Goal: Task Accomplishment & Management: Manage account settings

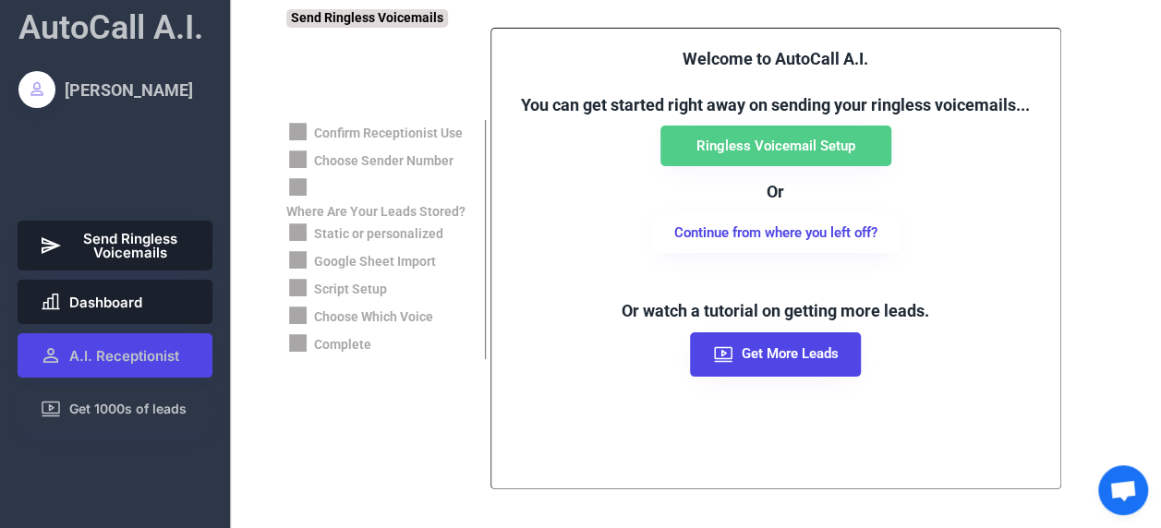
click at [139, 306] on span "Dashboard" at bounding box center [105, 303] width 73 height 14
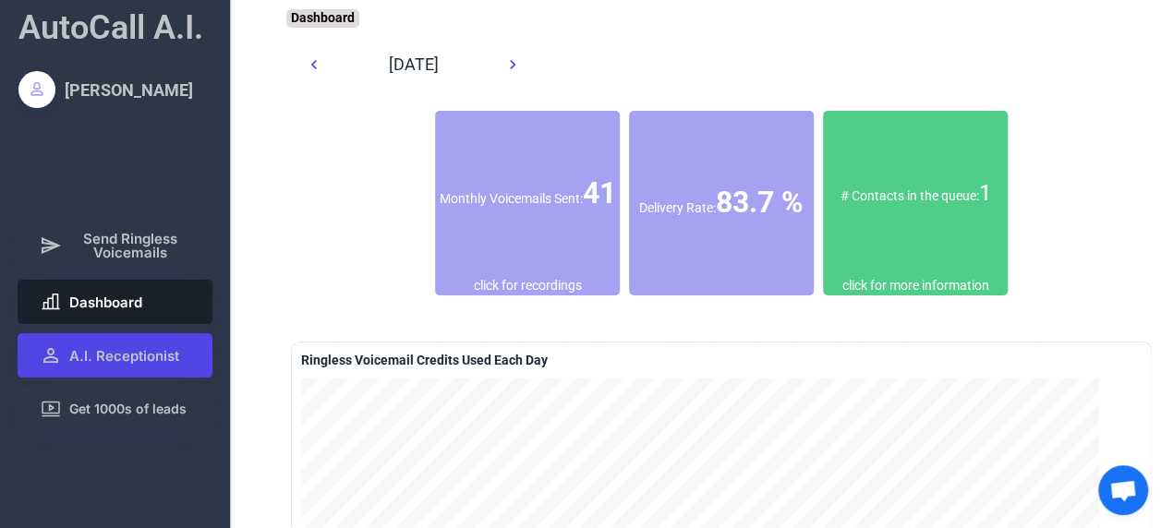
click at [761, 182] on div "Delivery Rate: 83.7 %" at bounding box center [721, 203] width 185 height 42
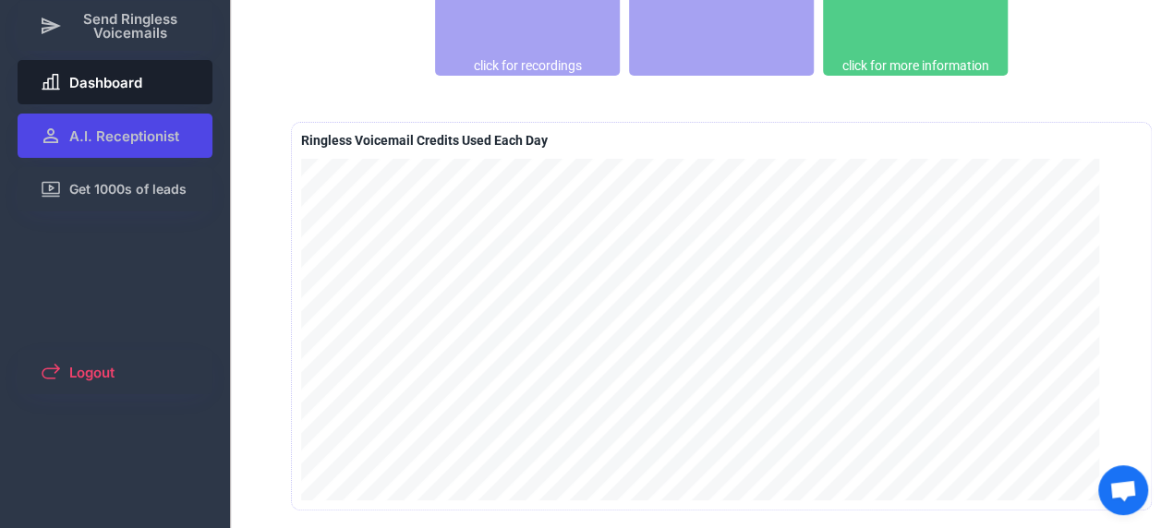
scroll to position [63, 0]
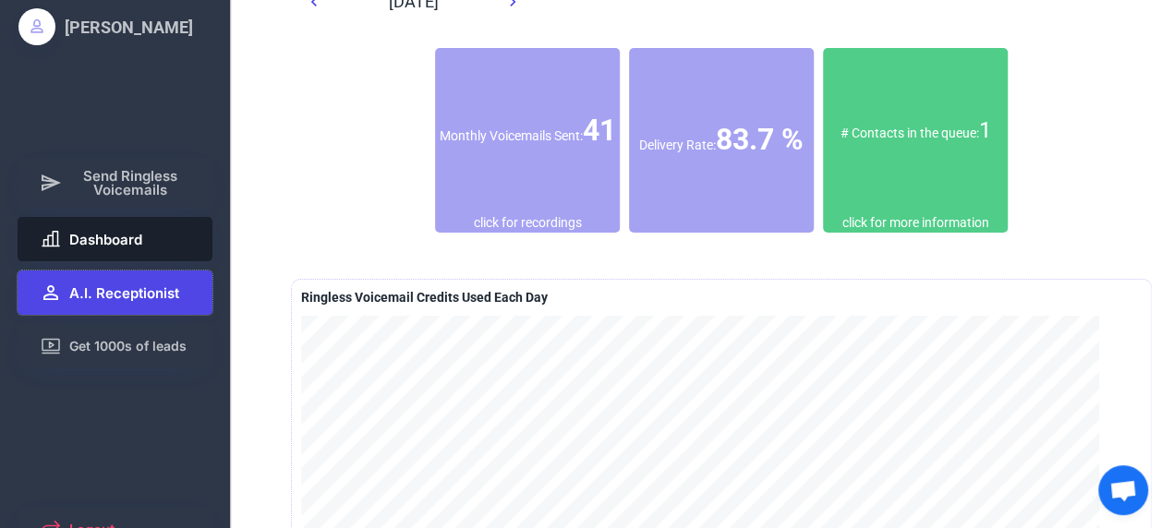
click at [135, 288] on span "A.I. Receptionist" at bounding box center [124, 293] width 110 height 14
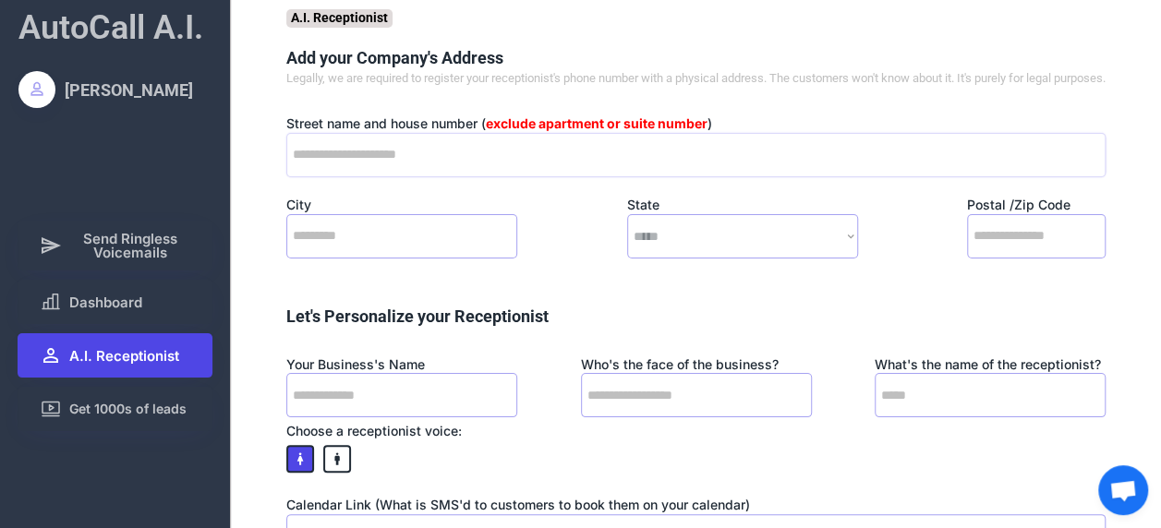
click at [521, 163] on input "input" at bounding box center [695, 155] width 819 height 44
type input "**********"
type input "******"
select select "******"
type input "*****"
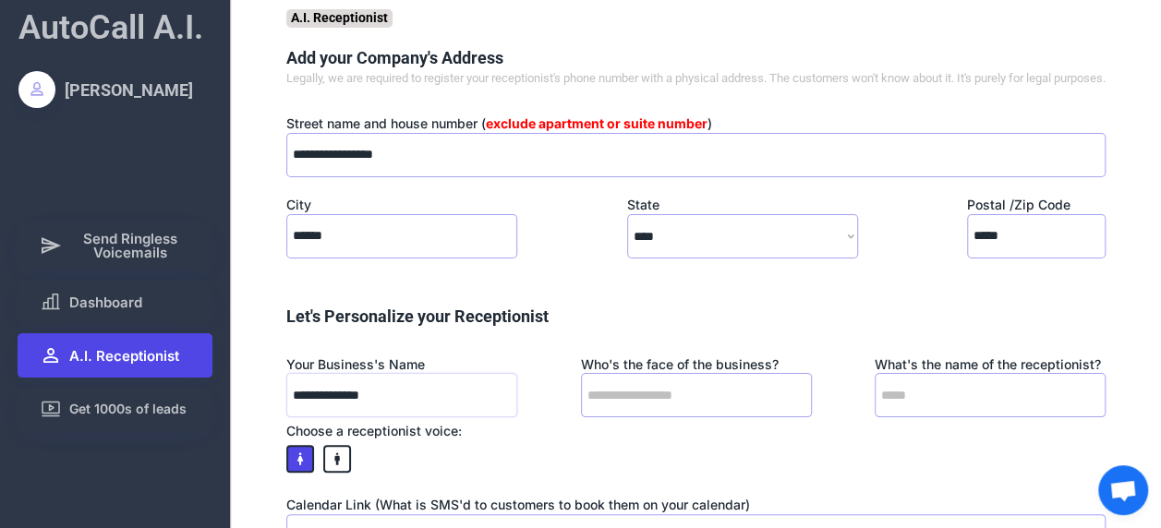
type input "**********"
type input "*"
type input "**********"
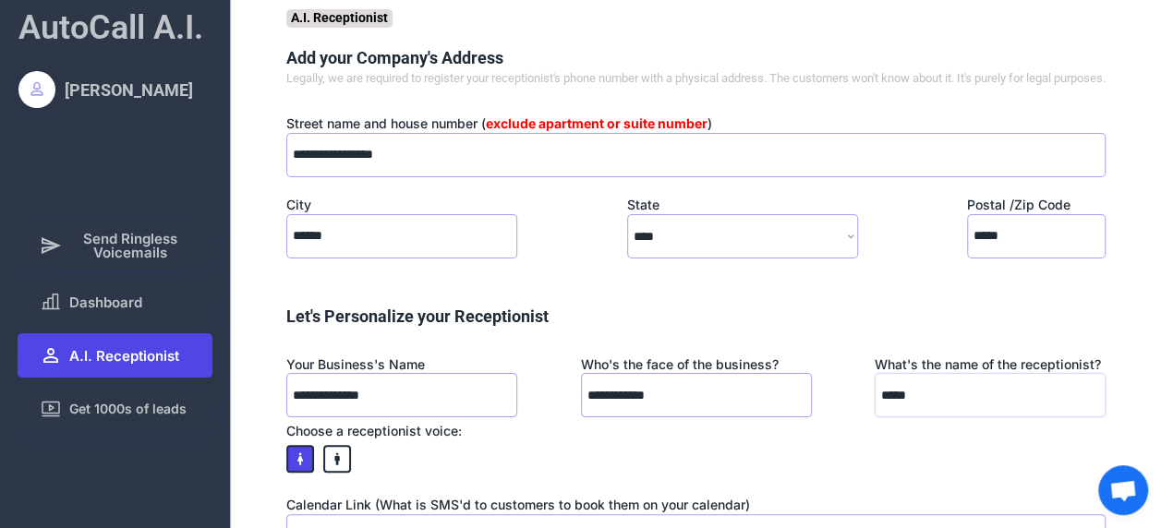
type input "*****"
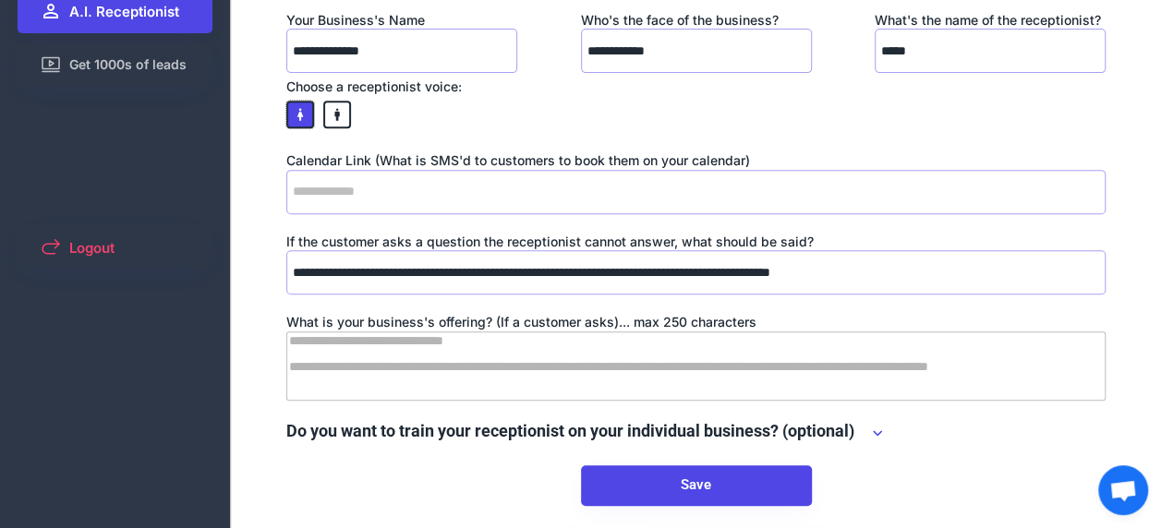
scroll to position [345, 0]
click at [522, 212] on input "input" at bounding box center [695, 191] width 819 height 44
click at [574, 198] on input "input" at bounding box center [695, 191] width 819 height 44
paste input "**********"
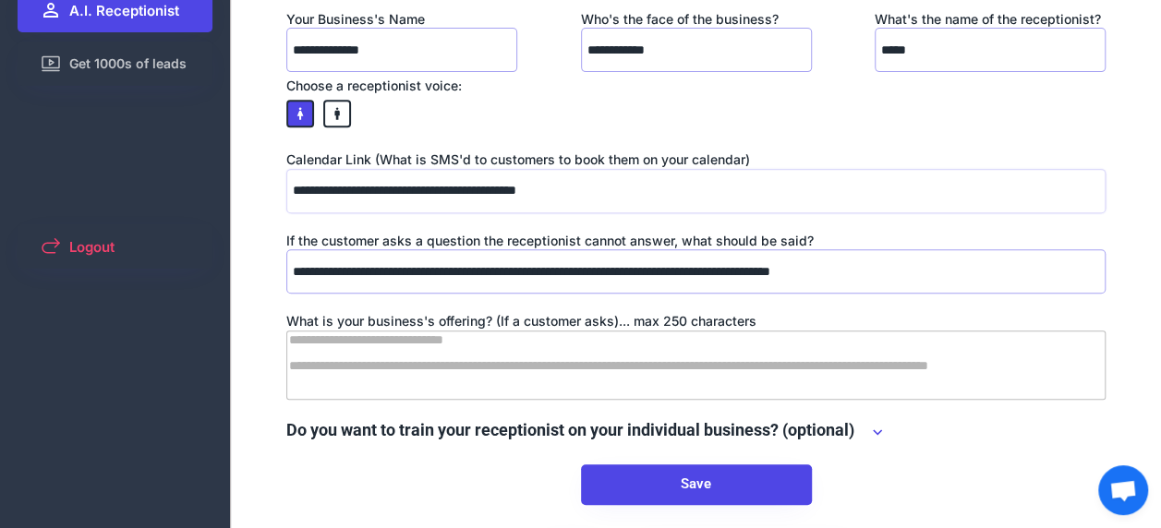
type input "**********"
click at [618, 379] on textarea at bounding box center [695, 365] width 819 height 69
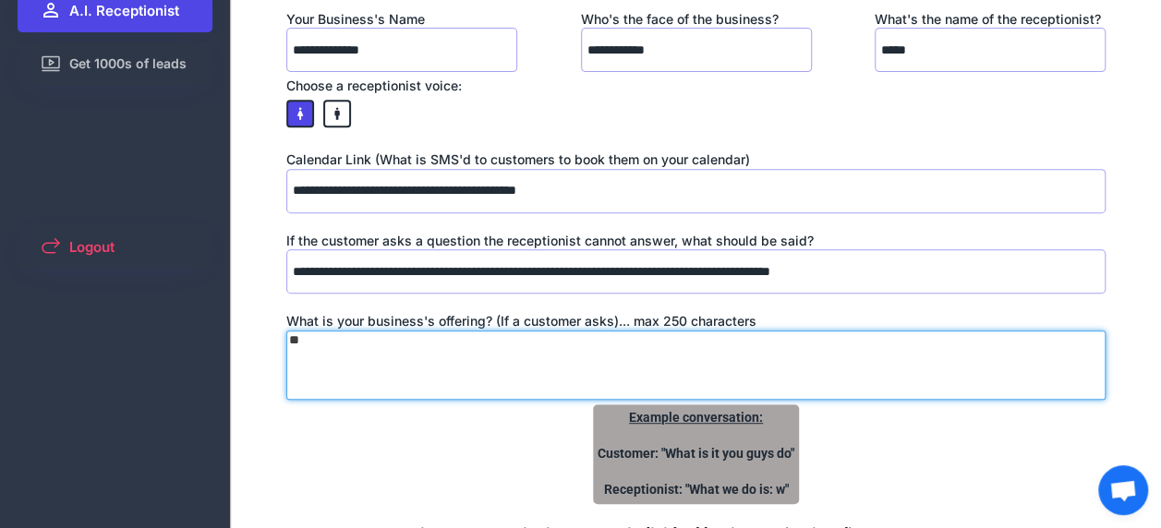
type textarea "*"
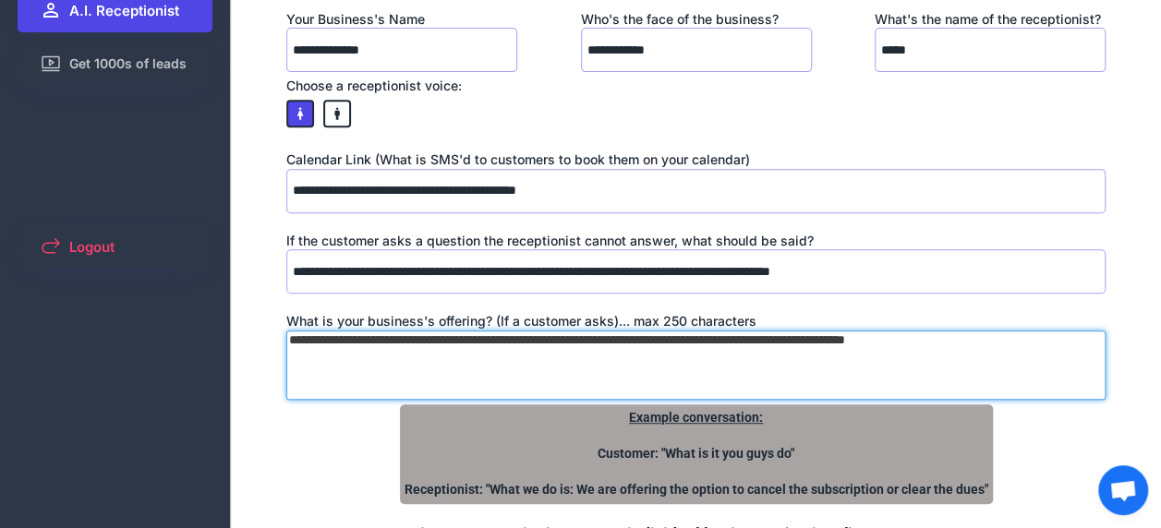
scroll to position [540, 0]
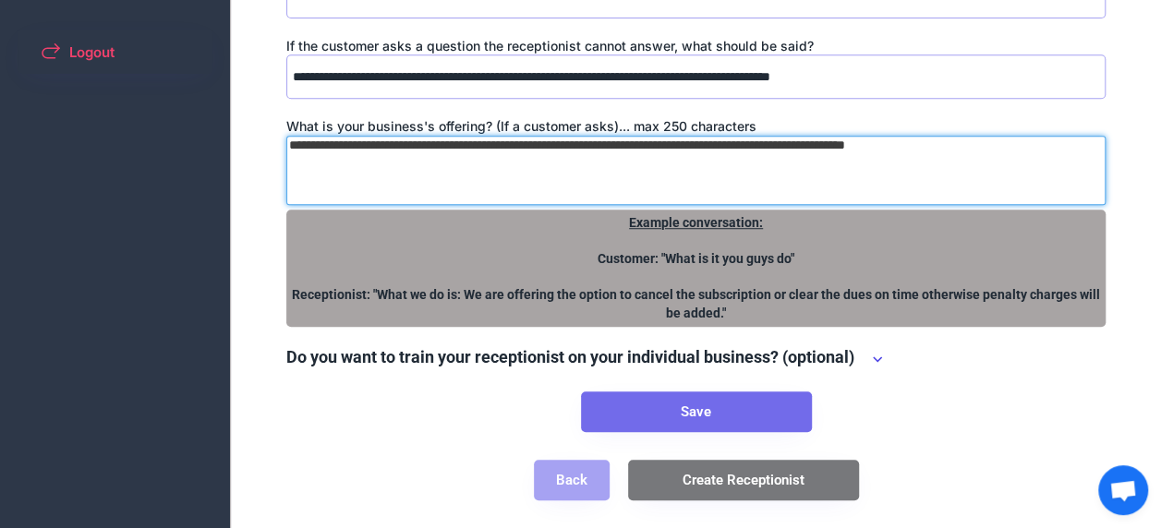
type textarea "**********"
click at [728, 421] on button "Save" at bounding box center [696, 412] width 231 height 41
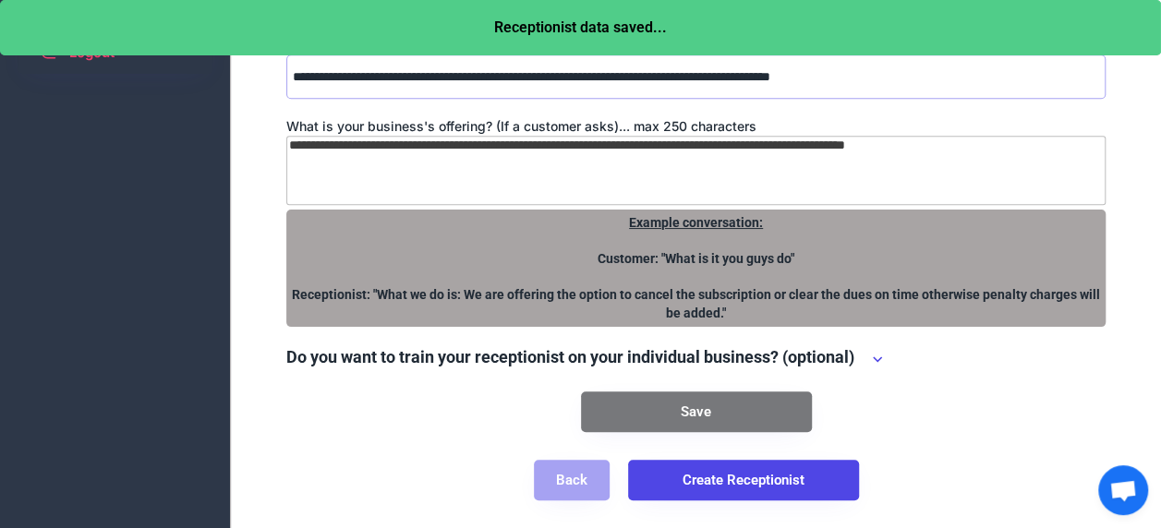
click at [873, 369] on icon at bounding box center [877, 359] width 18 height 18
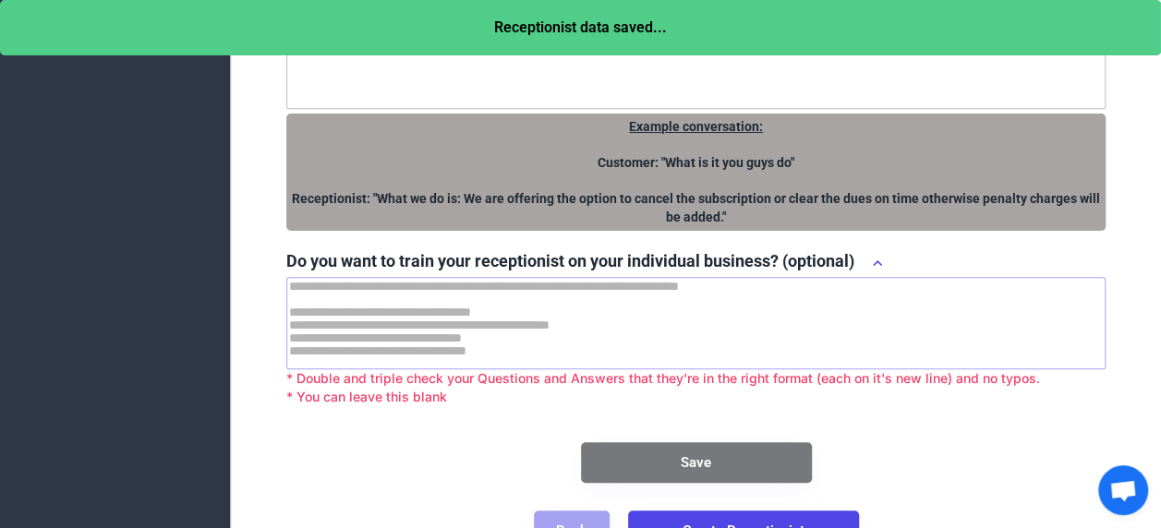
scroll to position [638, 0]
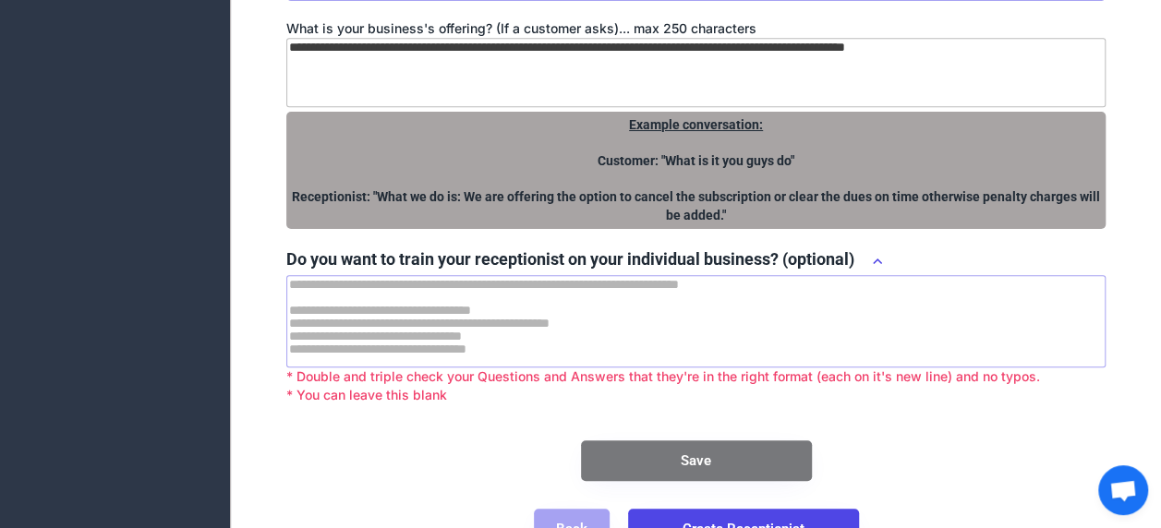
click at [549, 350] on textarea at bounding box center [695, 321] width 819 height 92
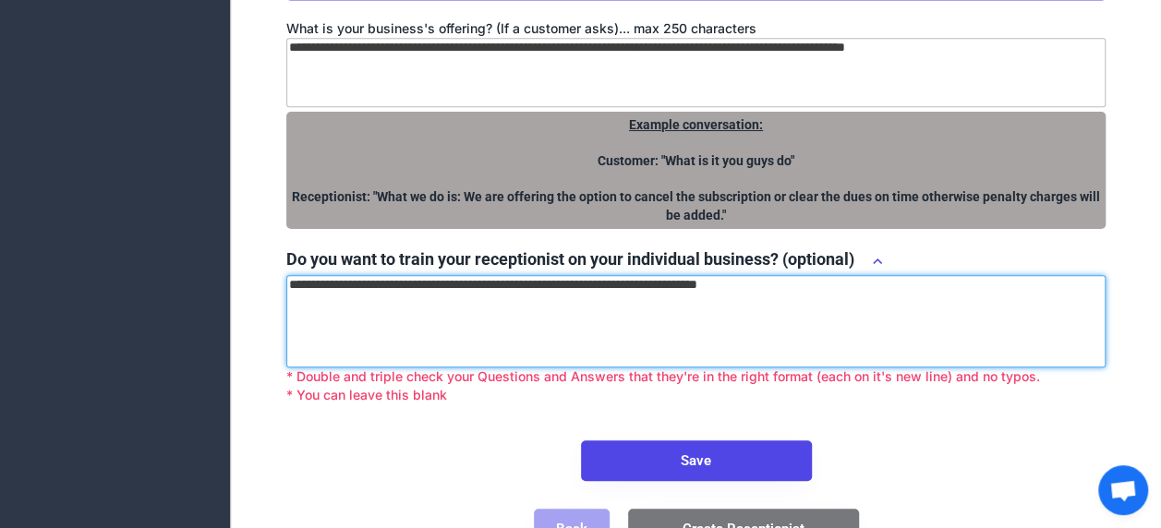
click at [866, 305] on textarea "**********" at bounding box center [695, 321] width 819 height 92
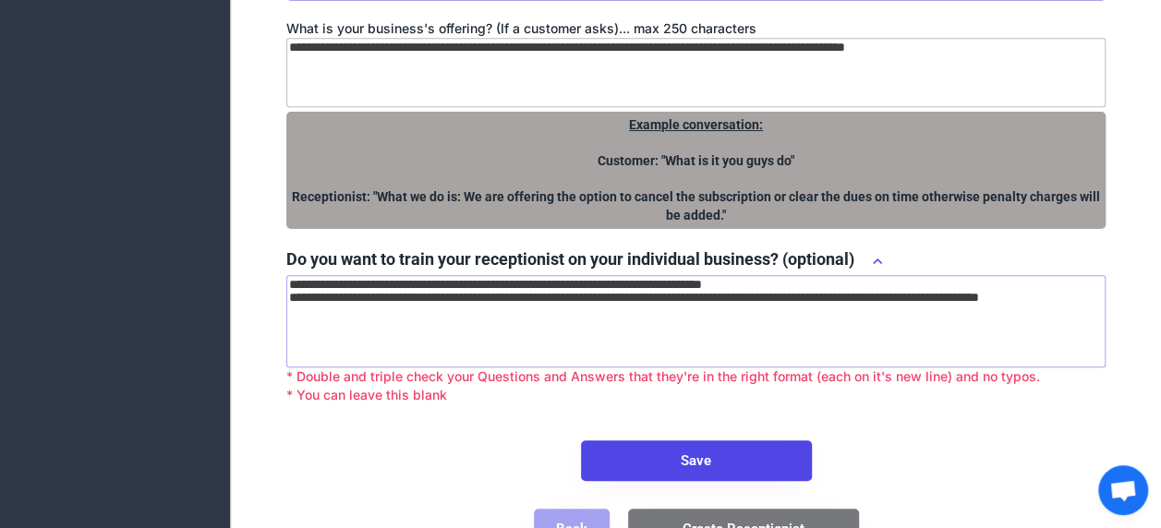
click at [490, 325] on textarea "**********" at bounding box center [695, 321] width 819 height 92
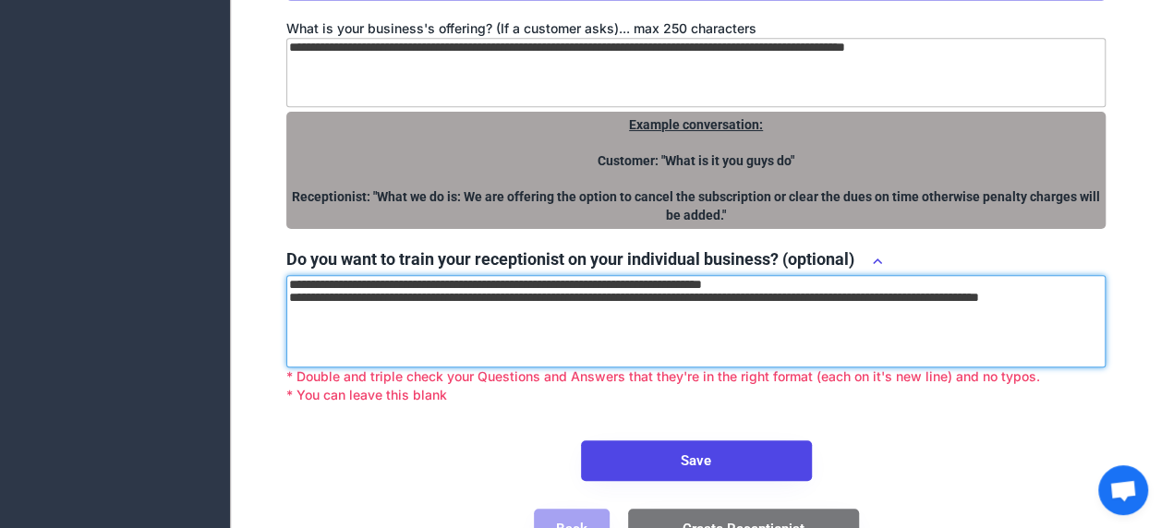
paste textarea "**********"
click at [410, 333] on textarea "**********" at bounding box center [695, 321] width 819 height 92
click at [518, 324] on textarea "**********" at bounding box center [695, 321] width 819 height 92
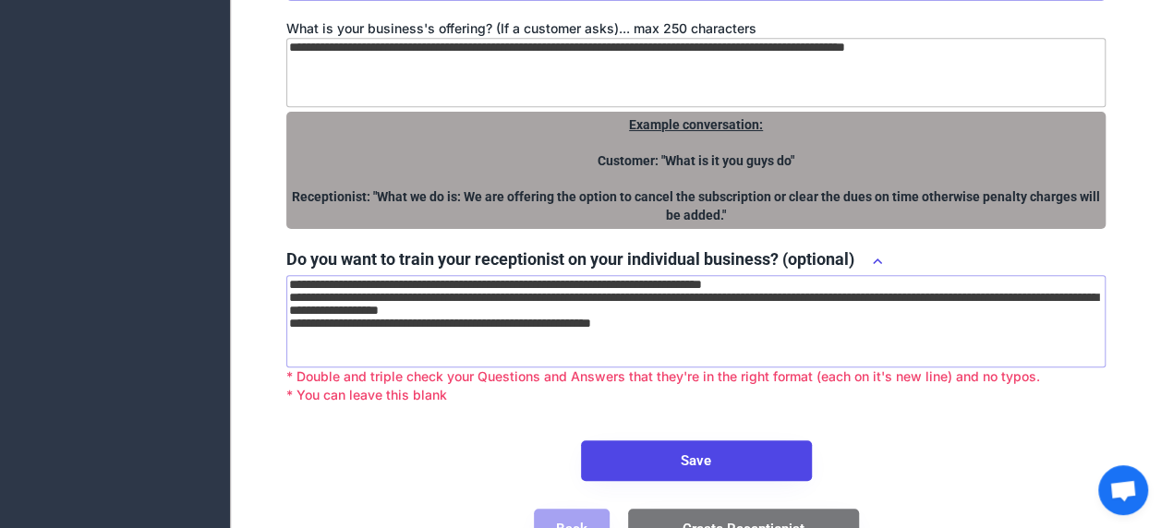
click at [546, 345] on textarea "**********" at bounding box center [695, 321] width 819 height 92
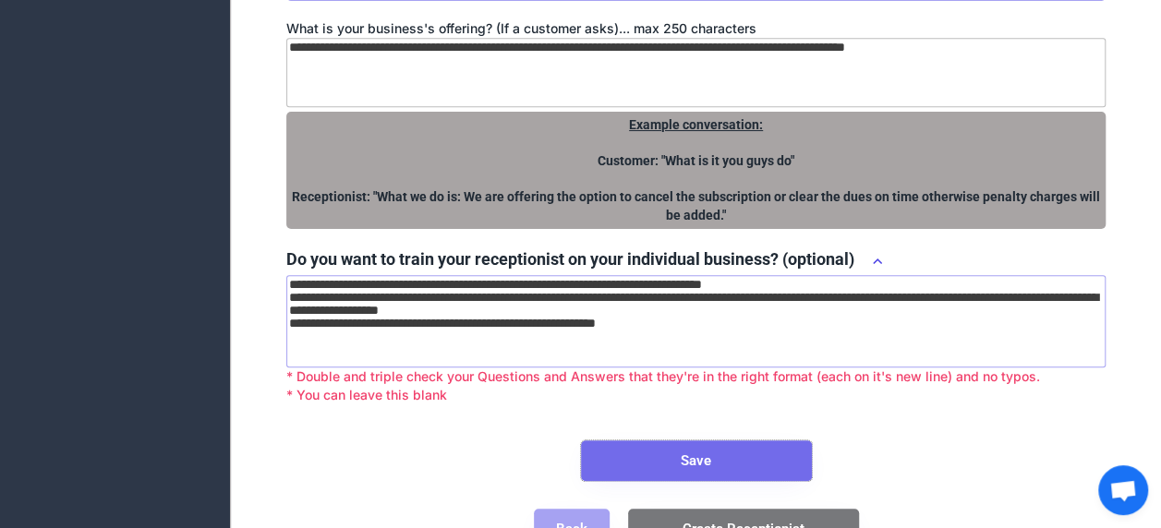
click at [714, 481] on button "Save" at bounding box center [696, 461] width 231 height 41
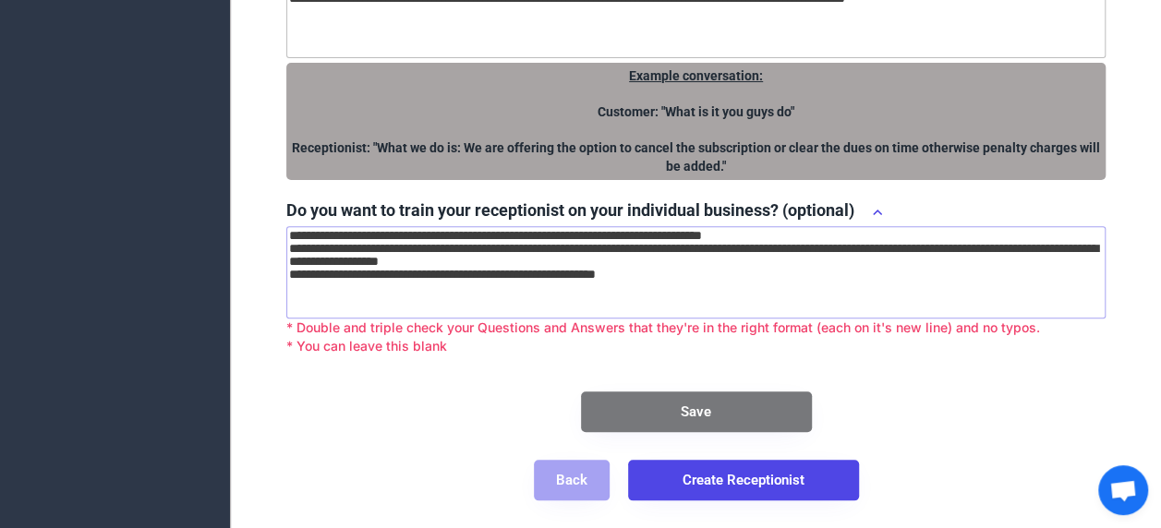
scroll to position [706, 0]
click at [790, 478] on button "Create Receptionist" at bounding box center [743, 480] width 231 height 41
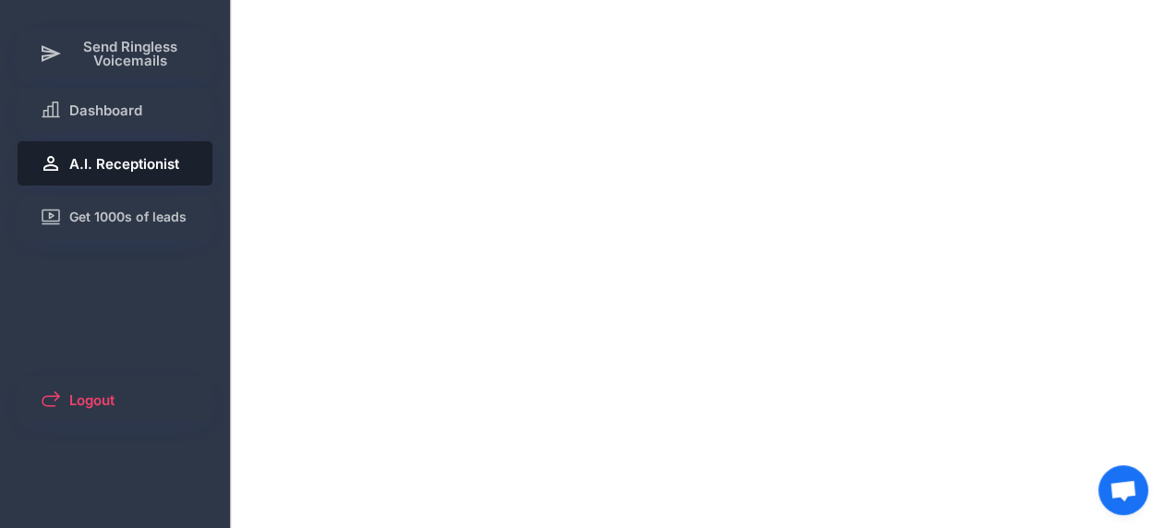
scroll to position [0, 0]
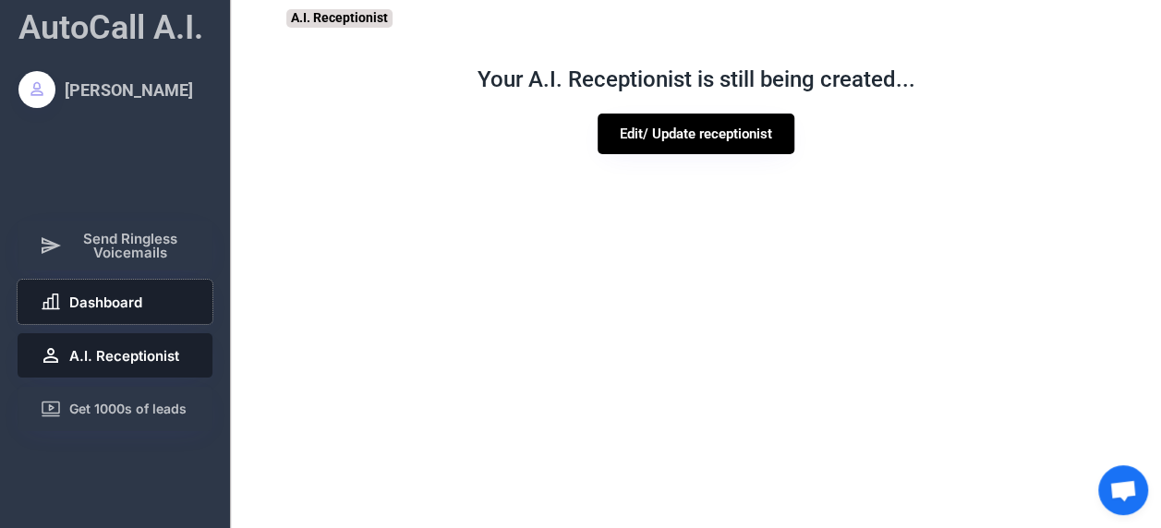
click at [153, 310] on button "Dashboard" at bounding box center [116, 302] width 196 height 44
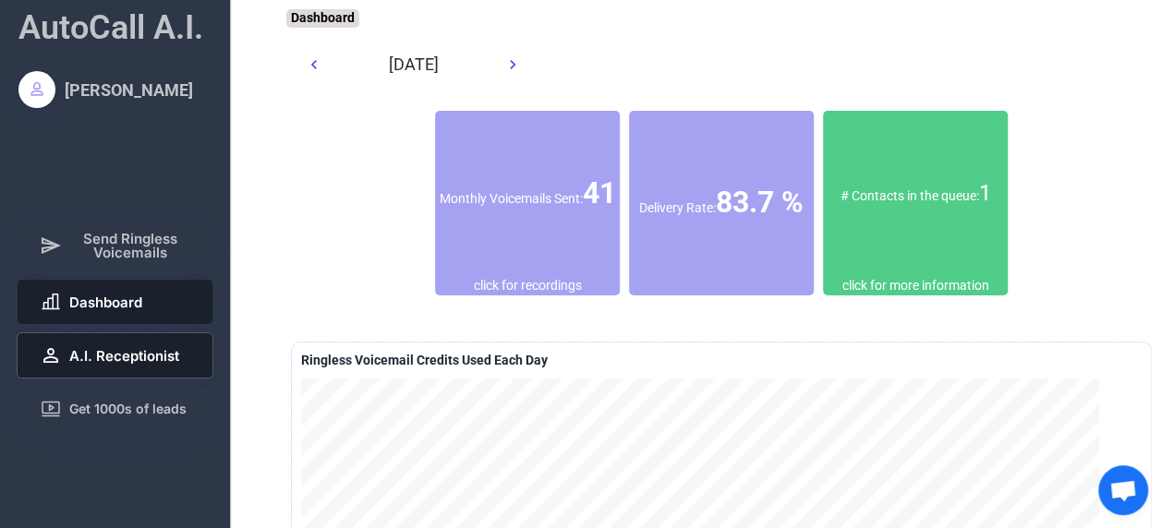
click at [151, 356] on span "A.I. Receptionist" at bounding box center [124, 356] width 110 height 14
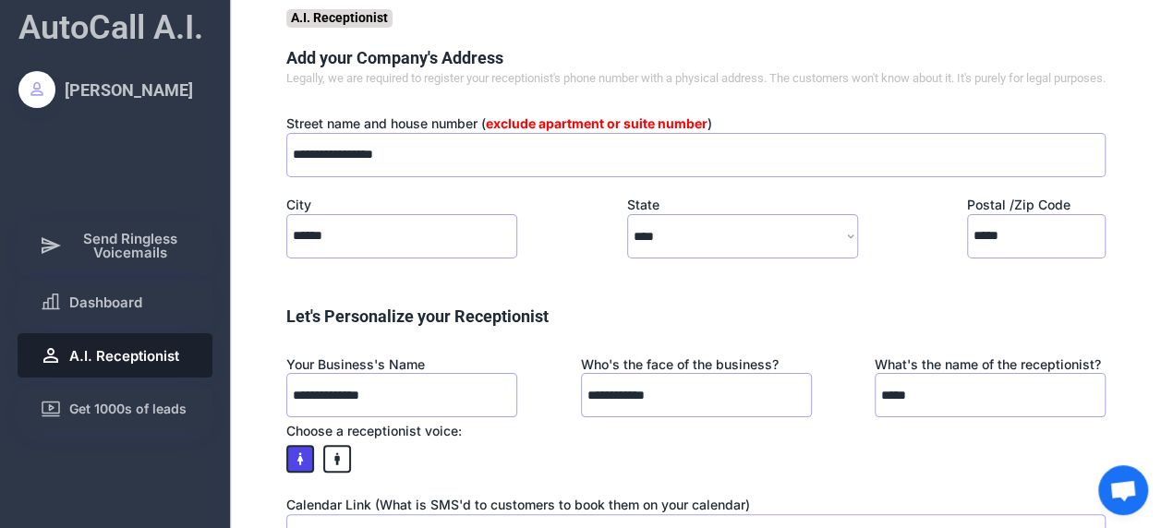
click at [357, 11] on div "A.I. Receptionist" at bounding box center [339, 18] width 106 height 18
drag, startPoint x: 357, startPoint y: 11, endPoint x: 563, endPoint y: 97, distance: 224.0
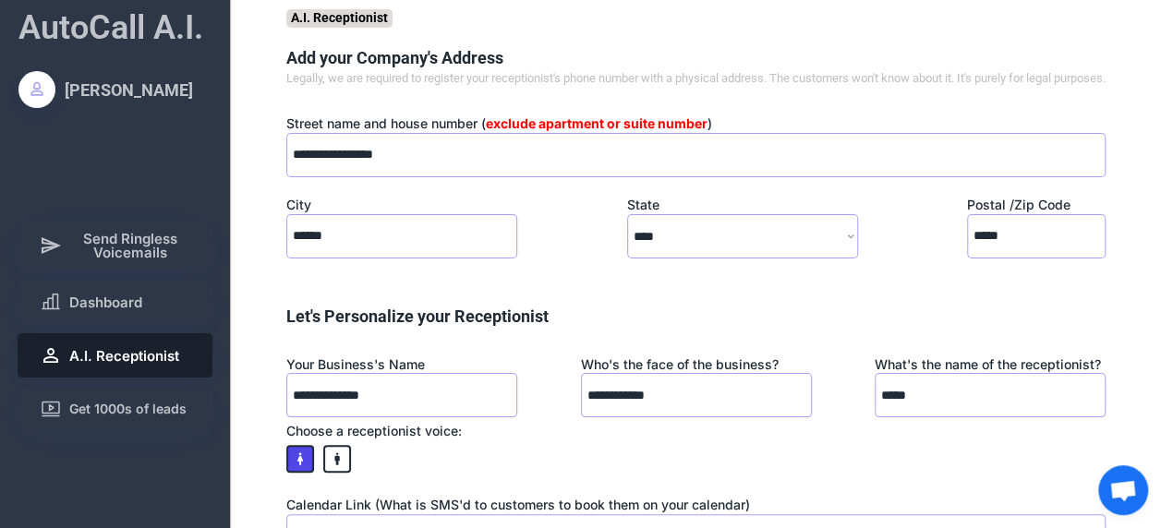
click at [563, 88] on div "Add your Company's Address Legally, we are required to register your receptioni…" at bounding box center [695, 67] width 819 height 42
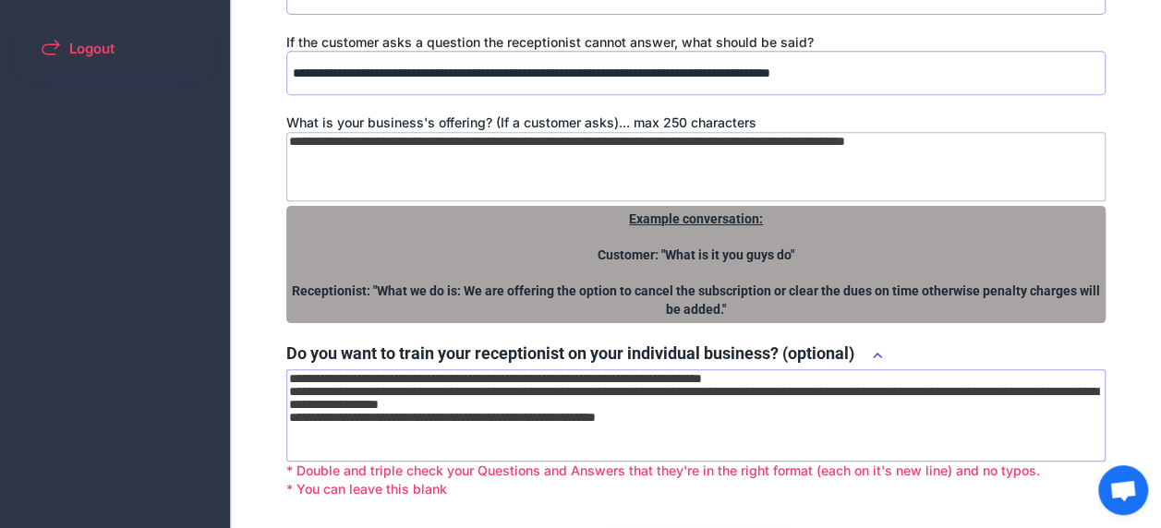
scroll to position [706, 0]
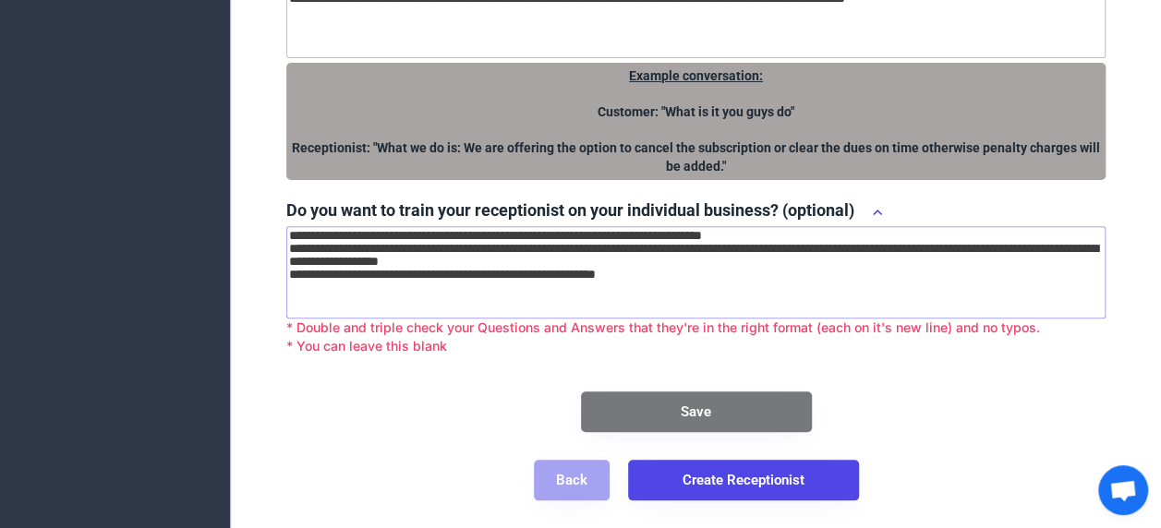
click at [699, 285] on textarea "**********" at bounding box center [695, 272] width 819 height 92
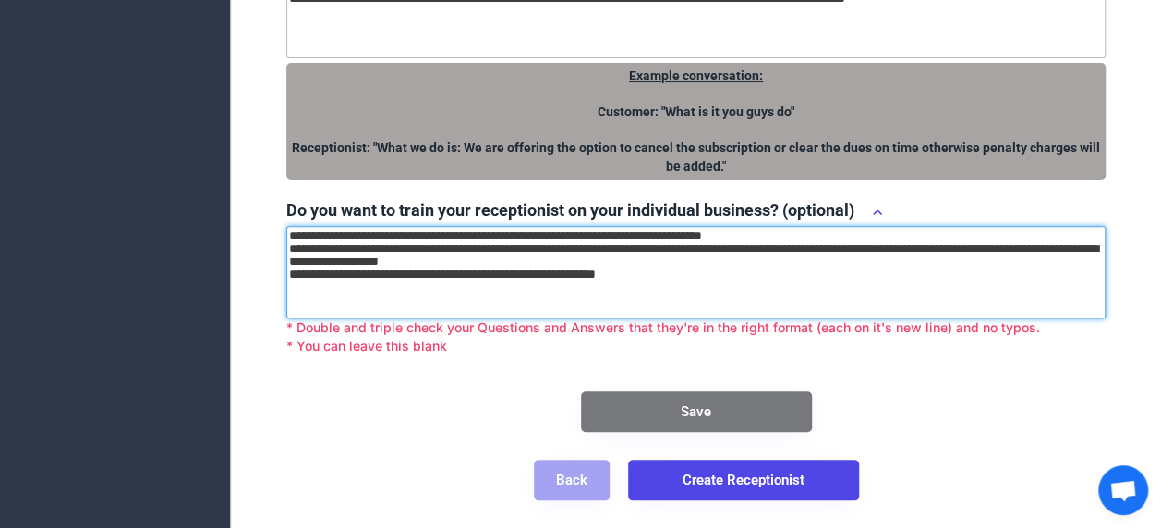
click at [713, 275] on textarea "**********" at bounding box center [695, 272] width 819 height 92
type textarea "**********"
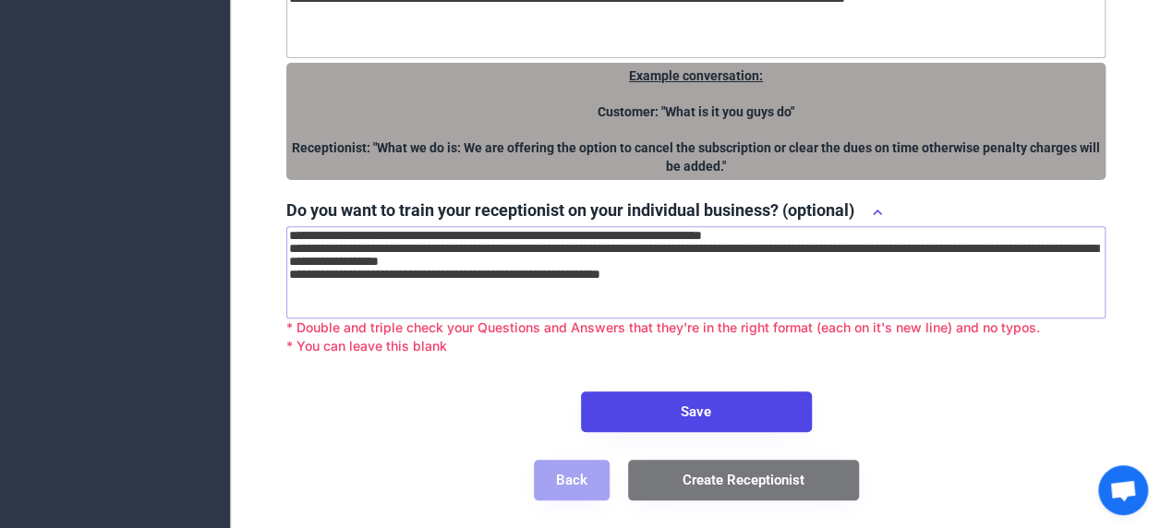
click at [857, 212] on div "Do you want to train your receptionist on your individual business? (optional)" at bounding box center [695, 213] width 819 height 28
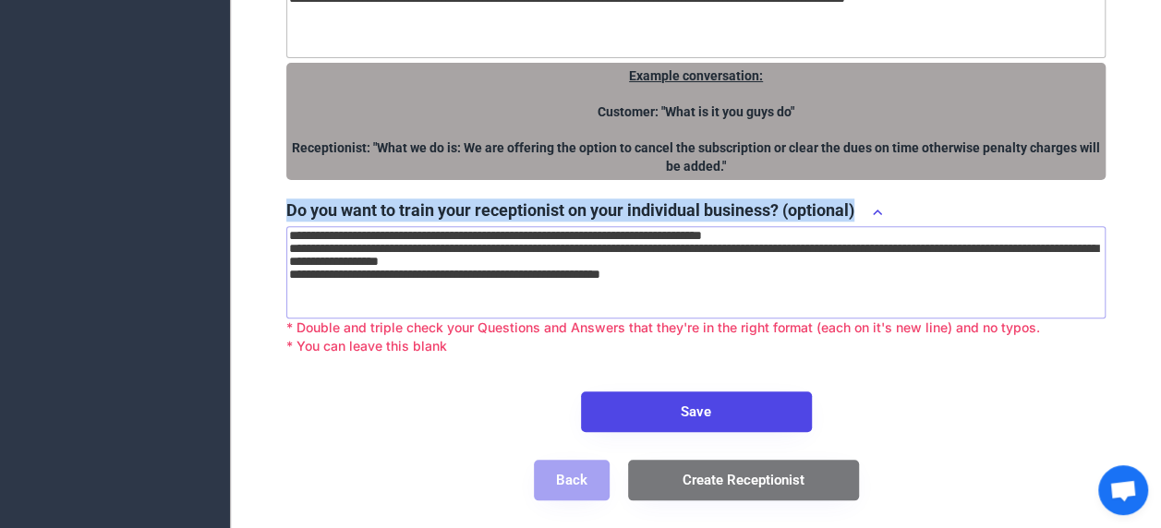
drag, startPoint x: 861, startPoint y: 212, endPoint x: 277, endPoint y: 209, distance: 583.8
copy font "Do you want to train your receptionist on your individual business? (optional)"
click at [897, 34] on textarea "**********" at bounding box center [695, 23] width 819 height 69
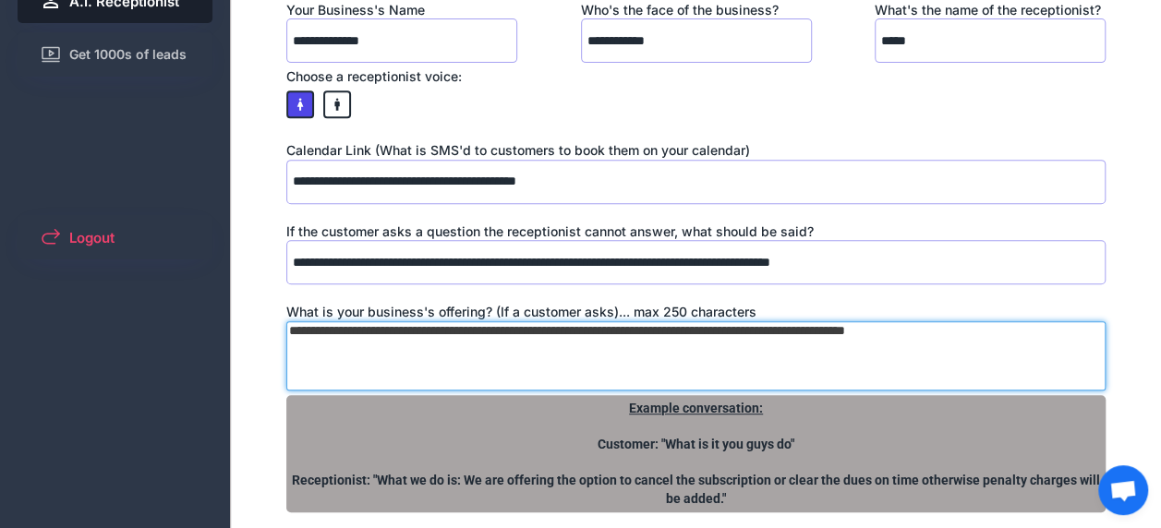
scroll to position [352, 0]
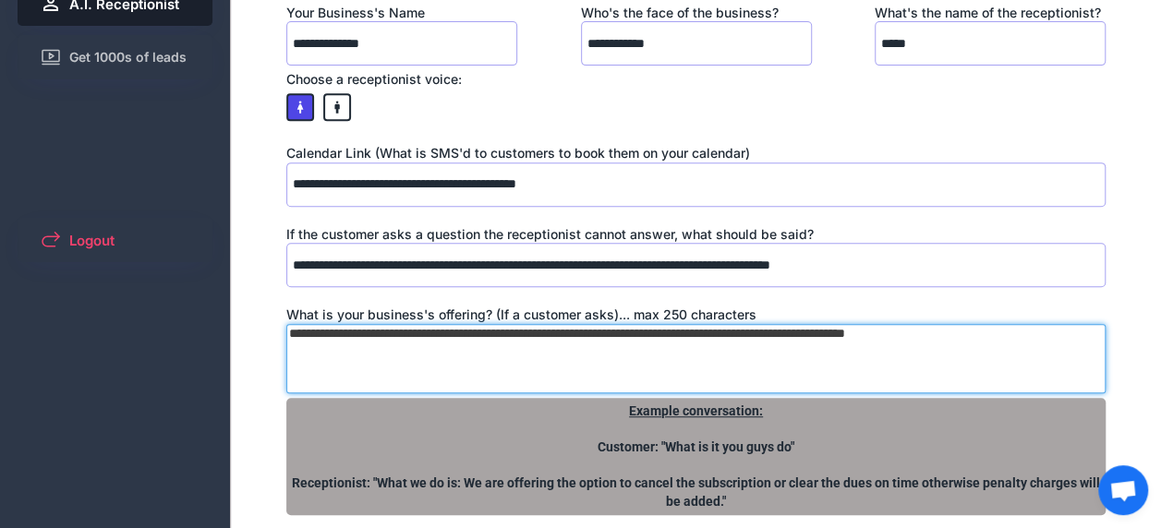
click at [924, 354] on textarea "**********" at bounding box center [695, 358] width 819 height 69
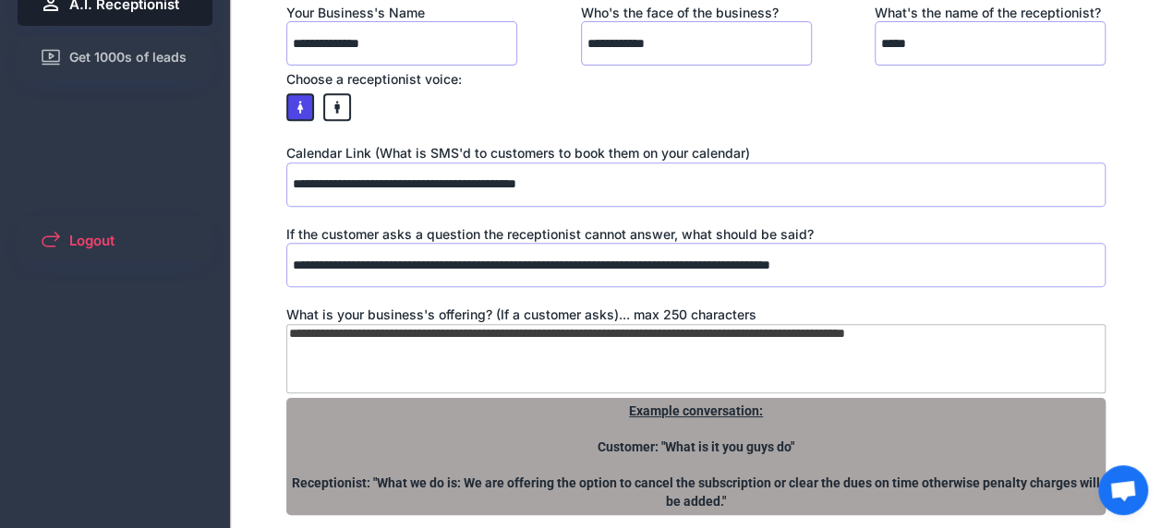
click at [1065, 116] on div "Your Business's Name Who's the face of the business? What's the name of the rec…" at bounding box center [695, 65] width 819 height 122
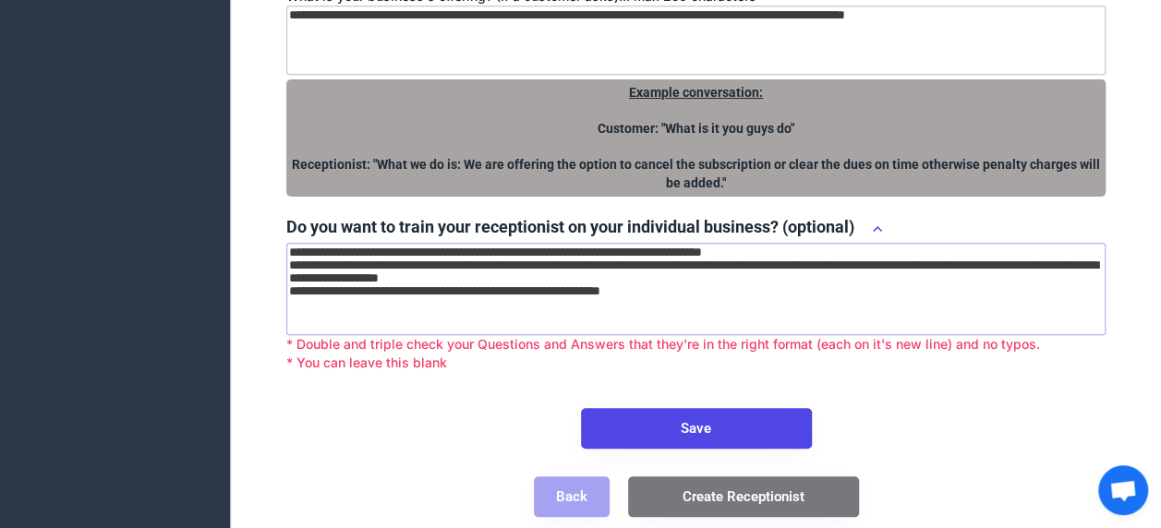
scroll to position [706, 0]
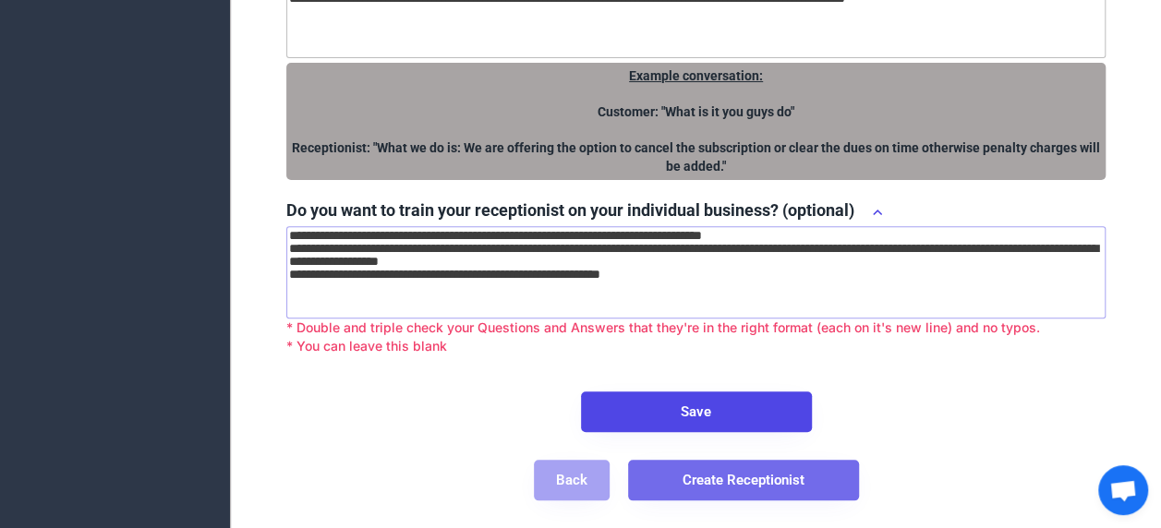
click at [770, 480] on button "Create Receptionist" at bounding box center [743, 480] width 231 height 41
click at [765, 483] on button "Create Receptionist" at bounding box center [743, 480] width 231 height 41
click at [766, 482] on button "Create Receptionist" at bounding box center [743, 480] width 231 height 41
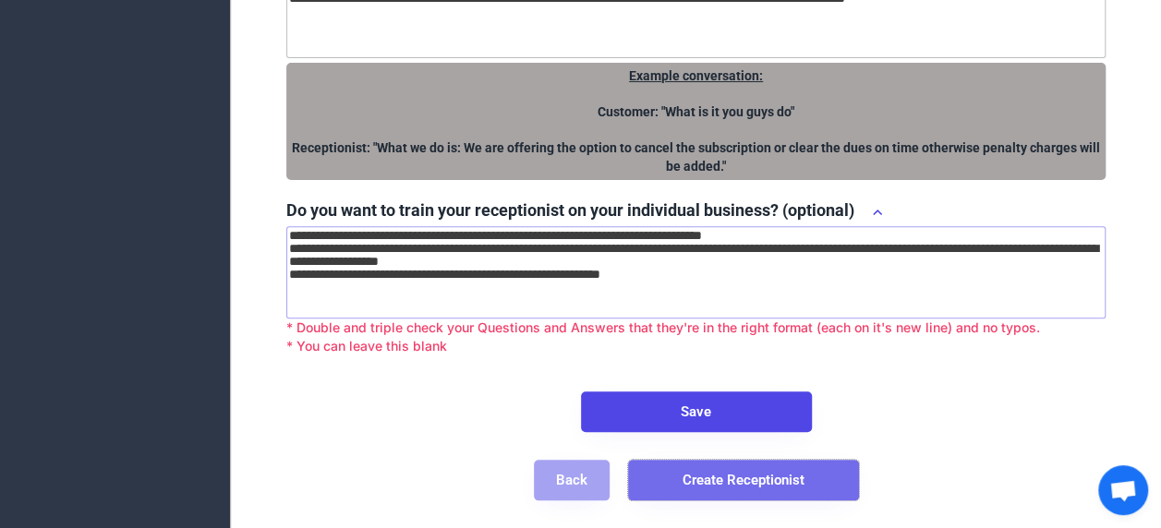
click at [766, 482] on button "Create Receptionist" at bounding box center [743, 480] width 231 height 41
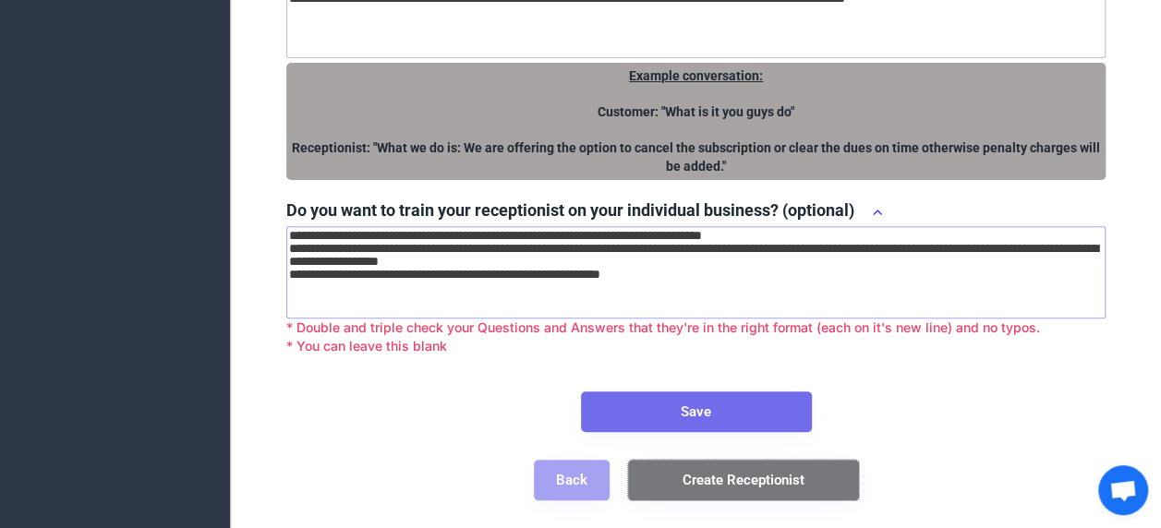
click at [766, 423] on button "Save" at bounding box center [696, 412] width 231 height 41
click at [716, 401] on button "Save" at bounding box center [696, 412] width 231 height 41
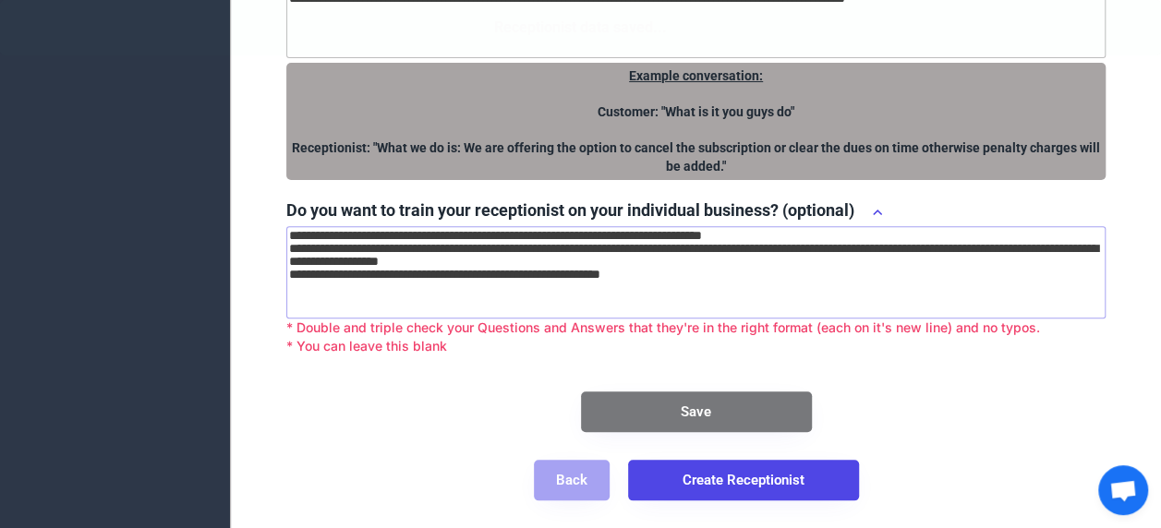
click at [716, 401] on button "Save" at bounding box center [696, 412] width 231 height 41
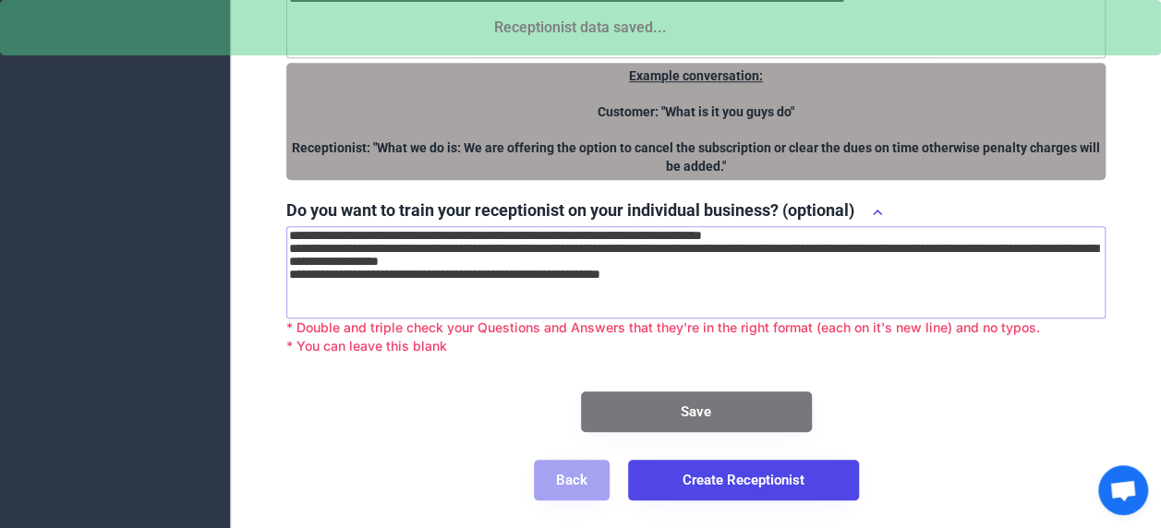
click at [716, 401] on button "Save" at bounding box center [696, 412] width 231 height 41
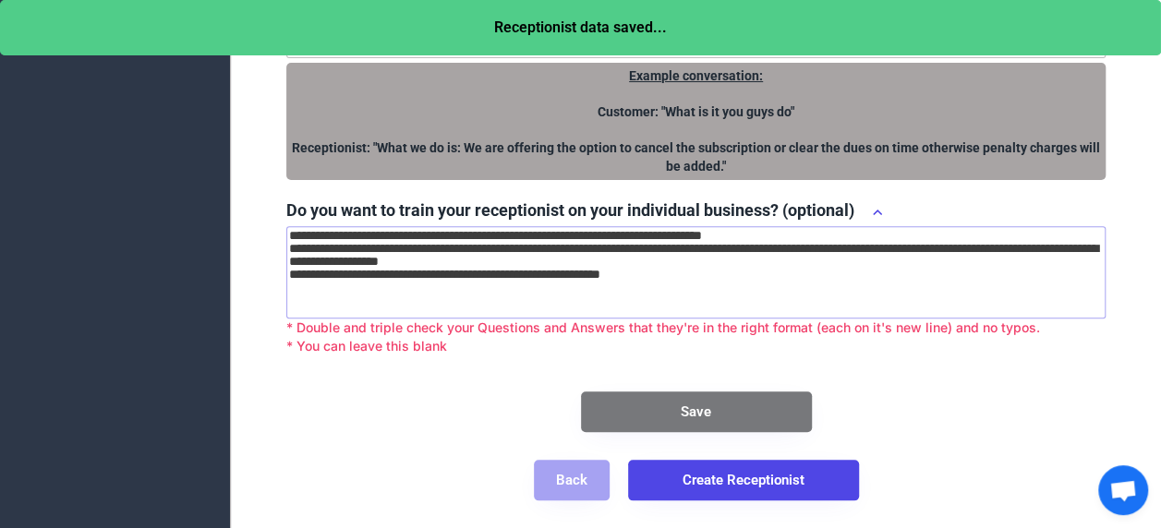
click at [802, 478] on button "Create Receptionist" at bounding box center [743, 480] width 231 height 41
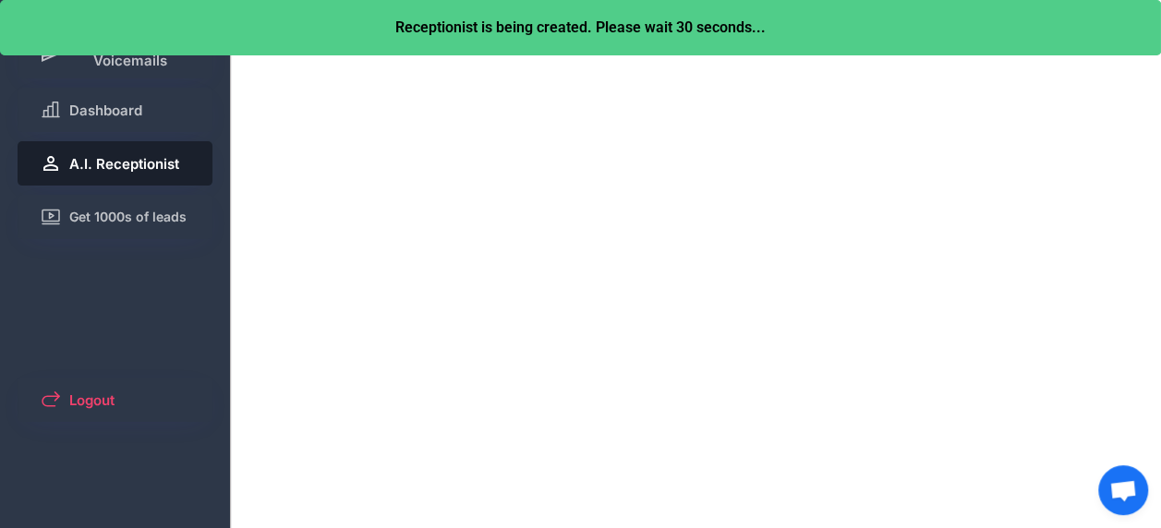
scroll to position [0, 0]
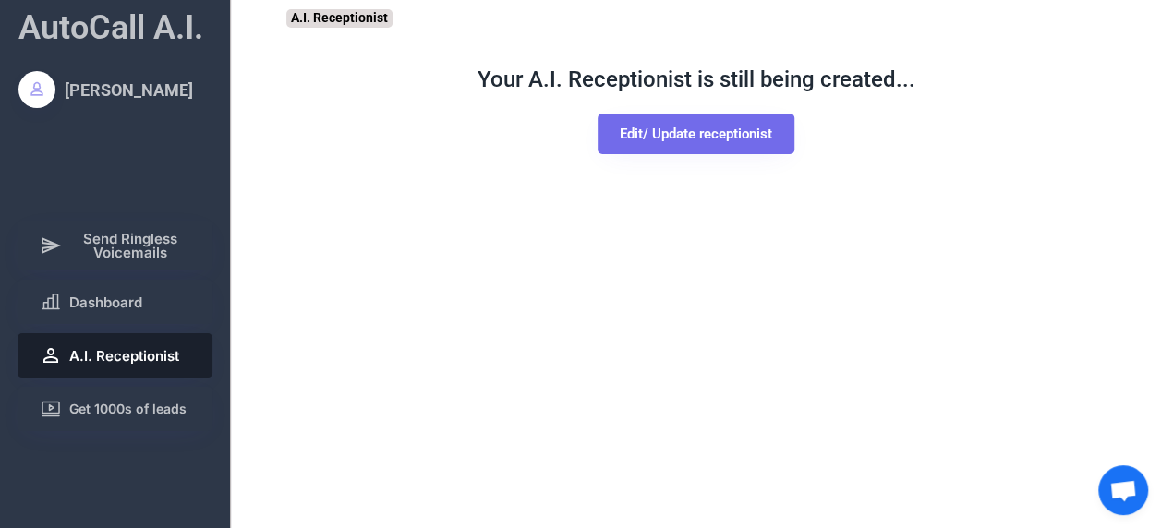
click at [724, 139] on button "Edit/ Update receptionist" at bounding box center [696, 134] width 197 height 41
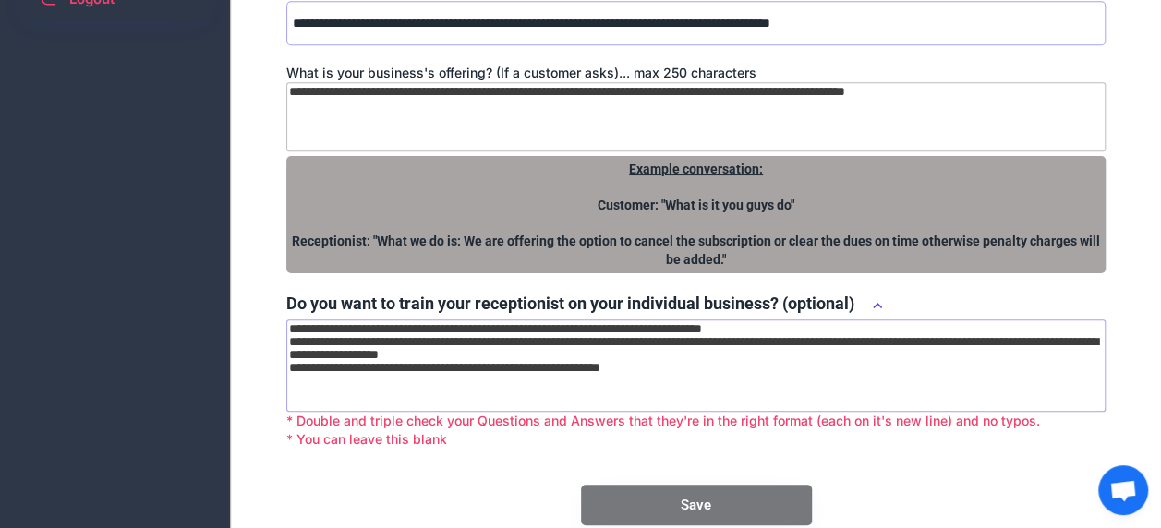
scroll to position [706, 0]
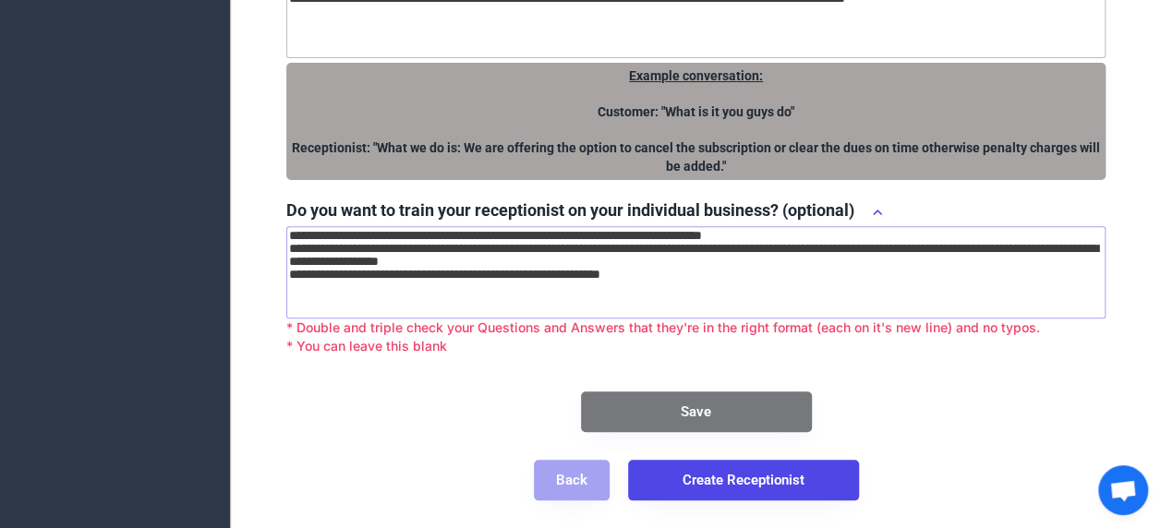
click at [779, 475] on button "Create Receptionist" at bounding box center [743, 480] width 231 height 41
click at [744, 473] on button "Create Receptionist" at bounding box center [743, 480] width 231 height 41
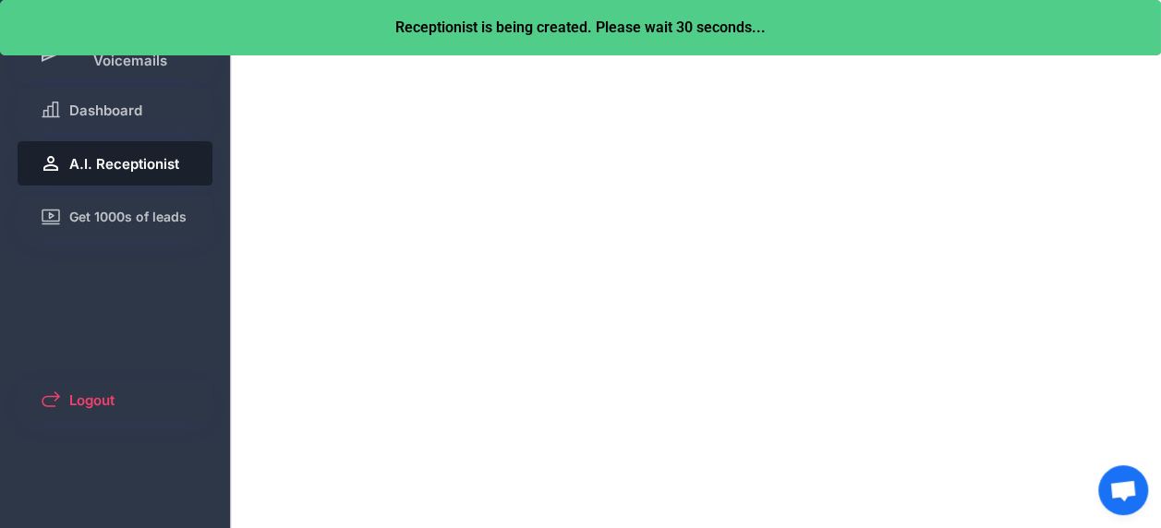
scroll to position [0, 0]
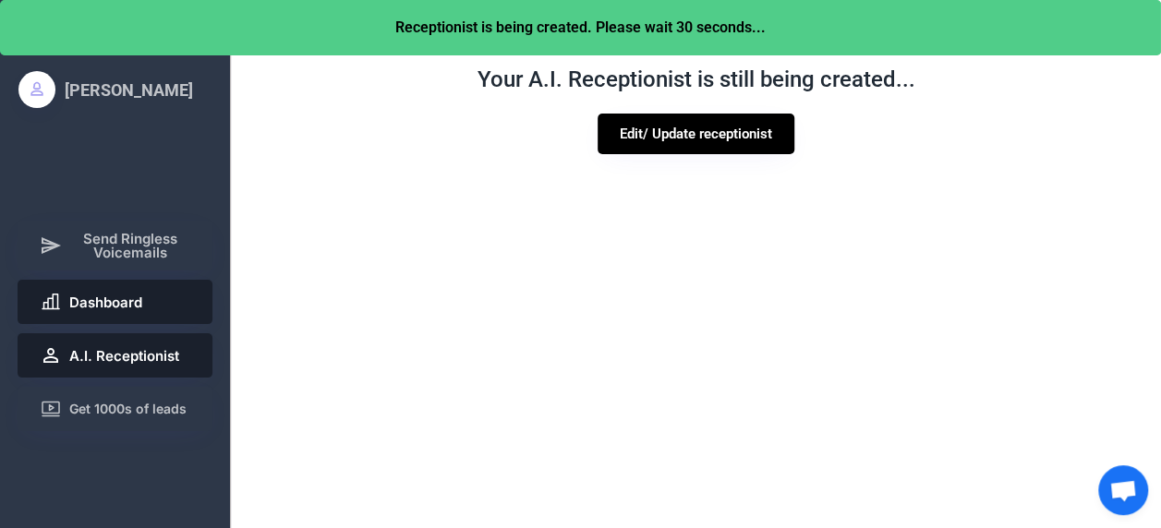
click at [159, 296] on button "Dashboard" at bounding box center [116, 302] width 196 height 44
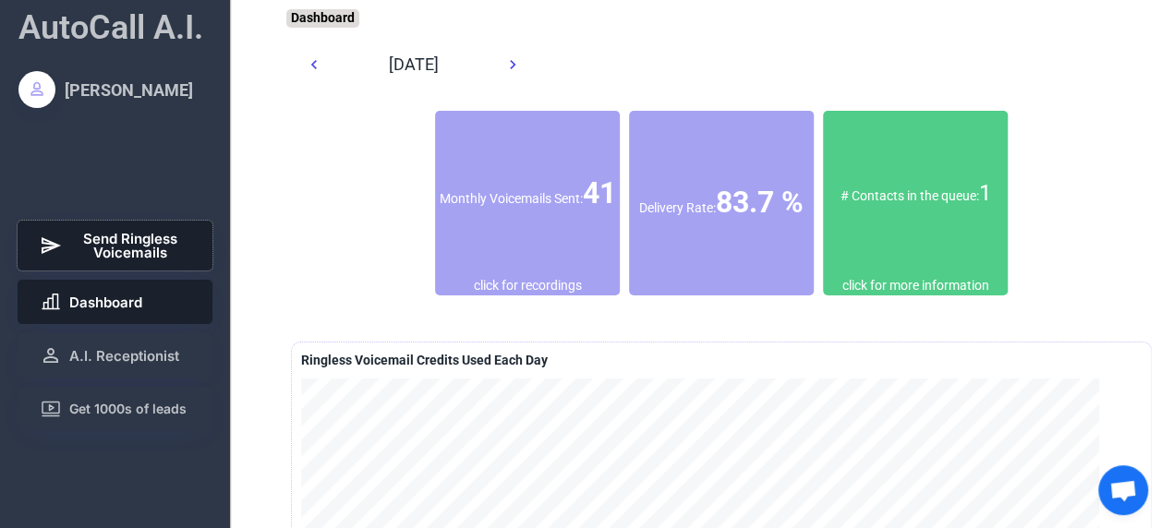
drag, startPoint x: 151, startPoint y: 250, endPoint x: 76, endPoint y: 253, distance: 74.9
click at [76, 253] on span "Send Ringless Voicemails" at bounding box center [130, 246] width 122 height 28
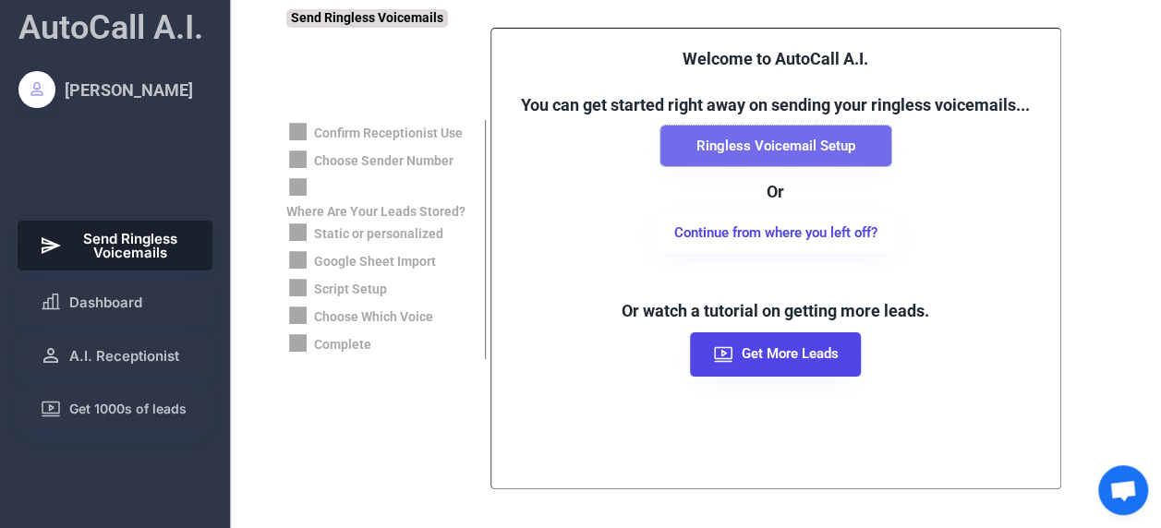
click at [786, 150] on button "Ringless Voicemail Setup" at bounding box center [775, 146] width 231 height 41
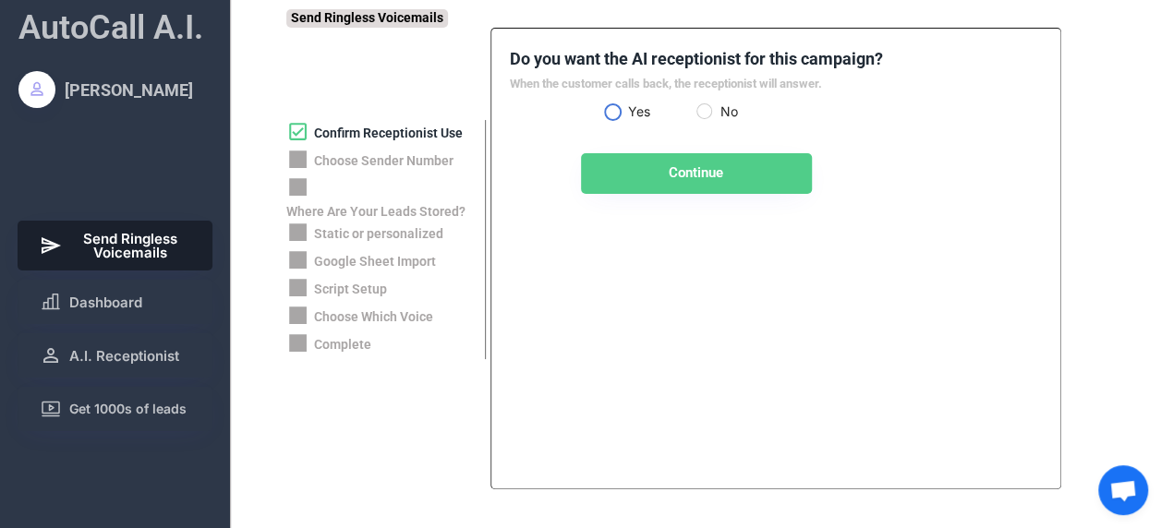
click at [623, 109] on label "Yes" at bounding box center [660, 111] width 74 height 13
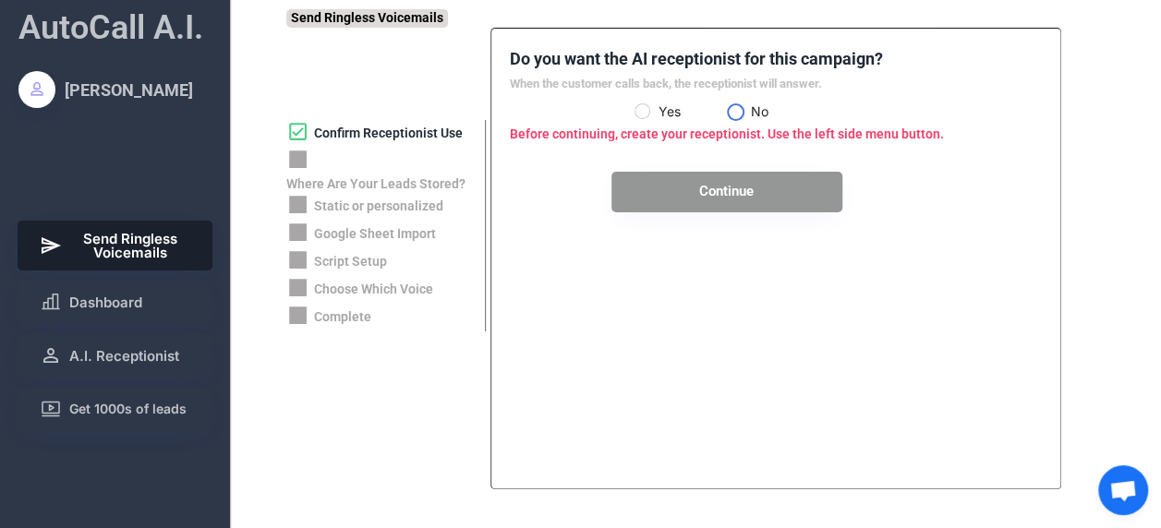
click at [745, 108] on label "No" at bounding box center [782, 111] width 74 height 13
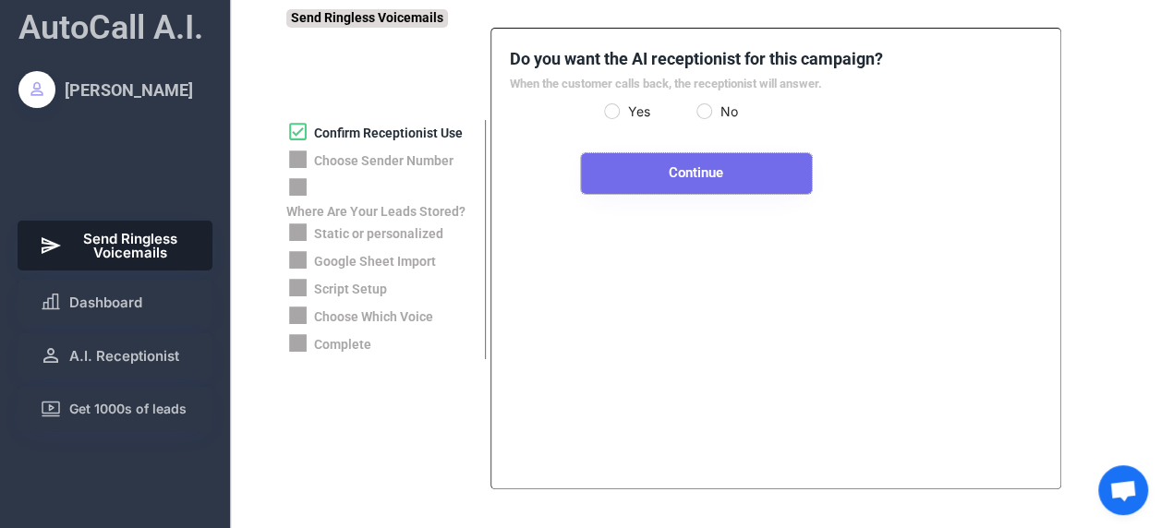
click at [720, 163] on button "Continue" at bounding box center [696, 173] width 231 height 41
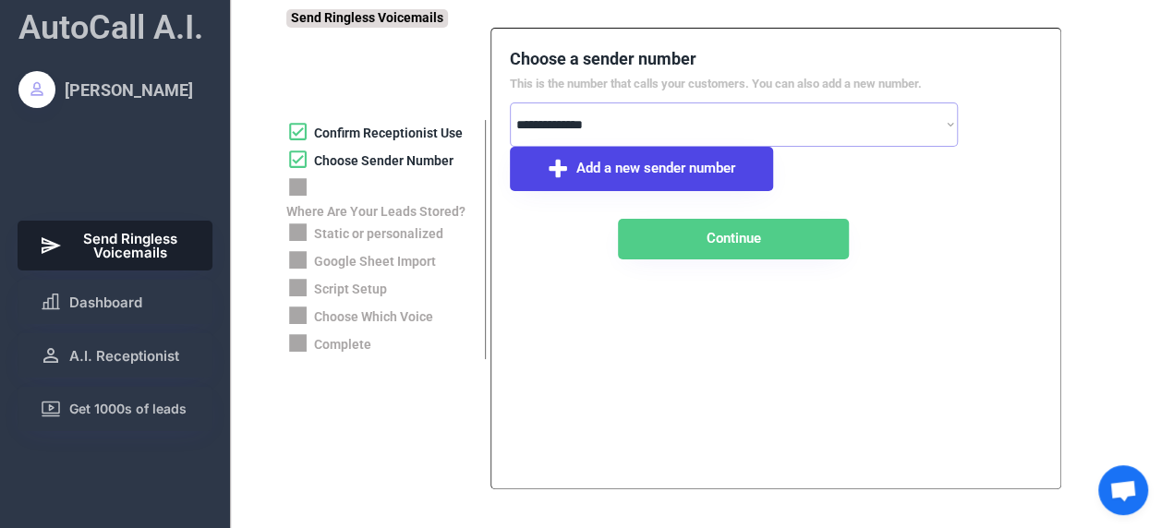
click at [849, 129] on select "**********" at bounding box center [734, 125] width 448 height 44
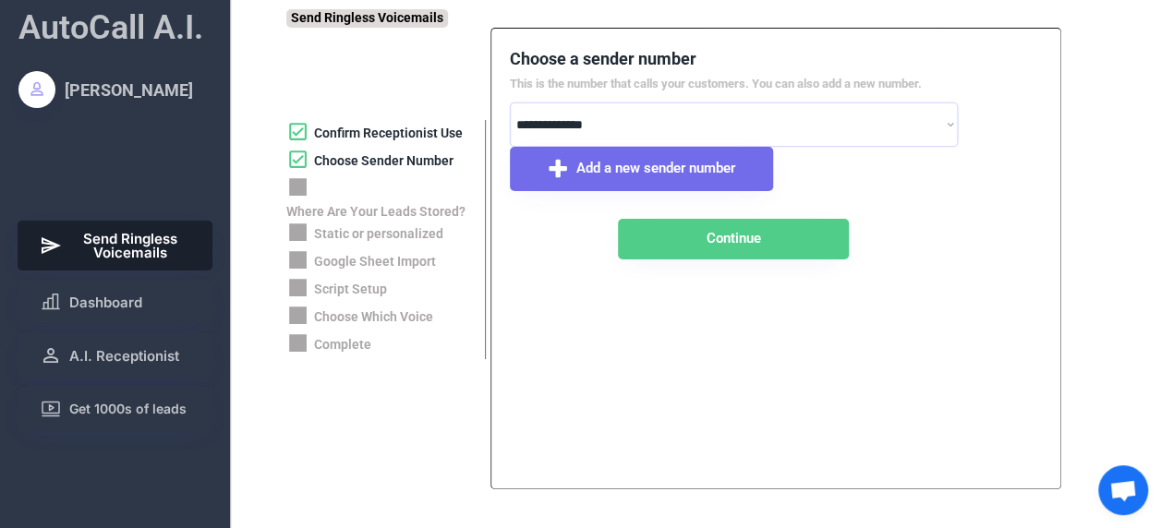
select select "**********"
click at [510, 103] on select "**********" at bounding box center [734, 125] width 448 height 44
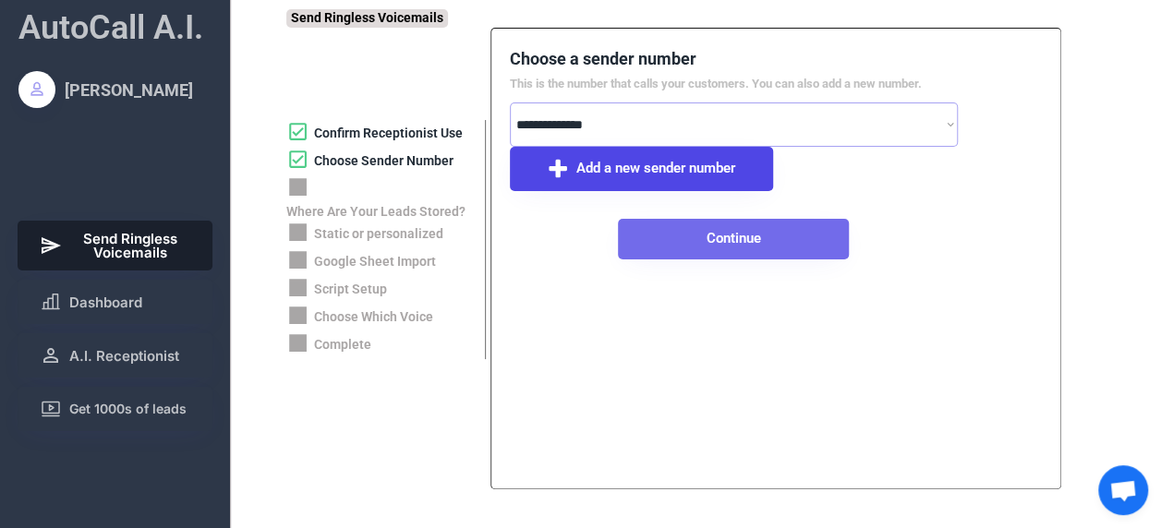
click at [757, 226] on button "Continue" at bounding box center [733, 239] width 231 height 41
select select "**********"
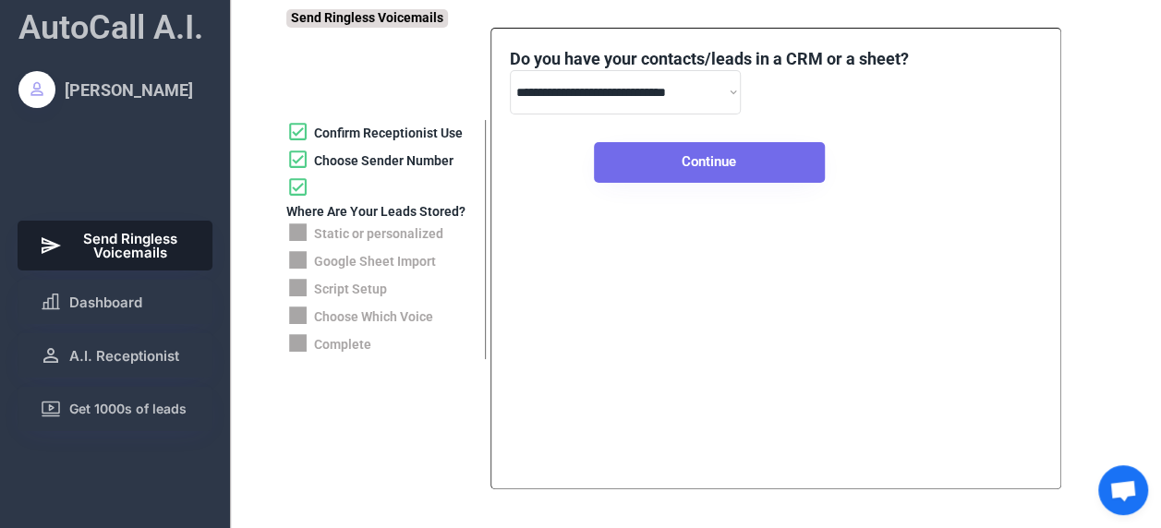
click at [718, 159] on button "Continue" at bounding box center [709, 162] width 231 height 41
select select "*****"
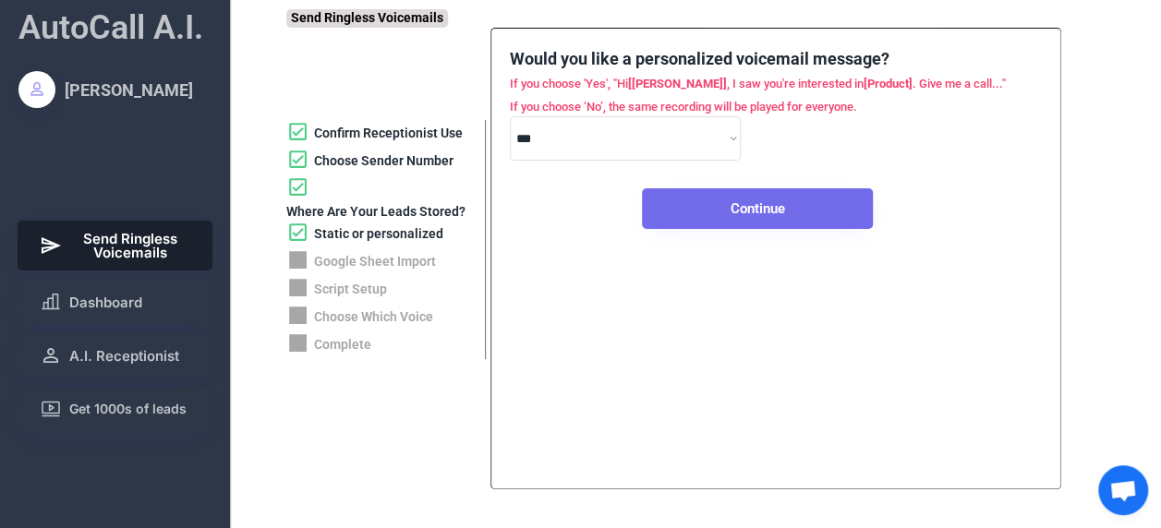
click at [730, 210] on button "Continue" at bounding box center [757, 208] width 231 height 41
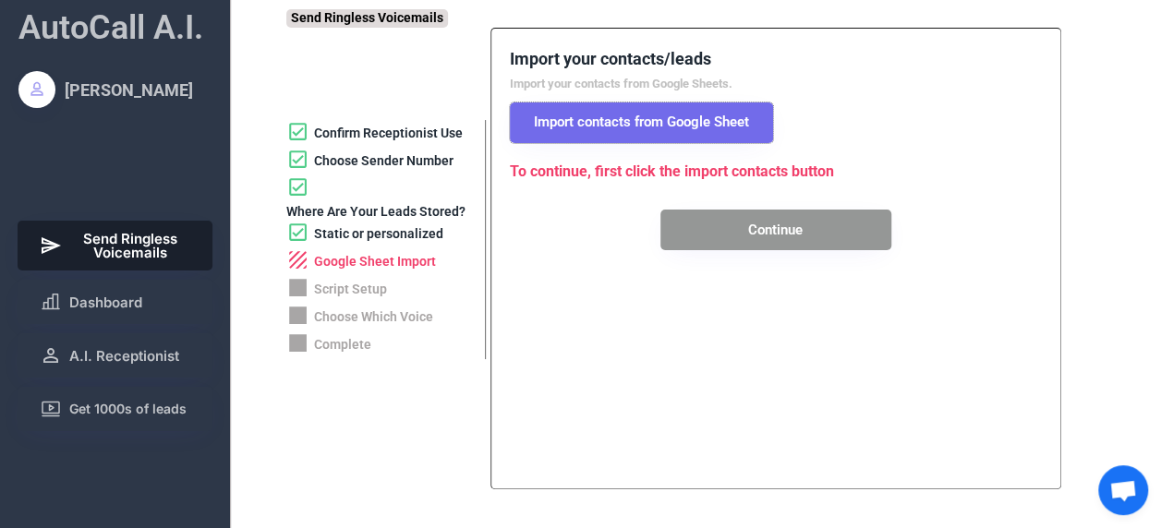
click at [652, 111] on button "Import contacts from Google Sheet" at bounding box center [641, 123] width 263 height 41
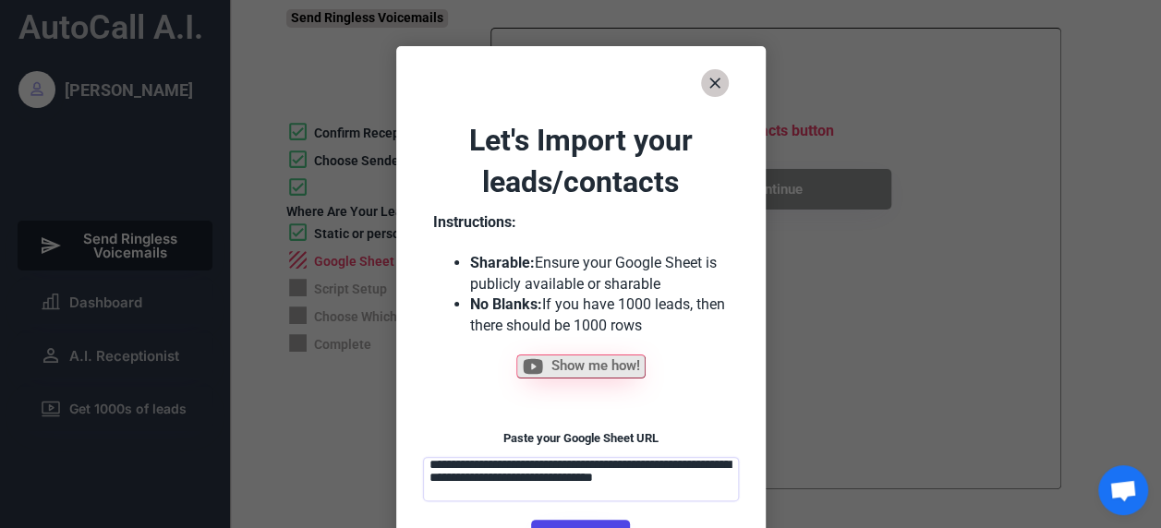
click at [505, 496] on textarea "**********" at bounding box center [581, 479] width 316 height 44
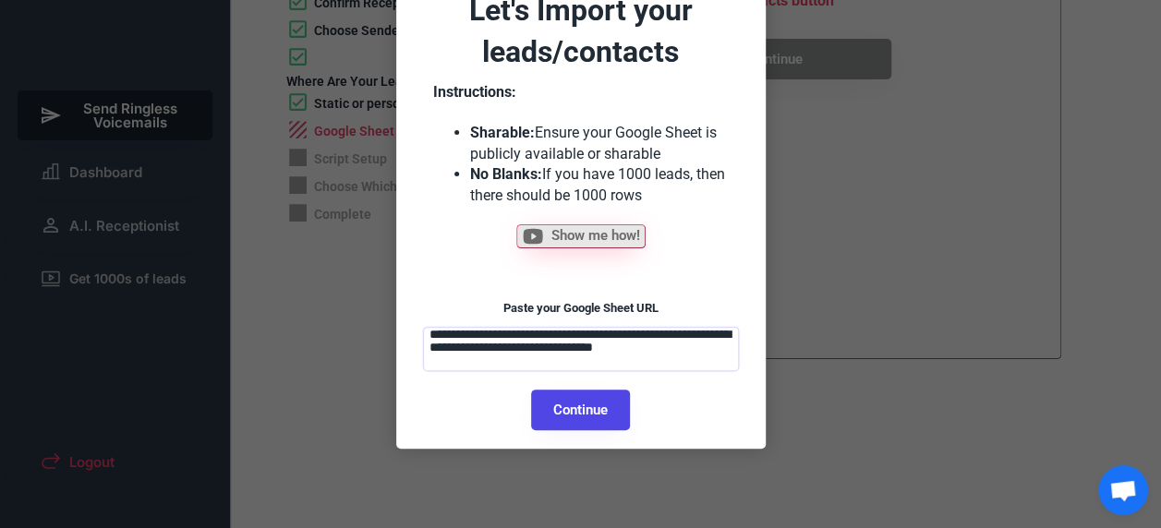
scroll to position [134, 0]
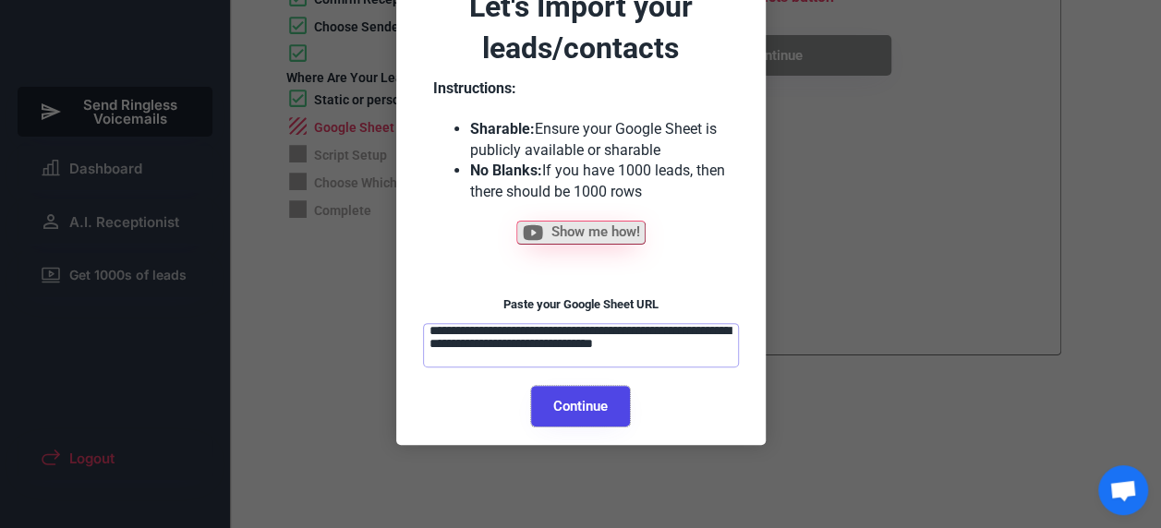
click at [589, 405] on button "Continue" at bounding box center [580, 406] width 99 height 41
click at [594, 412] on button "Continue" at bounding box center [580, 406] width 99 height 41
select select "******"
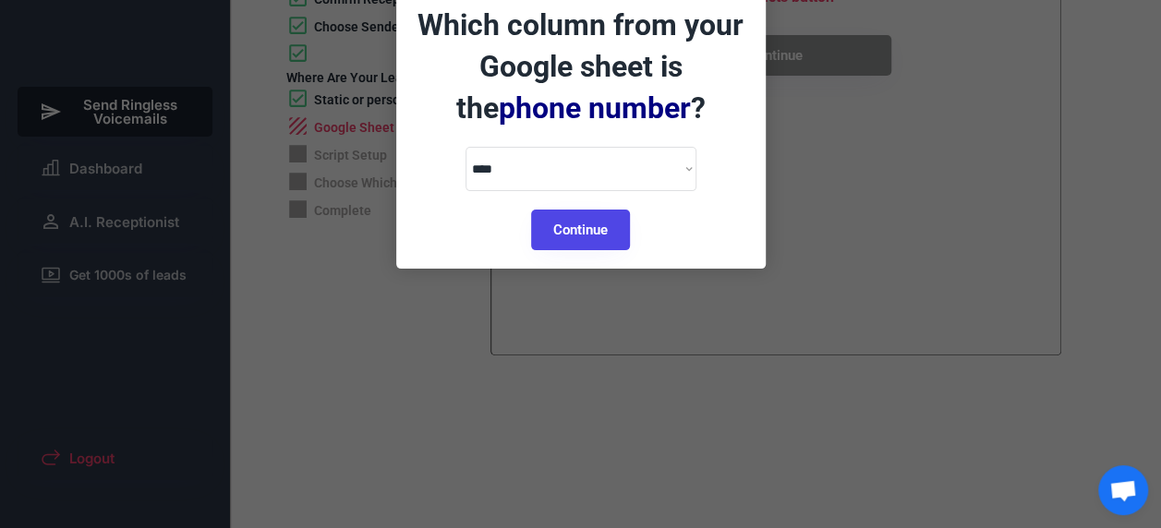
scroll to position [0, 0]
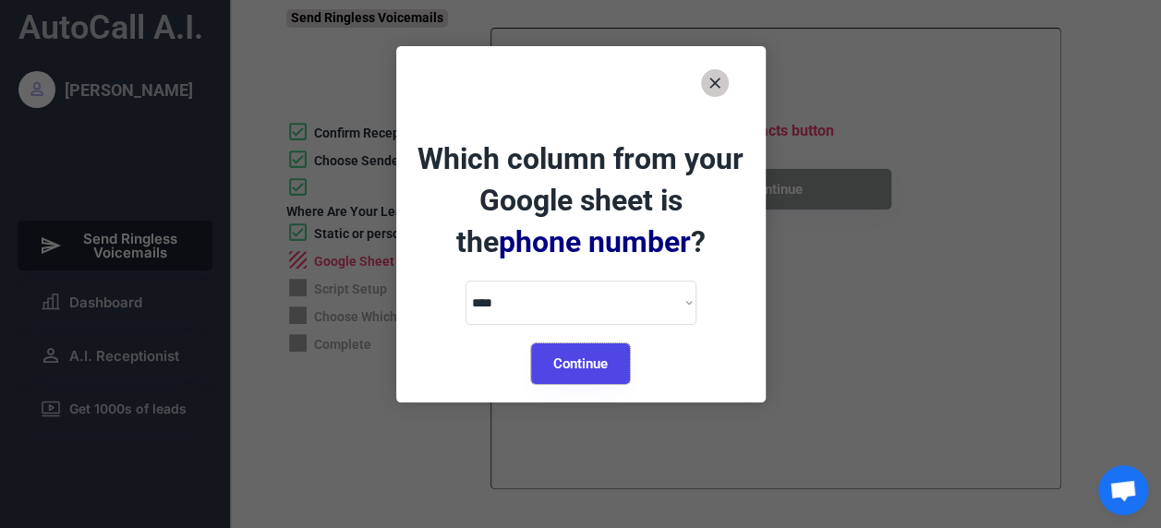
click at [558, 364] on button "Continue" at bounding box center [580, 364] width 99 height 41
select select "*********"
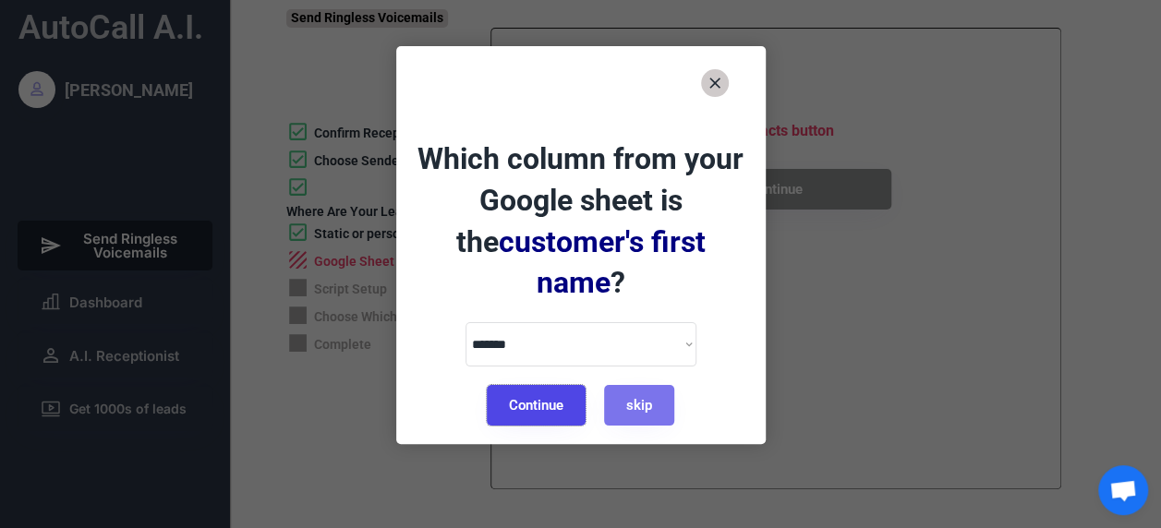
click at [558, 385] on button "Continue" at bounding box center [536, 405] width 99 height 41
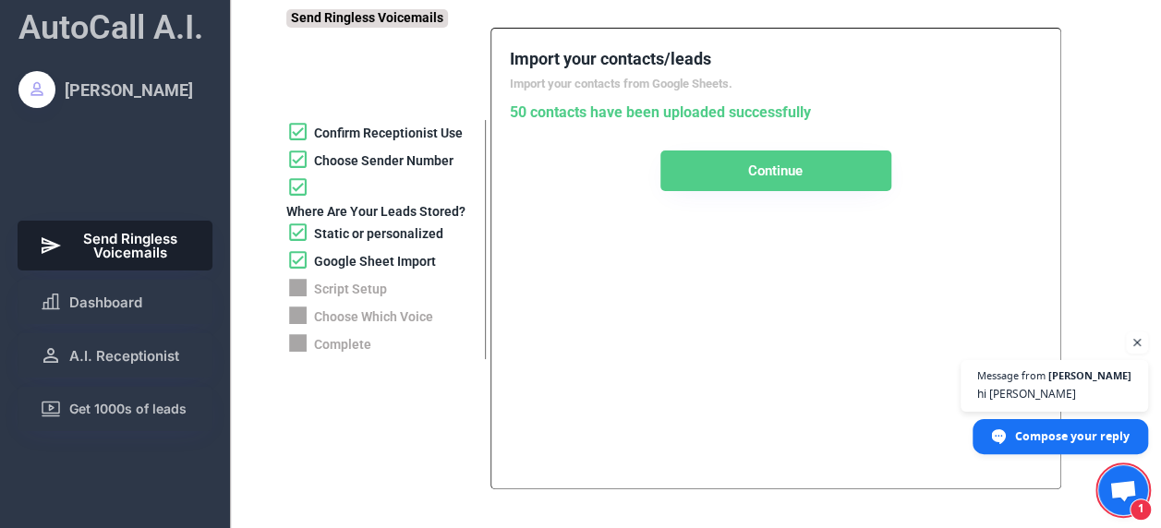
click at [654, 117] on div "50 contacts have been uploaded successfully" at bounding box center [660, 113] width 301 height 20
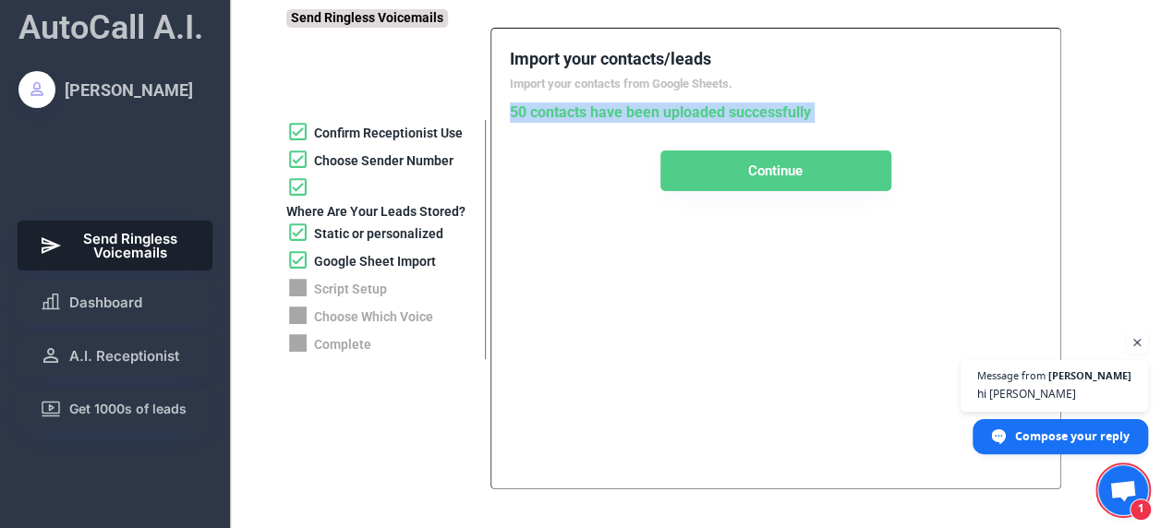
click at [654, 117] on div "50 contacts have been uploaded successfully" at bounding box center [660, 113] width 301 height 20
drag, startPoint x: 654, startPoint y: 117, endPoint x: 602, endPoint y: 208, distance: 104.3
click at [602, 208] on div "**********" at bounding box center [775, 259] width 571 height 462
click at [687, 272] on div "**********" at bounding box center [775, 259] width 571 height 462
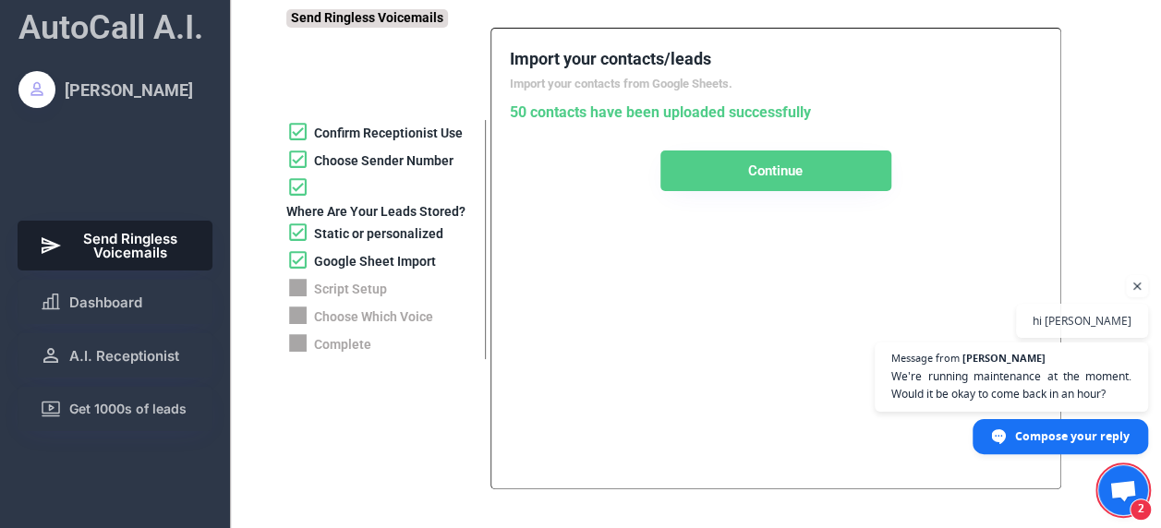
click at [405, 260] on div "Google Sheet Import" at bounding box center [375, 262] width 122 height 18
click at [349, 267] on div "Google Sheet Import" at bounding box center [375, 262] width 122 height 18
click at [350, 268] on div "Google Sheet Import" at bounding box center [375, 262] width 122 height 18
click at [1127, 493] on span "Open chat" at bounding box center [1123, 492] width 30 height 24
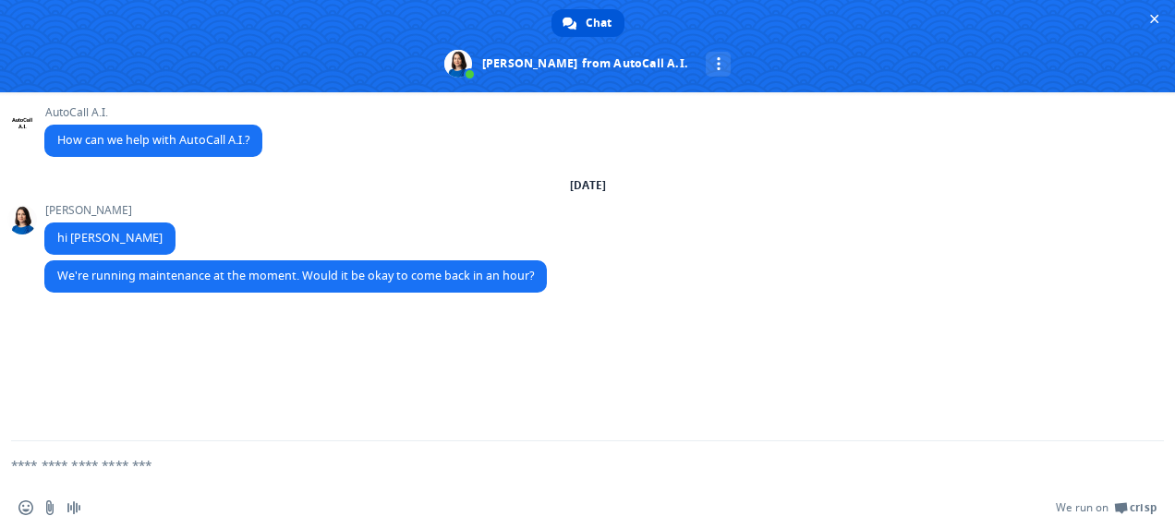
click at [360, 458] on textarea "Compose your message..." at bounding box center [565, 465] width 1108 height 46
type textarea "**"
click at [1158, 13] on span "Close chat" at bounding box center [1154, 19] width 9 height 12
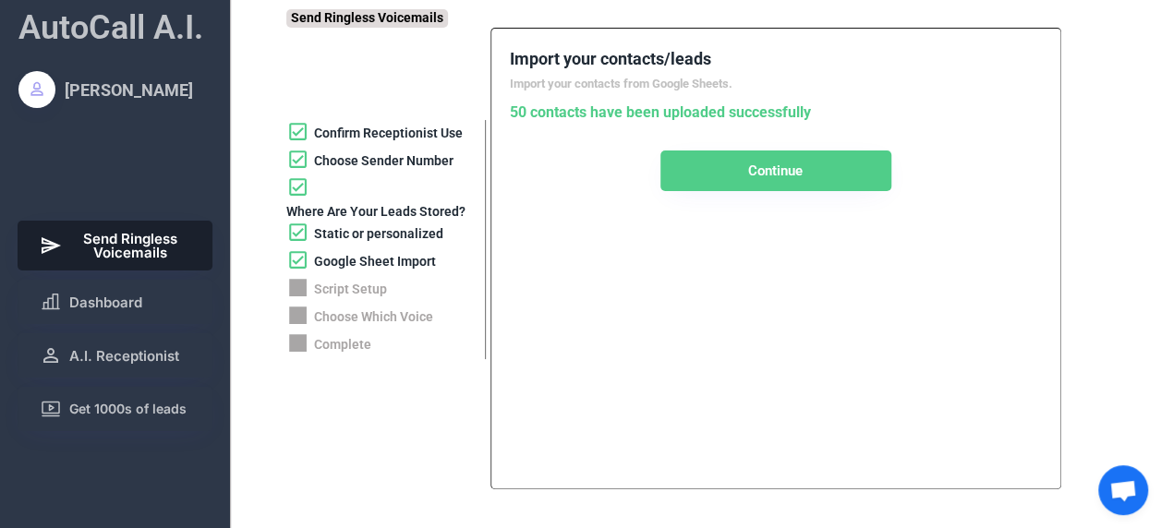
click at [363, 259] on div "Google Sheet Import" at bounding box center [375, 262] width 122 height 18
click at [384, 233] on div "Static or personalized" at bounding box center [378, 234] width 129 height 18
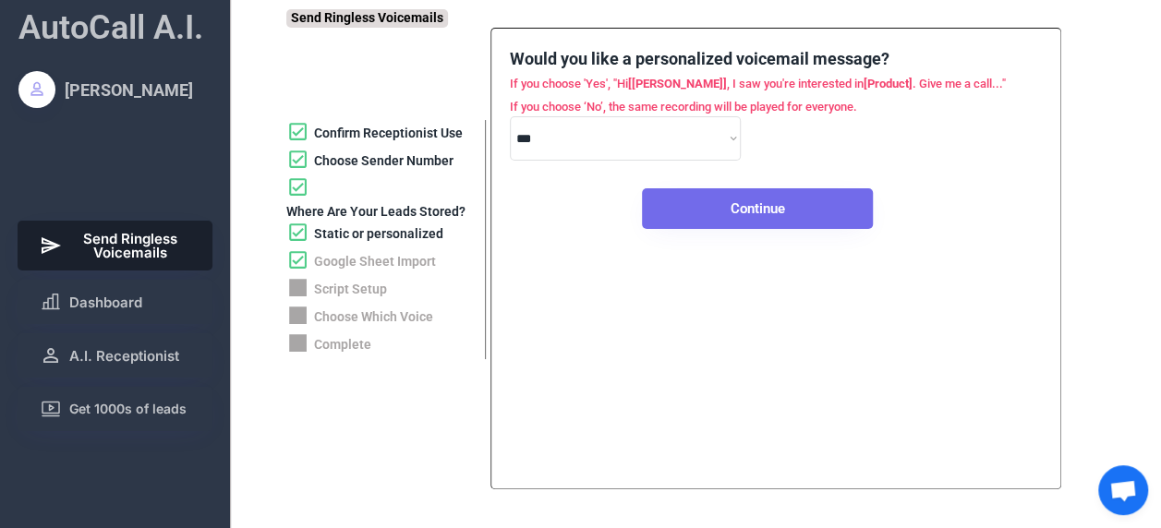
click at [800, 220] on button "Continue" at bounding box center [757, 208] width 231 height 41
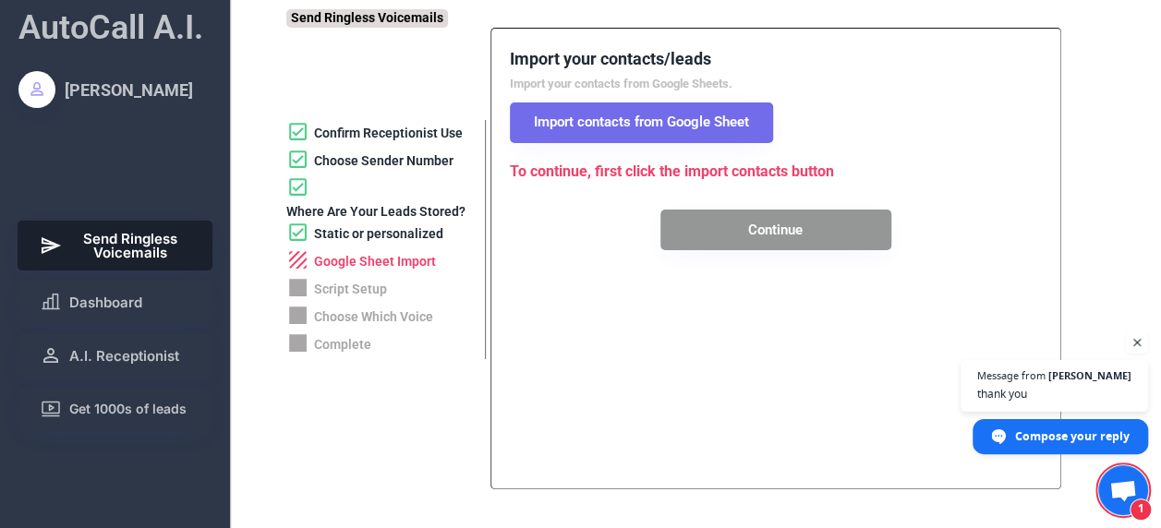
click at [633, 122] on button "Import contacts from Google Sheet" at bounding box center [641, 123] width 263 height 41
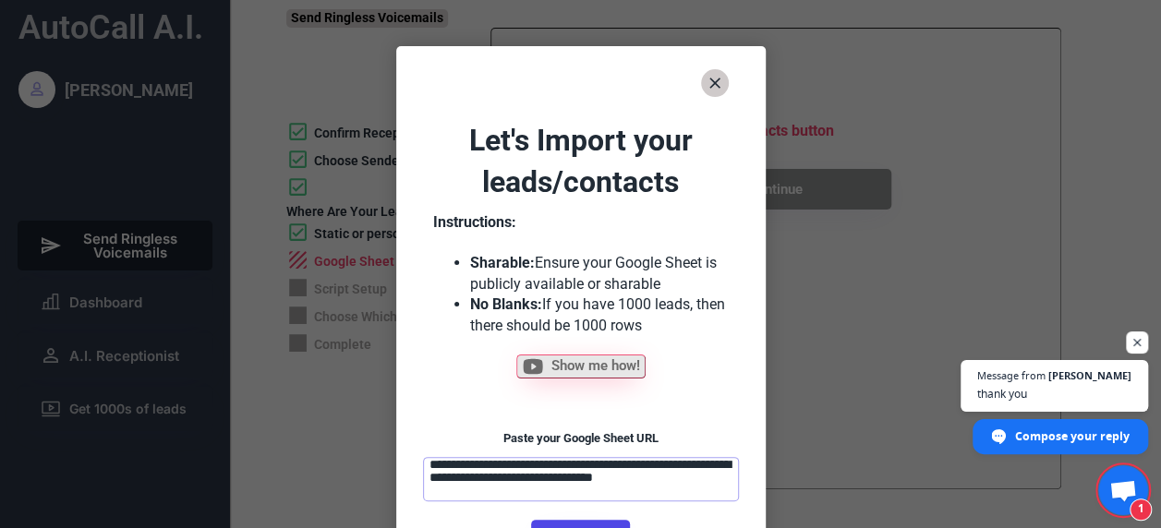
click at [573, 490] on textarea "**********" at bounding box center [581, 479] width 316 height 44
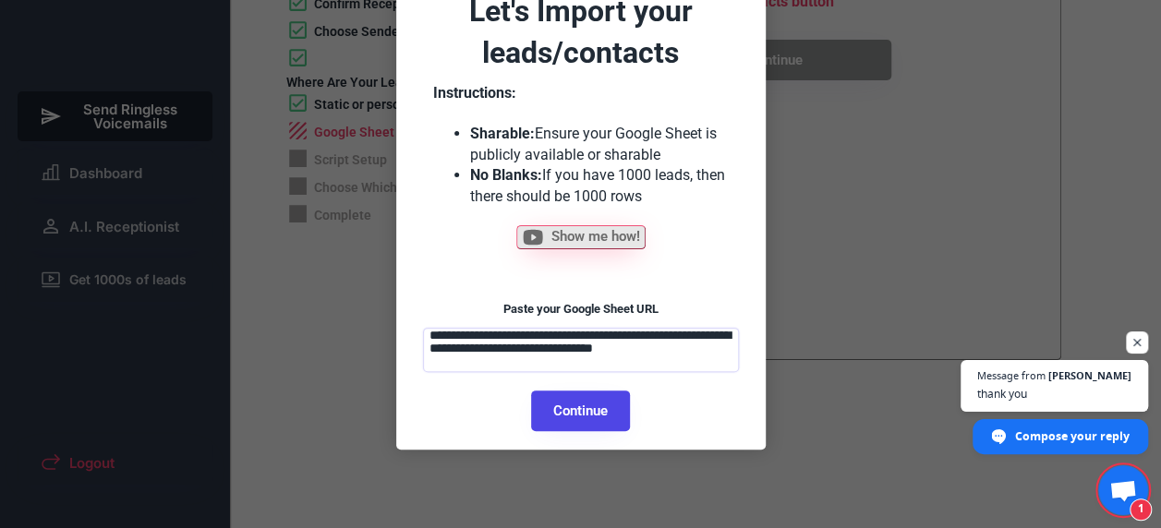
scroll to position [137, 0]
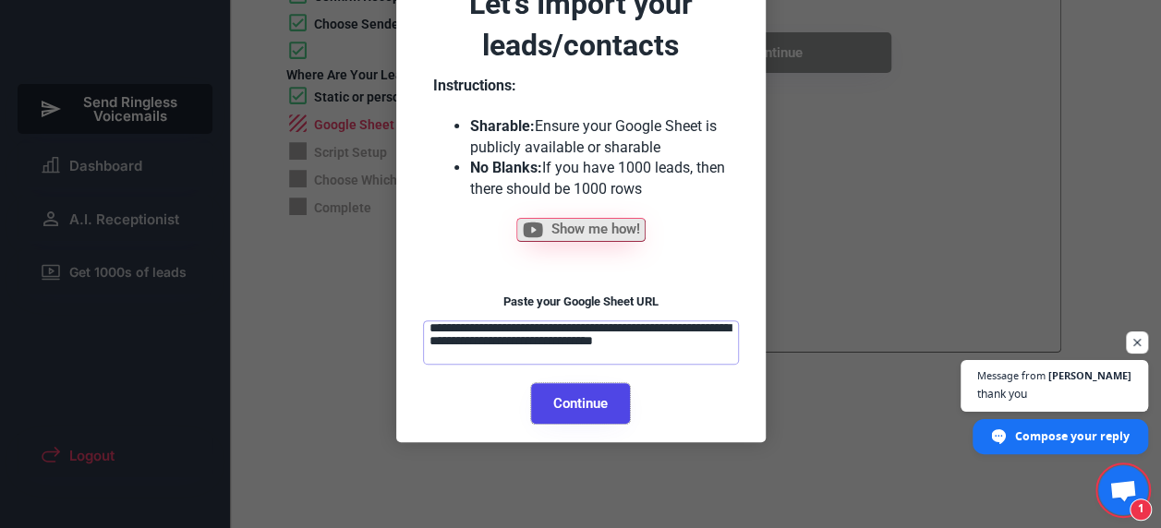
click at [589, 393] on button "Continue" at bounding box center [580, 403] width 99 height 41
select select "******"
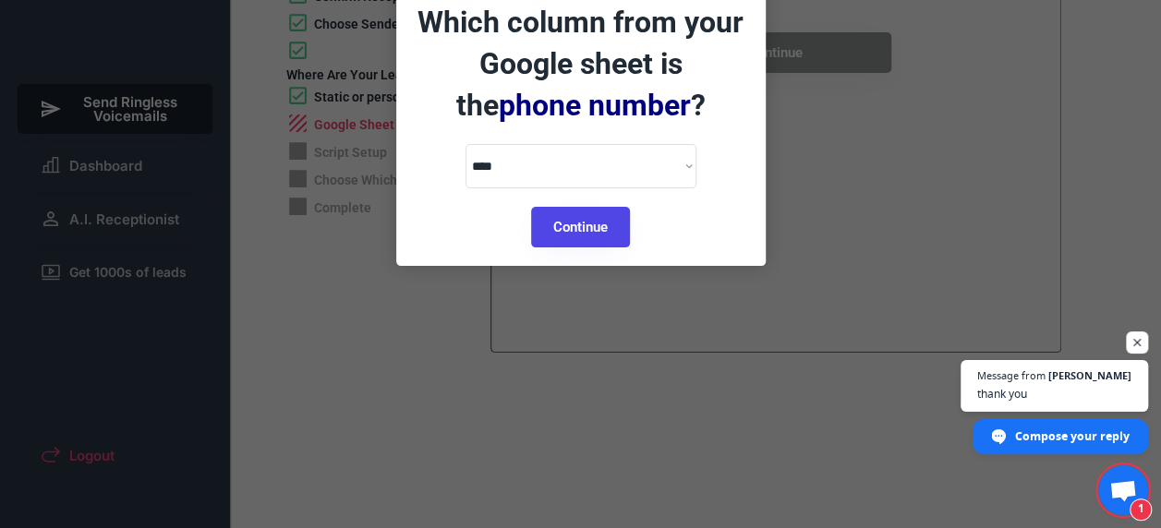
click at [602, 404] on div at bounding box center [580, 264] width 1161 height 528
click at [589, 220] on button "Continue" at bounding box center [580, 227] width 99 height 41
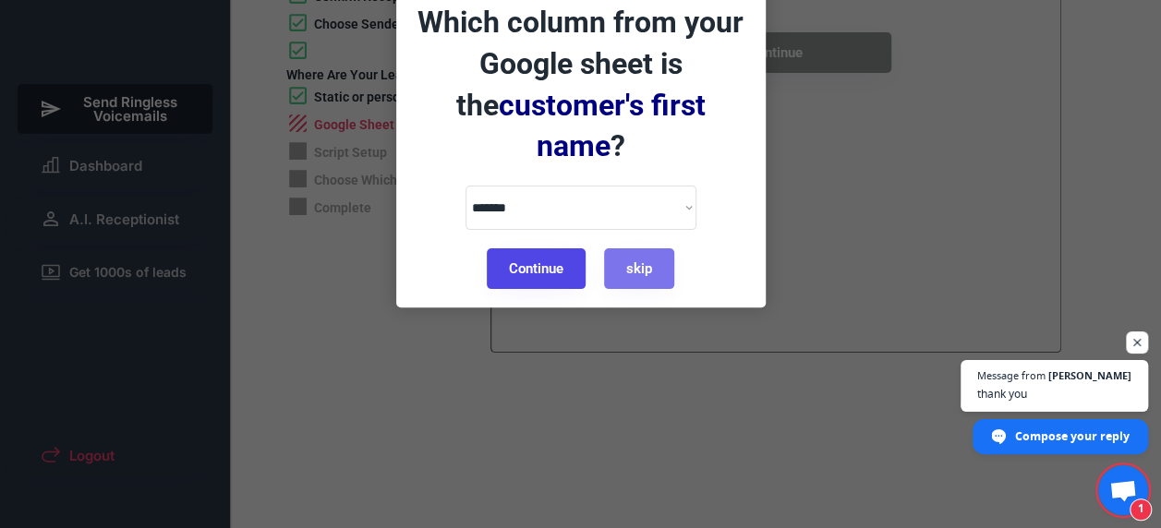
click at [542, 248] on button "Continue" at bounding box center [536, 268] width 99 height 41
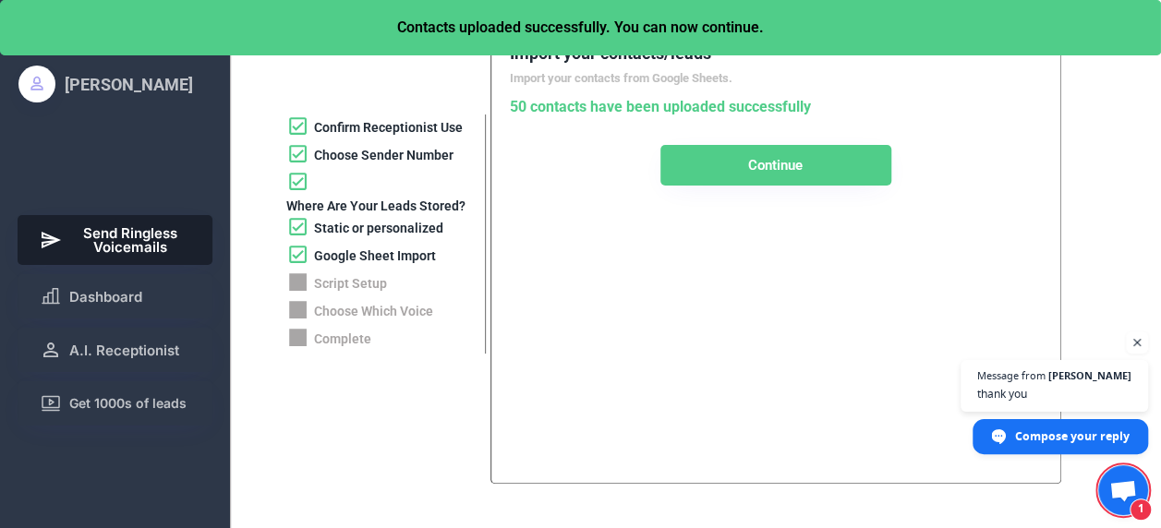
scroll to position [0, 0]
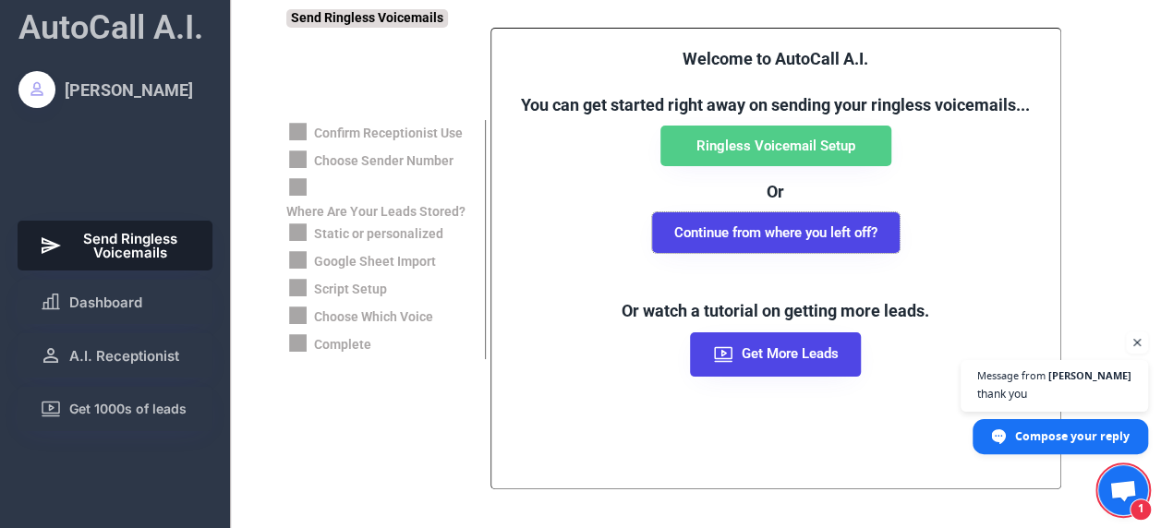
click at [789, 238] on button "Continue from where you left off?" at bounding box center [776, 232] width 248 height 41
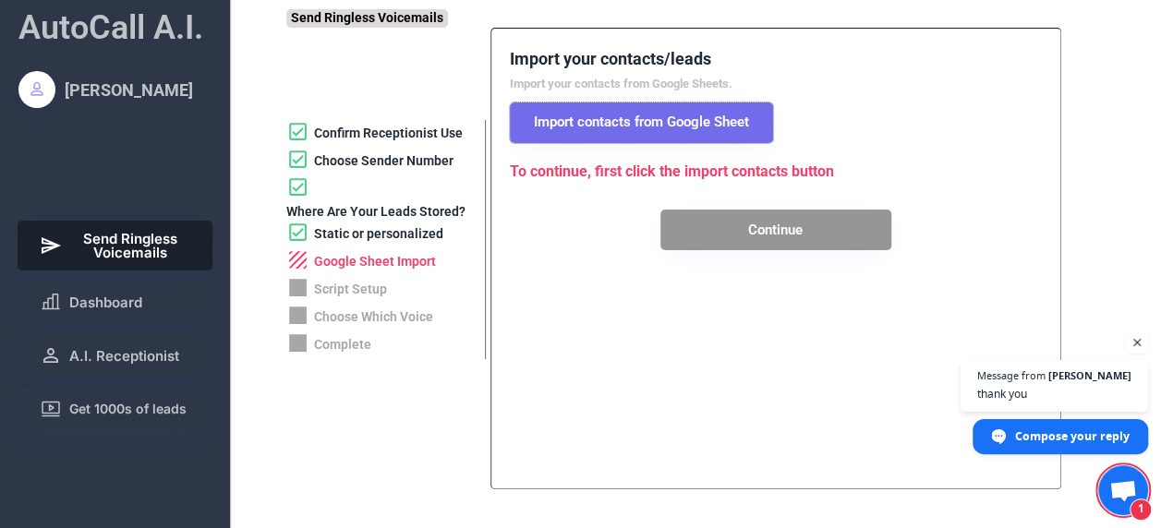
click at [644, 118] on button "Import contacts from Google Sheet" at bounding box center [641, 123] width 263 height 41
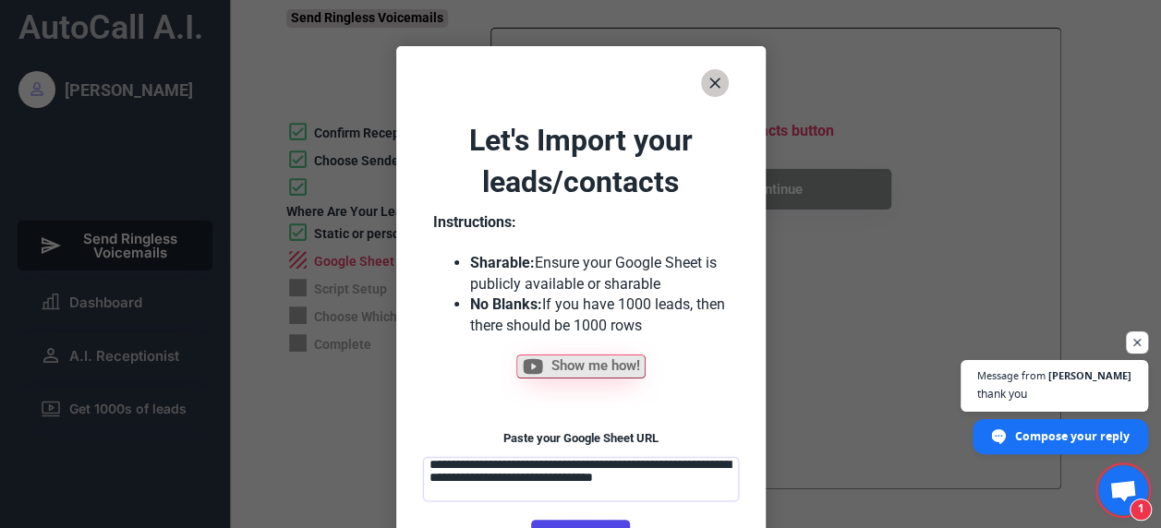
click at [629, 479] on textarea "**********" at bounding box center [581, 479] width 316 height 44
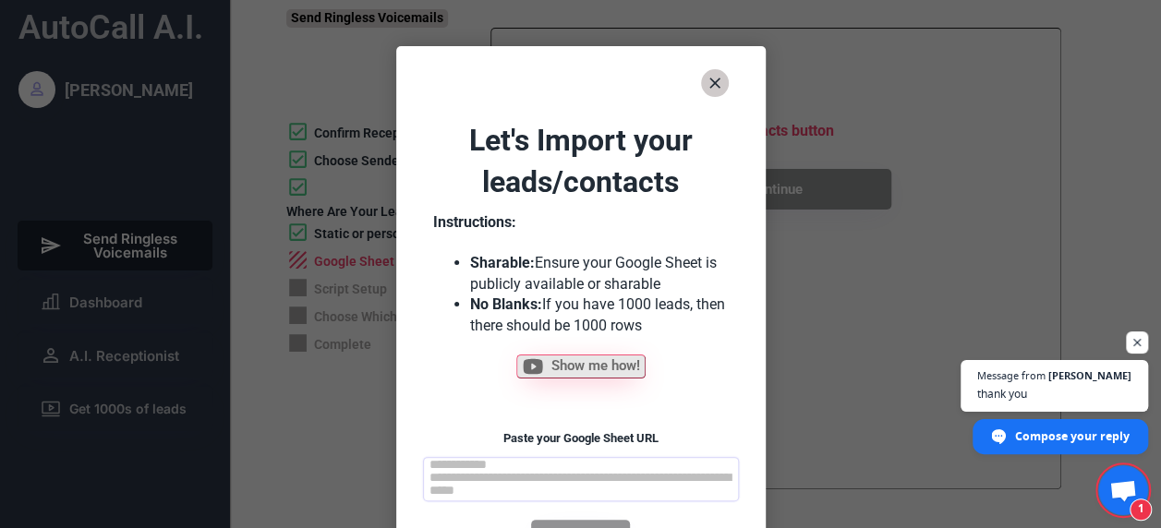
paste textarea "**********"
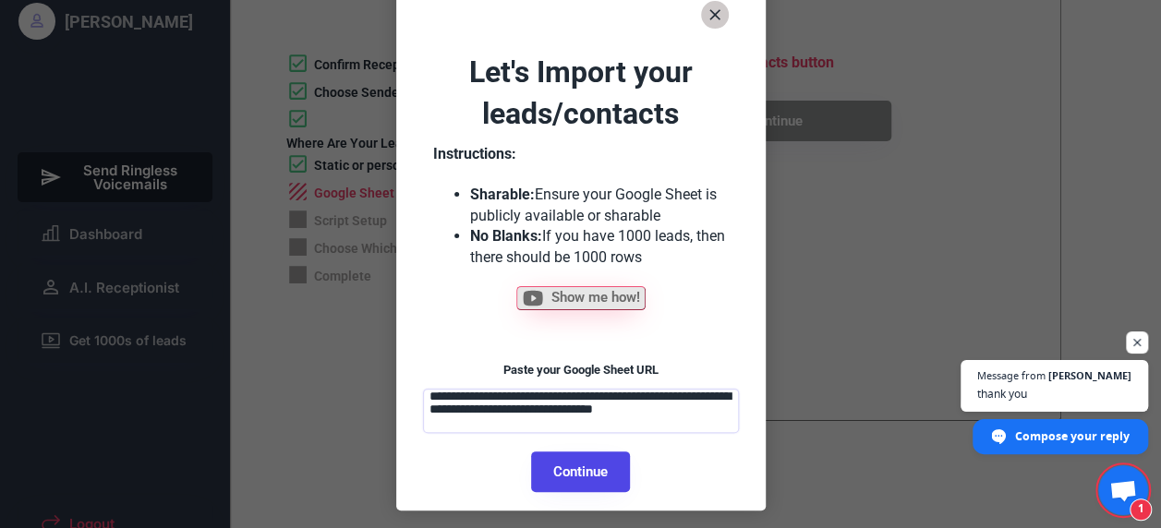
scroll to position [81, 0]
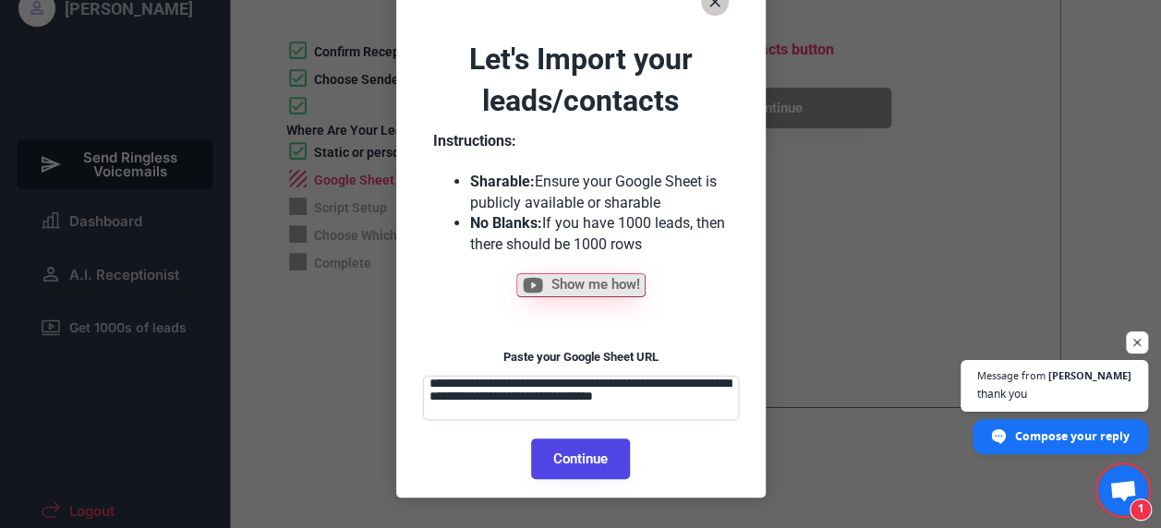
type textarea "**********"
click at [581, 451] on button "Continue" at bounding box center [580, 459] width 99 height 41
click at [602, 460] on button "Continue" at bounding box center [580, 459] width 99 height 41
select select "******"
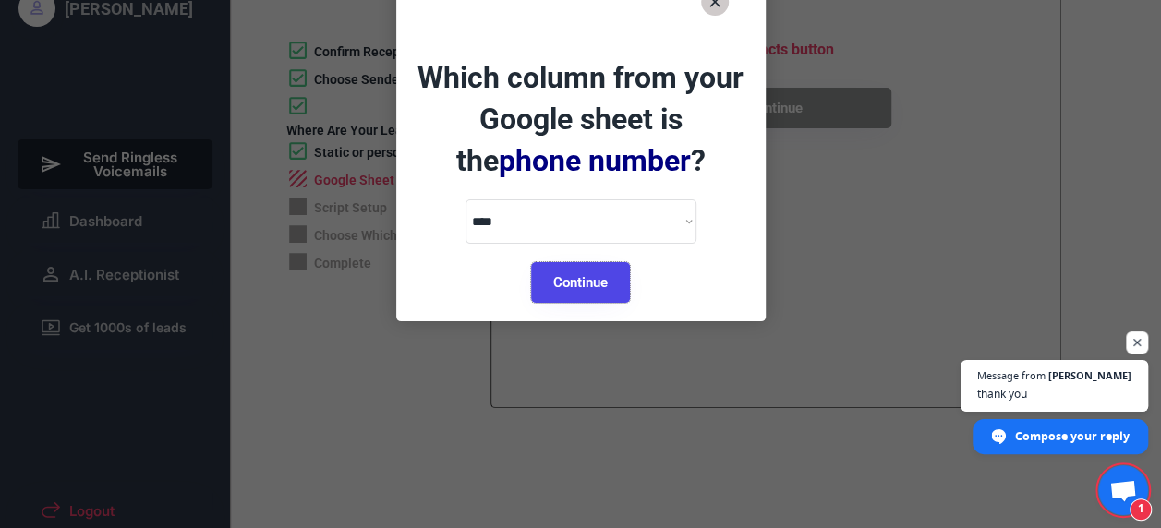
click at [617, 264] on button "Continue" at bounding box center [580, 282] width 99 height 41
select select "*********"
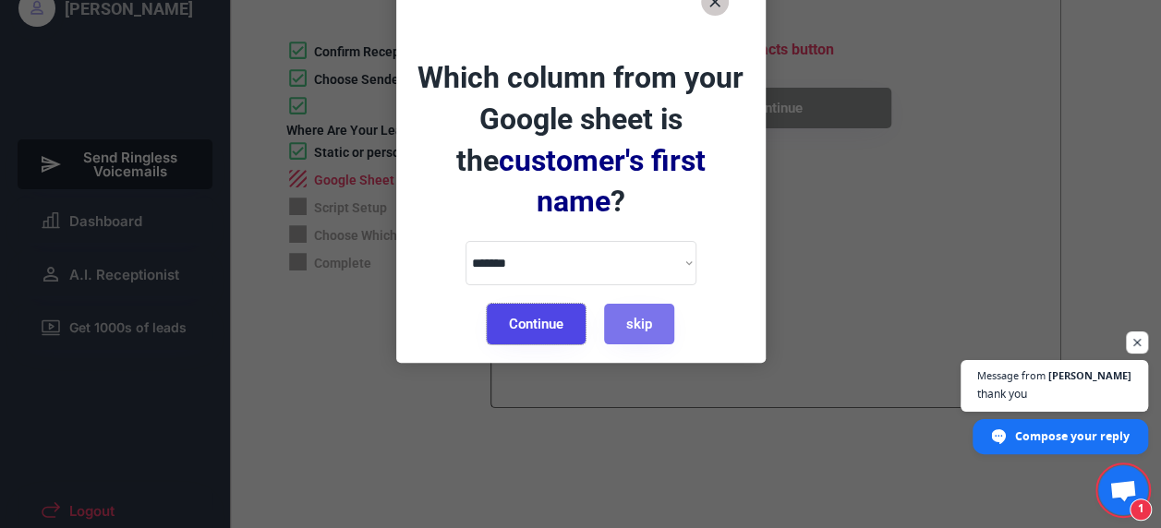
click at [526, 304] on button "Continue" at bounding box center [536, 324] width 99 height 41
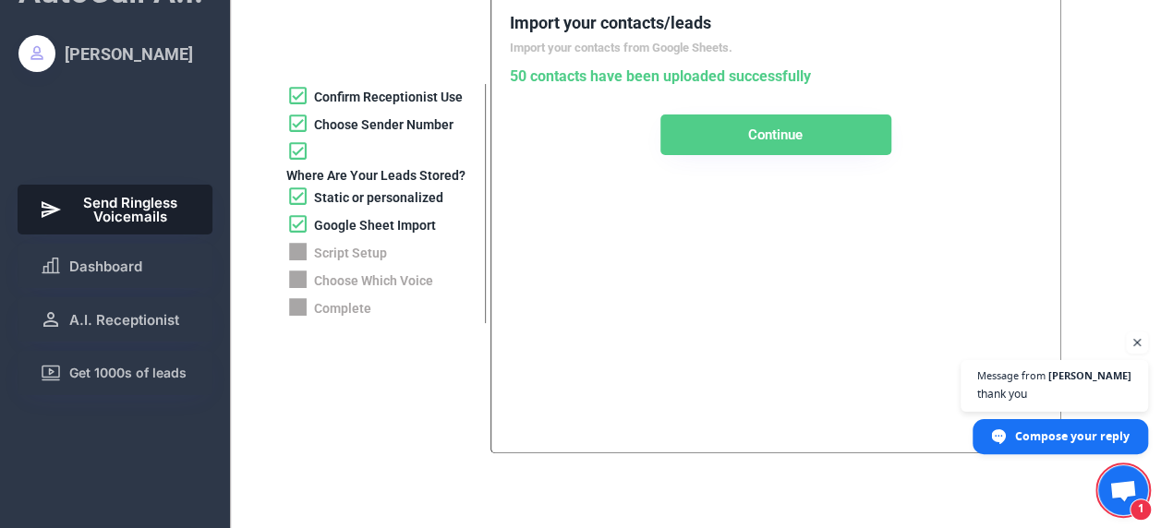
scroll to position [0, 0]
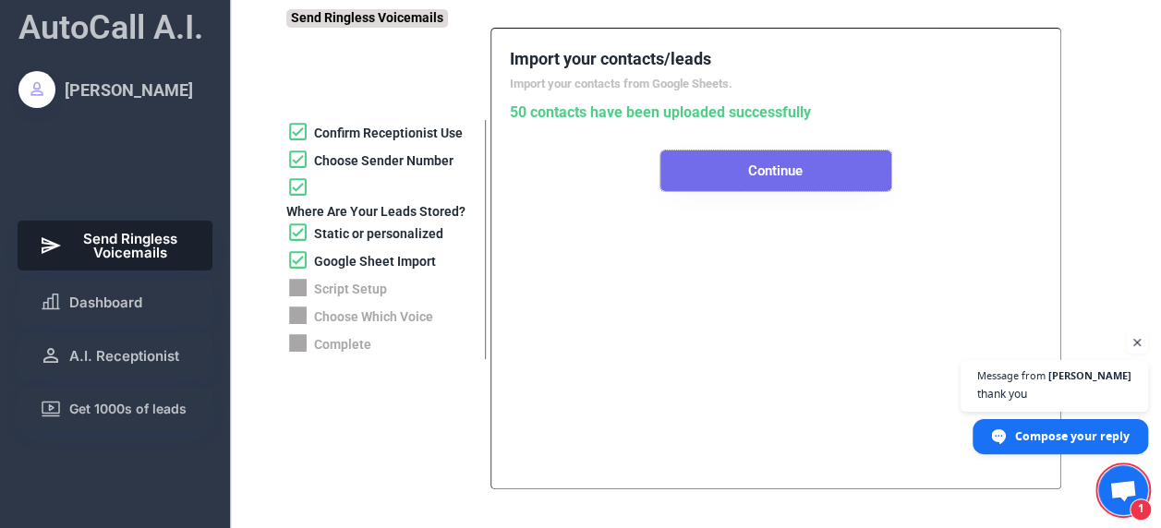
click at [785, 180] on button "Continue" at bounding box center [775, 171] width 231 height 41
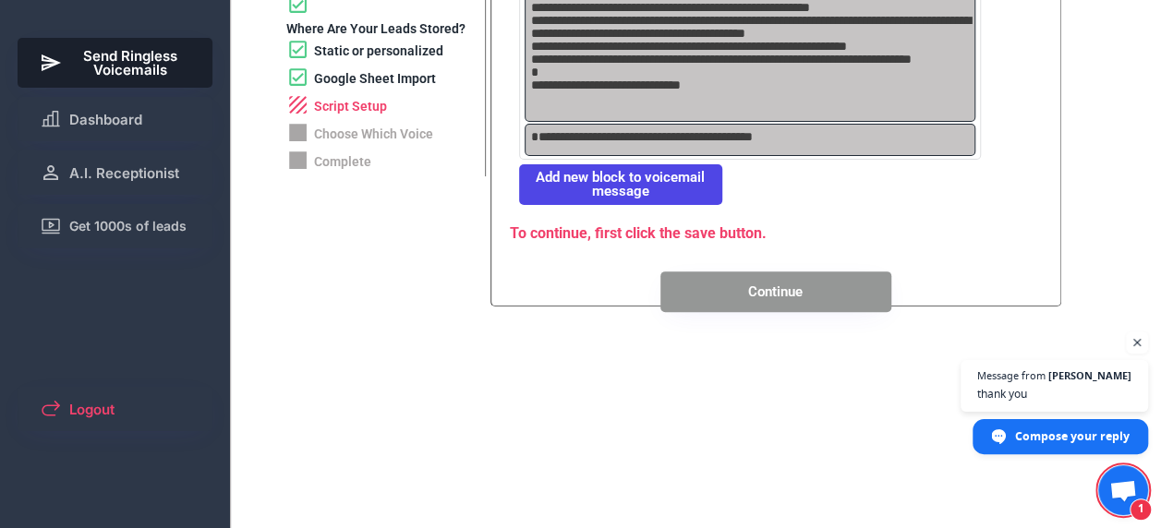
scroll to position [184, 0]
click at [791, 289] on button "Continue" at bounding box center [775, 291] width 231 height 41
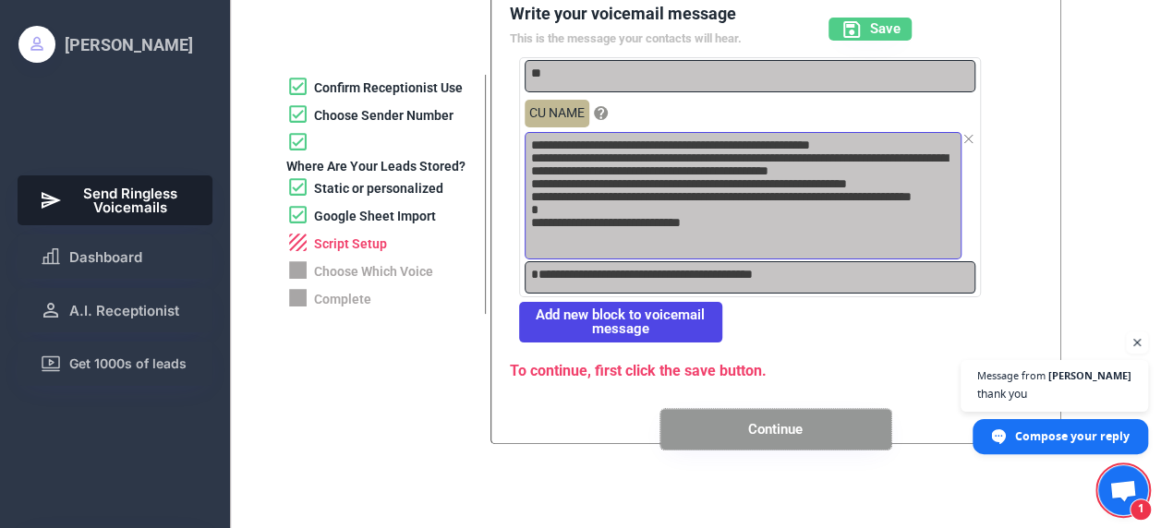
scroll to position [44, 0]
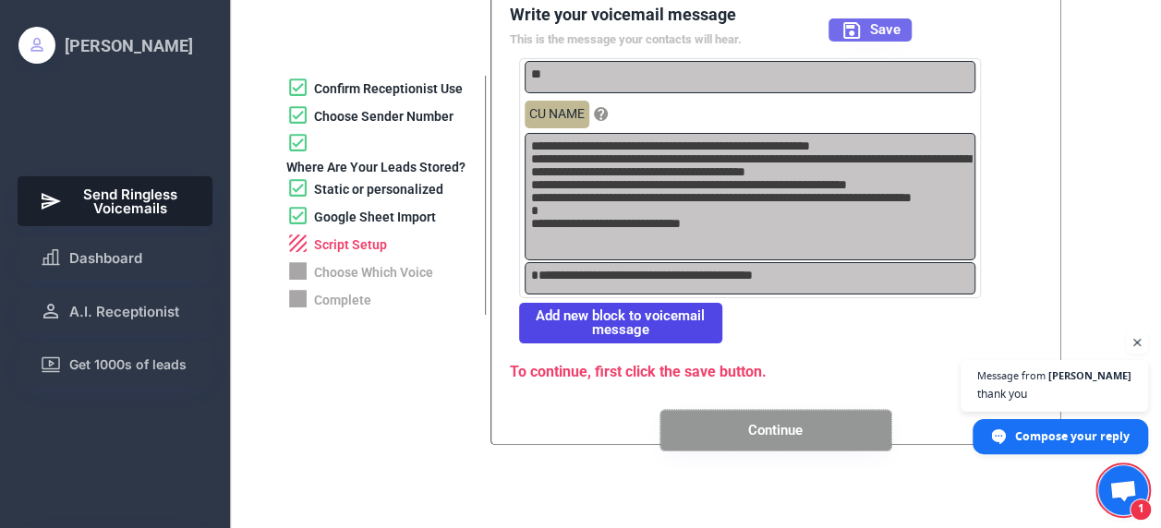
click at [865, 27] on button "Save" at bounding box center [870, 29] width 83 height 23
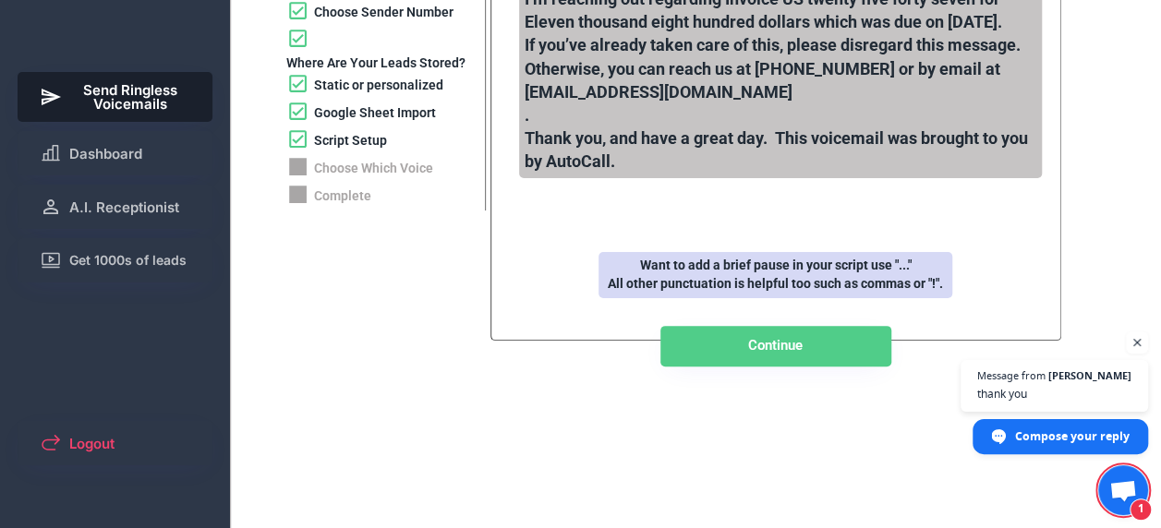
scroll to position [150, 0]
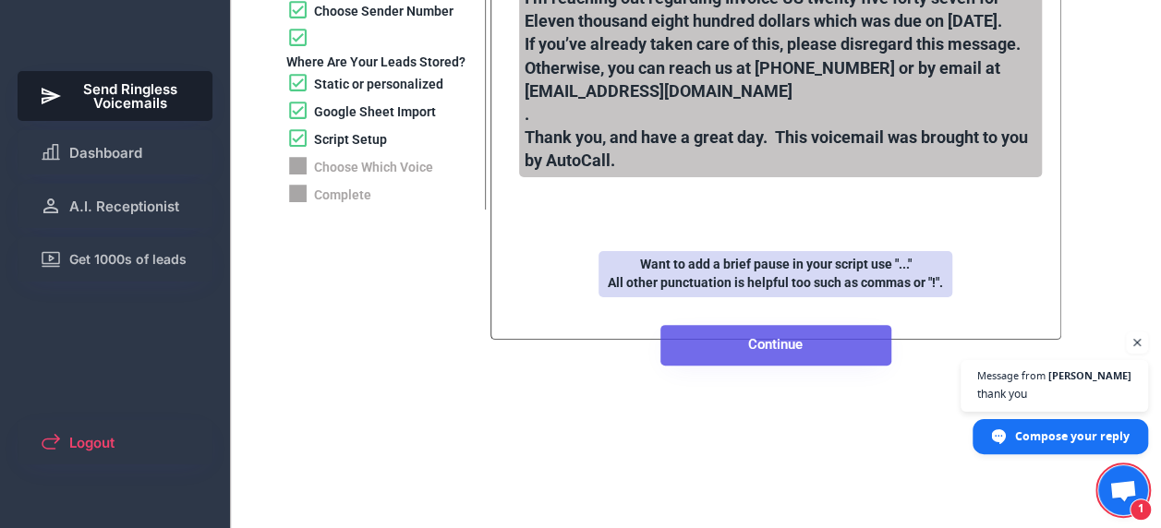
click at [800, 366] on button "Continue" at bounding box center [775, 345] width 231 height 41
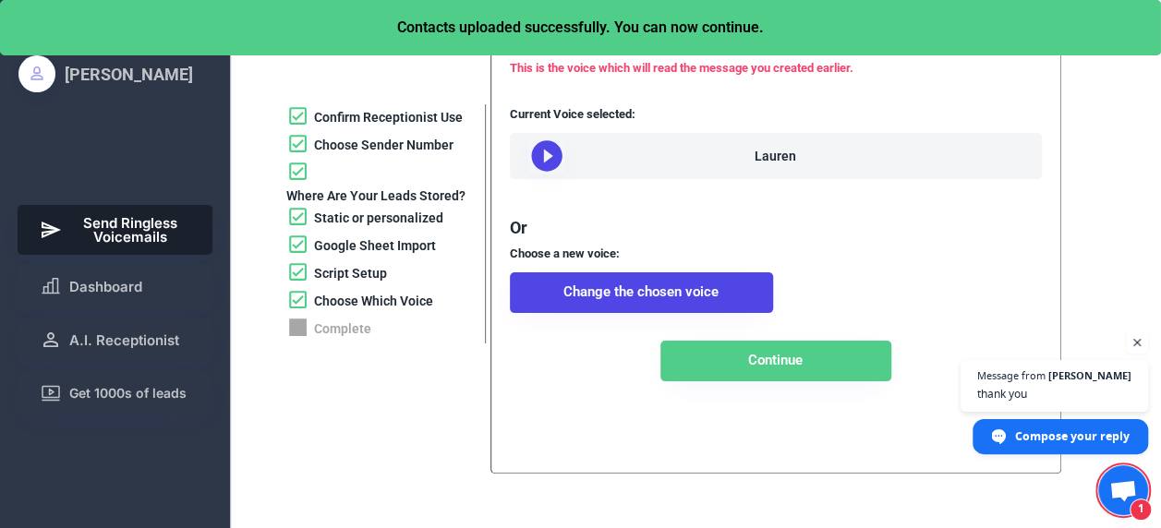
scroll to position [0, 0]
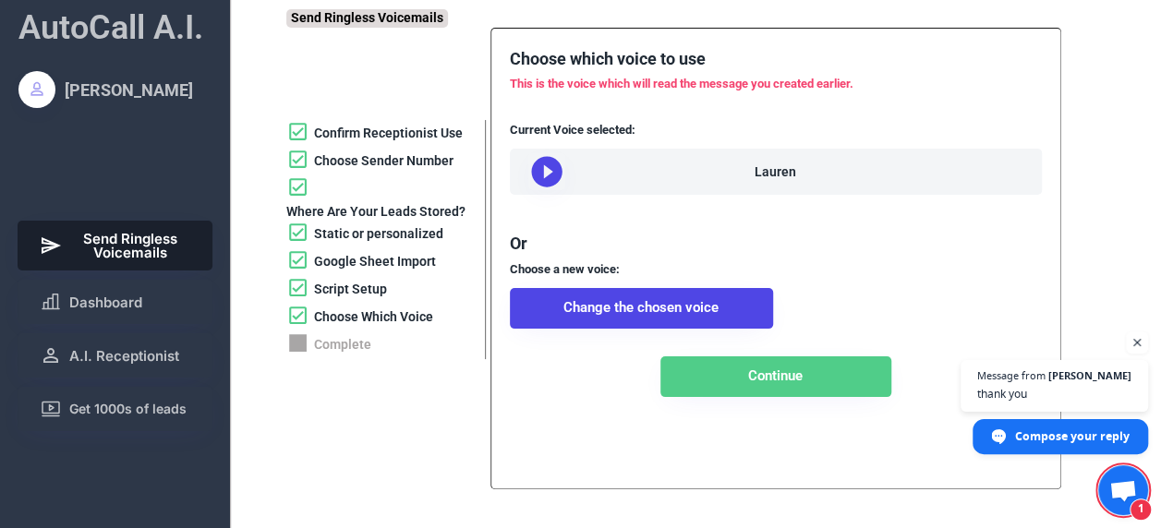
click at [661, 177] on div "Lauren" at bounding box center [776, 172] width 532 height 46
click at [546, 175] on icon at bounding box center [546, 171] width 37 height 37
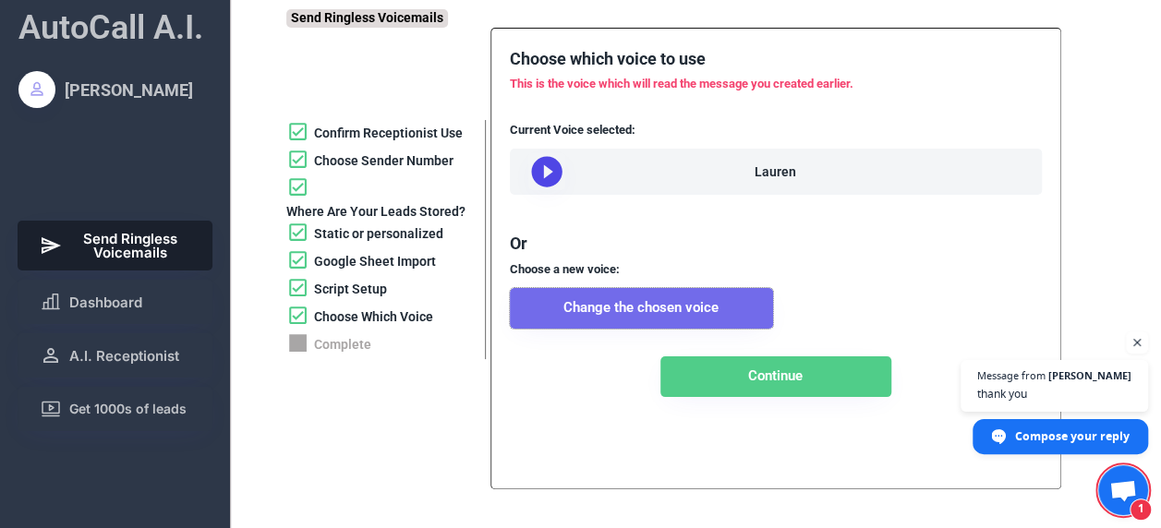
drag, startPoint x: 648, startPoint y: 321, endPoint x: 599, endPoint y: 332, distance: 50.2
click at [599, 329] on button "Change the chosen voice" at bounding box center [641, 308] width 263 height 41
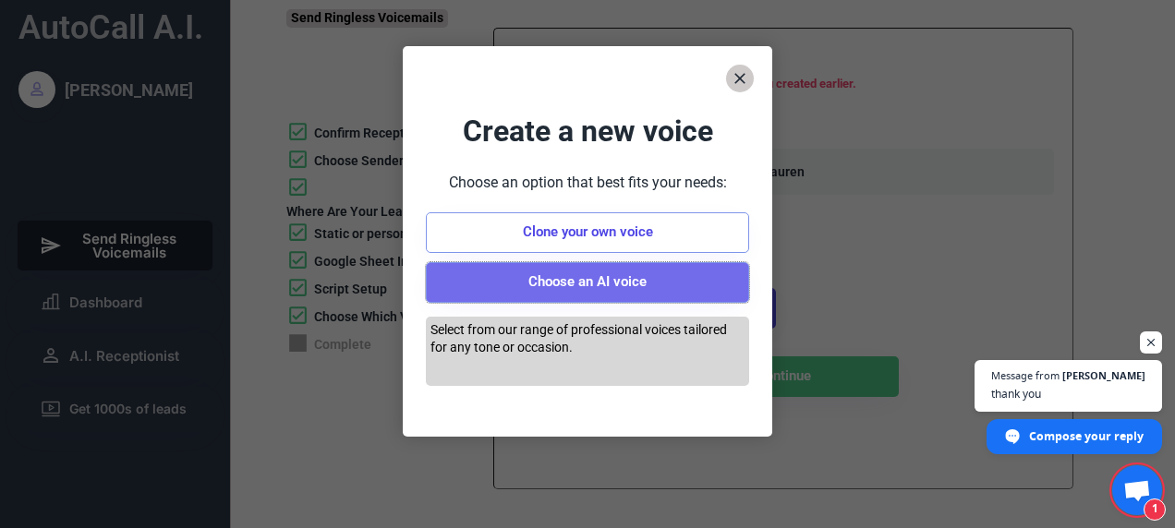
click at [601, 287] on button "Choose an AI voice" at bounding box center [587, 282] width 323 height 41
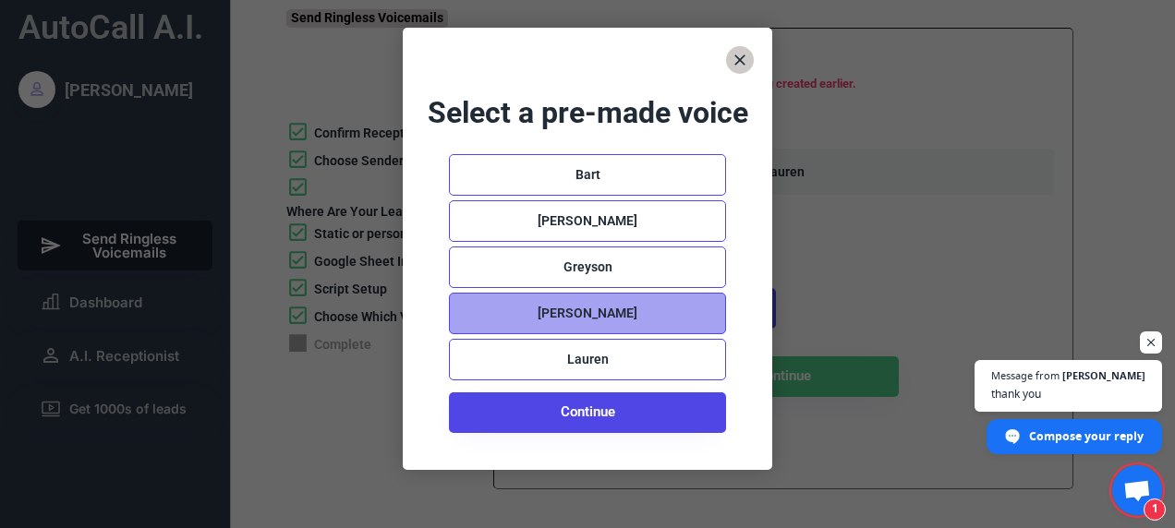
click at [597, 321] on div "Abigail" at bounding box center [588, 314] width 100 height 18
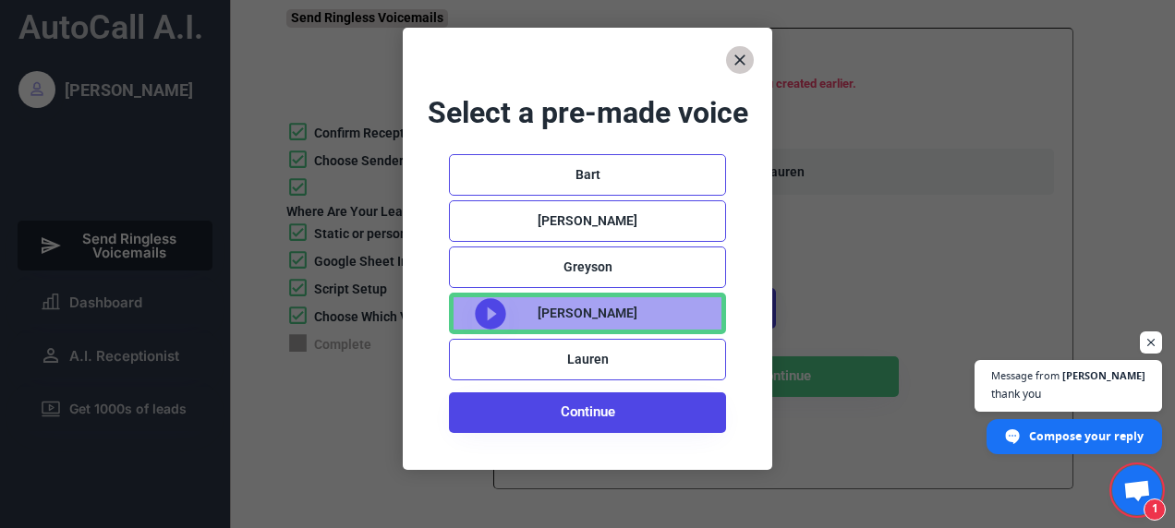
click at [486, 314] on use at bounding box center [490, 313] width 30 height 30
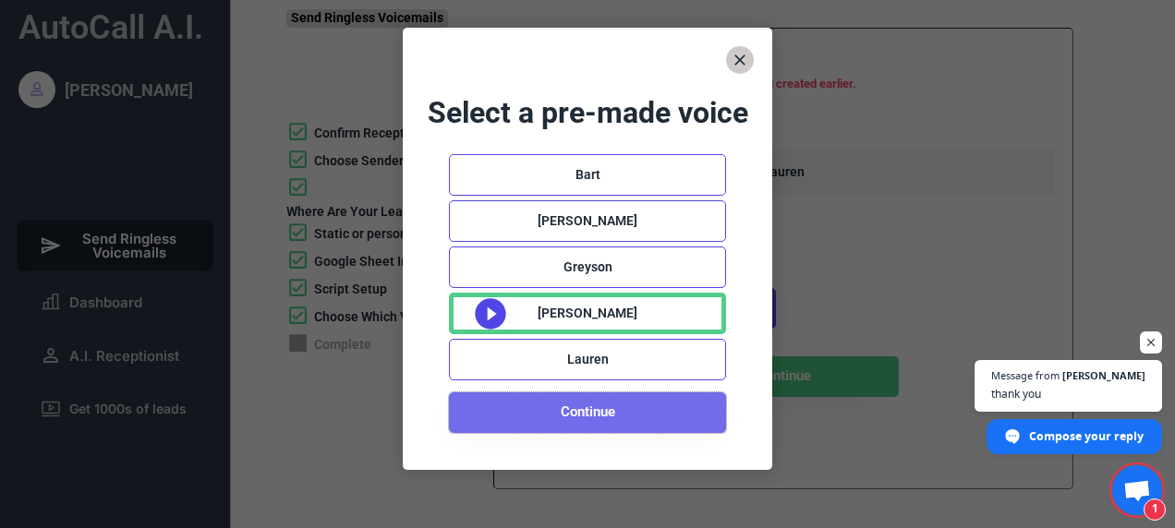
click at [595, 412] on button "Continue" at bounding box center [587, 413] width 277 height 41
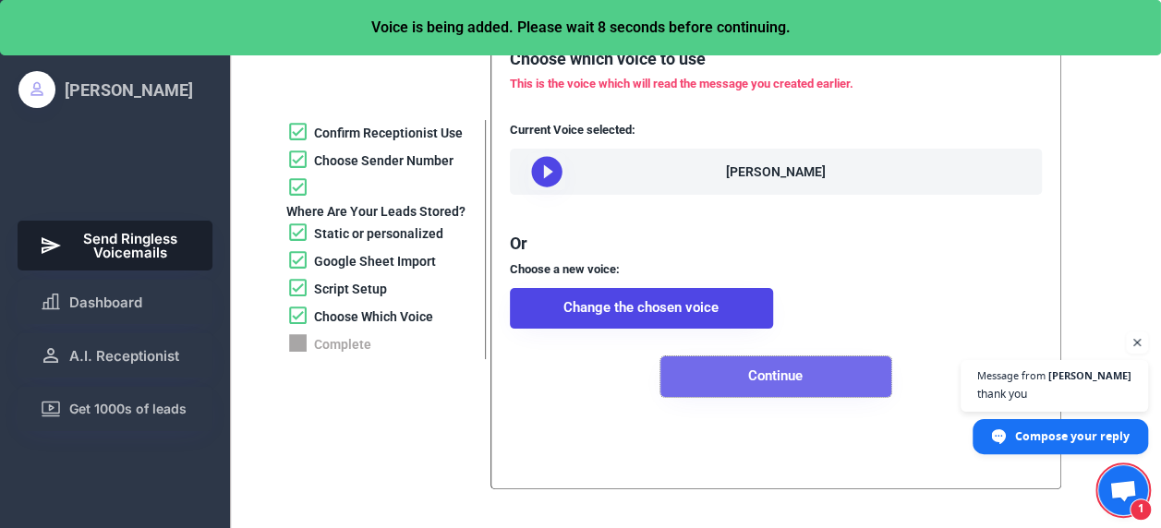
click at [774, 397] on button "Continue" at bounding box center [775, 377] width 231 height 41
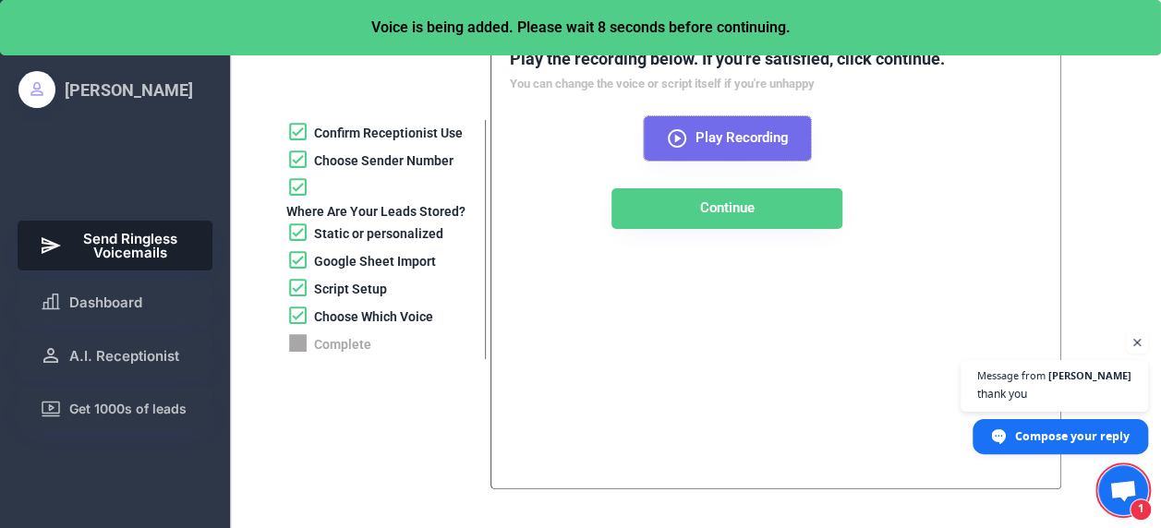
click at [680, 134] on icon at bounding box center [677, 138] width 22 height 22
click at [677, 136] on use at bounding box center [677, 138] width 18 height 18
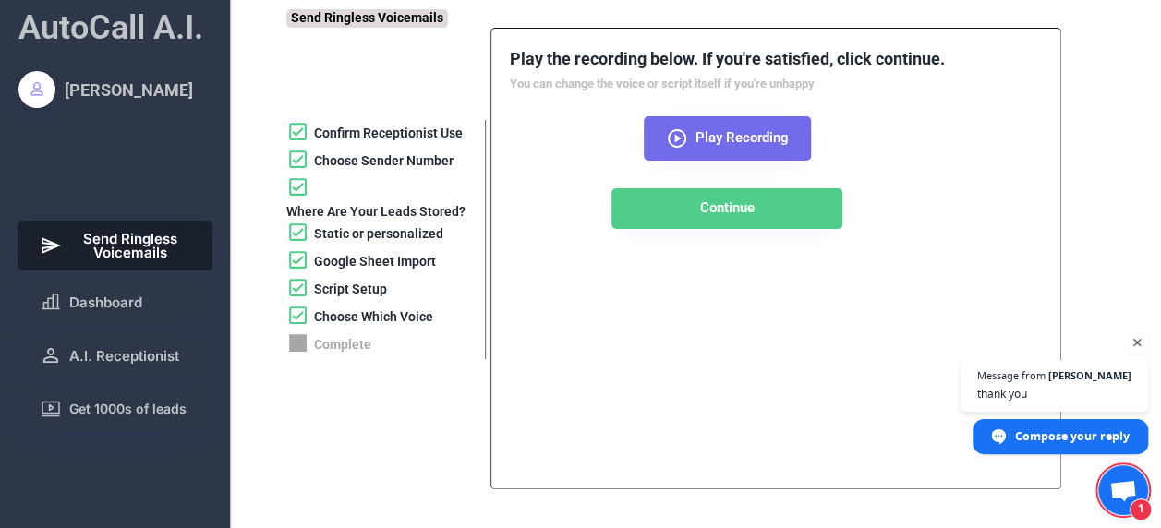
click at [673, 140] on icon at bounding box center [677, 138] width 22 height 22
click at [675, 139] on use at bounding box center [677, 138] width 18 height 18
click at [675, 141] on use at bounding box center [677, 138] width 18 height 18
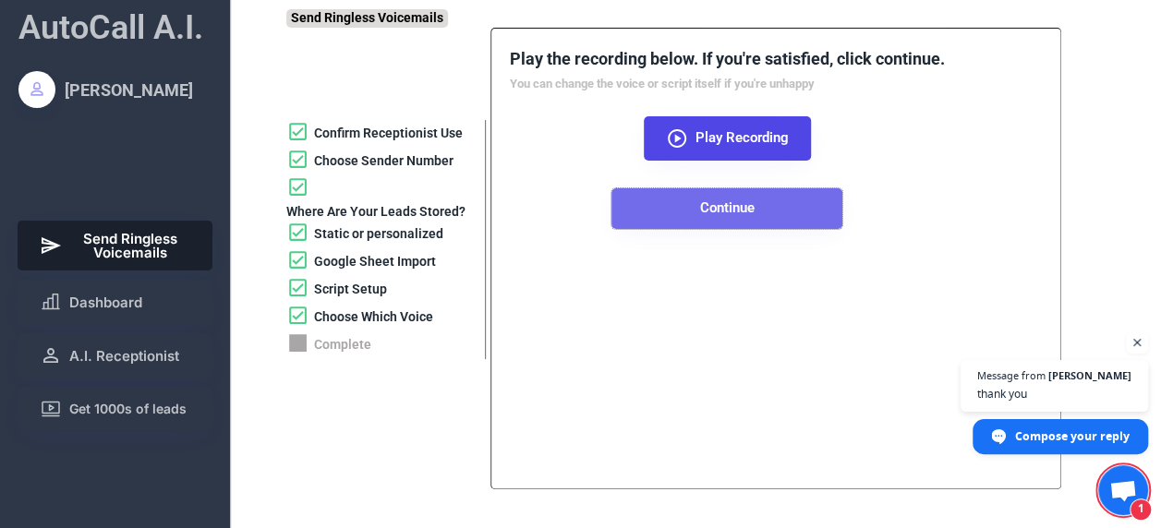
click at [756, 216] on button "Continue" at bounding box center [726, 208] width 231 height 41
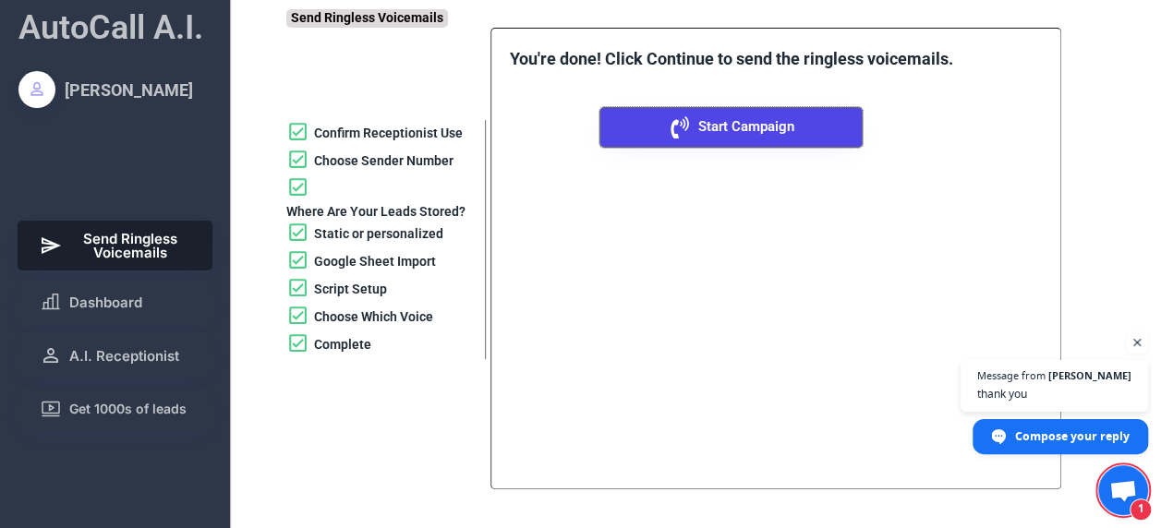
click at [732, 127] on span "Start Campaign" at bounding box center [746, 127] width 96 height 14
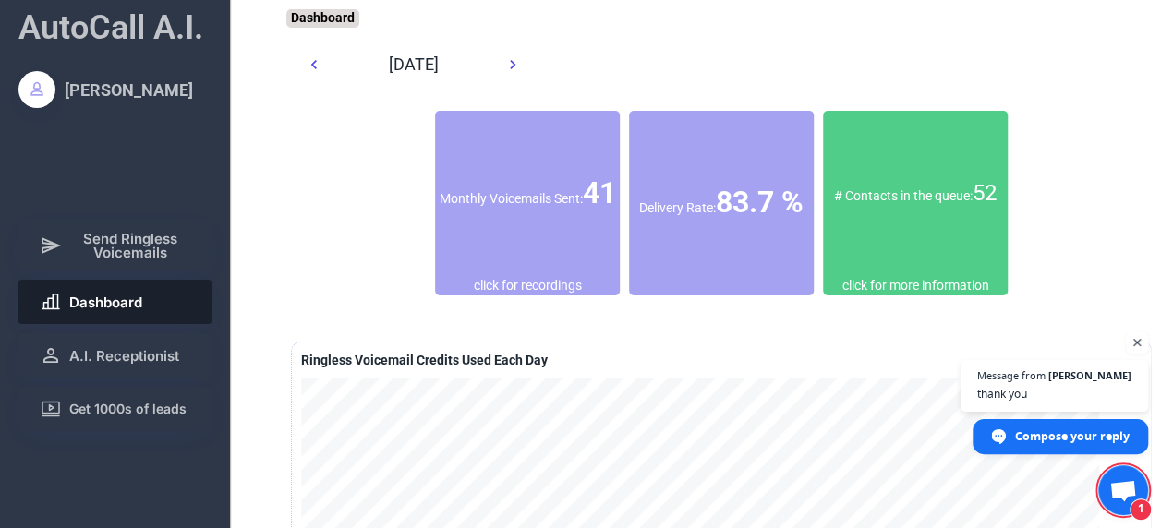
click at [974, 225] on div "# Contacts in the queue: 52" at bounding box center [915, 194] width 185 height 166
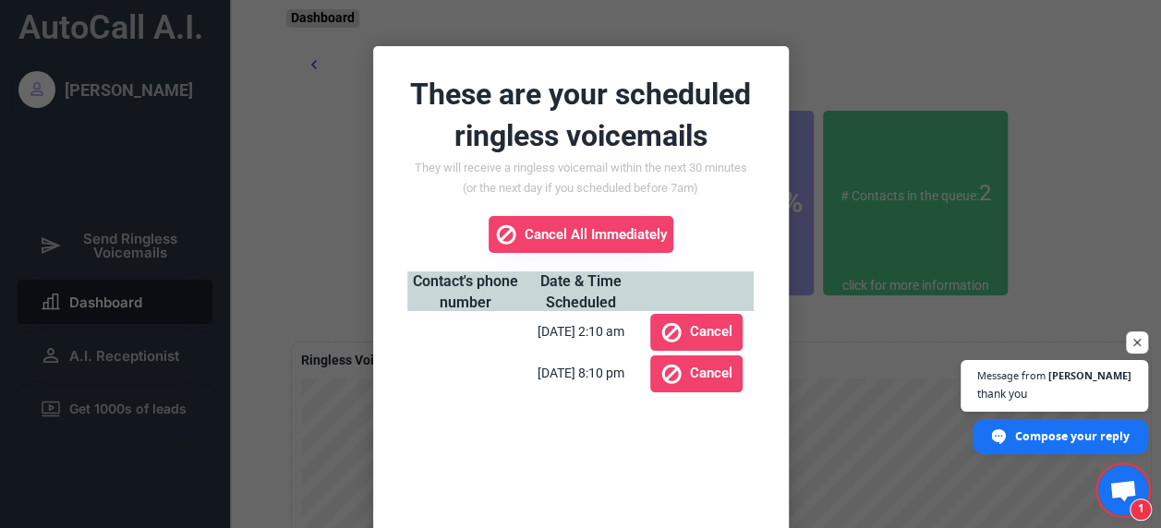
click at [1065, 131] on div at bounding box center [580, 264] width 1161 height 528
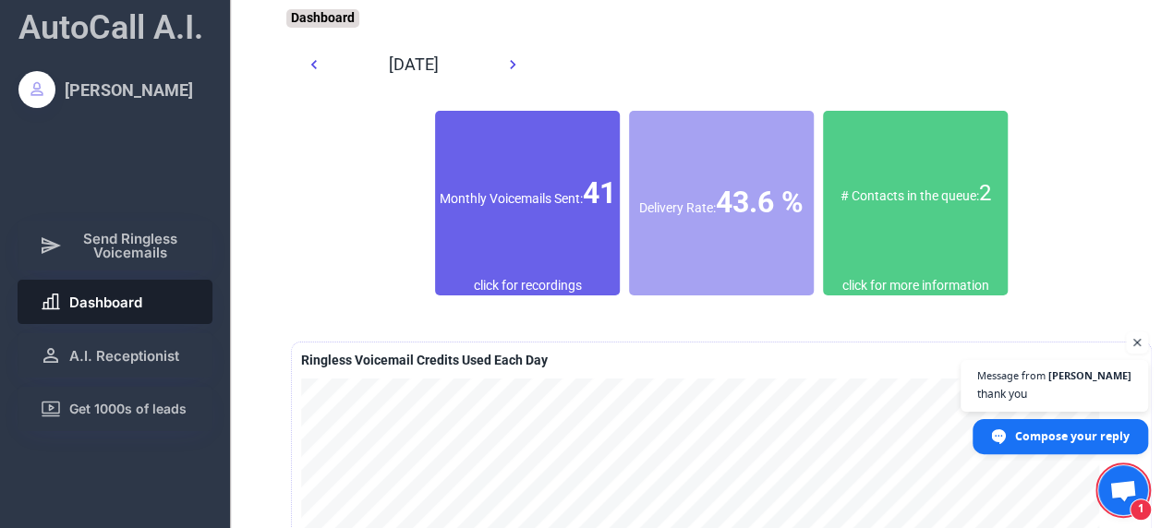
click at [562, 175] on div "Monthly Voicemails Sent: 41" at bounding box center [527, 194] width 185 height 42
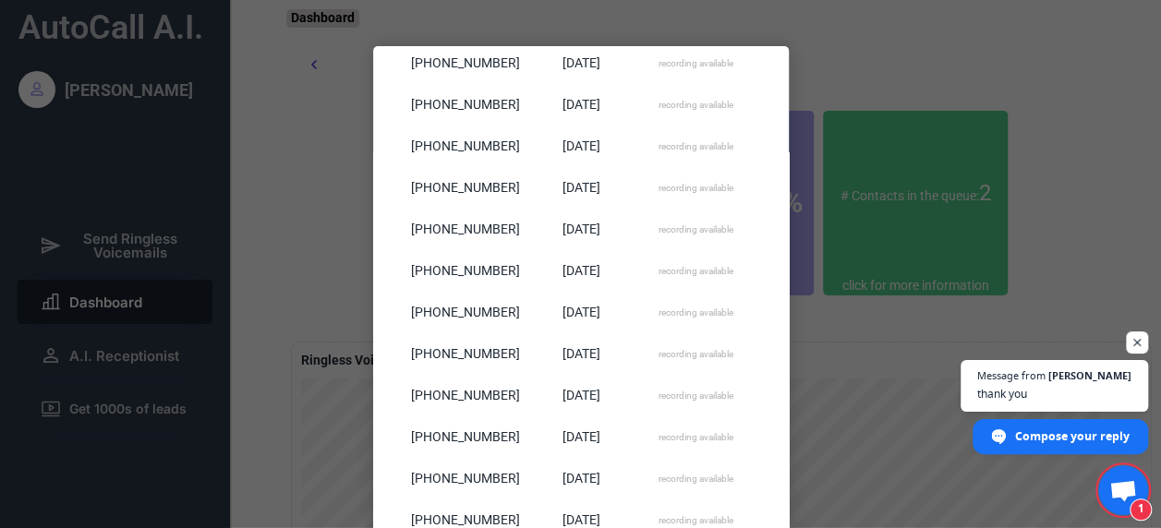
scroll to position [1350, 0]
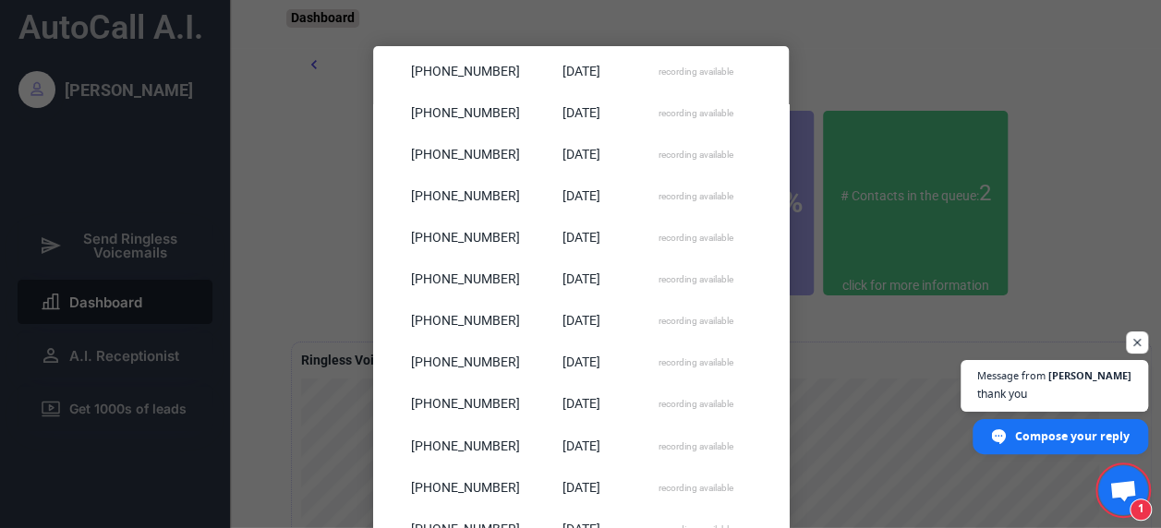
click at [1027, 316] on div at bounding box center [580, 264] width 1161 height 528
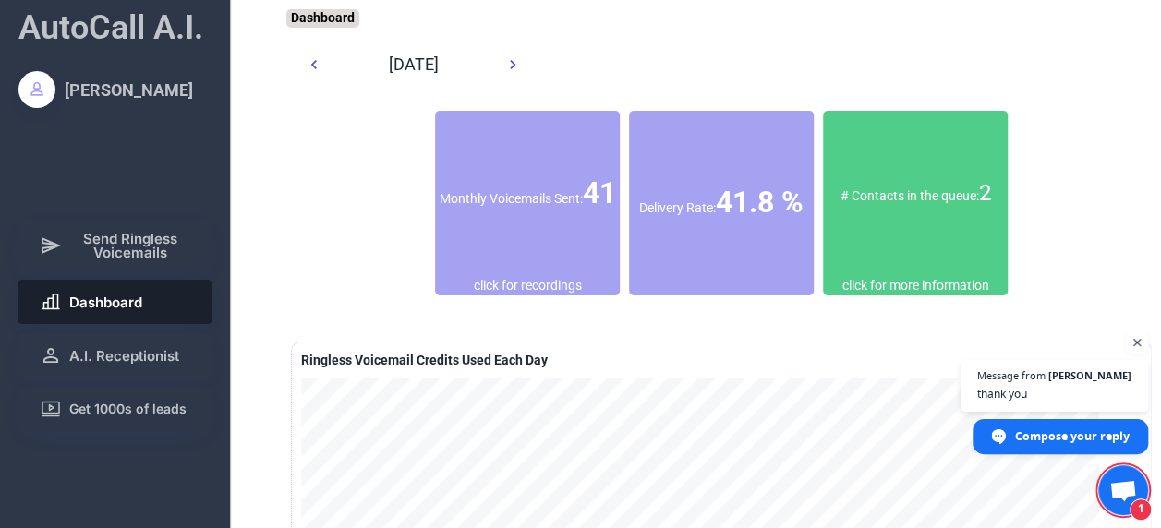
click at [907, 197] on div "# Contacts in the queue: 2" at bounding box center [915, 193] width 185 height 31
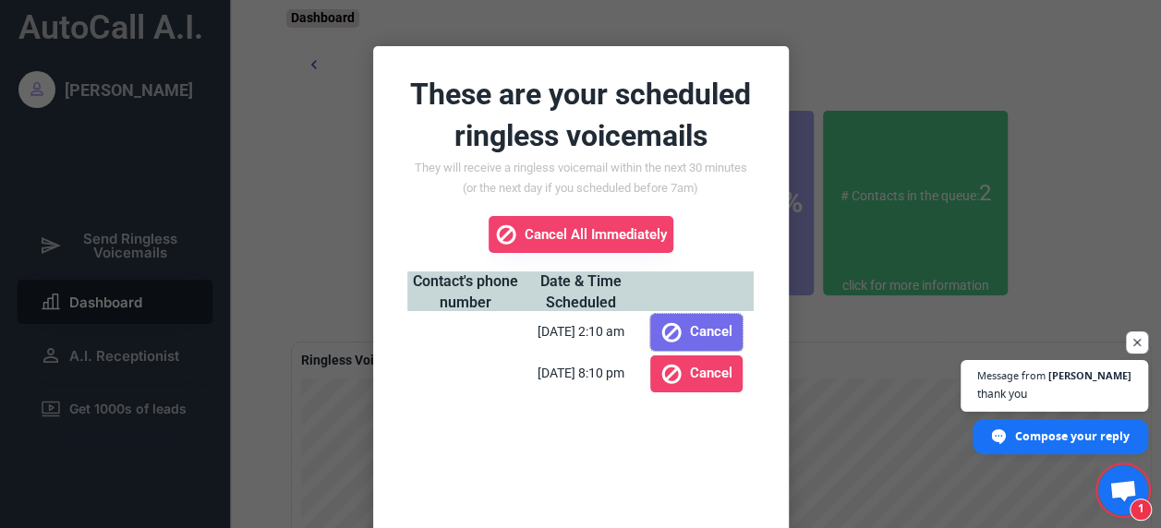
click at [708, 326] on span "Cancel" at bounding box center [711, 332] width 42 height 14
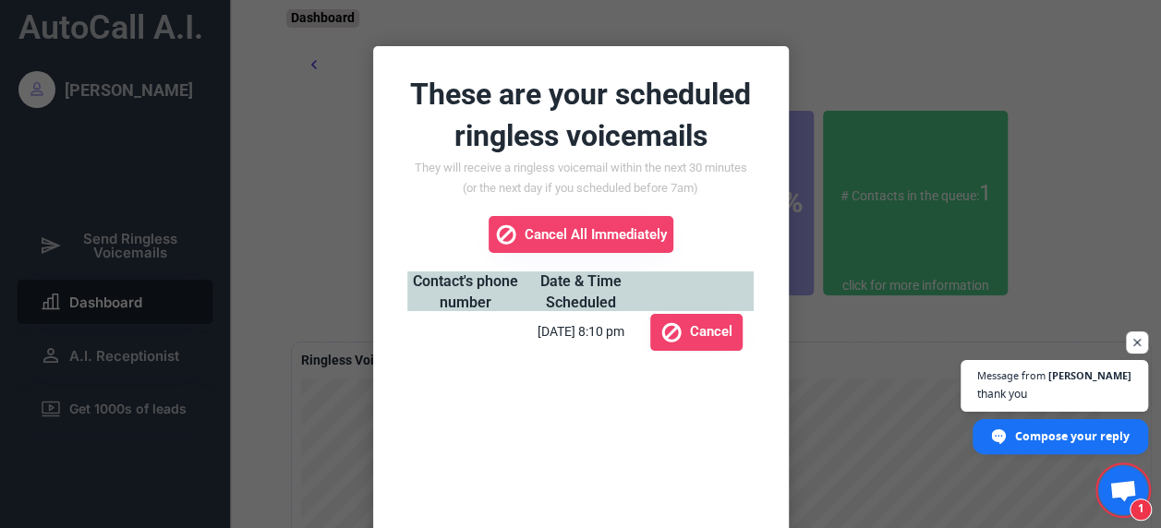
click at [1029, 71] on div at bounding box center [580, 264] width 1161 height 528
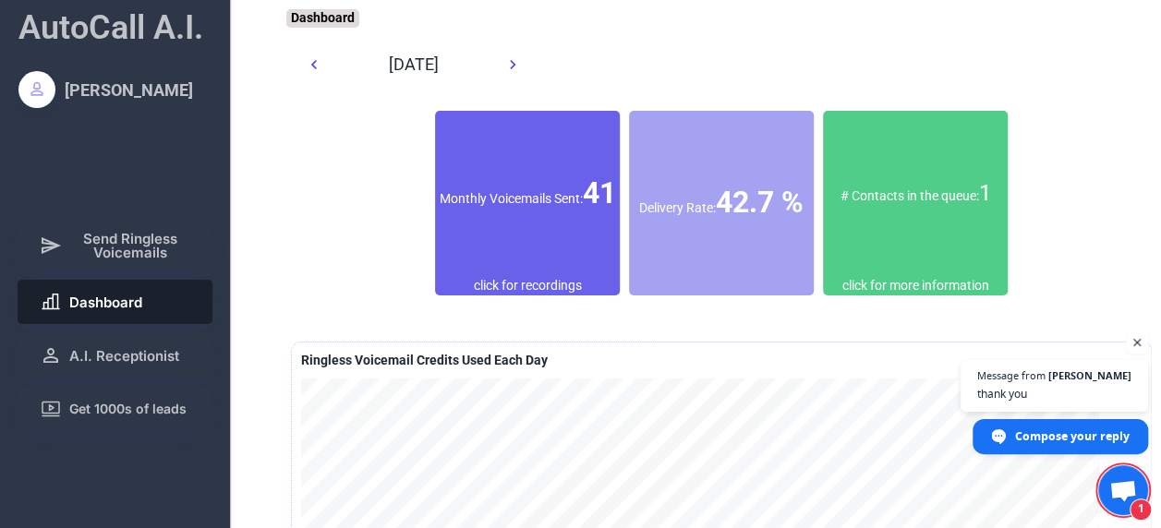
click at [583, 192] on font "41" at bounding box center [599, 192] width 33 height 35
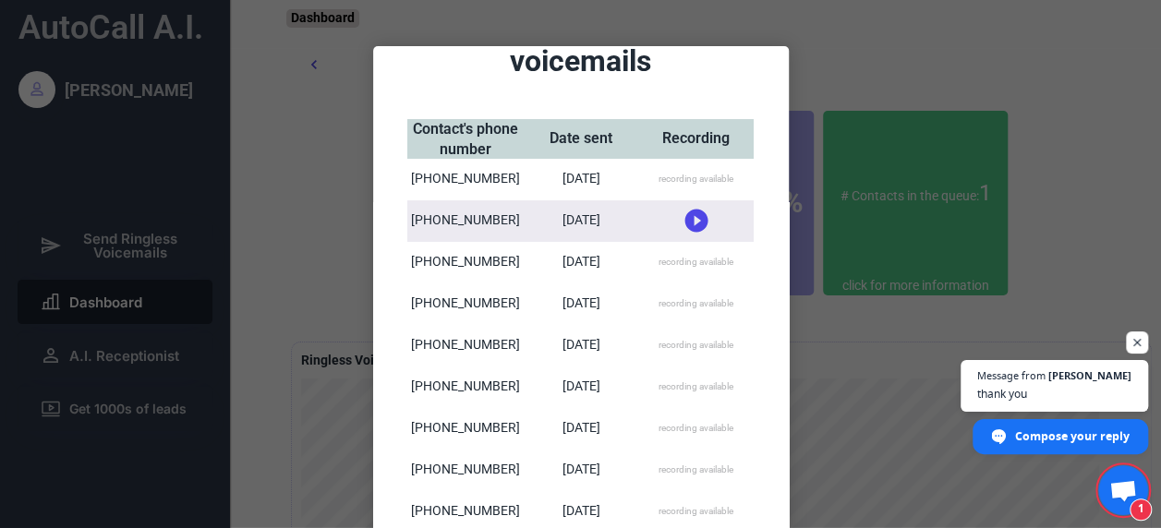
scroll to position [0, 0]
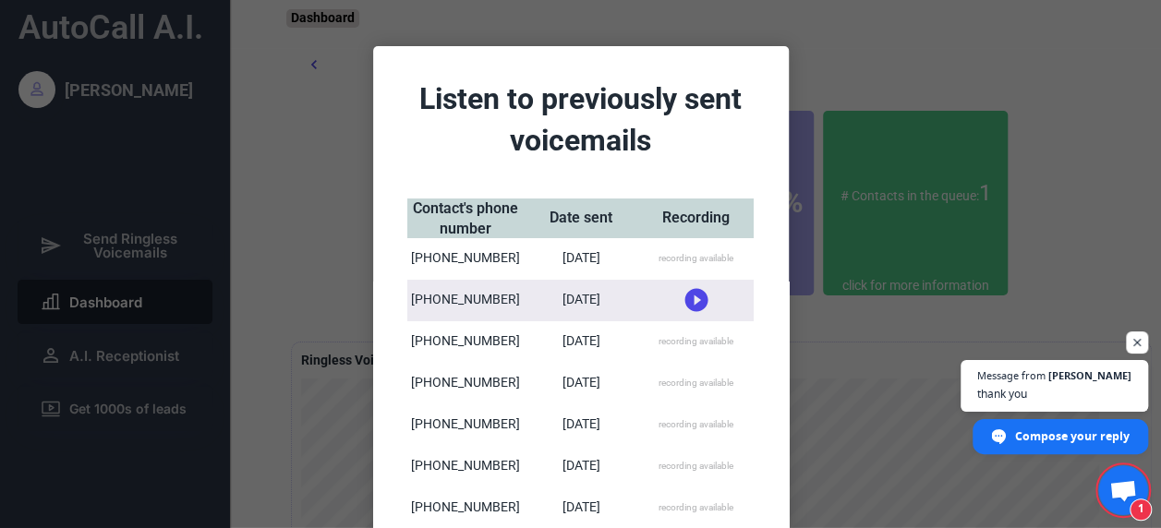
click at [689, 301] on icon at bounding box center [697, 300] width 28 height 28
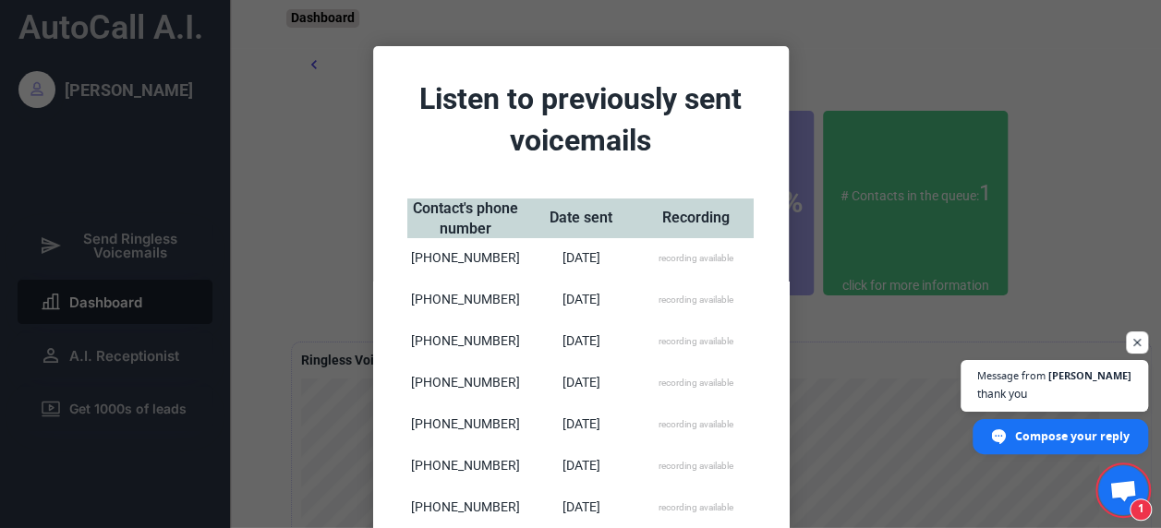
click at [1105, 235] on div at bounding box center [580, 264] width 1161 height 528
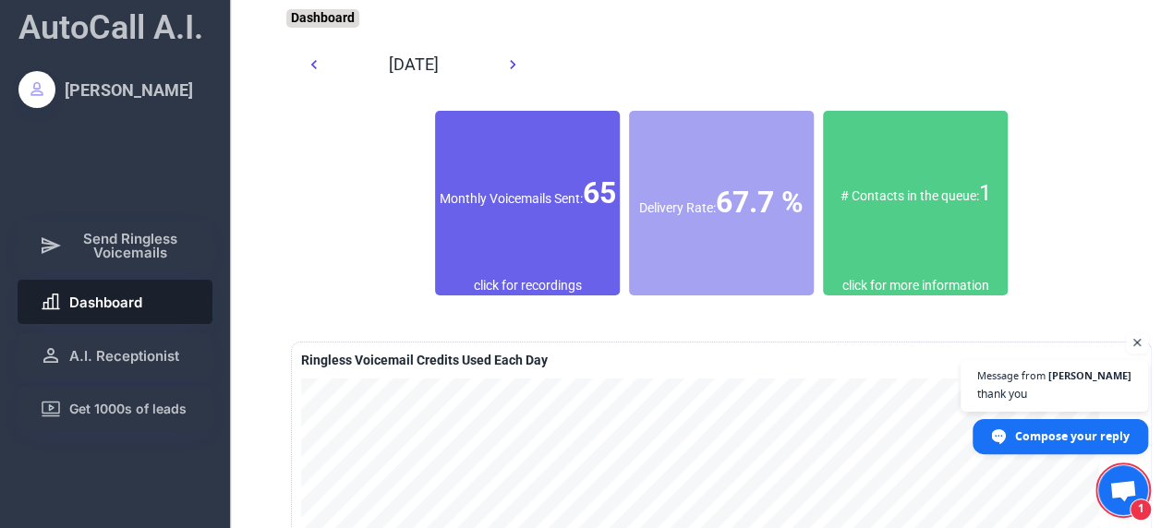
click at [583, 211] on font "65" at bounding box center [599, 192] width 33 height 35
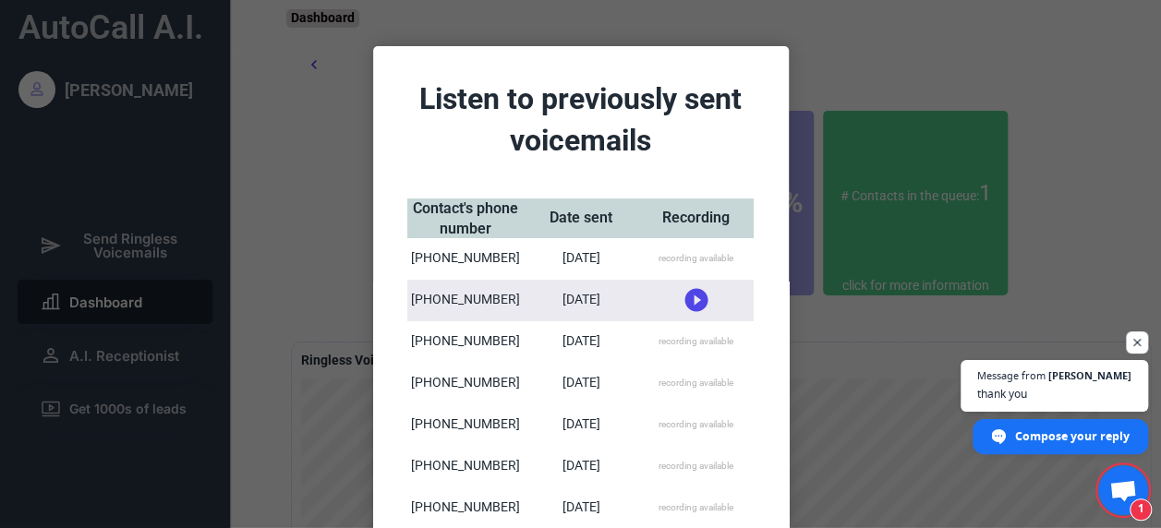
click at [865, 61] on div at bounding box center [580, 264] width 1161 height 528
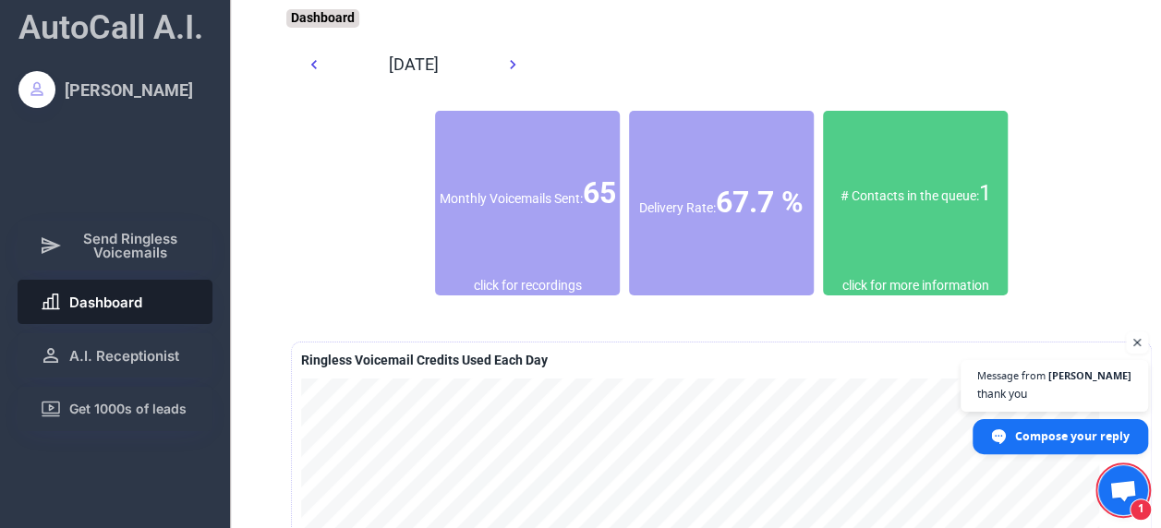
click at [940, 198] on div "# Contacts in the queue: 1" at bounding box center [915, 193] width 185 height 31
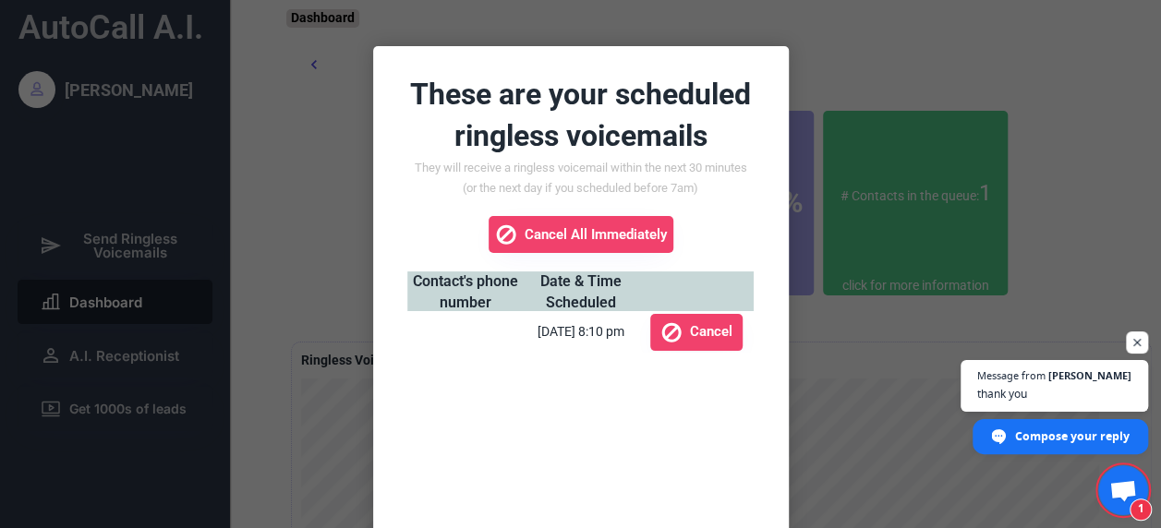
click at [1086, 287] on div at bounding box center [580, 264] width 1161 height 528
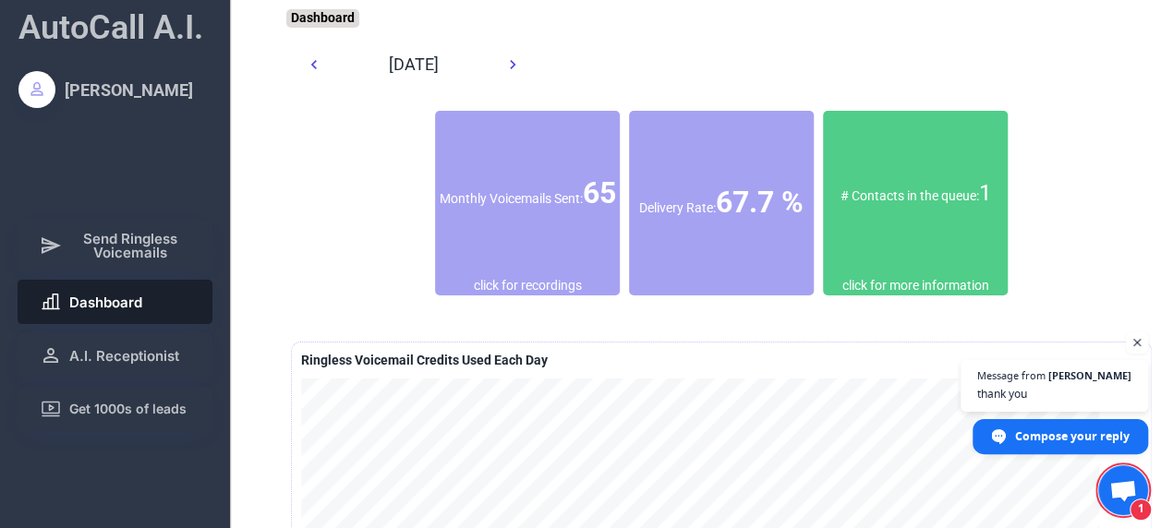
click at [1118, 486] on span "Open chat" at bounding box center [1123, 492] width 30 height 24
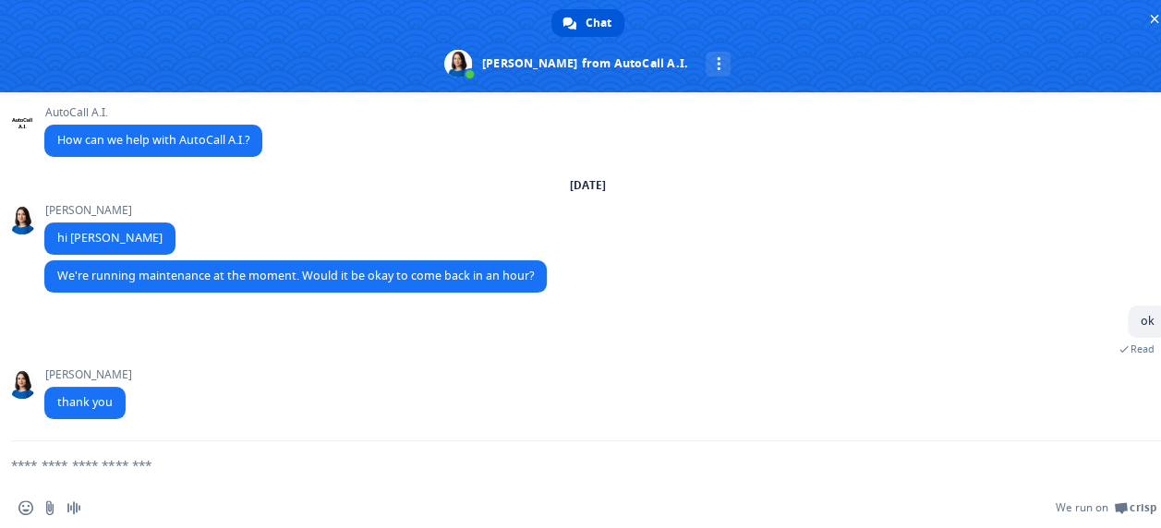
scroll to position [1, 0]
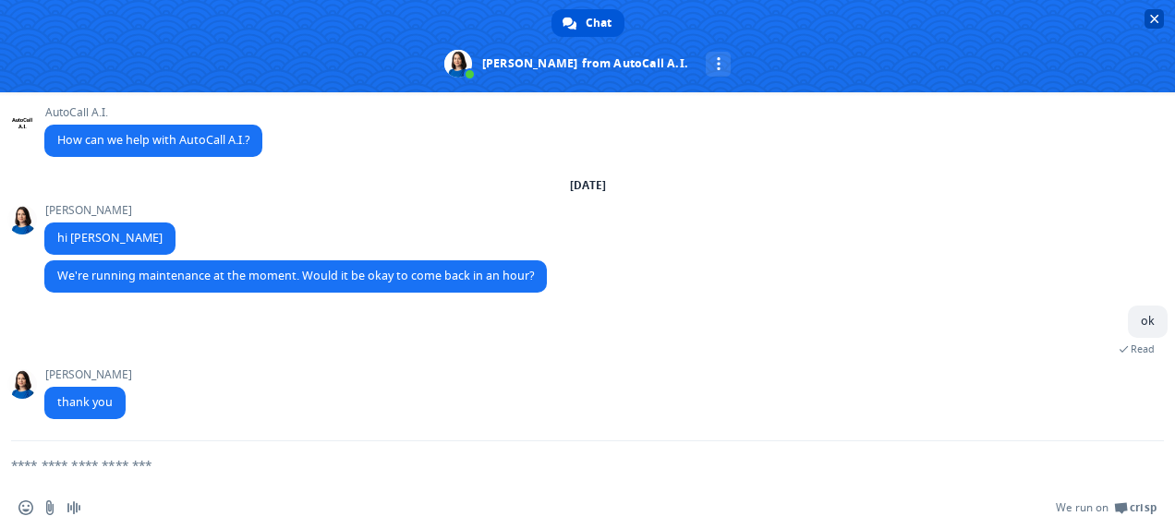
click at [1151, 17] on span "Close chat" at bounding box center [1154, 19] width 9 height 12
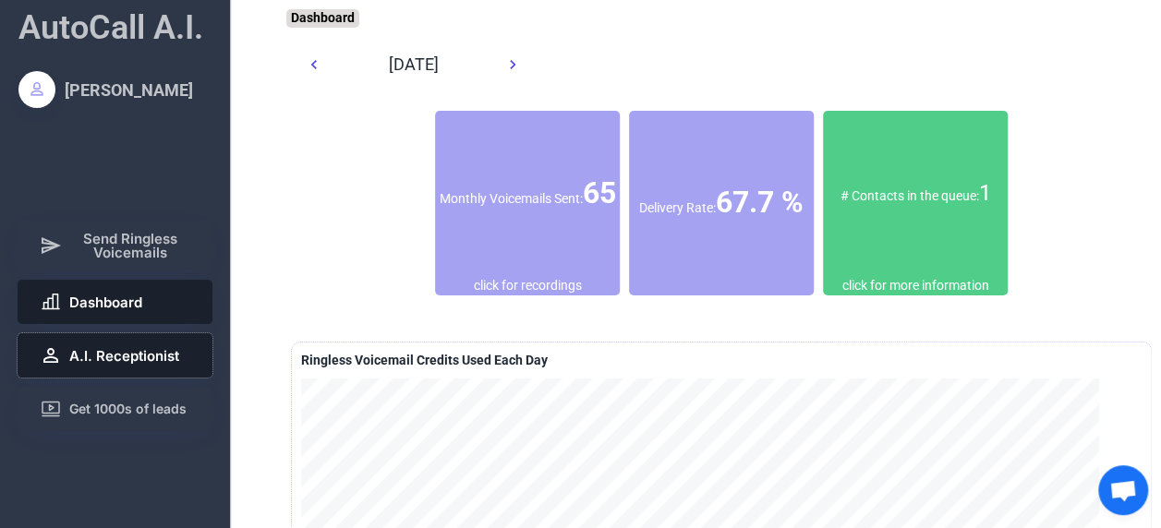
click at [140, 345] on button "A.I. Receptionist" at bounding box center [116, 355] width 196 height 44
select select "******"
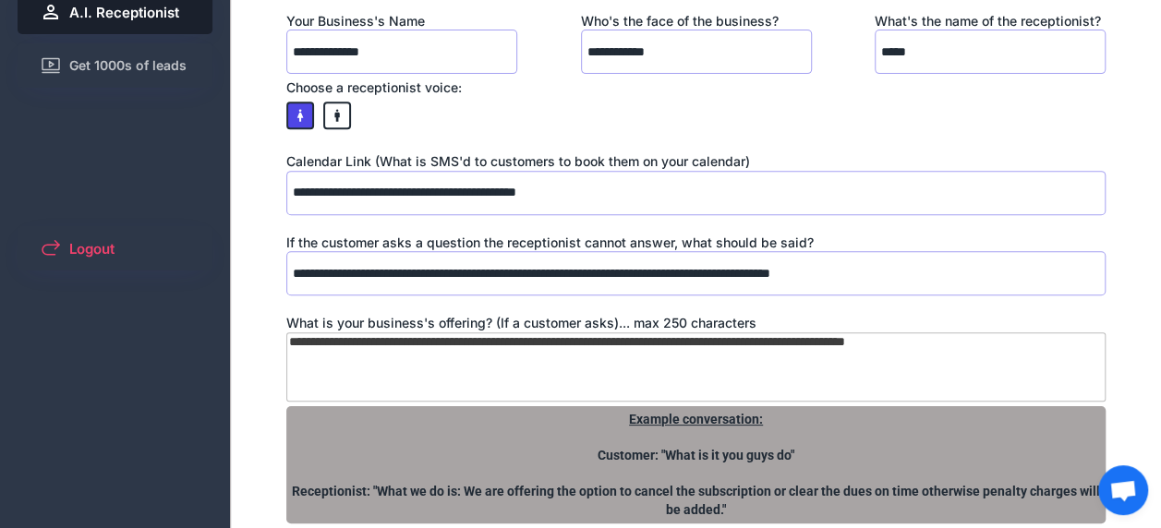
scroll to position [558, 0]
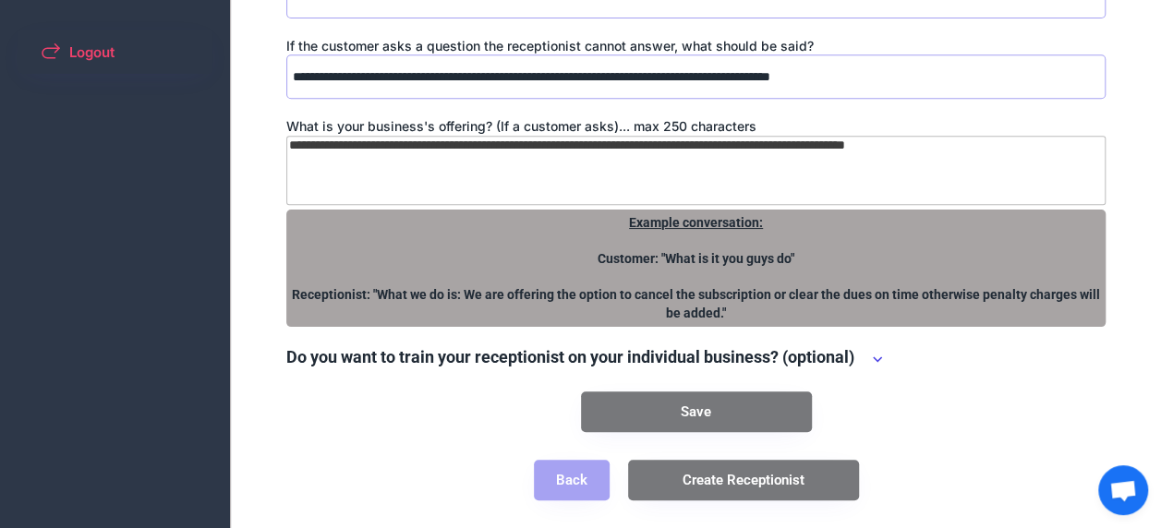
click at [676, 144] on textarea "**********" at bounding box center [695, 170] width 819 height 69
click at [996, 382] on div "**********" at bounding box center [695, 17] width 819 height 1023
click at [863, 361] on div "Do you want to train your receptionist on your individual business? (optional)" at bounding box center [695, 359] width 819 height 28
click at [876, 358] on icon at bounding box center [877, 359] width 18 height 18
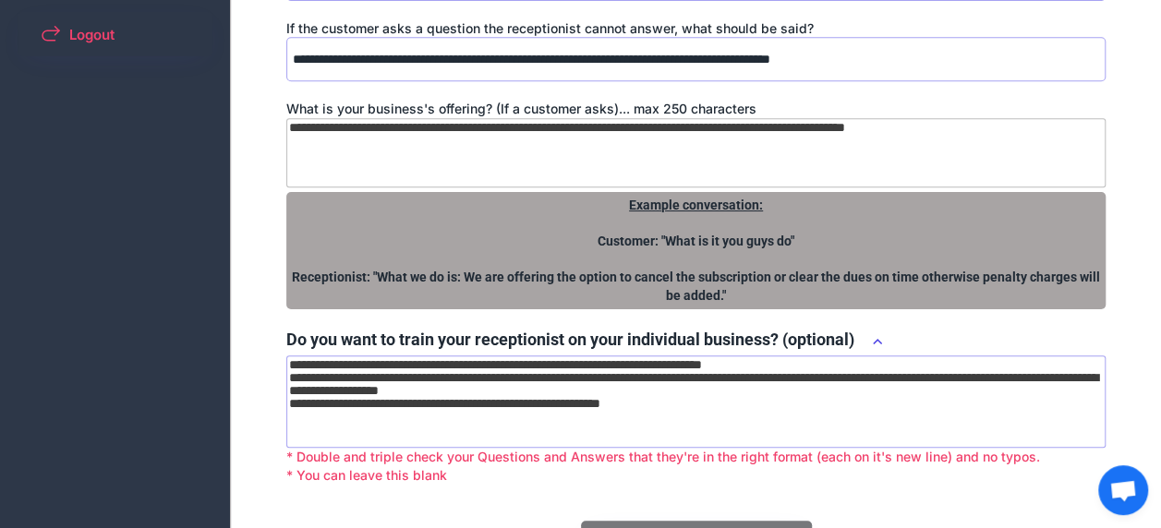
scroll to position [706, 0]
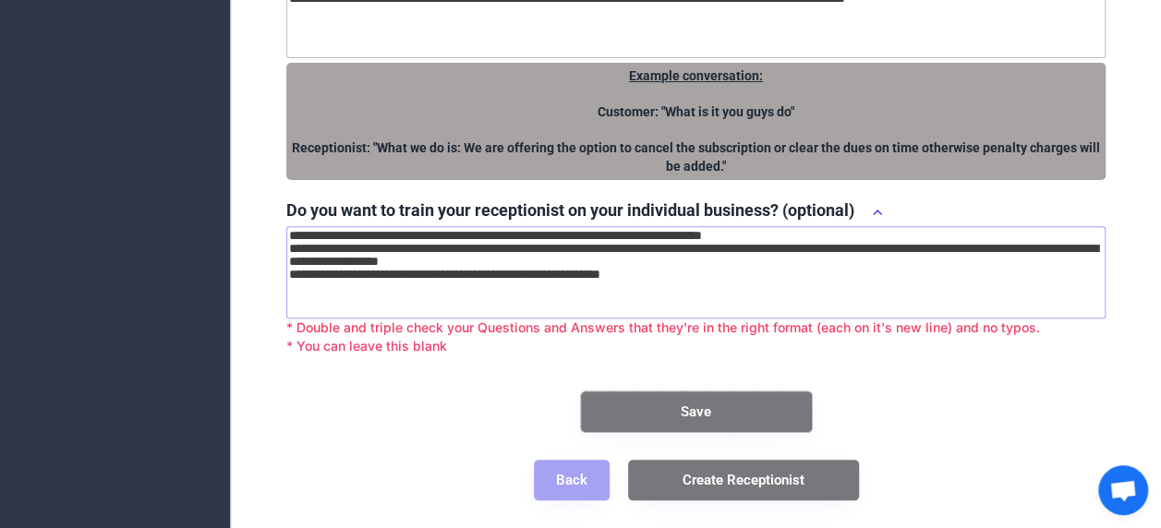
click at [700, 413] on button "Save" at bounding box center [696, 412] width 231 height 41
click at [722, 412] on button "Save" at bounding box center [696, 412] width 231 height 41
click at [711, 410] on button "Save" at bounding box center [696, 412] width 231 height 41
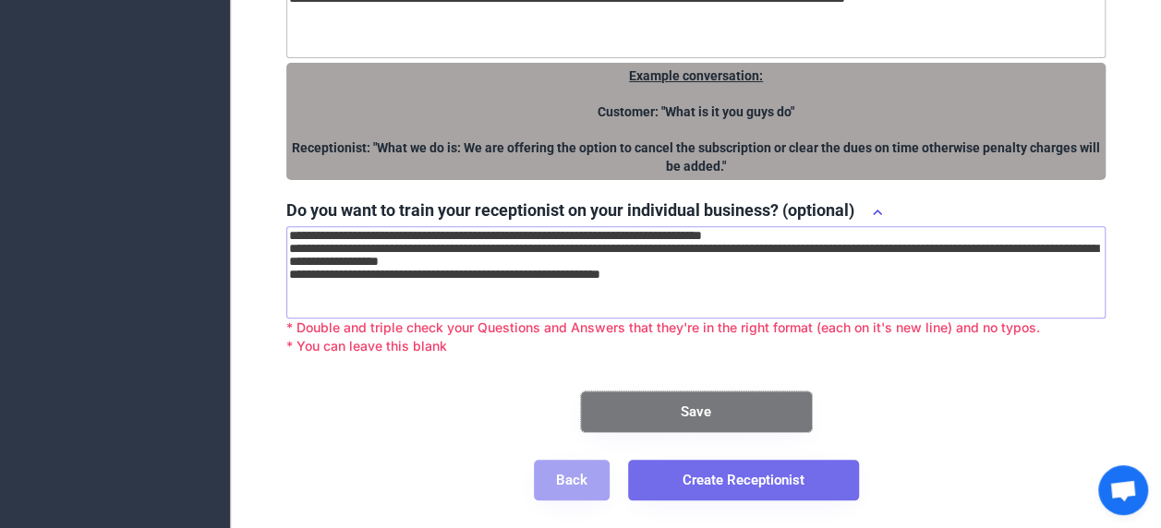
click at [742, 483] on button "Create Receptionist" at bounding box center [743, 480] width 231 height 41
click at [793, 484] on button "Create Receptionist" at bounding box center [743, 480] width 231 height 41
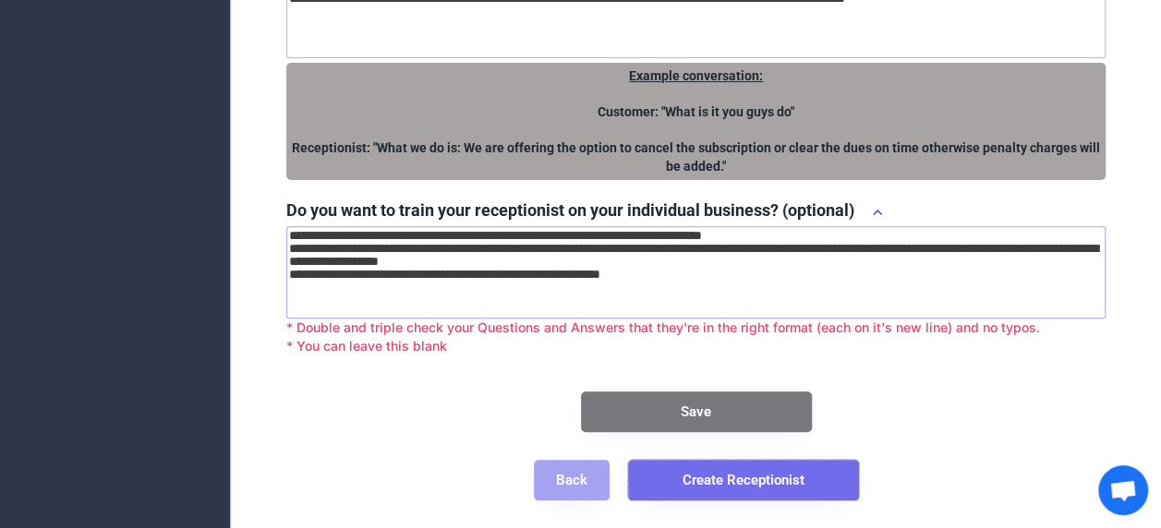
click at [793, 484] on button "Create Receptionist" at bounding box center [743, 480] width 231 height 41
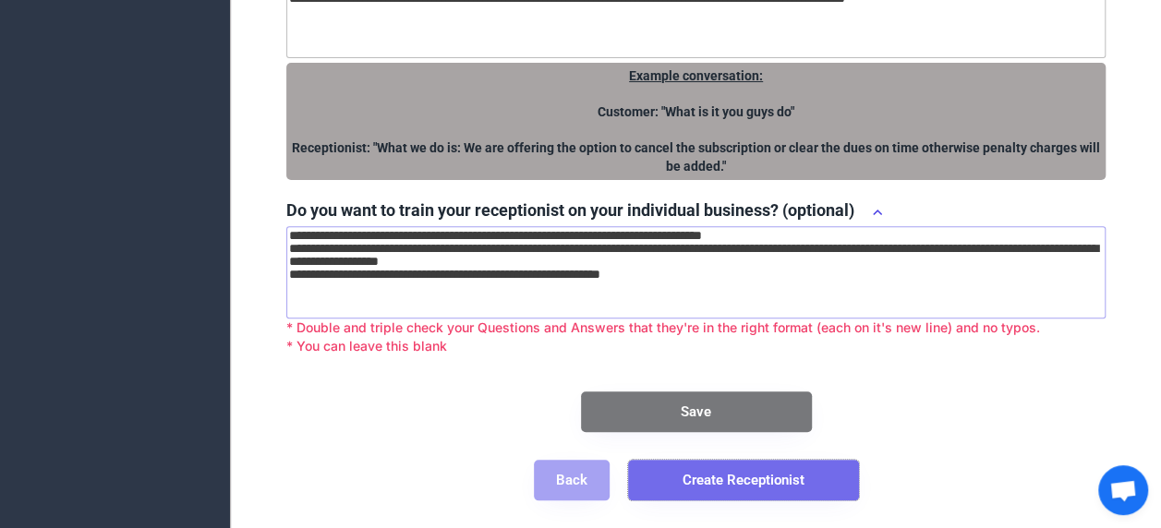
click at [717, 471] on button "Create Receptionist" at bounding box center [743, 480] width 231 height 41
click at [714, 474] on button "Create Receptionist" at bounding box center [743, 480] width 231 height 41
click at [714, 473] on button "Create Receptionist" at bounding box center [743, 480] width 231 height 41
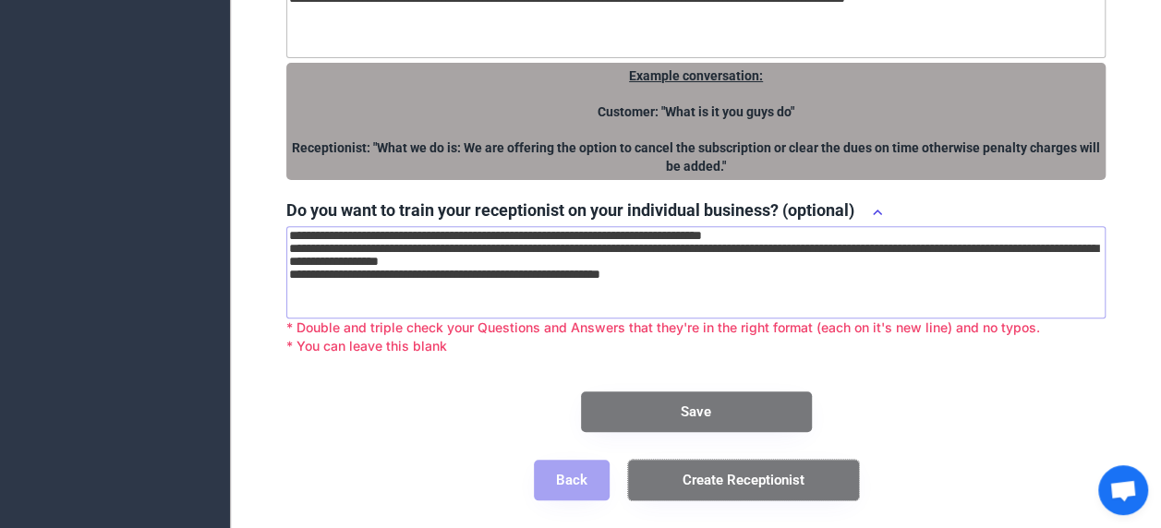
click at [708, 405] on button "Save" at bounding box center [696, 412] width 231 height 41
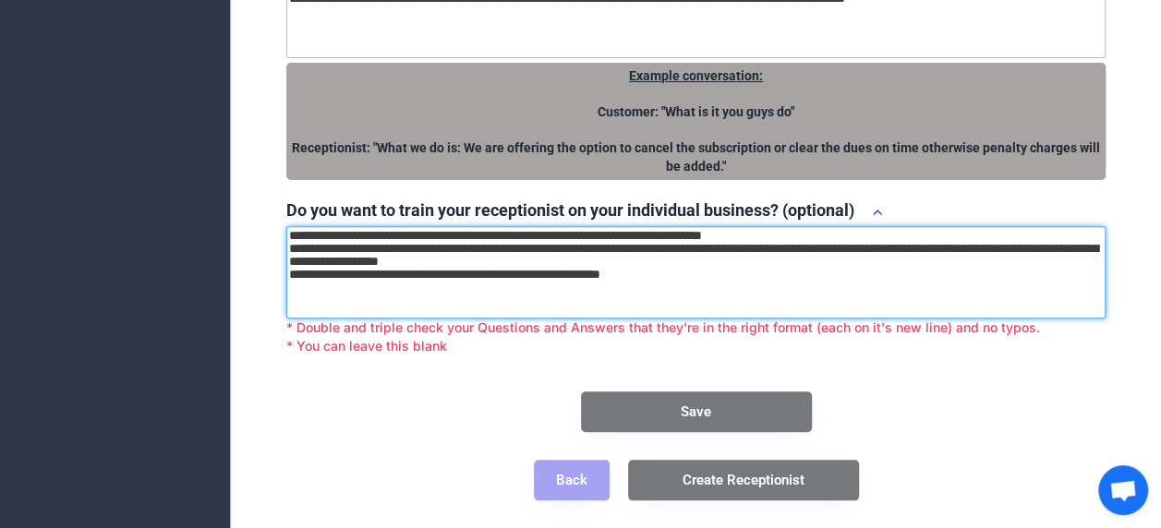
click at [707, 282] on textarea "**********" at bounding box center [695, 272] width 819 height 92
type textarea "**********"
click at [759, 421] on button "Save" at bounding box center [696, 412] width 231 height 41
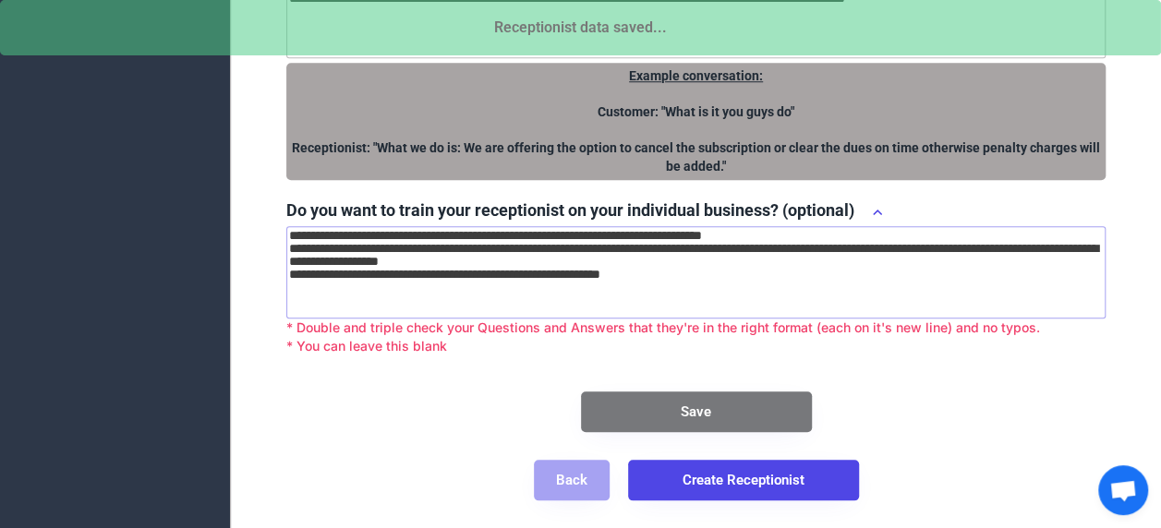
click at [724, 414] on button "Save" at bounding box center [696, 412] width 231 height 41
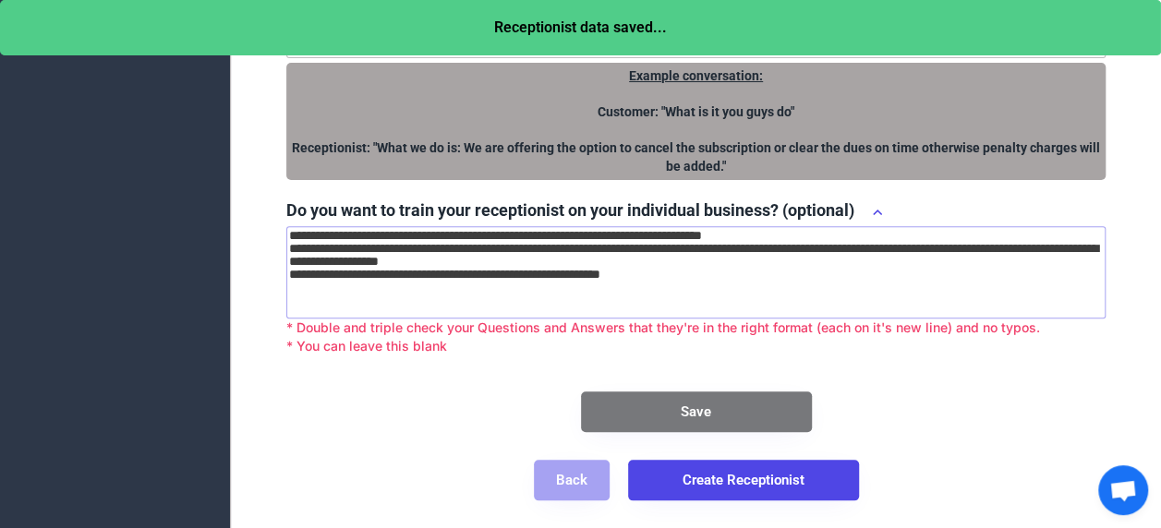
click at [765, 484] on button "Create Receptionist" at bounding box center [743, 480] width 231 height 41
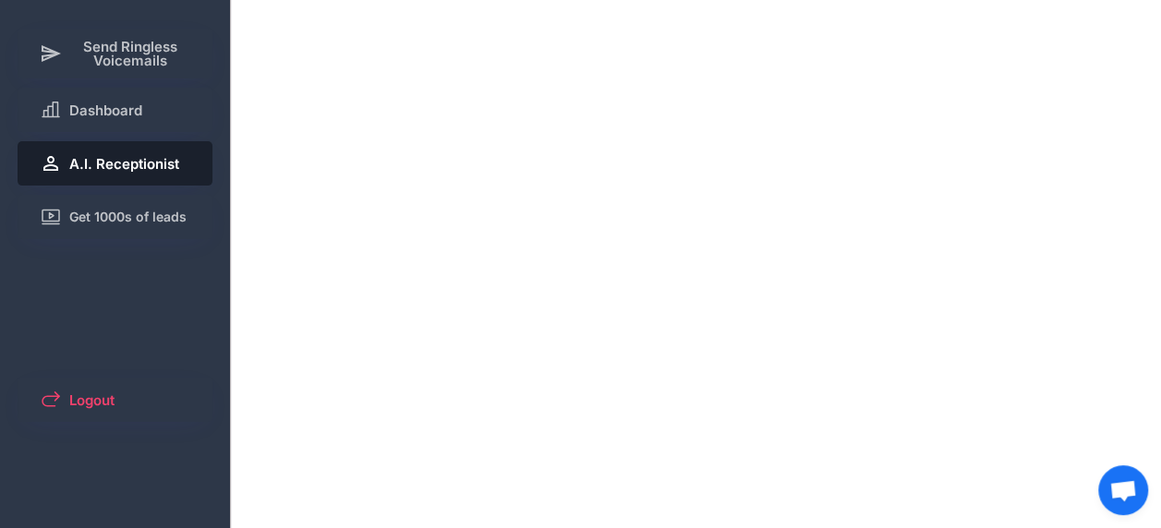
scroll to position [0, 0]
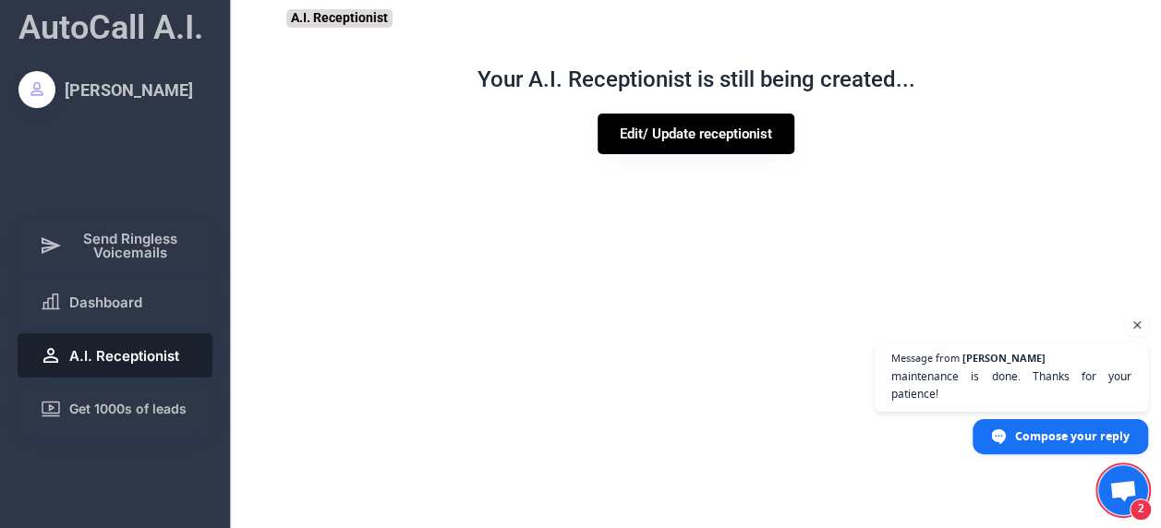
click at [1123, 496] on span "Open chat" at bounding box center [1123, 492] width 30 height 24
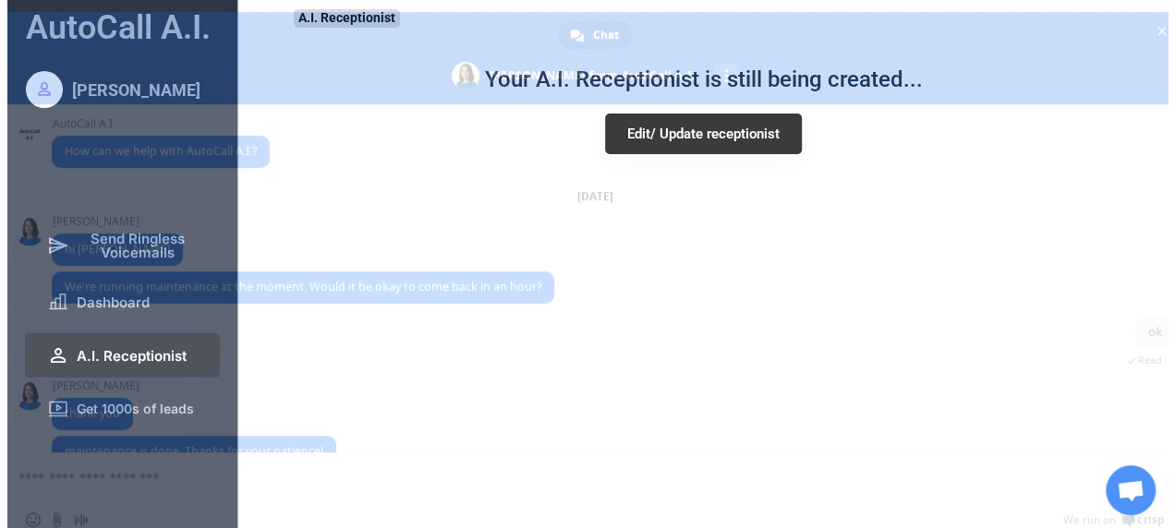
scroll to position [39, 0]
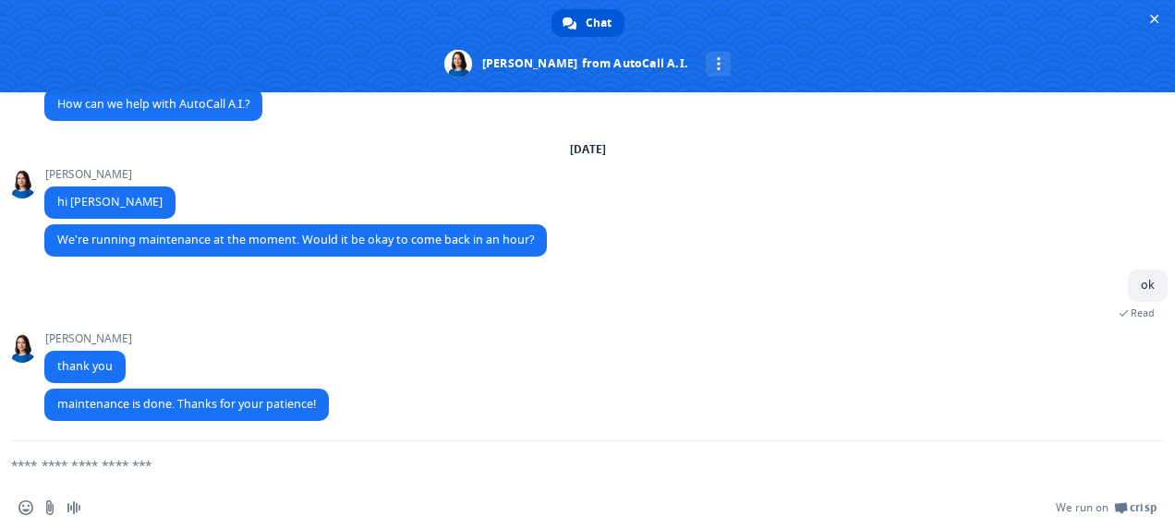
click at [349, 470] on textarea "Compose your message..." at bounding box center [565, 465] width 1108 height 46
type textarea "**********"
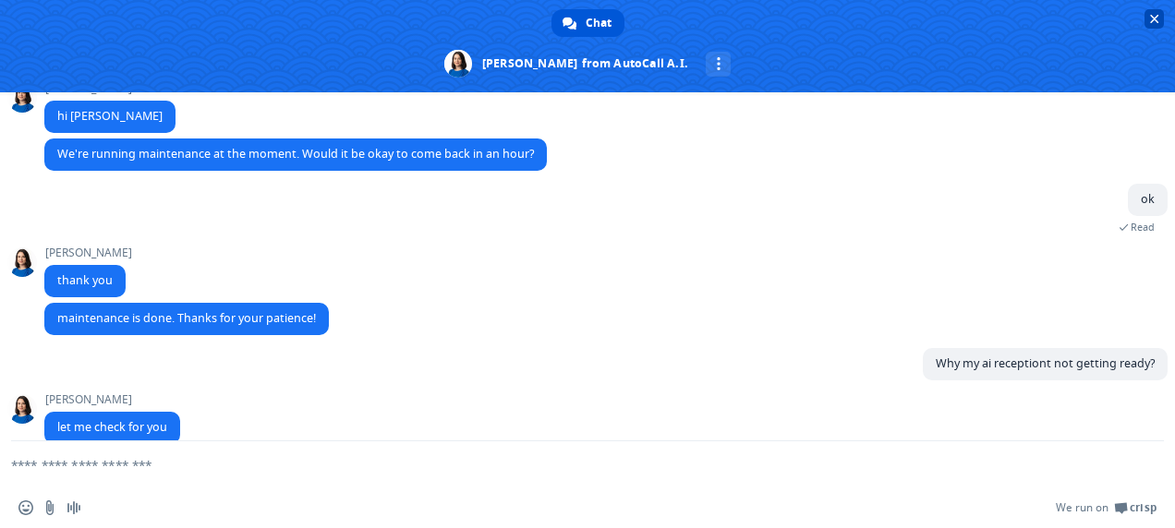
scroll to position [150, 0]
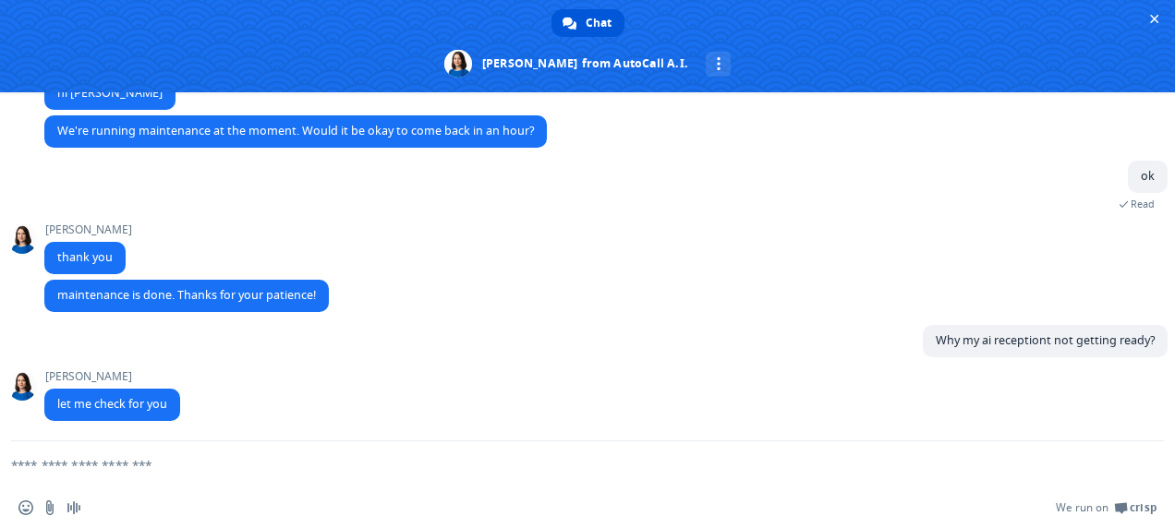
click at [452, 478] on textarea "Compose your message..." at bounding box center [565, 465] width 1108 height 46
type textarea "**"
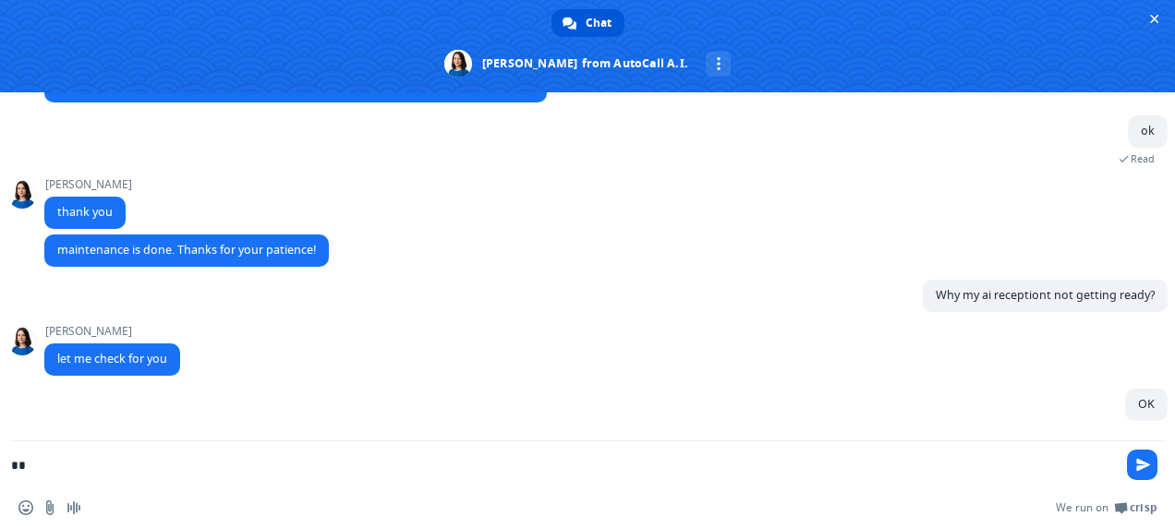
scroll to position [196, 0]
type textarea "**********"
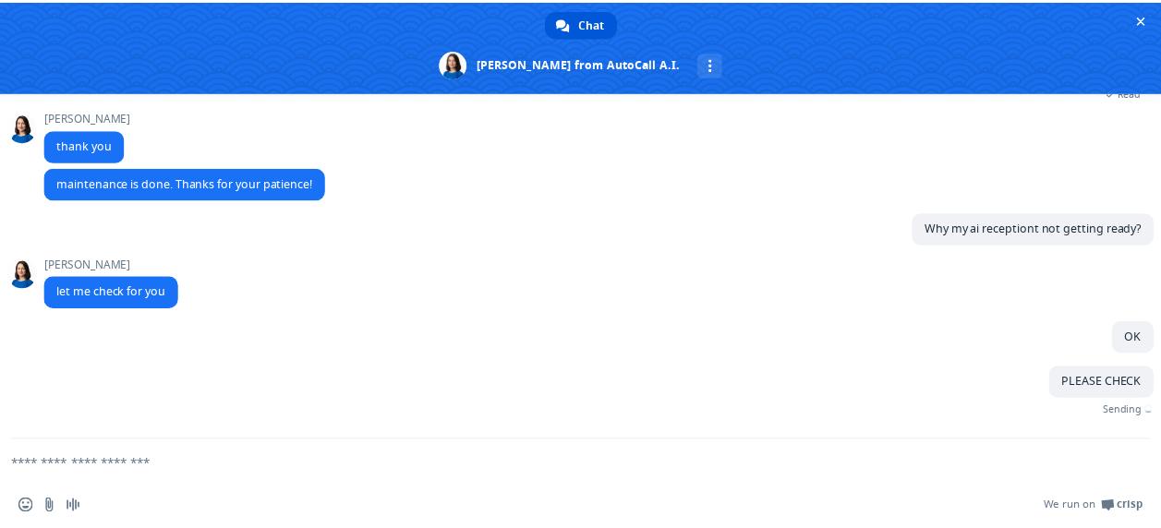
scroll to position [234, 0]
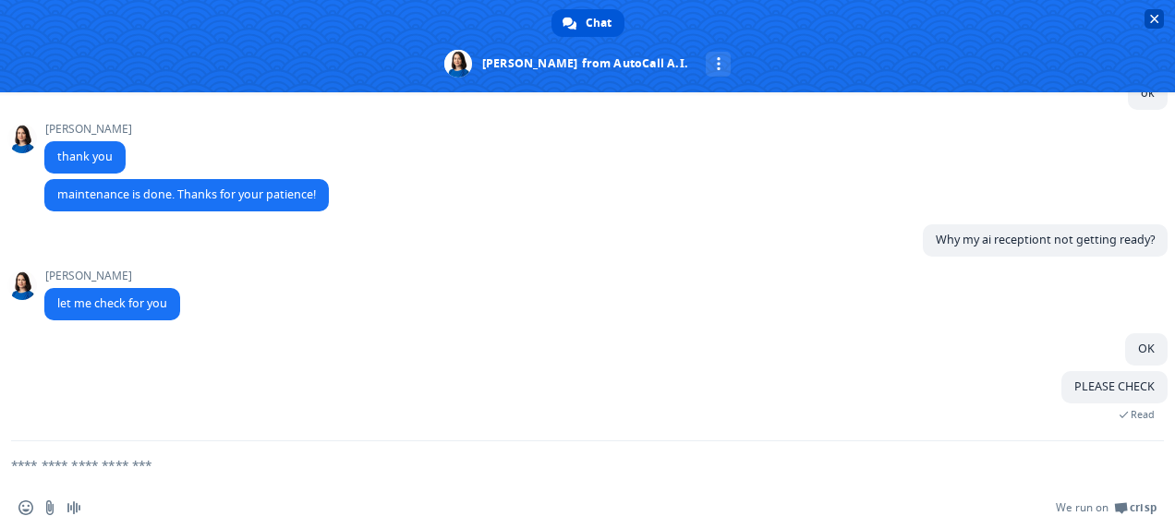
click at [1153, 22] on span "Close chat" at bounding box center [1154, 19] width 9 height 12
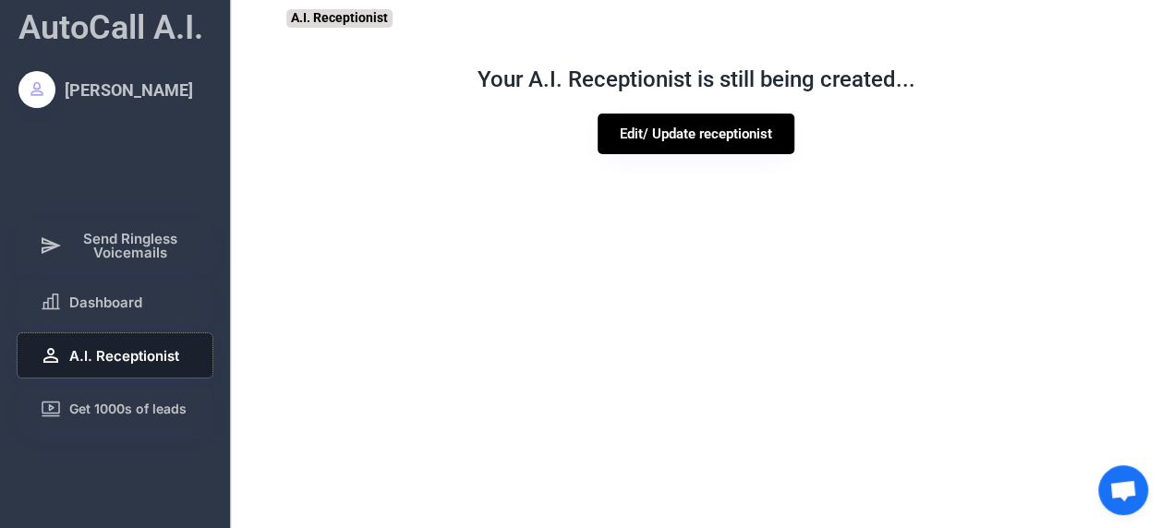
click at [137, 361] on span "A.I. Receptionist" at bounding box center [124, 356] width 110 height 14
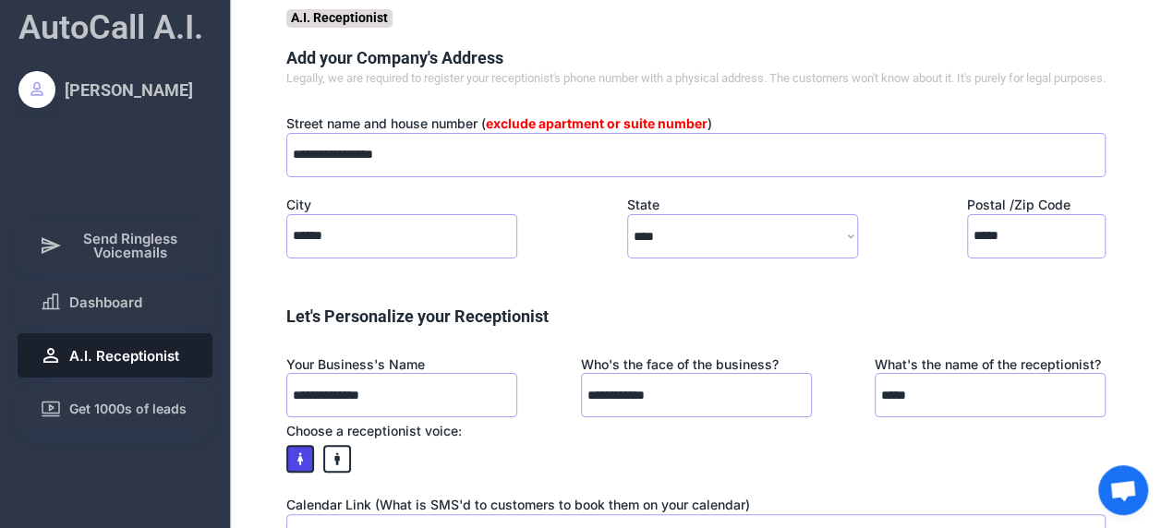
click at [137, 361] on span "A.I. Receptionist" at bounding box center [124, 356] width 110 height 14
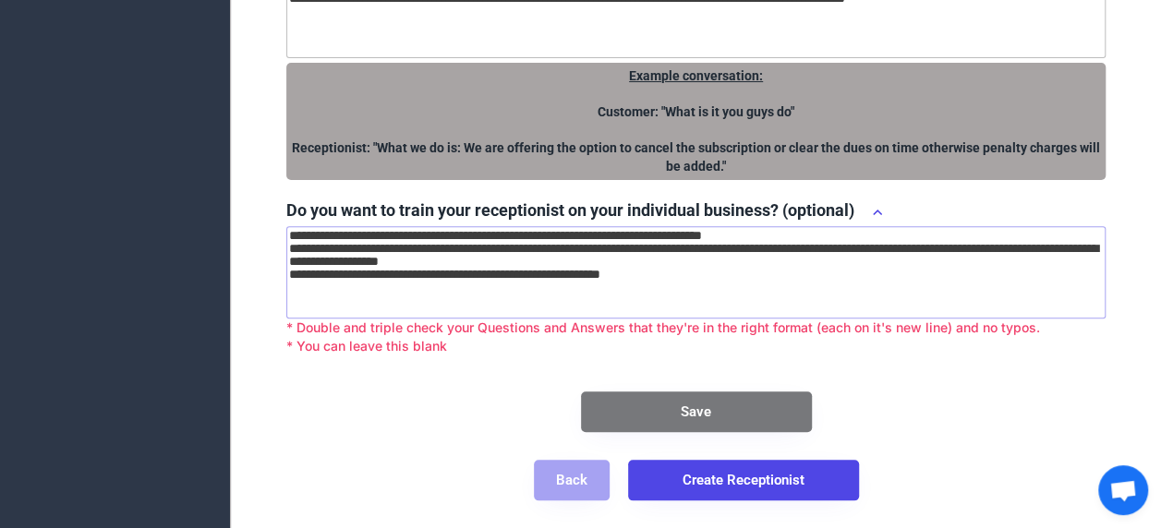
scroll to position [0, 0]
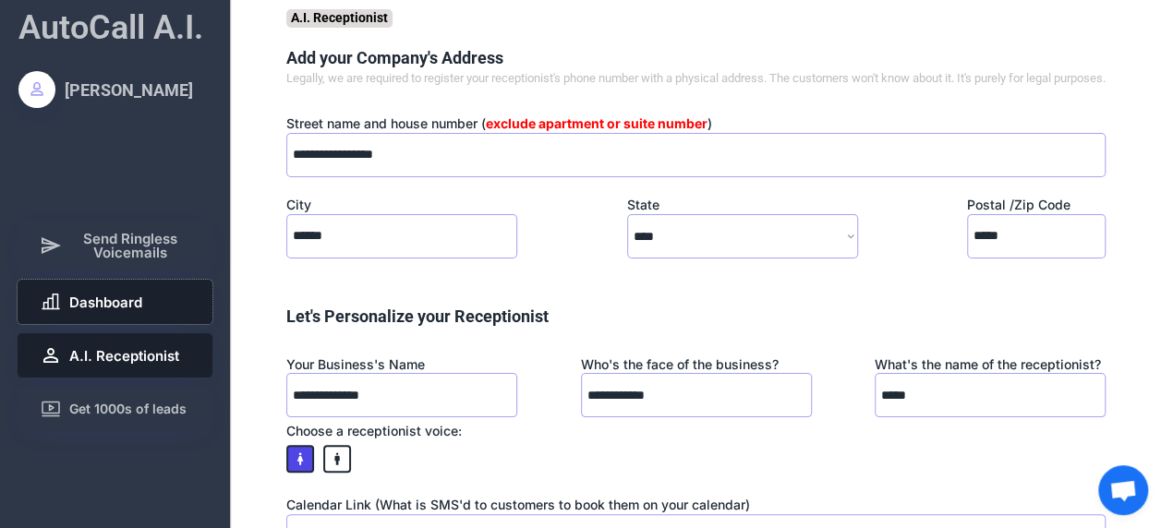
drag, startPoint x: 355, startPoint y: 17, endPoint x: 113, endPoint y: 314, distance: 383.4
click at [113, 314] on button "Dashboard" at bounding box center [116, 302] width 196 height 44
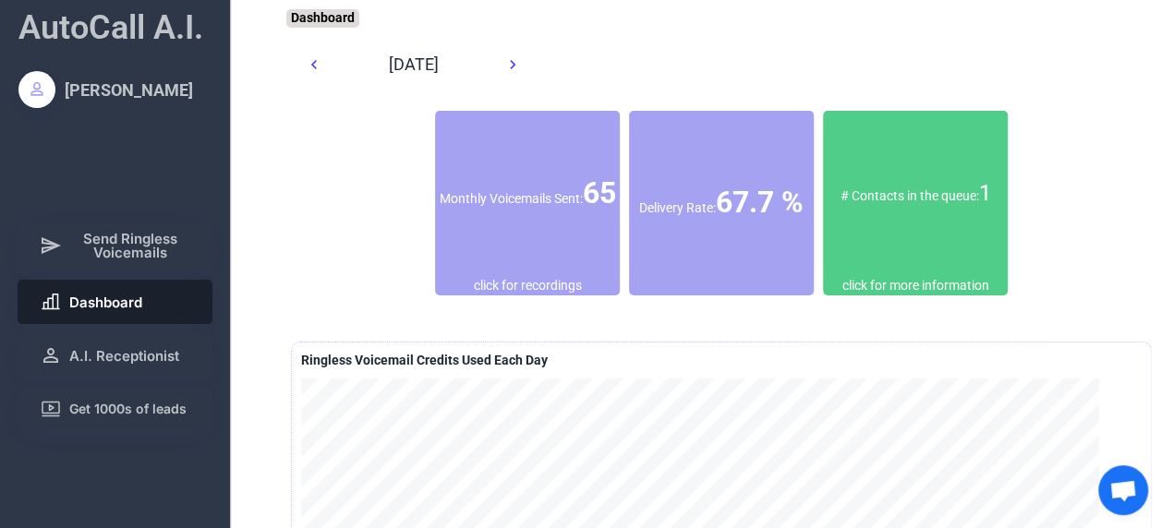
click at [105, 305] on span "Dashboard" at bounding box center [105, 303] width 73 height 14
click at [900, 210] on div "# Contacts in the queue: 1" at bounding box center [915, 193] width 185 height 31
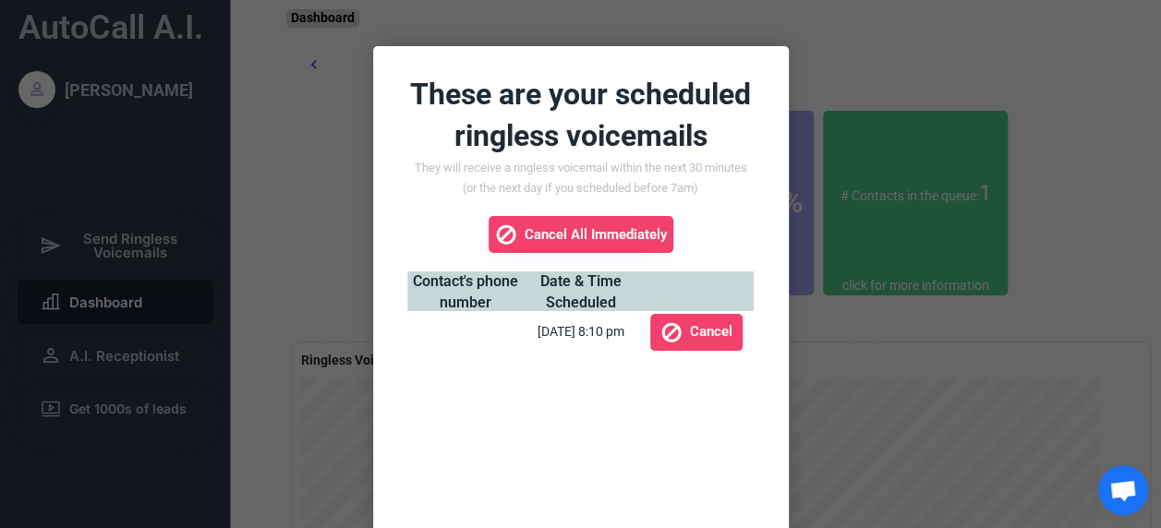
click at [915, 314] on div at bounding box center [580, 264] width 1161 height 528
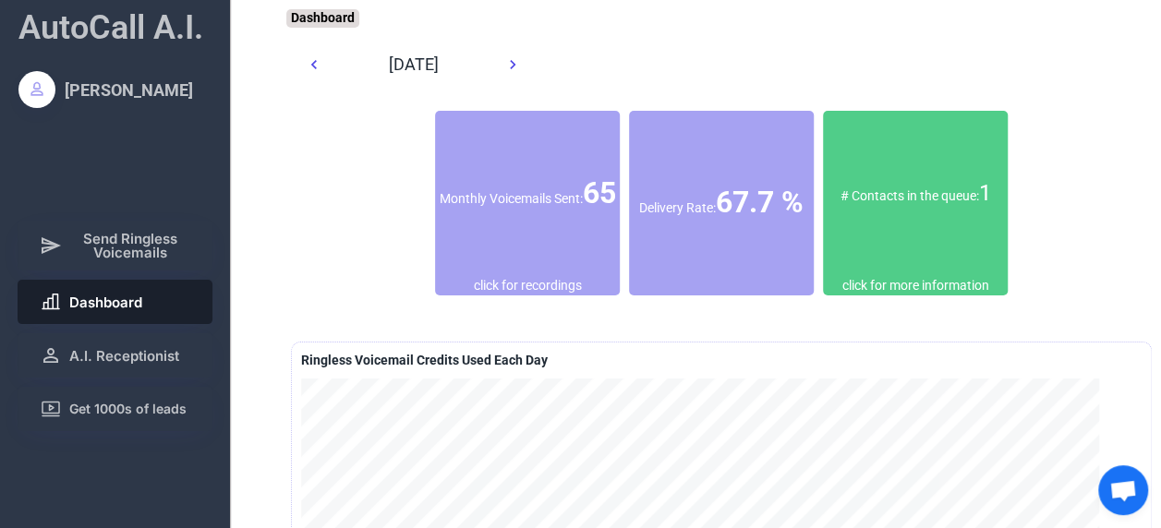
click at [716, 220] on font "67.7 %" at bounding box center [760, 202] width 88 height 35
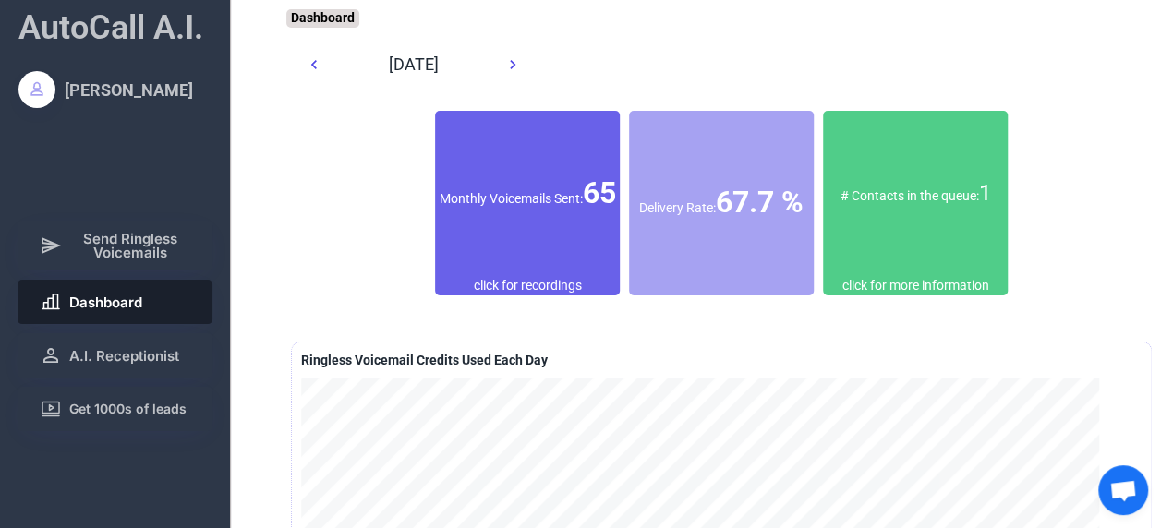
click at [576, 259] on div "Monthly Voicemails Sent: 65" at bounding box center [527, 194] width 185 height 166
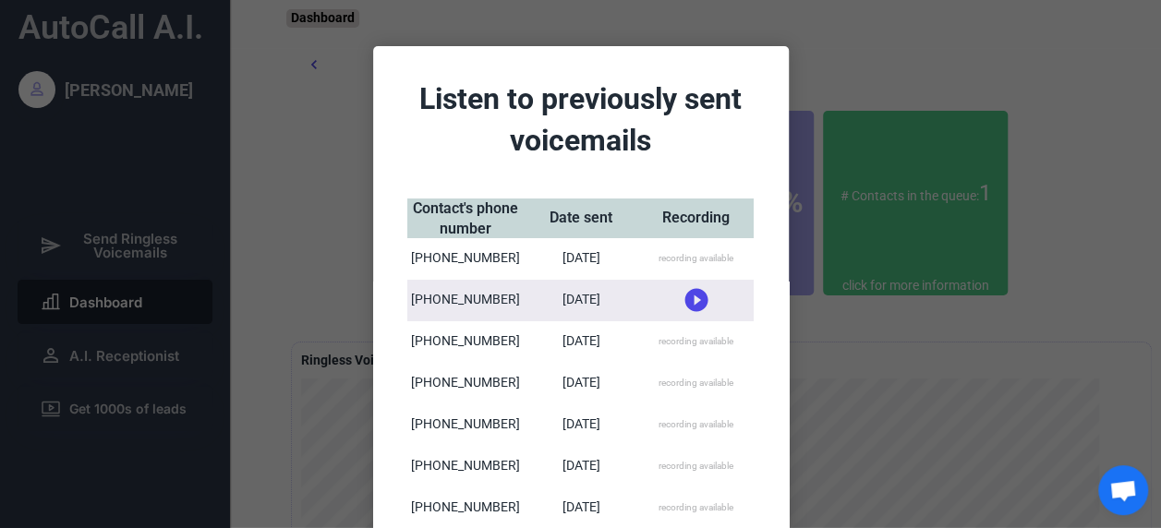
click at [698, 263] on div "recording available" at bounding box center [696, 258] width 75 height 13
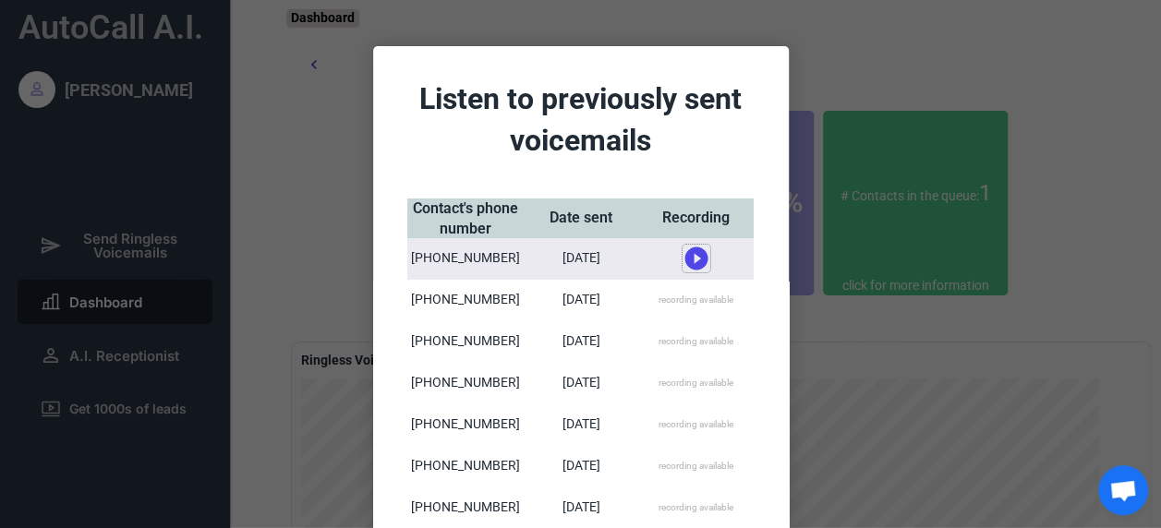
click at [689, 259] on icon at bounding box center [697, 259] width 28 height 28
click at [688, 249] on use at bounding box center [695, 251] width 23 height 23
click at [696, 292] on div "0:46 recording available" at bounding box center [696, 301] width 115 height 42
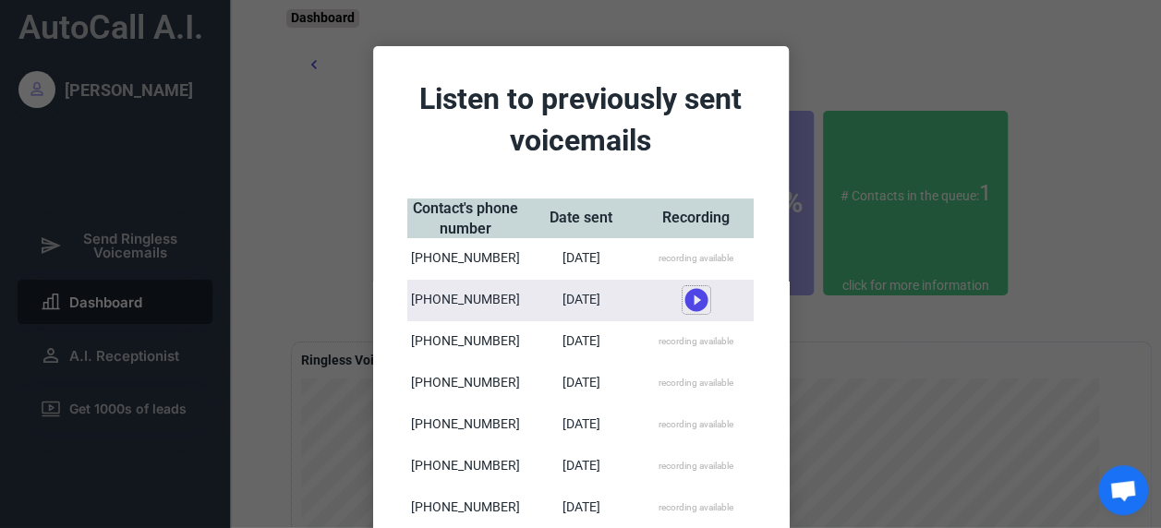
click at [685, 303] on use at bounding box center [695, 300] width 23 height 23
click at [685, 303] on use at bounding box center [695, 293] width 23 height 23
click at [685, 303] on use at bounding box center [695, 300] width 23 height 23
click at [689, 336] on div "recording available" at bounding box center [696, 341] width 75 height 13
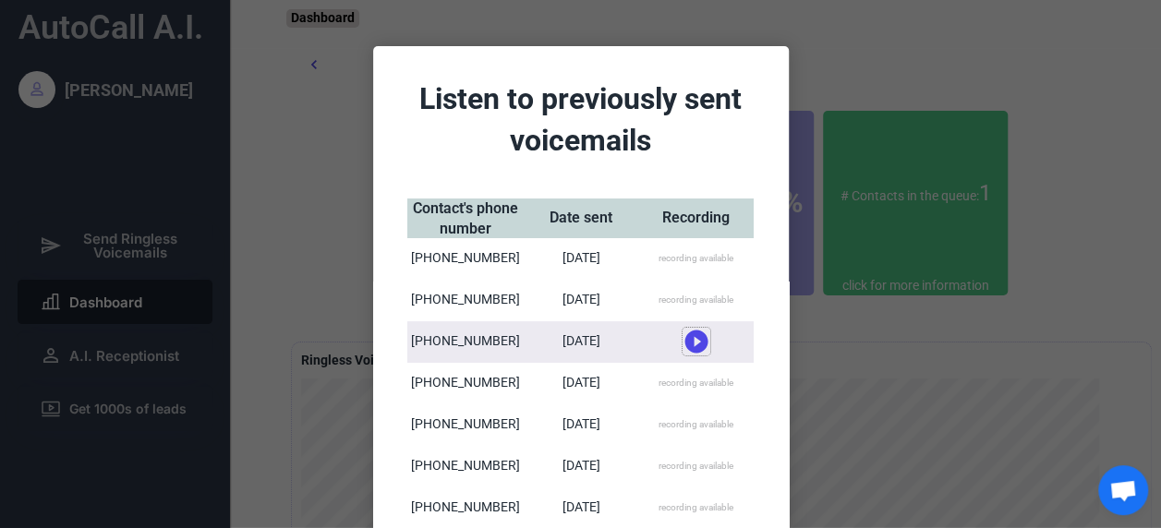
click at [689, 344] on icon at bounding box center [697, 342] width 28 height 28
click at [691, 331] on use at bounding box center [695, 334] width 23 height 23
click at [696, 381] on div "recording available" at bounding box center [696, 383] width 75 height 13
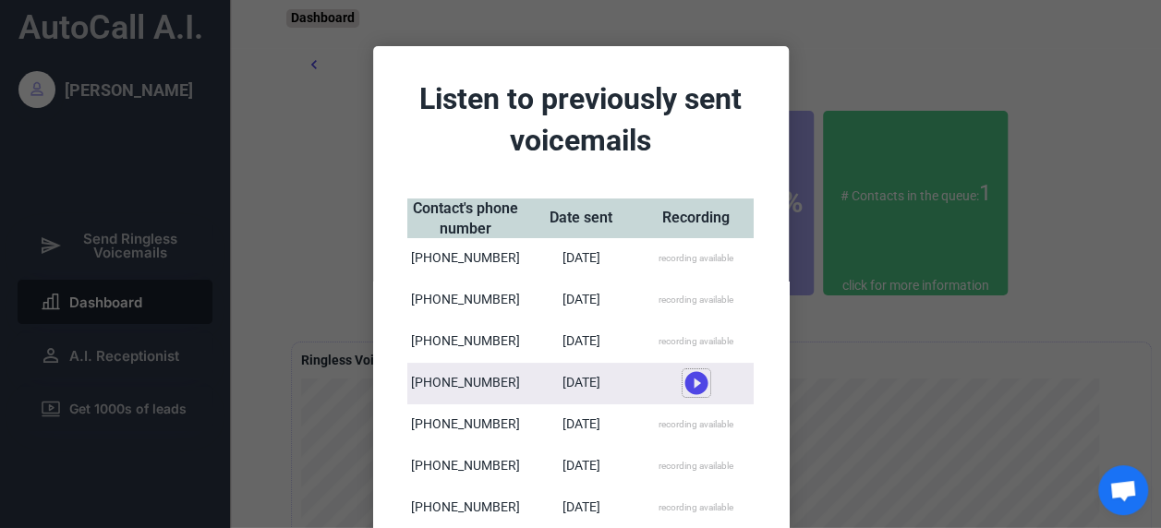
click at [685, 381] on use at bounding box center [695, 383] width 23 height 23
click at [691, 381] on use at bounding box center [695, 376] width 23 height 23
click at [695, 386] on use at bounding box center [695, 383] width 23 height 23
click at [486, 144] on div "Listen to previously sent voicemails" at bounding box center [581, 120] width 360 height 83
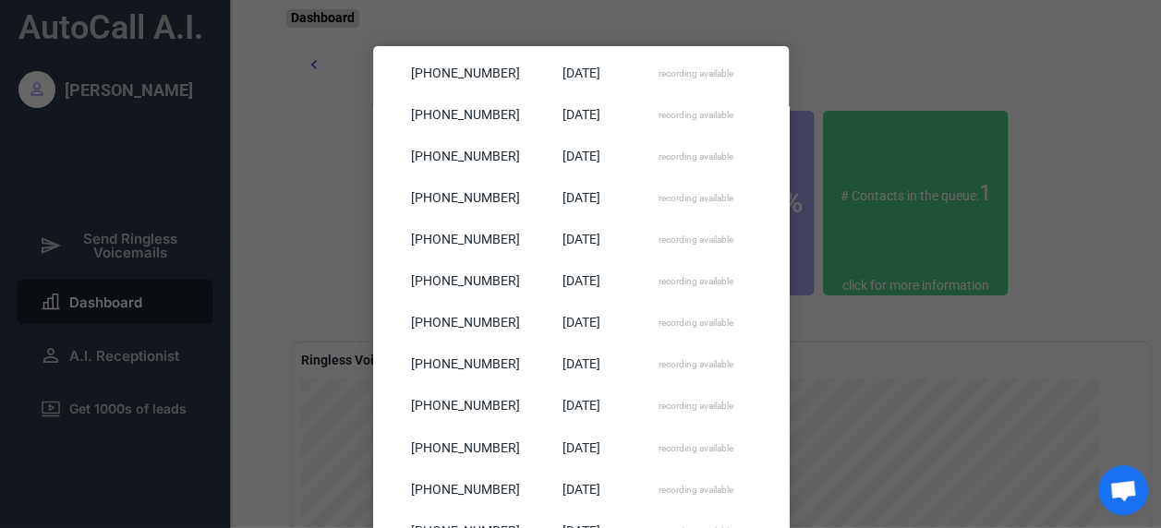
click at [685, 345] on div "recording available" at bounding box center [696, 366] width 115 height 42
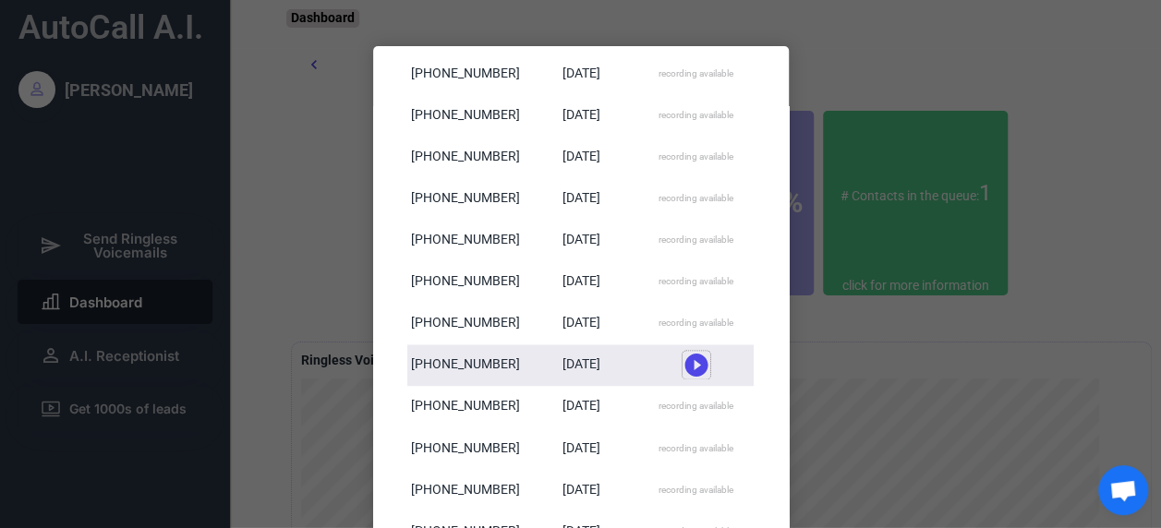
click at [687, 362] on icon at bounding box center [697, 365] width 28 height 28
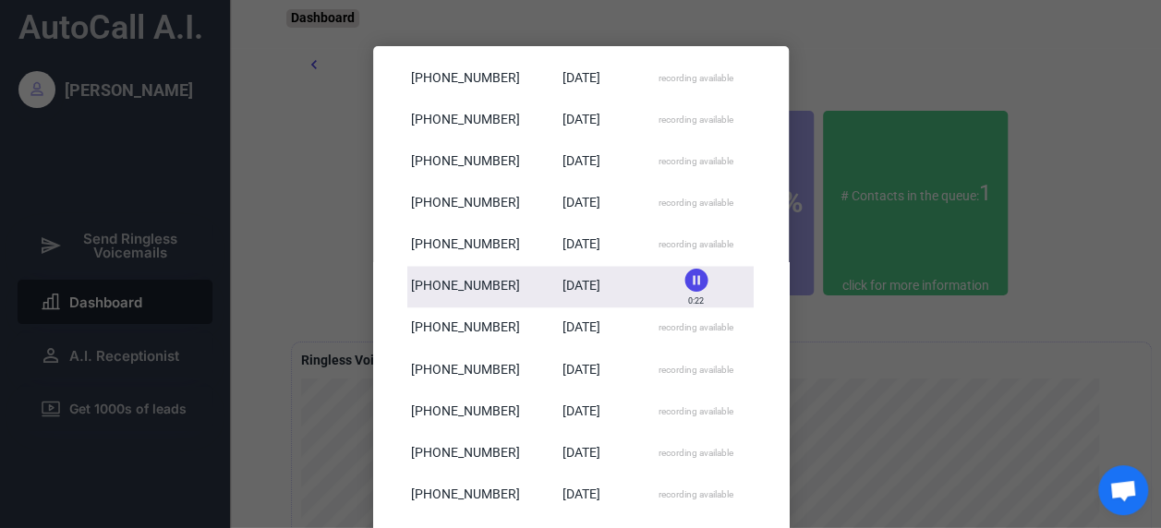
scroll to position [1489, 0]
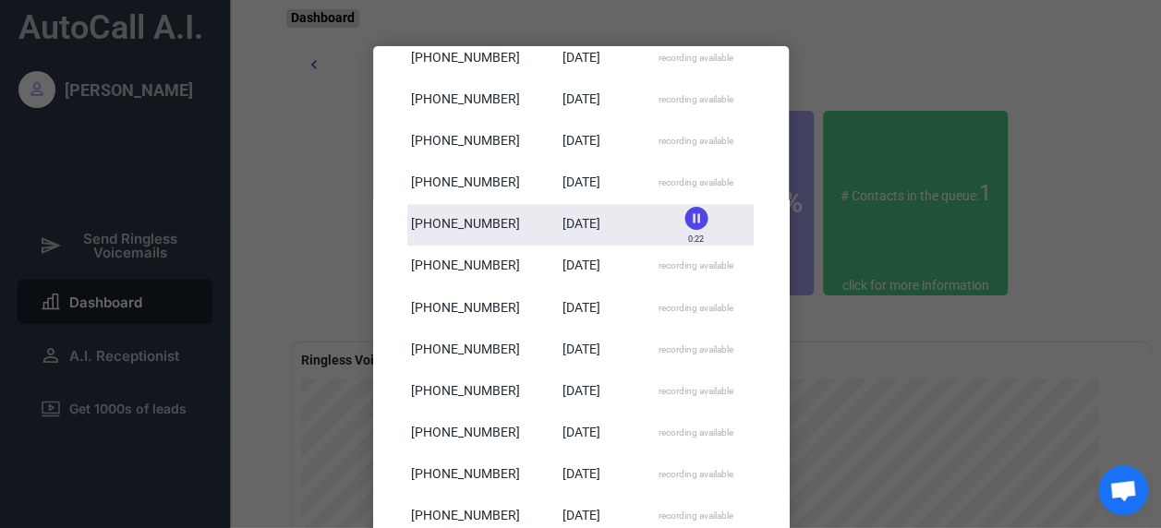
click at [691, 216] on icon at bounding box center [697, 218] width 28 height 28
click at [691, 224] on icon at bounding box center [697, 225] width 28 height 28
click at [692, 218] on icon at bounding box center [697, 218] width 28 height 28
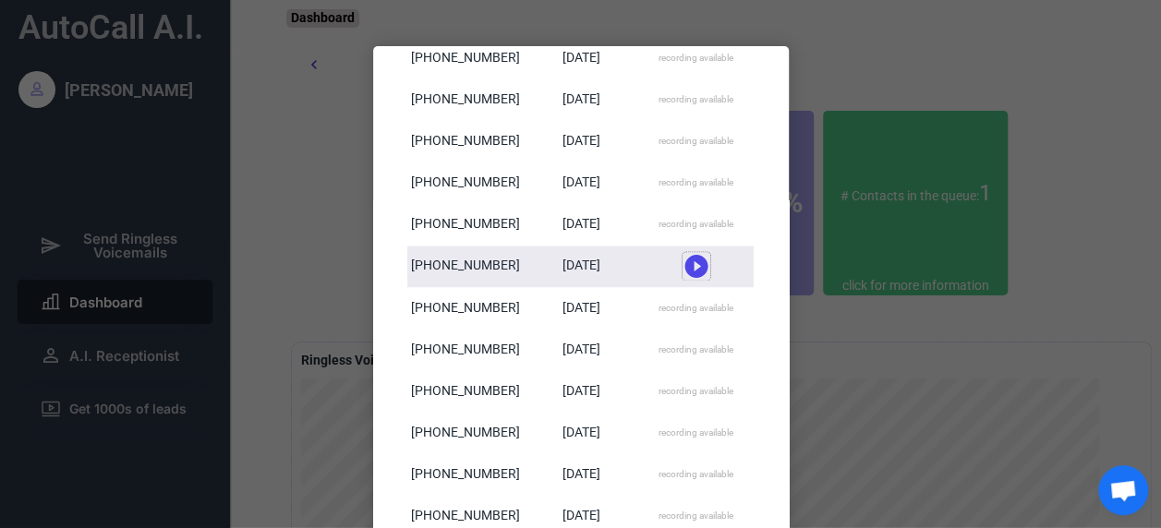
click at [691, 269] on use at bounding box center [695, 266] width 23 height 23
click at [606, 251] on div "[DATE]" at bounding box center [580, 267] width 115 height 42
click at [691, 281] on div "0:22" at bounding box center [696, 281] width 16 height 12
click at [688, 259] on use at bounding box center [695, 259] width 23 height 23
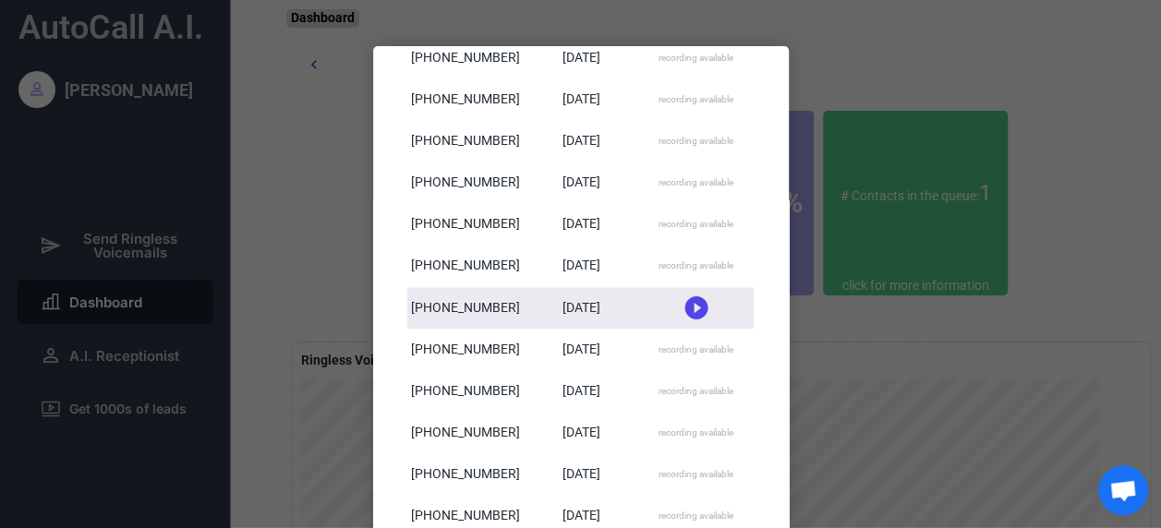
click at [691, 308] on icon at bounding box center [697, 308] width 28 height 28
click at [876, 339] on div at bounding box center [580, 264] width 1161 height 528
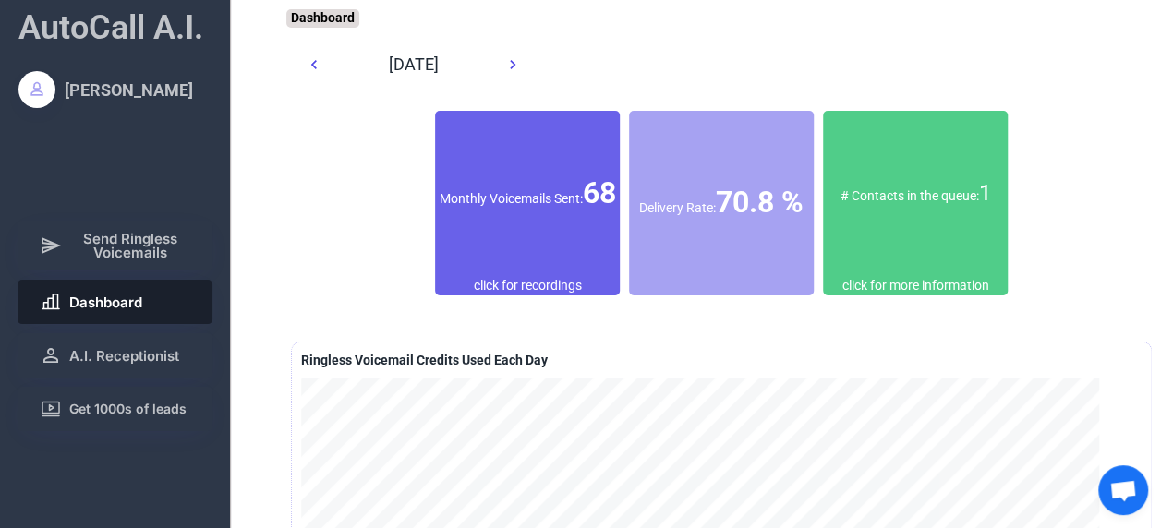
click at [538, 236] on div "Monthly Voicemails Sent: 68" at bounding box center [527, 194] width 185 height 166
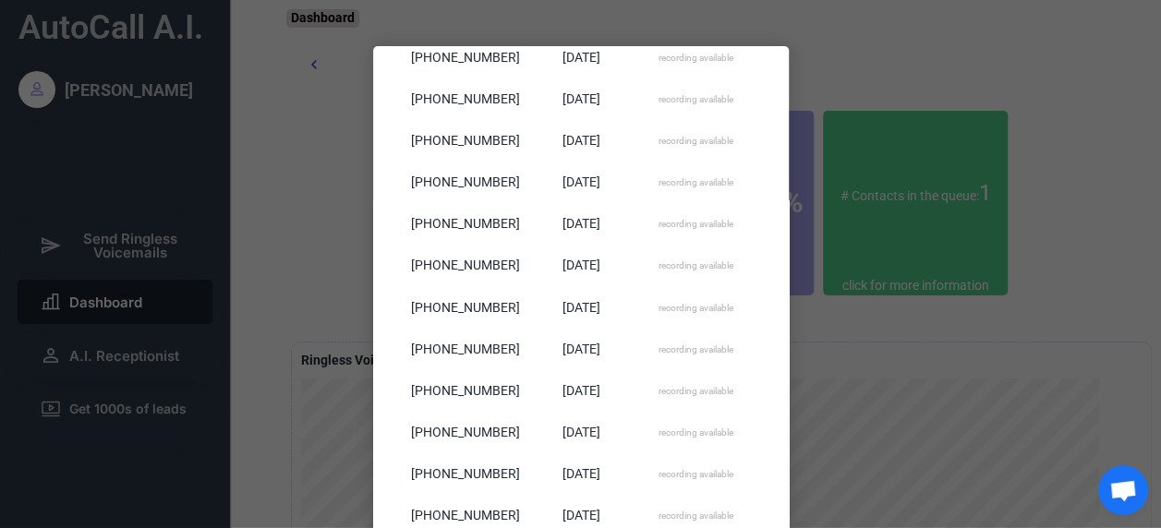
click at [847, 410] on div at bounding box center [580, 264] width 1161 height 528
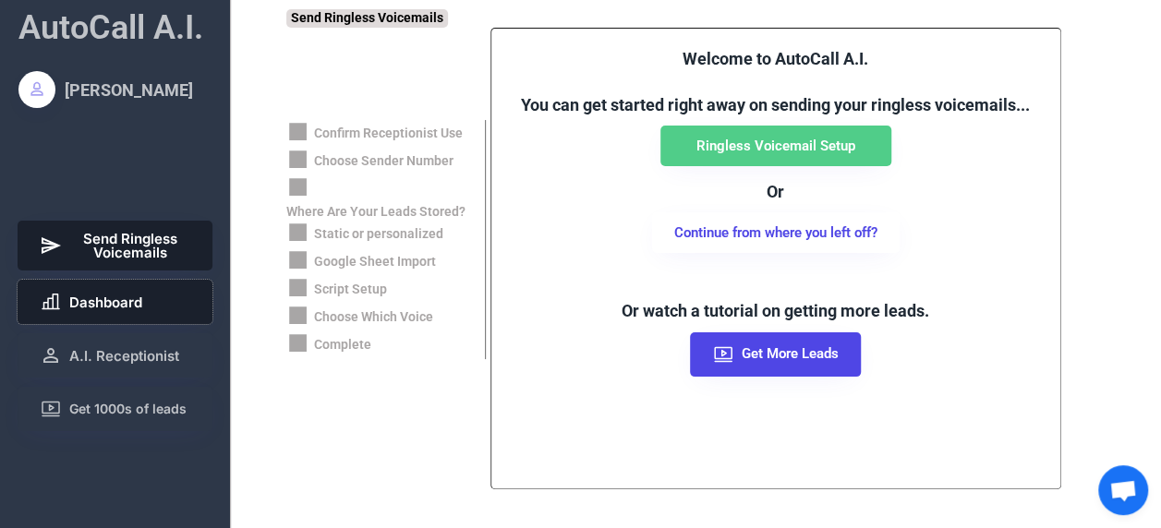
click at [163, 286] on button "Dashboard" at bounding box center [116, 302] width 196 height 44
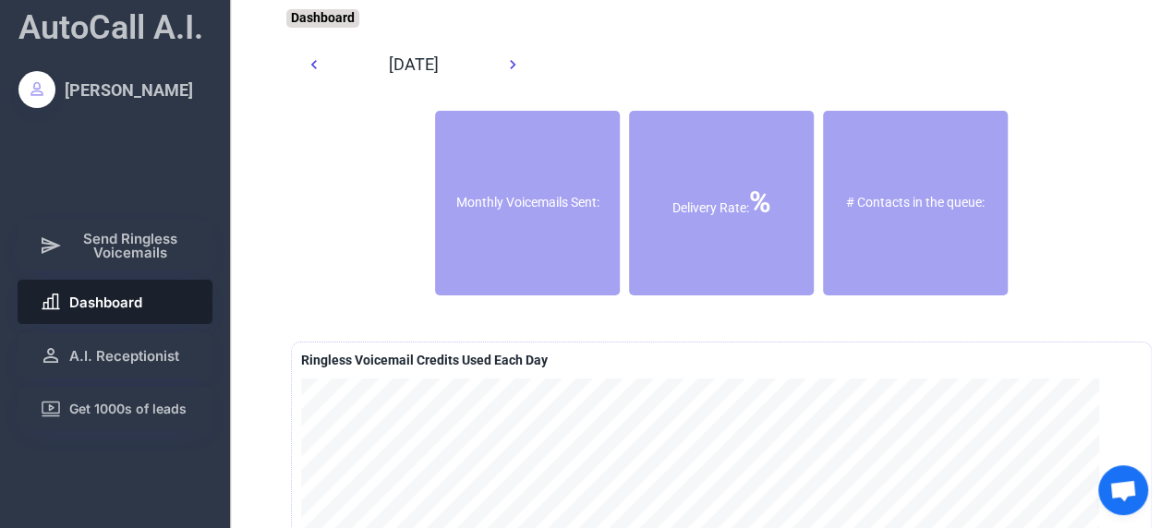
scroll to position [234, 0]
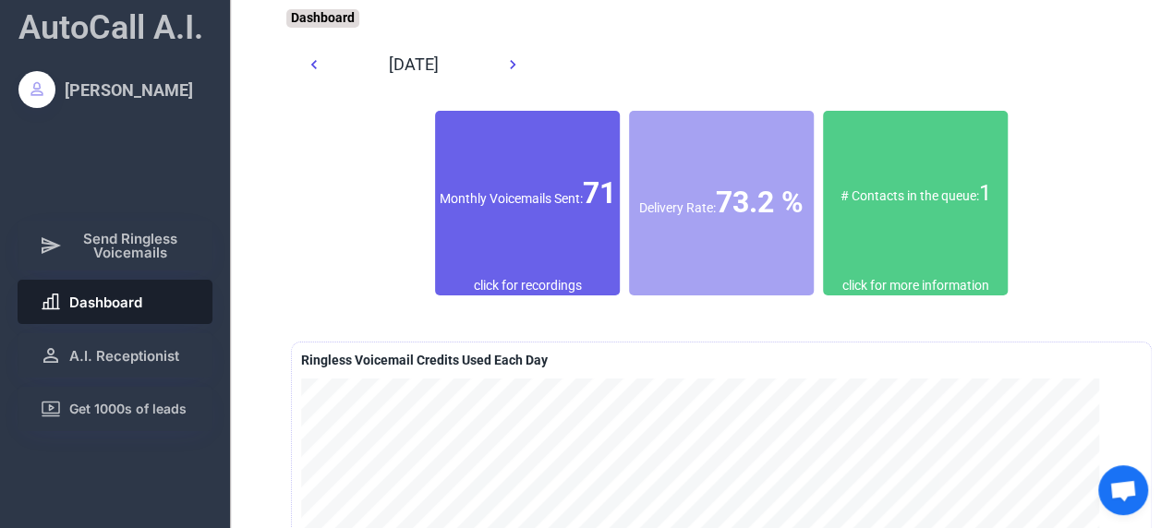
click at [558, 200] on div "Monthly Voicemails Sent: 71" at bounding box center [527, 194] width 185 height 42
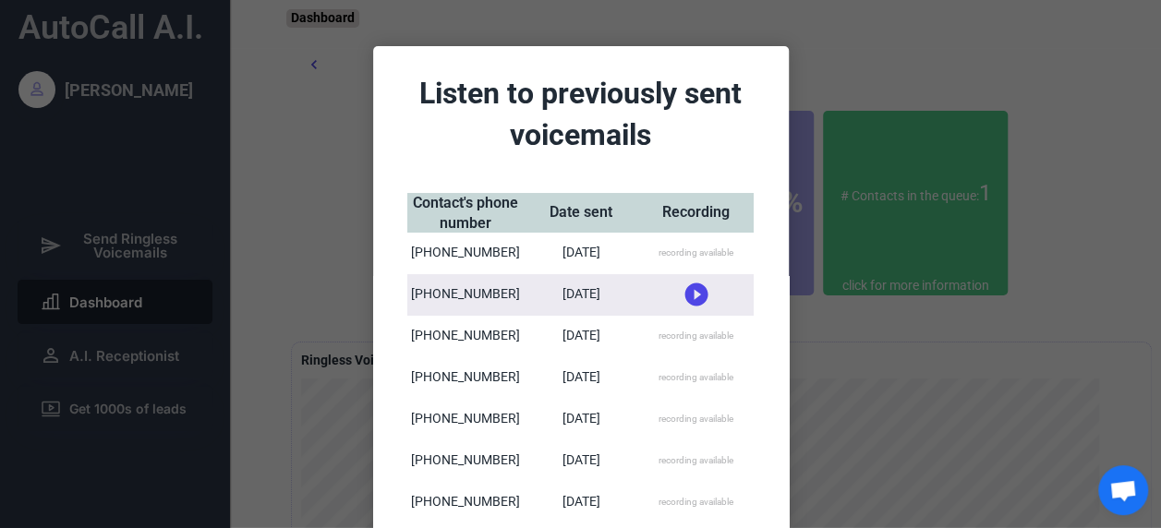
scroll to position [0, 0]
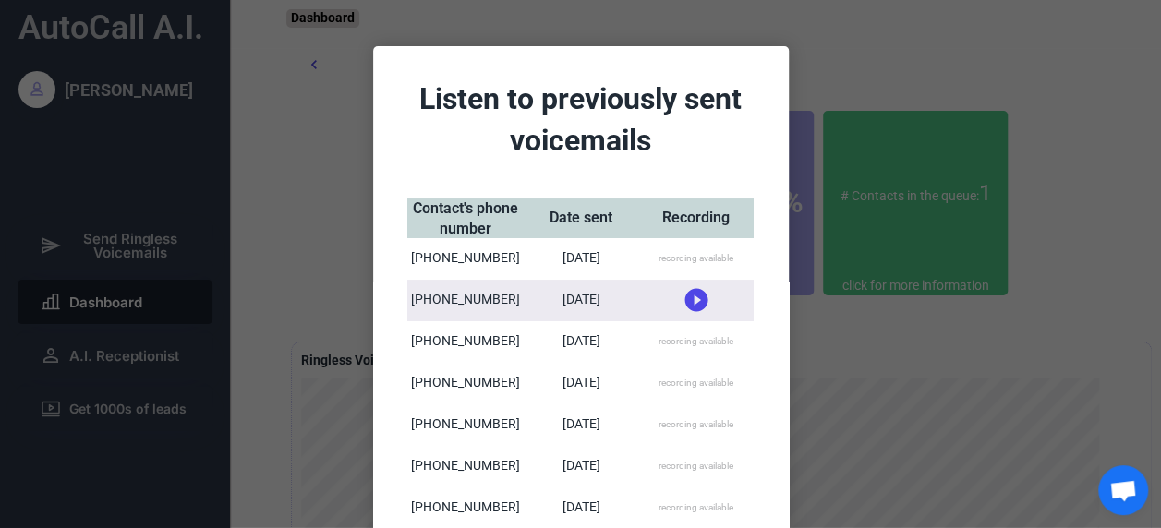
click at [676, 379] on div "recording available" at bounding box center [696, 383] width 75 height 13
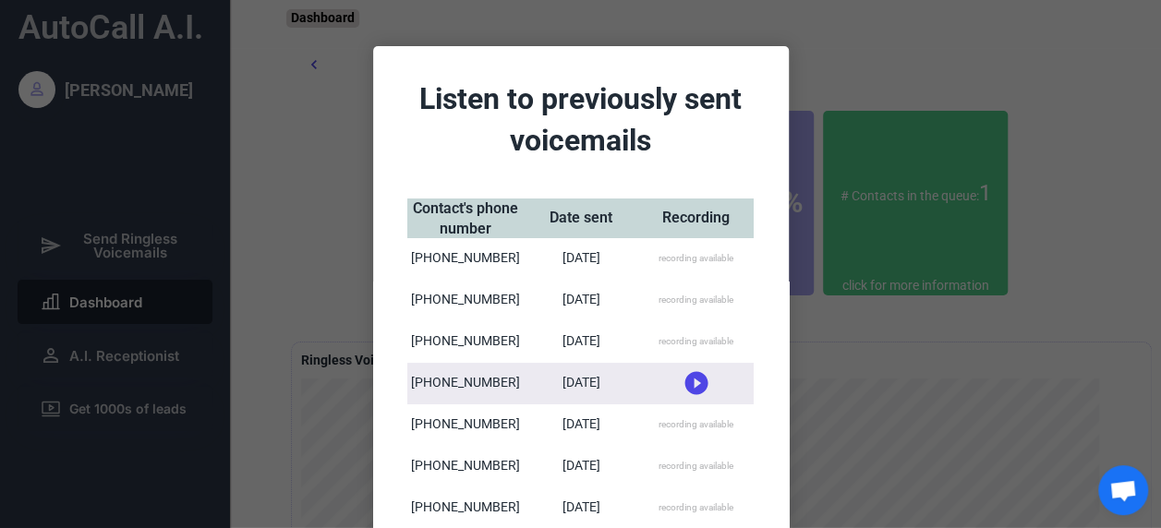
click at [691, 381] on icon at bounding box center [697, 383] width 28 height 28
click at [691, 379] on icon at bounding box center [697, 377] width 28 height 28
click at [693, 383] on icon at bounding box center [697, 383] width 28 height 28
click at [686, 375] on icon at bounding box center [697, 377] width 28 height 28
click at [691, 321] on div "recording available" at bounding box center [696, 342] width 115 height 42
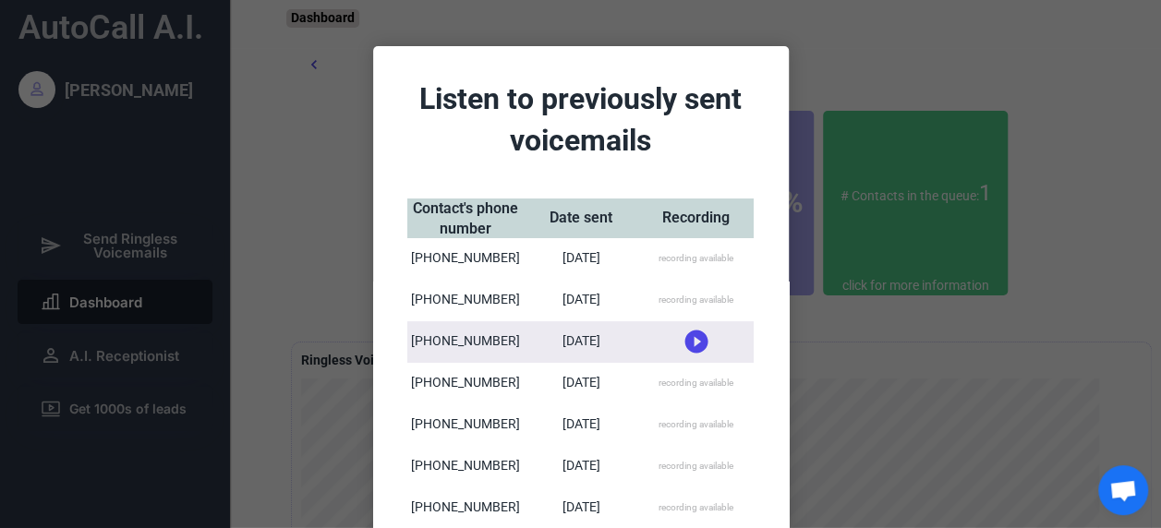
click at [691, 338] on use at bounding box center [695, 342] width 23 height 23
click at [693, 333] on use at bounding box center [695, 334] width 23 height 23
click at [687, 345] on icon at bounding box center [697, 342] width 28 height 28
click at [689, 329] on use at bounding box center [695, 334] width 23 height 23
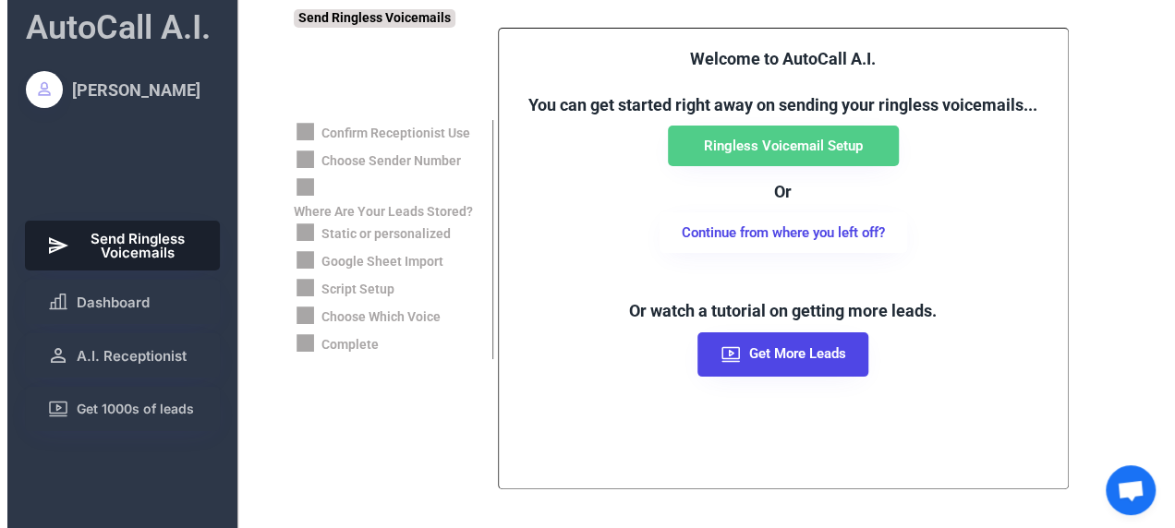
scroll to position [234, 0]
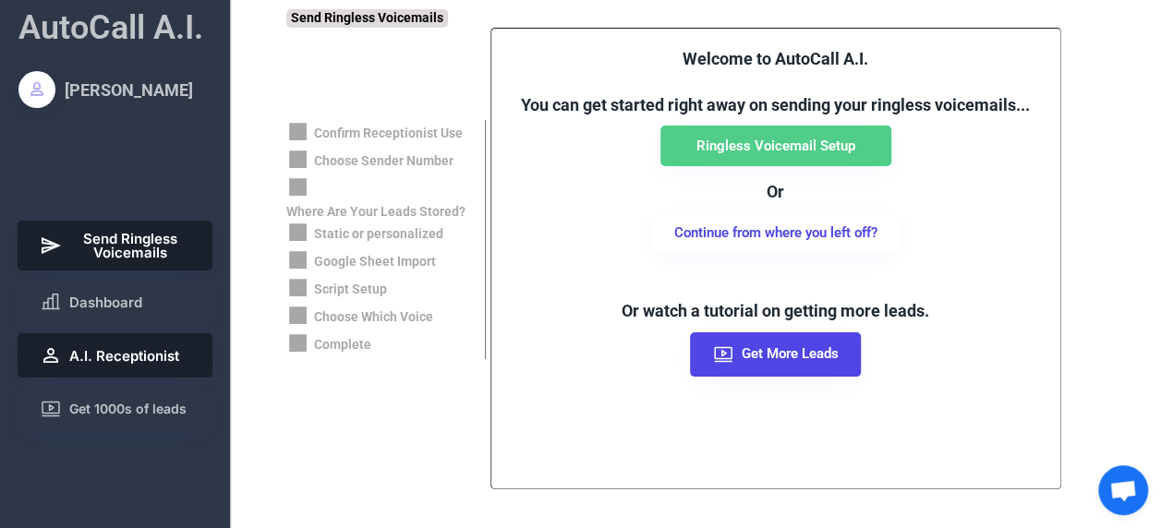
click at [172, 355] on span "A.I. Receptionist" at bounding box center [124, 356] width 110 height 14
select select "******"
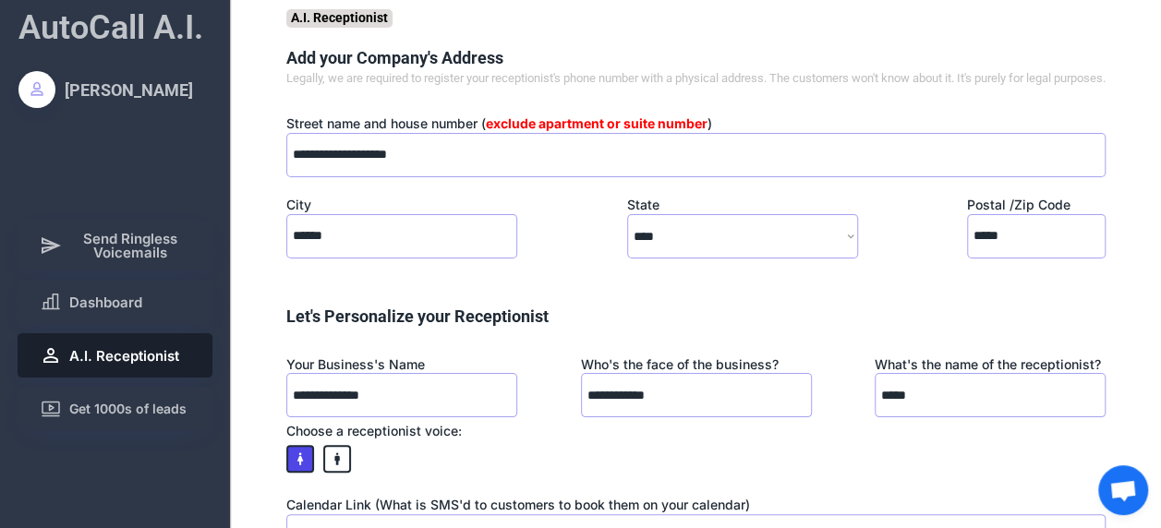
click at [1125, 488] on span "Open chat" at bounding box center [1123, 492] width 30 height 24
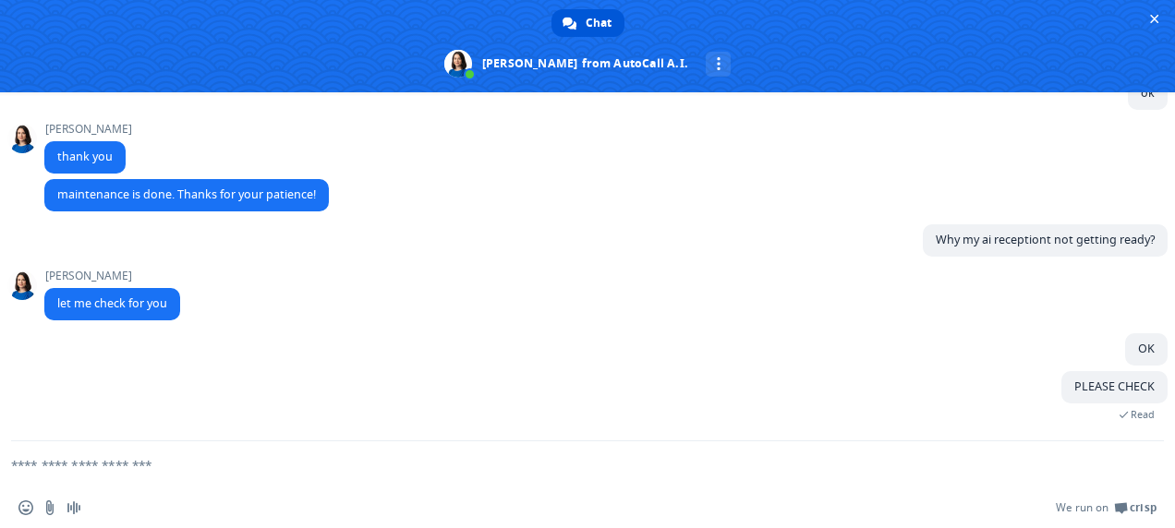
click at [517, 478] on textarea "Compose your message..." at bounding box center [565, 465] width 1108 height 46
type textarea "**********"
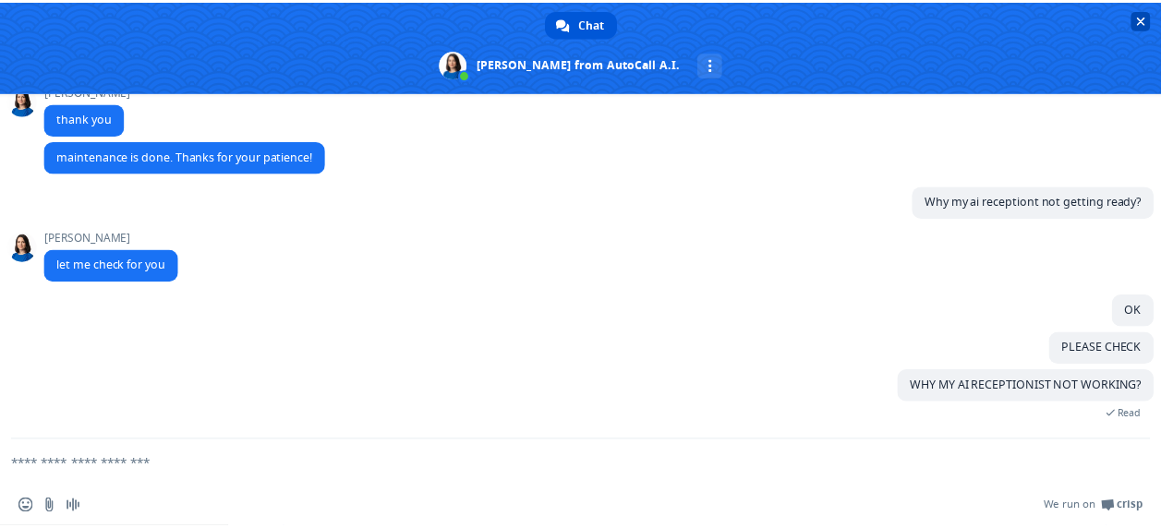
scroll to position [336, 0]
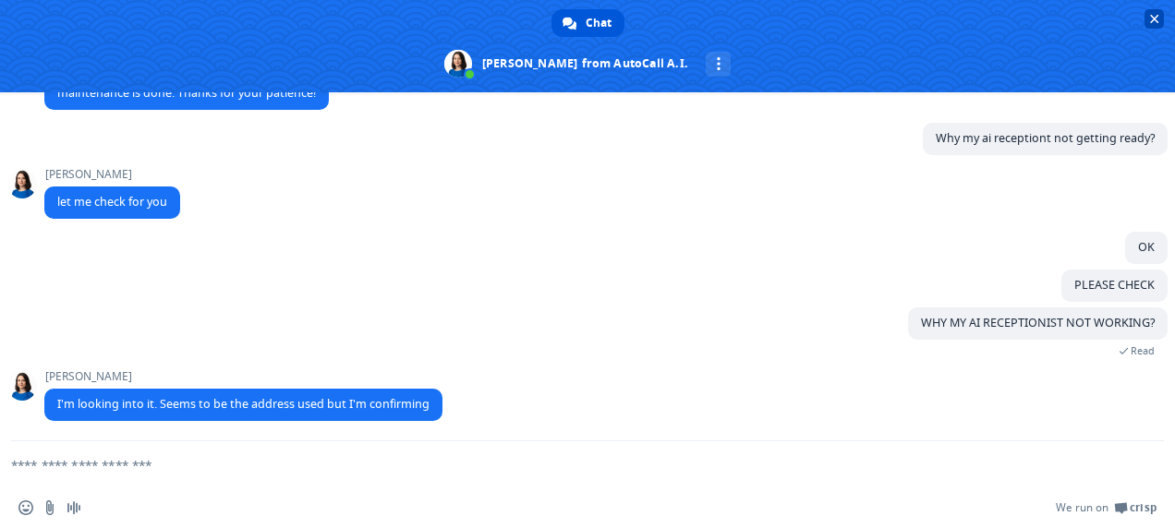
click at [1148, 17] on span "Close chat" at bounding box center [1153, 18] width 19 height 19
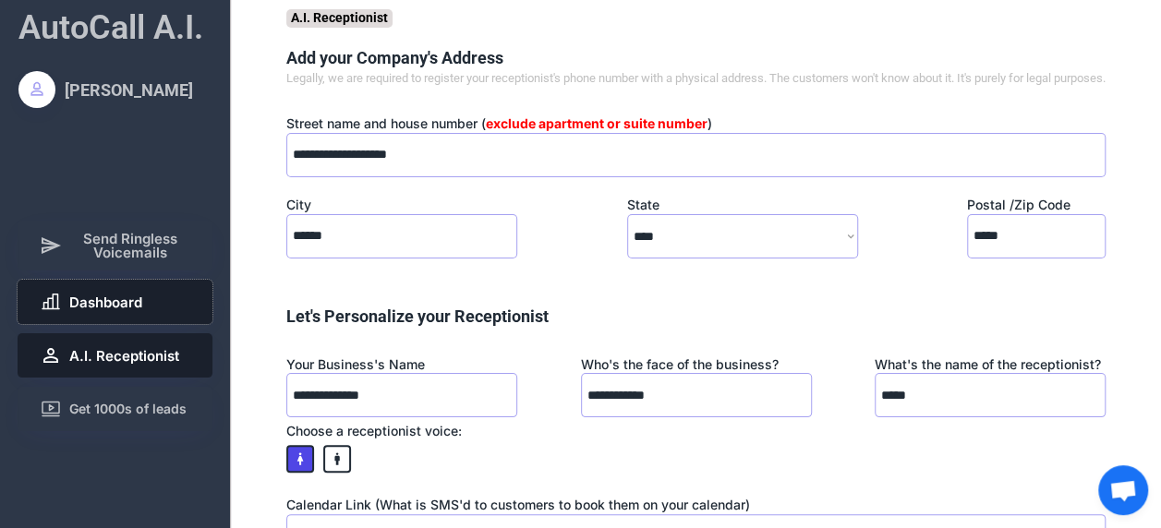
click at [146, 284] on button "Dashboard" at bounding box center [116, 302] width 196 height 44
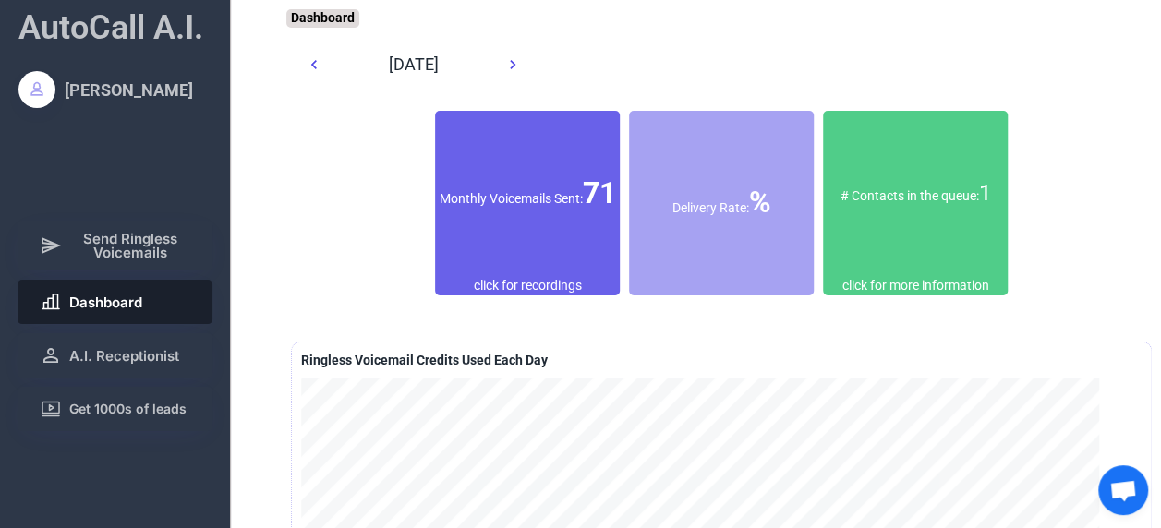
click at [556, 233] on div "Monthly Voicemails Sent: 71" at bounding box center [527, 194] width 185 height 166
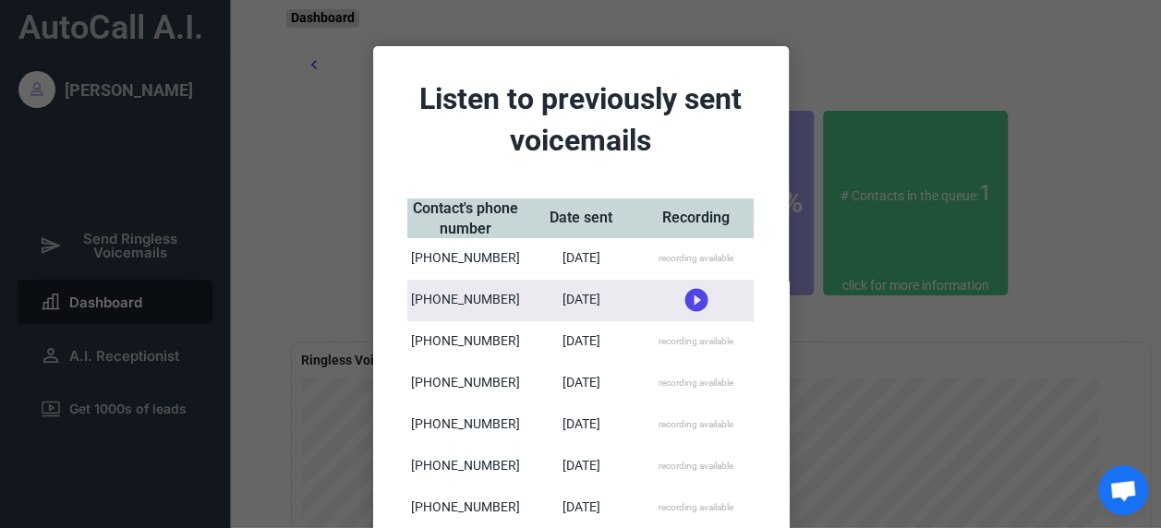
click at [876, 58] on div at bounding box center [580, 264] width 1161 height 528
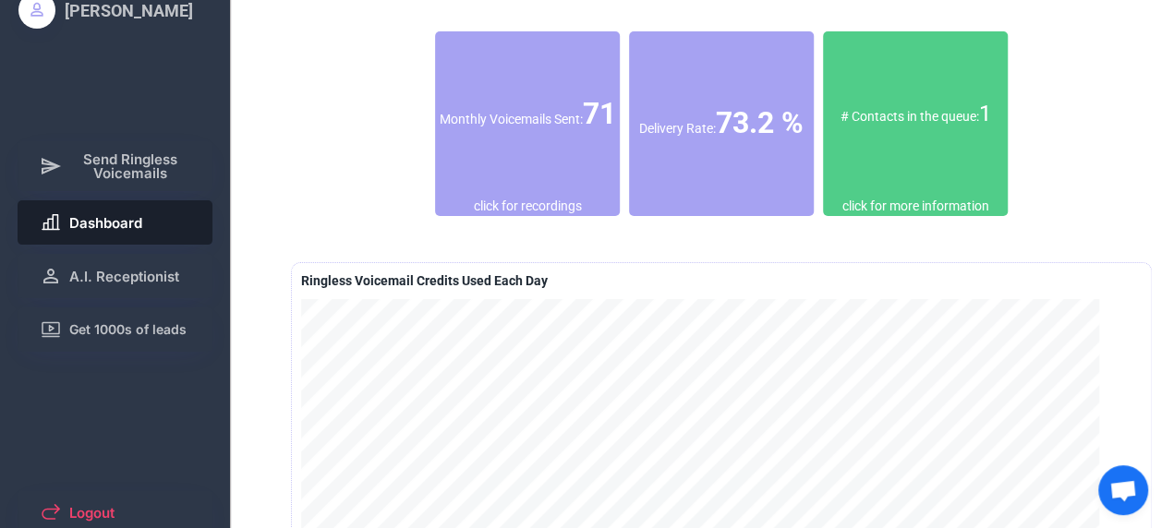
scroll to position [78, 0]
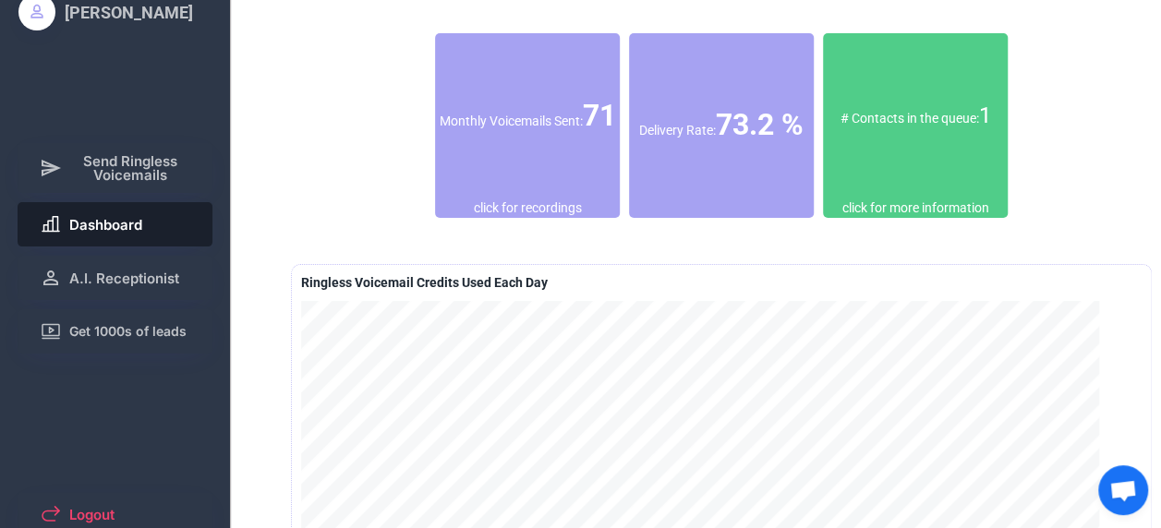
click at [967, 132] on div "# Contacts in the queue: 1" at bounding box center [915, 116] width 185 height 31
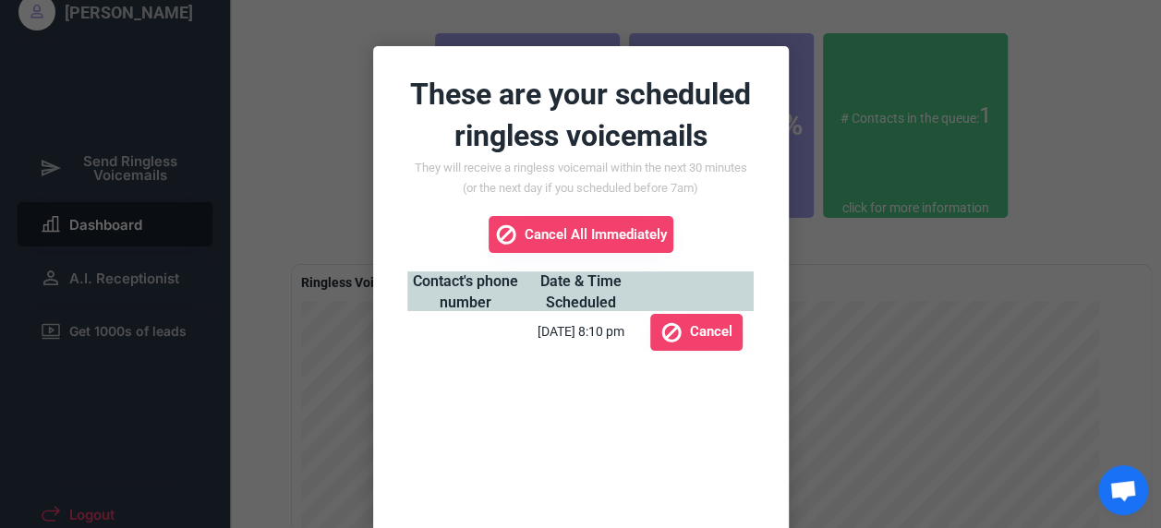
click at [1025, 248] on div at bounding box center [580, 264] width 1161 height 528
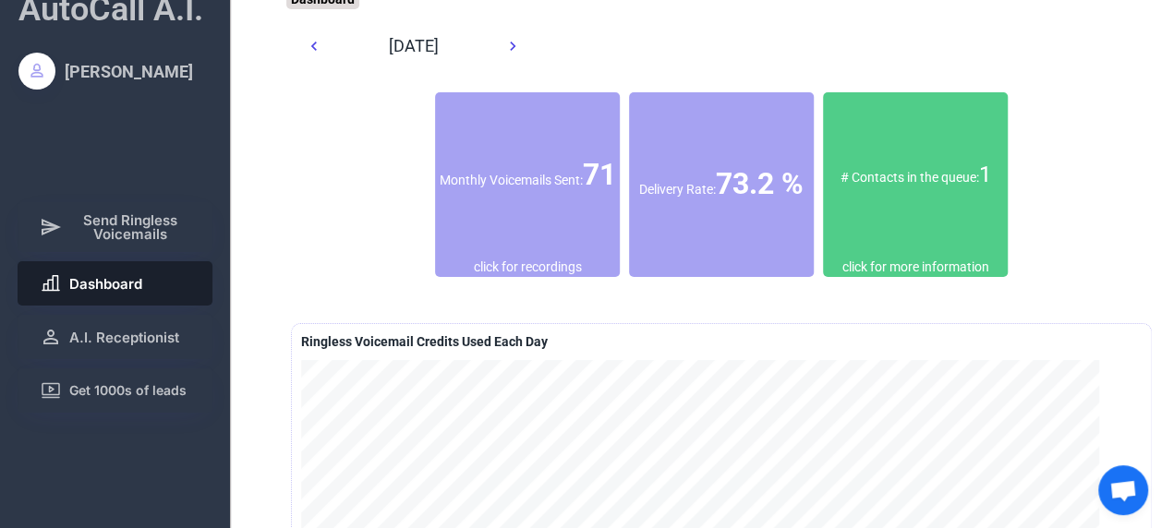
scroll to position [0, 0]
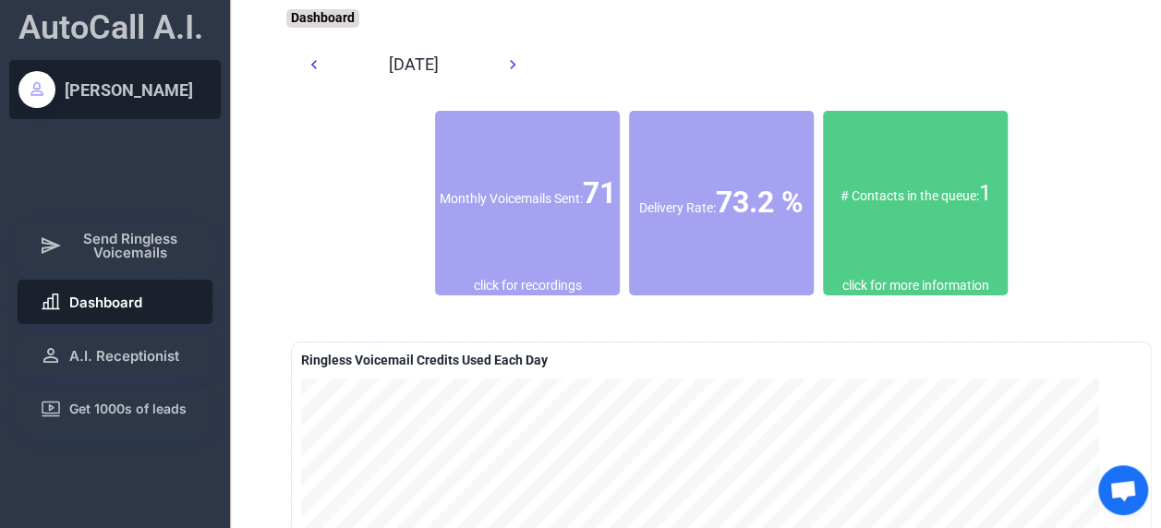
click at [55, 85] on div "[PERSON_NAME]" at bounding box center [115, 89] width 212 height 59
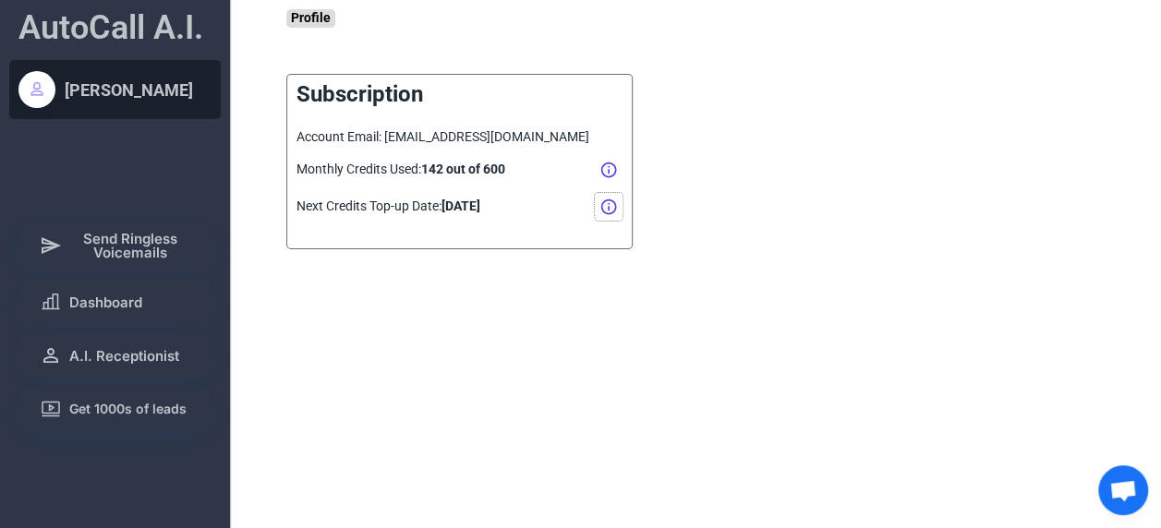
click at [612, 200] on icon at bounding box center [608, 207] width 18 height 18
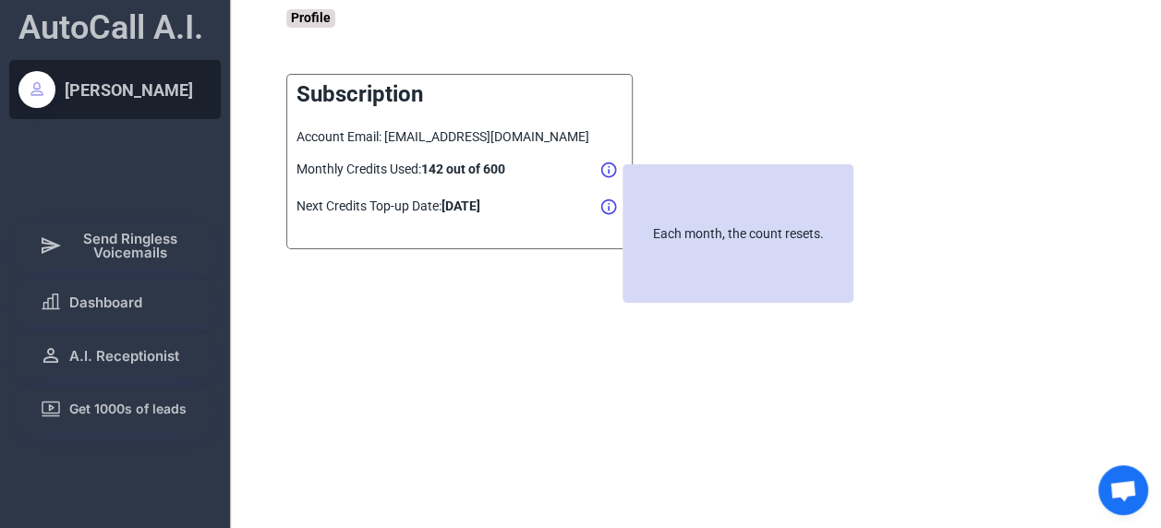
click at [612, 200] on icon at bounding box center [608, 207] width 18 height 18
click at [615, 206] on use at bounding box center [609, 207] width 16 height 16
click at [610, 171] on icon at bounding box center [608, 170] width 18 height 18
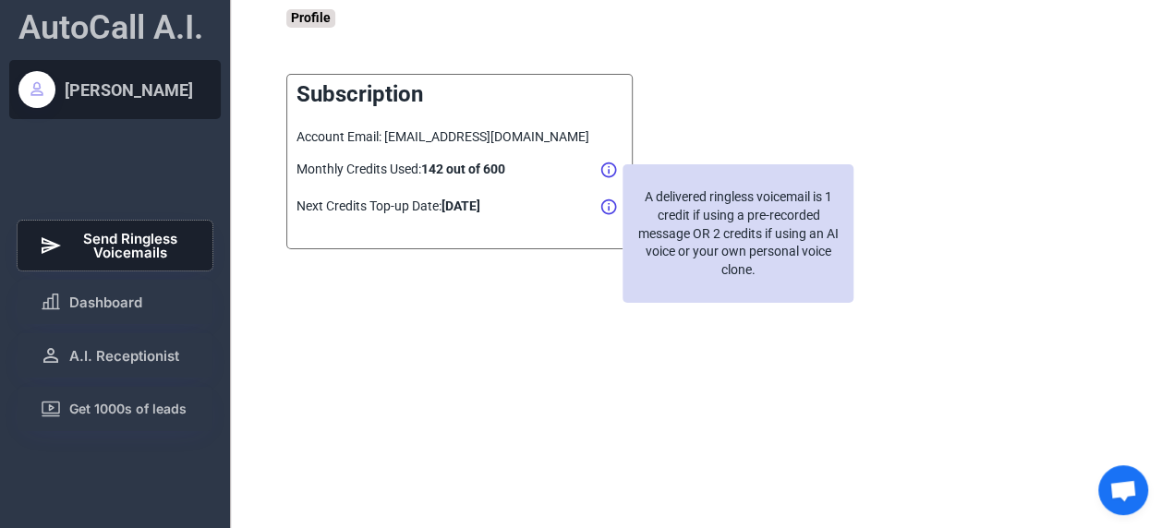
click at [119, 226] on button "Send Ringless Voicemails" at bounding box center [116, 246] width 196 height 50
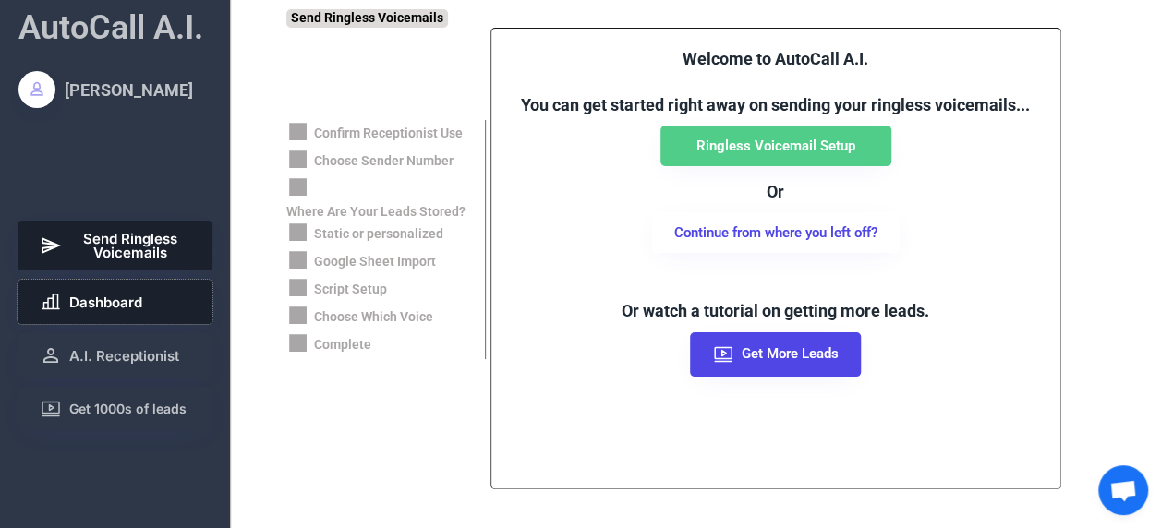
click at [120, 301] on span "Dashboard" at bounding box center [105, 303] width 73 height 14
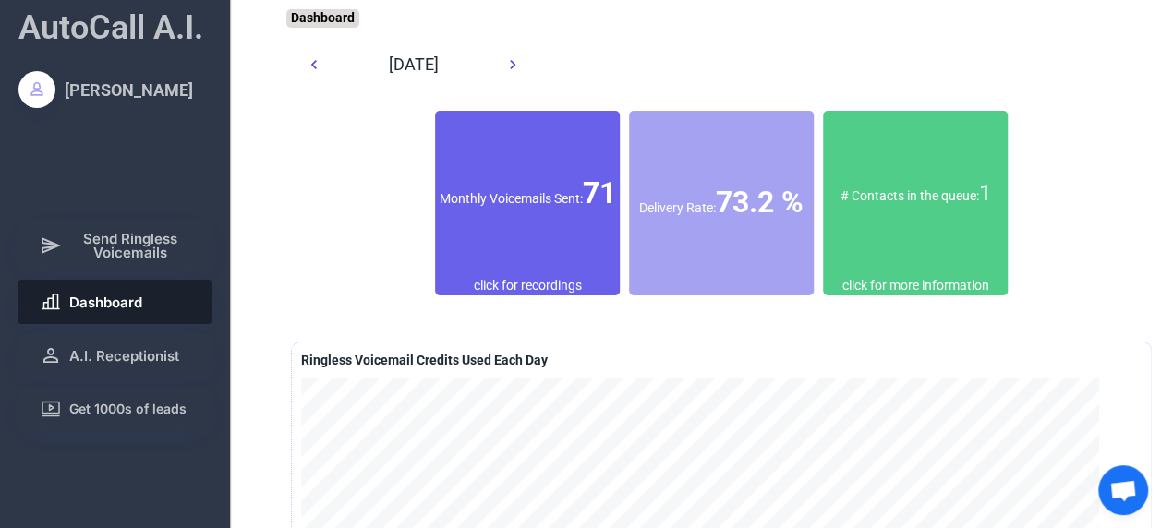
click at [512, 234] on div "Monthly Voicemails Sent: 71" at bounding box center [527, 194] width 185 height 166
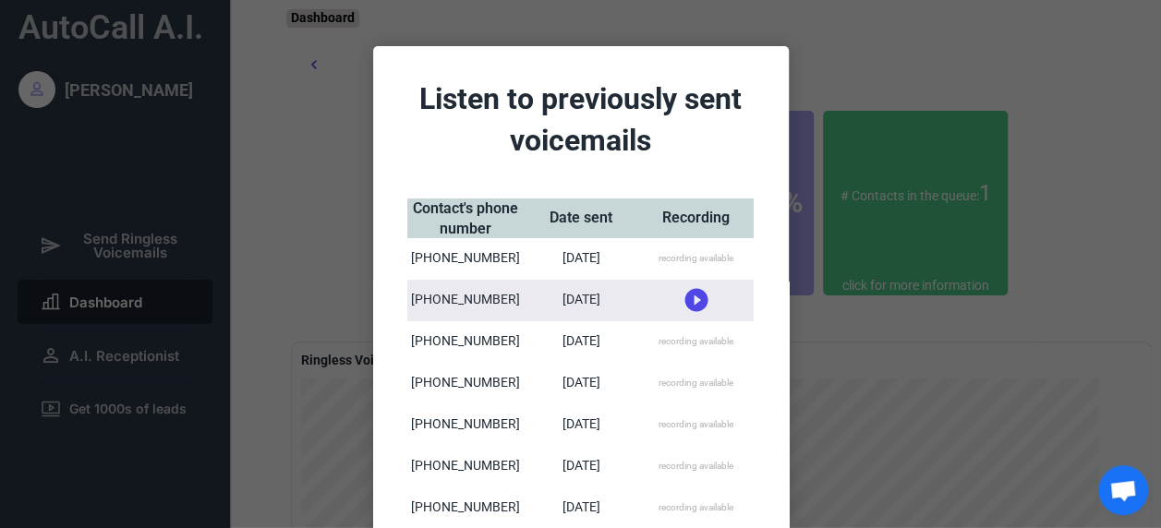
click at [697, 261] on div "recording available" at bounding box center [696, 258] width 75 height 13
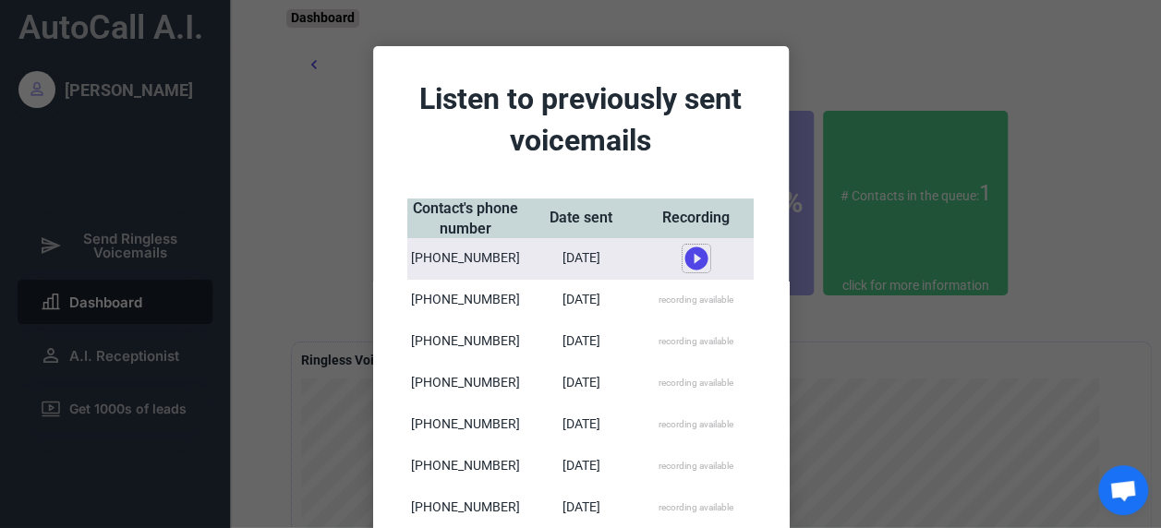
click at [696, 261] on use at bounding box center [695, 259] width 23 height 23
click at [691, 244] on use at bounding box center [695, 251] width 23 height 23
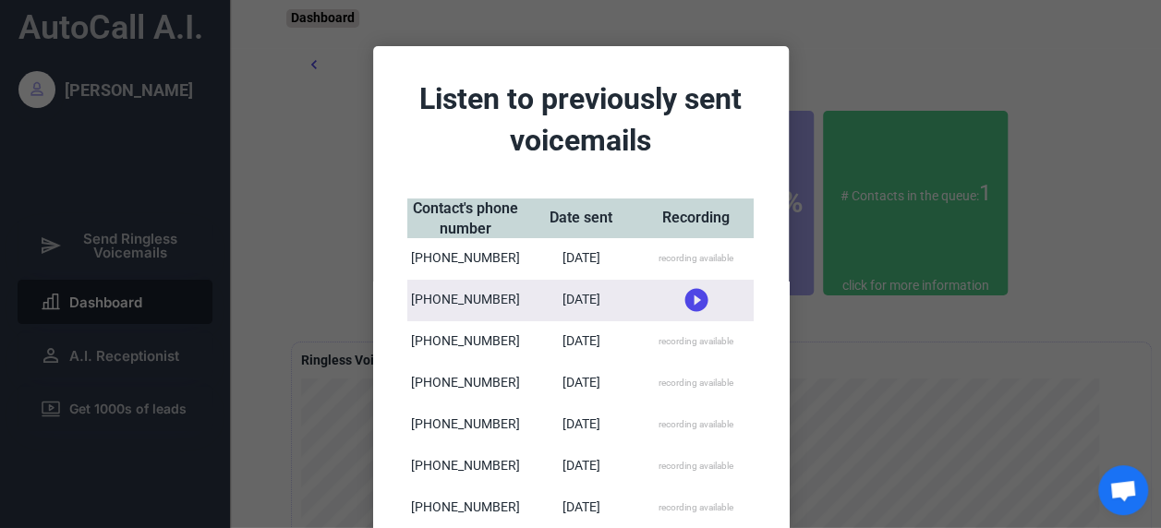
click at [695, 259] on div "recording available" at bounding box center [696, 258] width 75 height 13
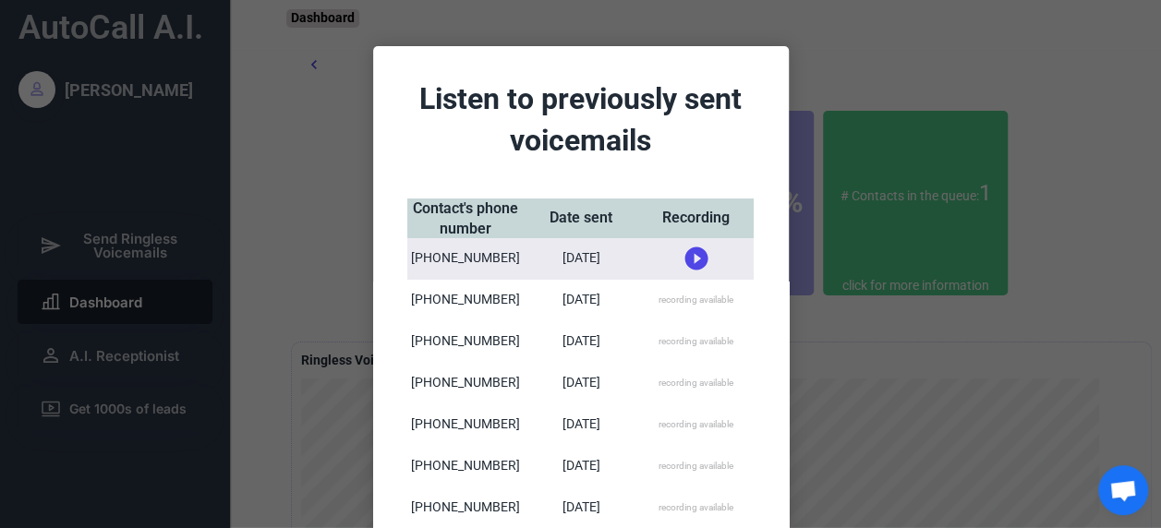
click at [695, 259] on use at bounding box center [695, 259] width 23 height 23
click at [687, 252] on icon at bounding box center [697, 252] width 28 height 28
click at [695, 283] on div "recording available" at bounding box center [696, 301] width 115 height 42
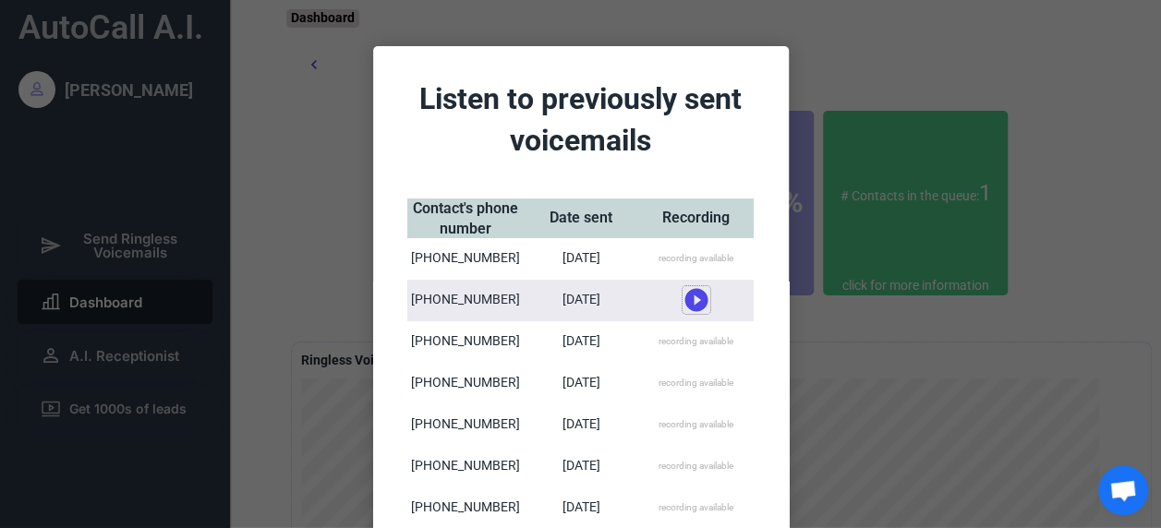
click at [689, 303] on icon at bounding box center [697, 300] width 28 height 28
click at [694, 292] on use at bounding box center [695, 293] width 23 height 23
click at [695, 301] on use at bounding box center [695, 300] width 23 height 23
click at [697, 292] on use at bounding box center [695, 293] width 23 height 23
drag, startPoint x: 697, startPoint y: 292, endPoint x: 688, endPoint y: 297, distance: 10.8
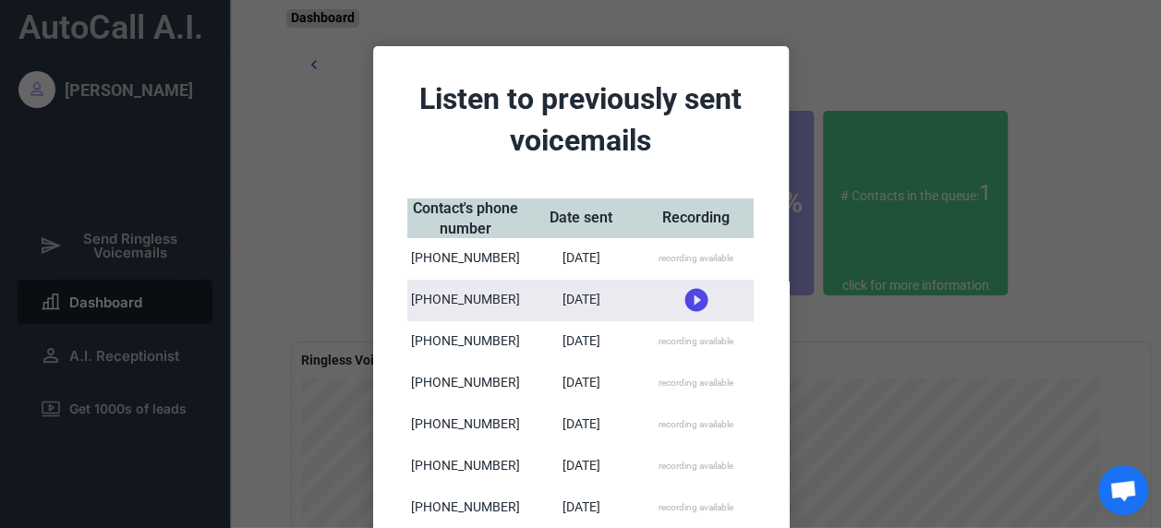
click at [688, 297] on icon at bounding box center [697, 300] width 28 height 28
click at [693, 344] on div "recording available" at bounding box center [696, 341] width 75 height 13
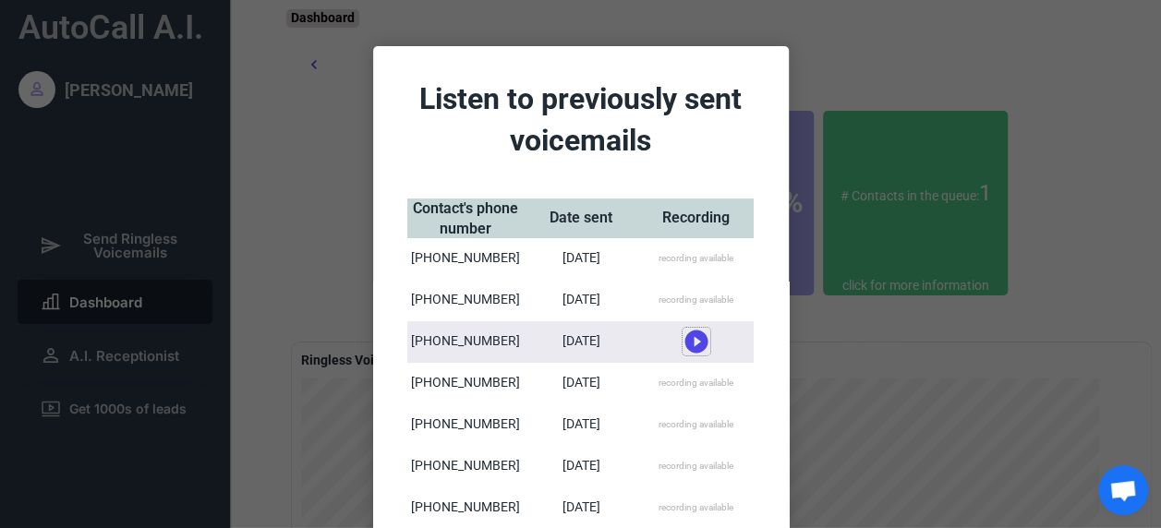
click at [691, 345] on use at bounding box center [695, 342] width 23 height 23
click at [693, 415] on div "recording available" at bounding box center [696, 426] width 115 height 42
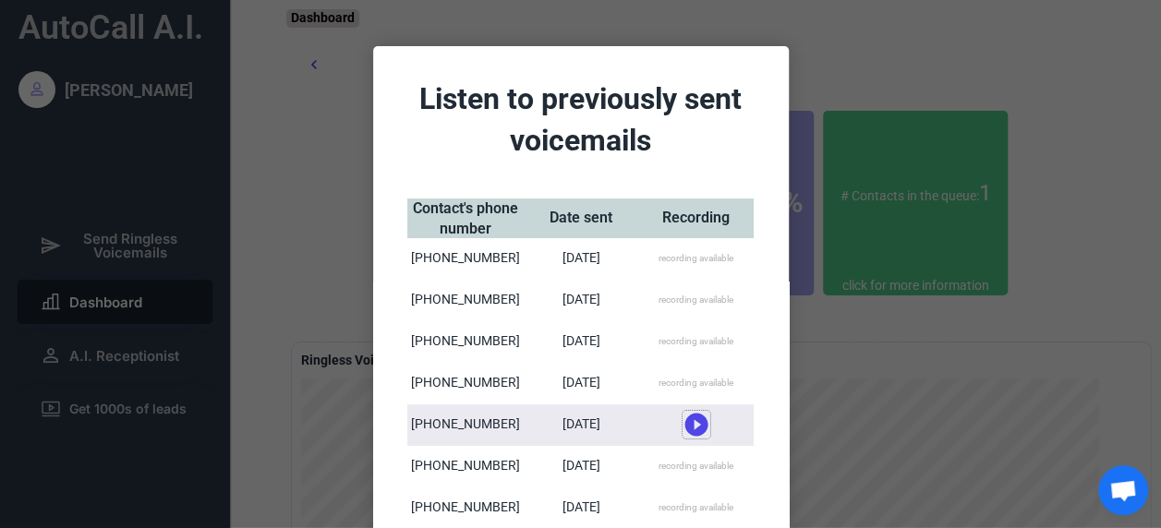
click at [693, 415] on use at bounding box center [695, 425] width 23 height 23
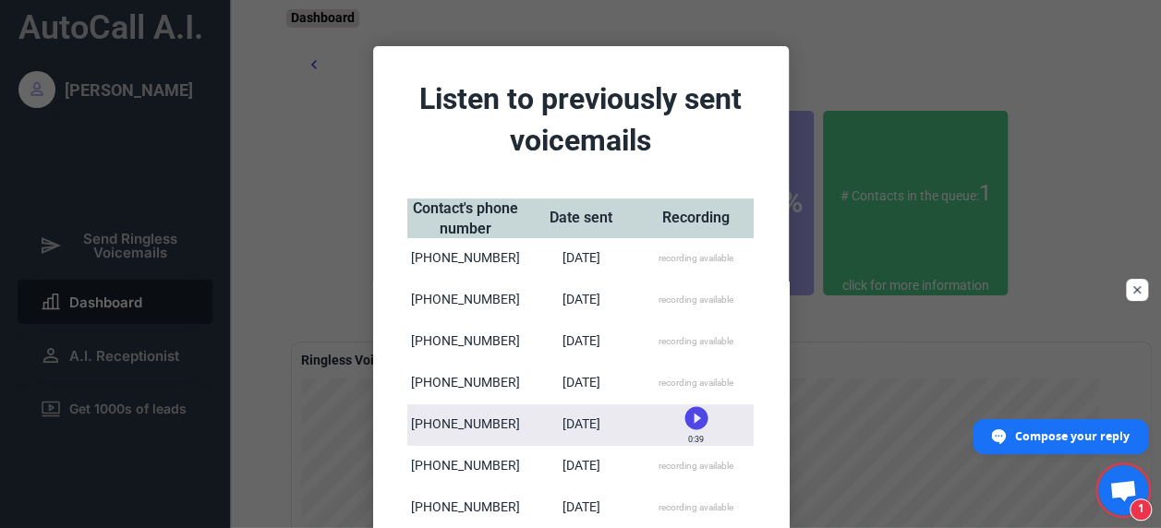
click at [1057, 376] on span "398 Herrington Drive Aurora, Ohio 44202 that's definitely your address, correct?" at bounding box center [1011, 368] width 244 height 71
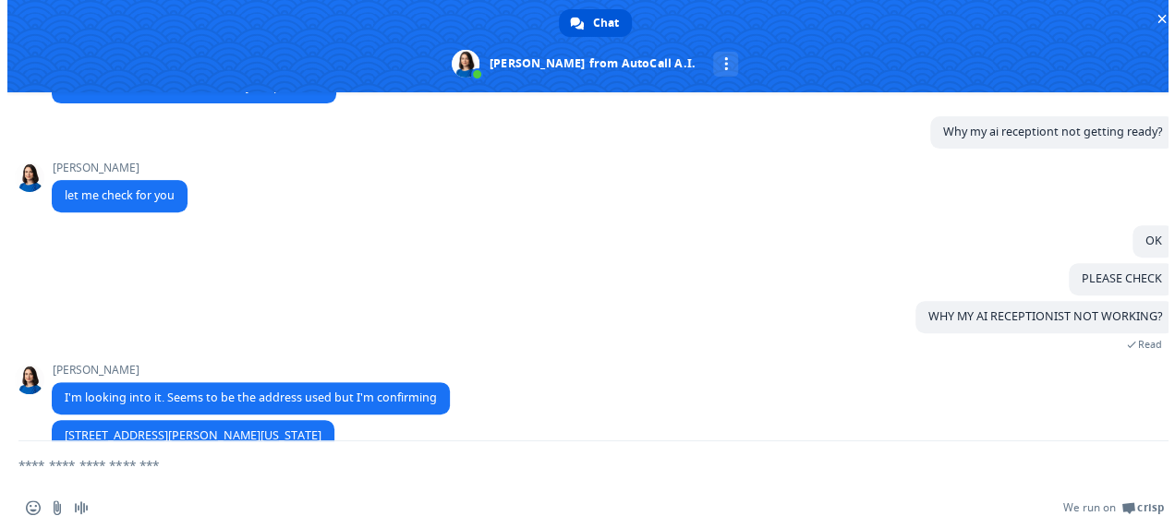
scroll to position [410, 0]
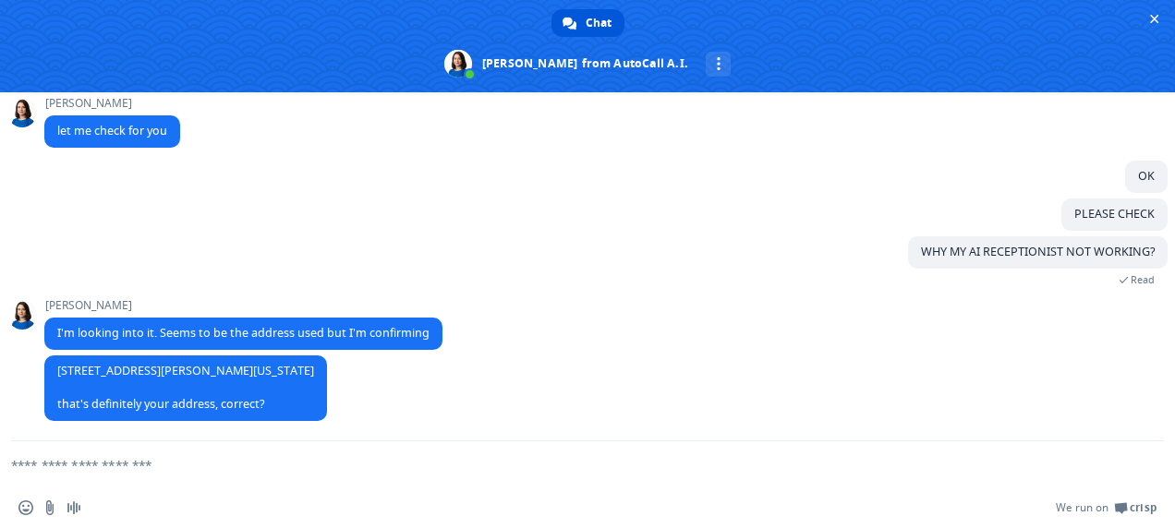
click at [892, 469] on textarea "Compose your message..." at bounding box center [565, 465] width 1108 height 46
type textarea "***"
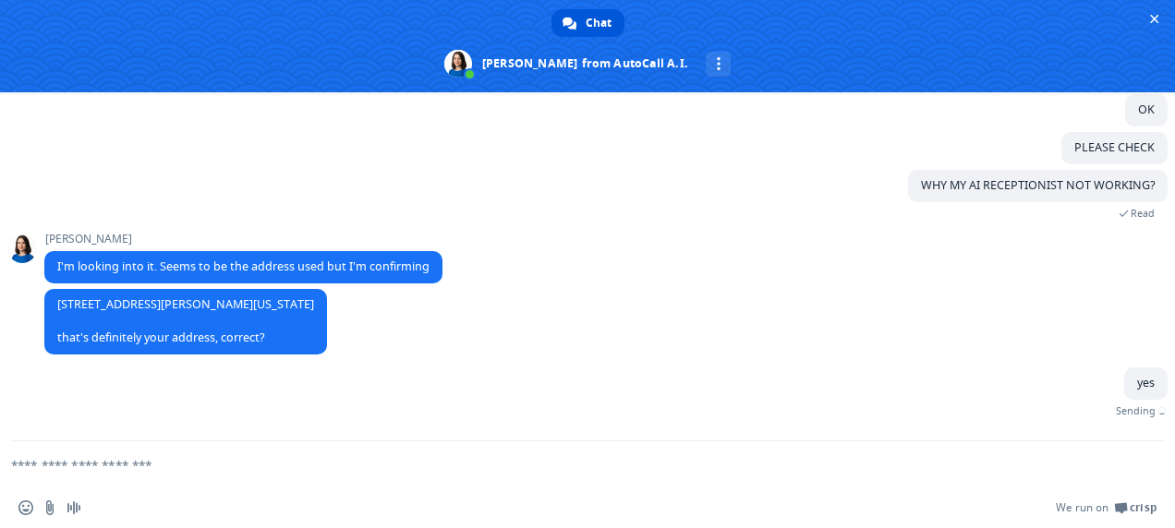
scroll to position [455, 0]
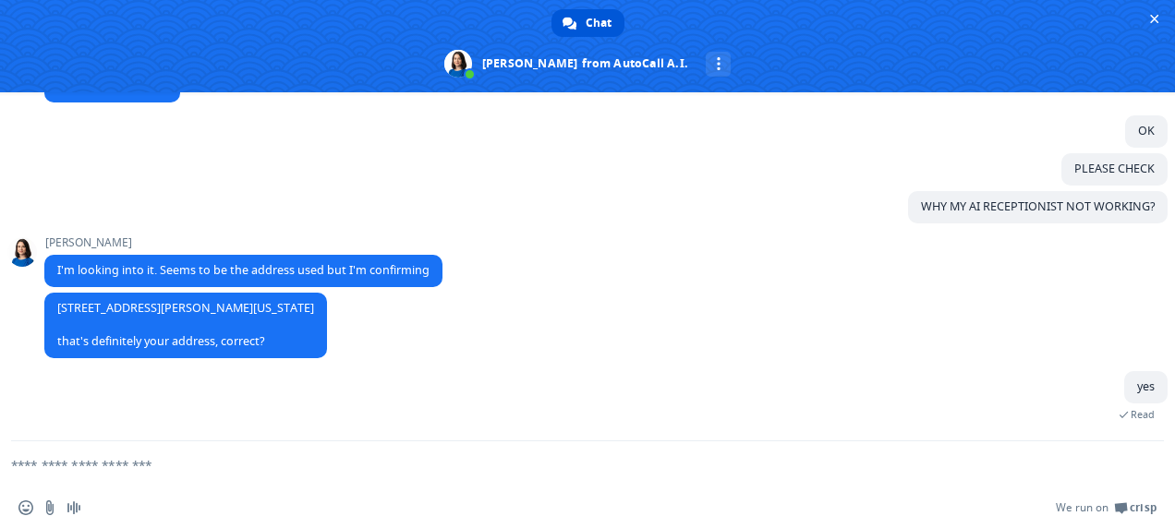
click at [475, 462] on textarea "Compose your message..." at bounding box center [565, 465] width 1108 height 46
type textarea "**********"
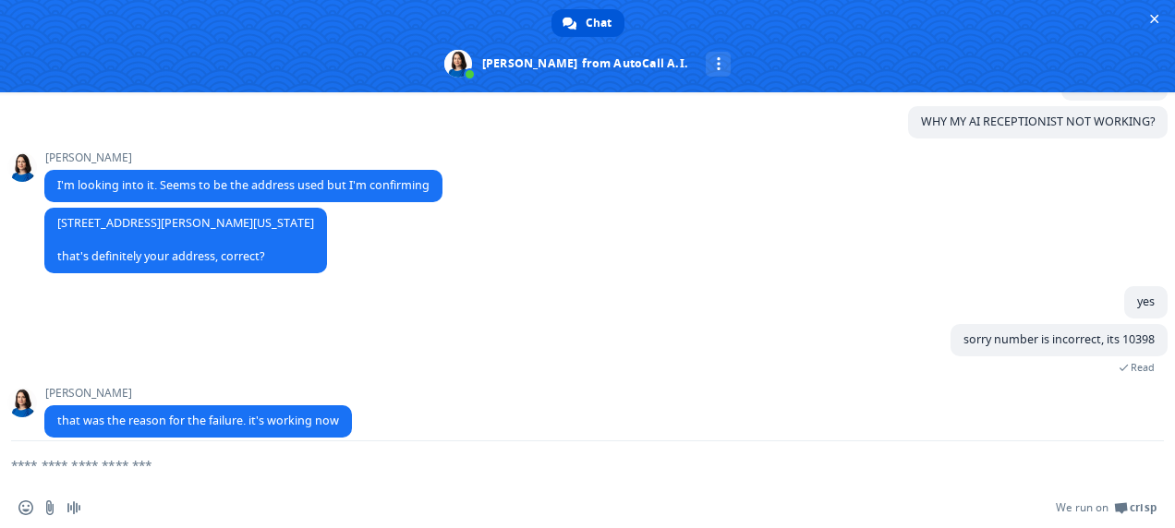
scroll to position [558, 0]
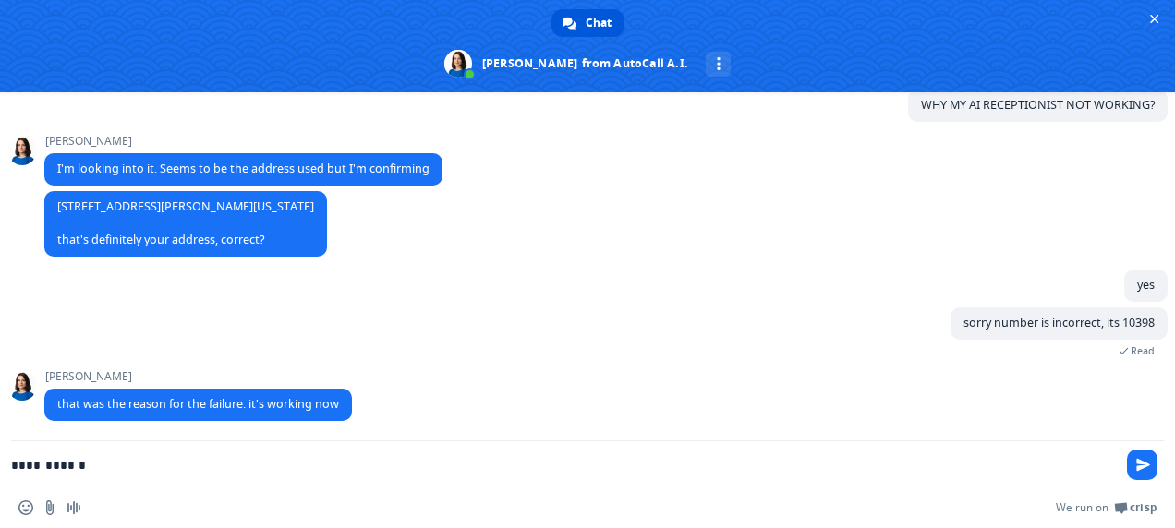
type textarea "**********"
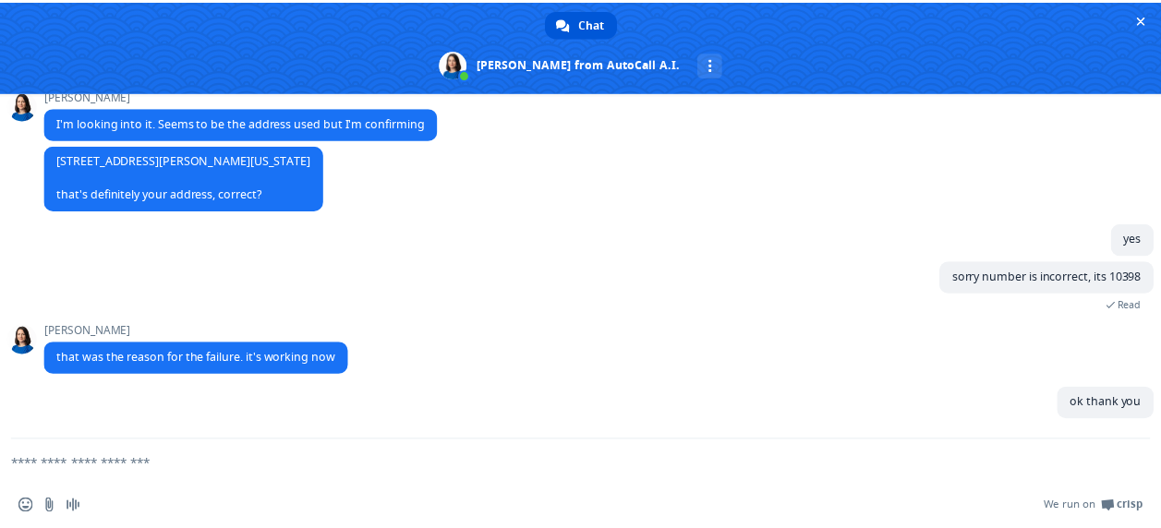
scroll to position [604, 0]
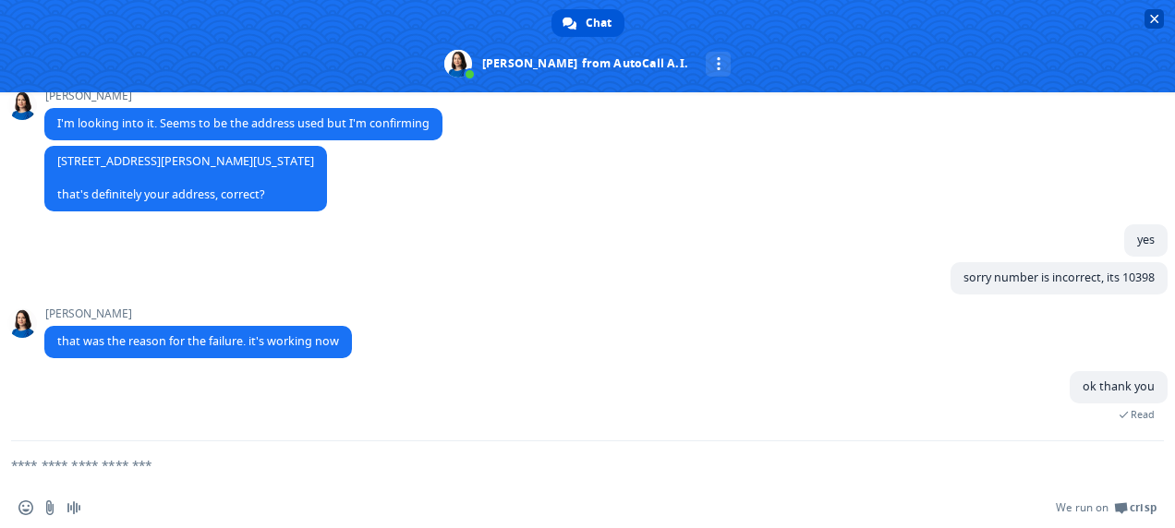
click at [1152, 18] on span "Close chat" at bounding box center [1154, 19] width 9 height 12
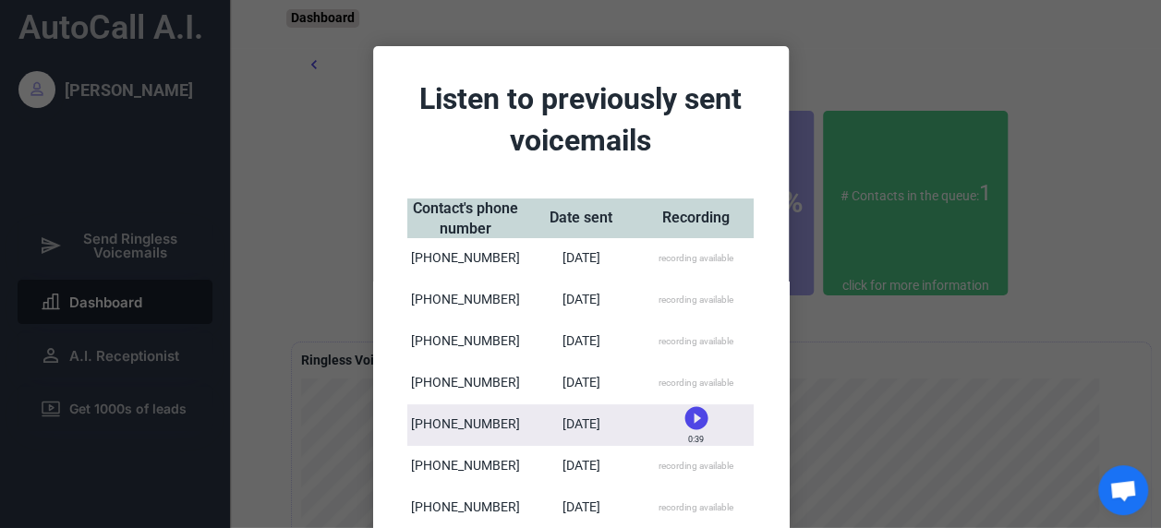
click at [941, 389] on div at bounding box center [580, 264] width 1161 height 528
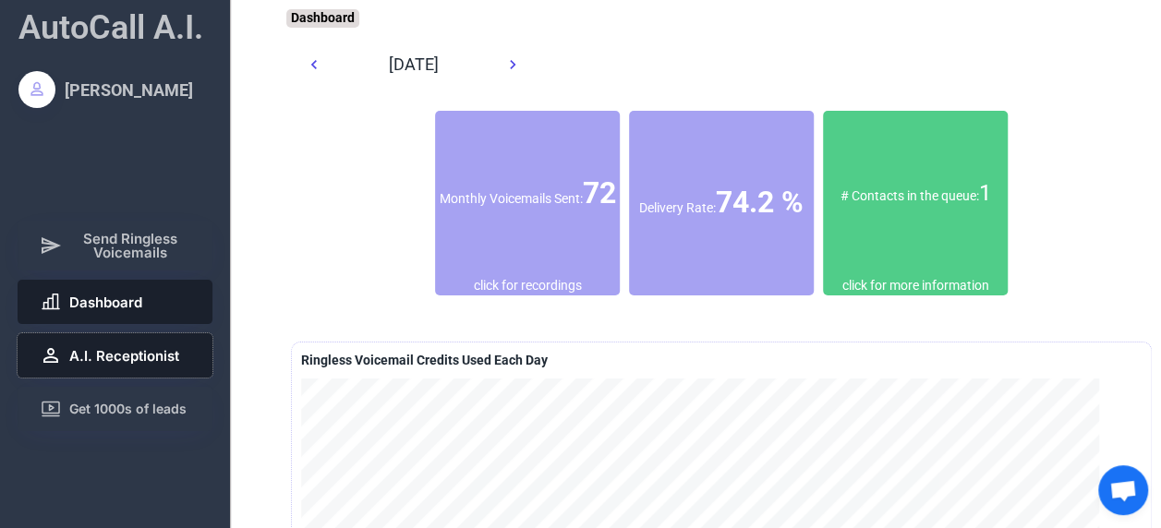
click at [128, 349] on span "A.I. Receptionist" at bounding box center [124, 356] width 110 height 14
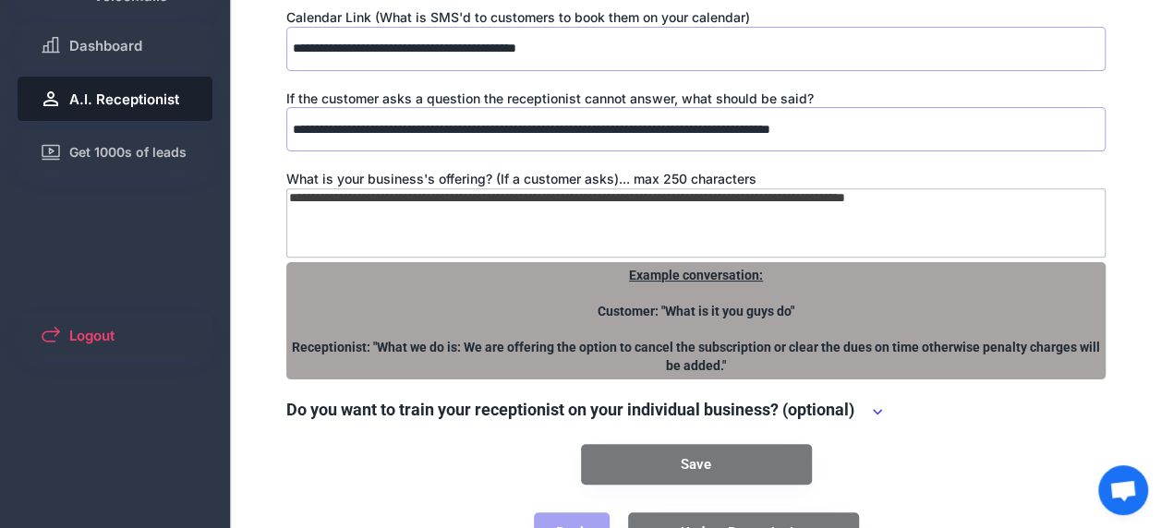
scroll to position [309, 0]
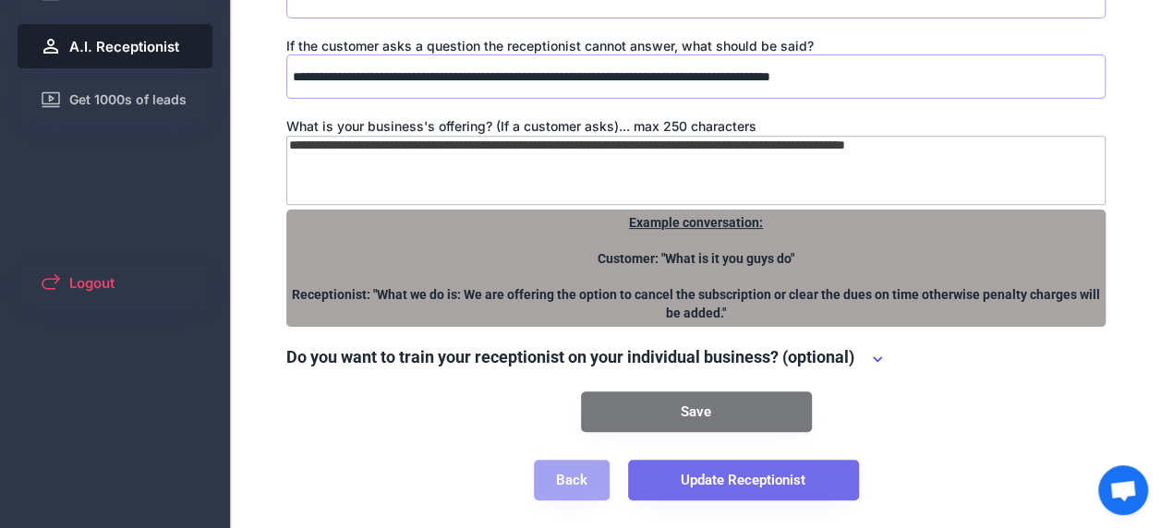
click at [737, 482] on button "Update Receptionist" at bounding box center [743, 480] width 231 height 41
click at [759, 475] on button "Update Receptionist" at bounding box center [743, 480] width 231 height 41
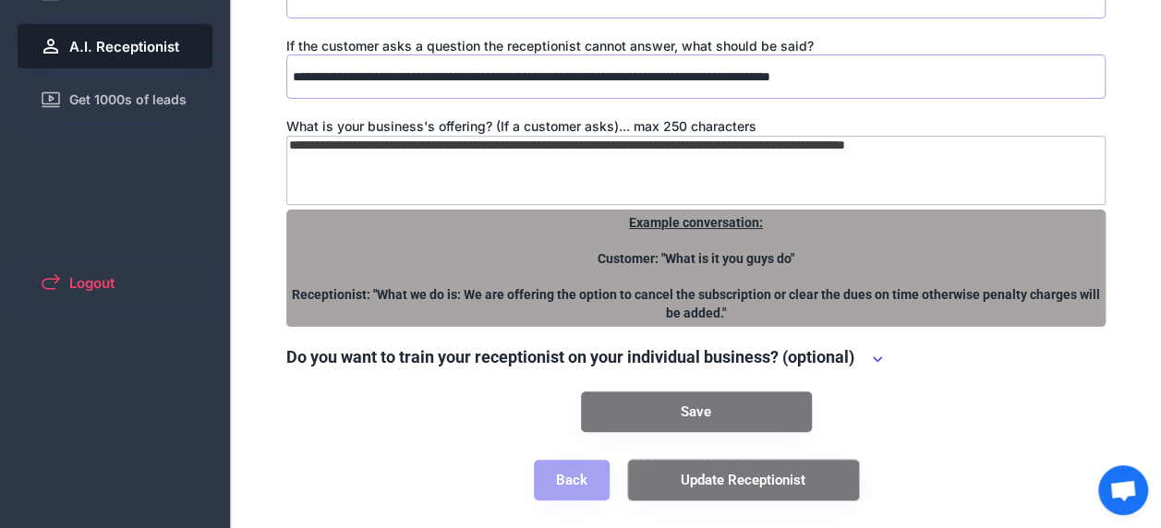
click at [732, 408] on button "Save" at bounding box center [696, 412] width 231 height 41
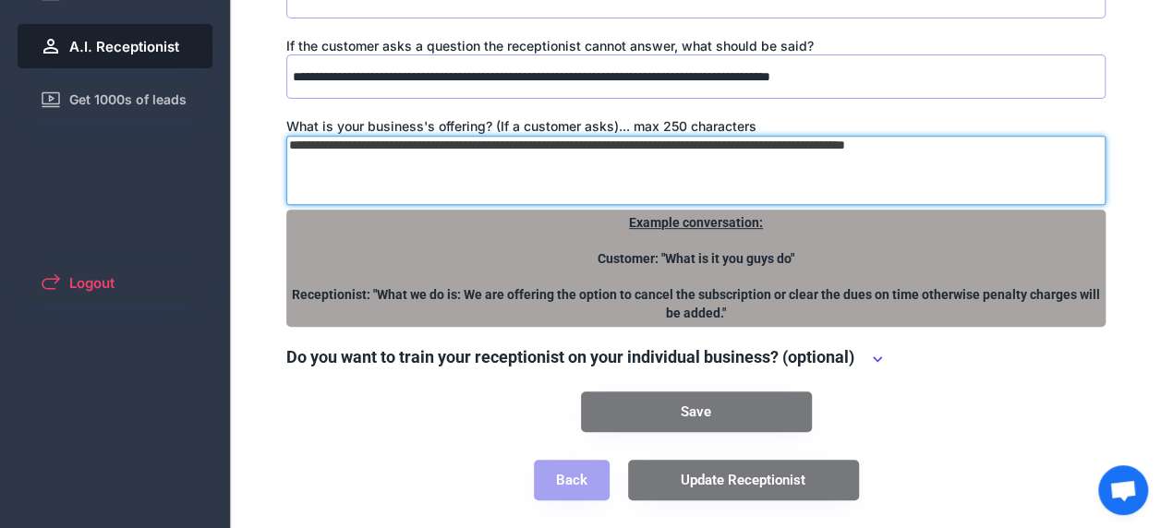
click at [998, 175] on textarea "**********" at bounding box center [695, 170] width 819 height 69
click at [1034, 143] on textarea "**********" at bounding box center [695, 170] width 819 height 69
type textarea "**********"
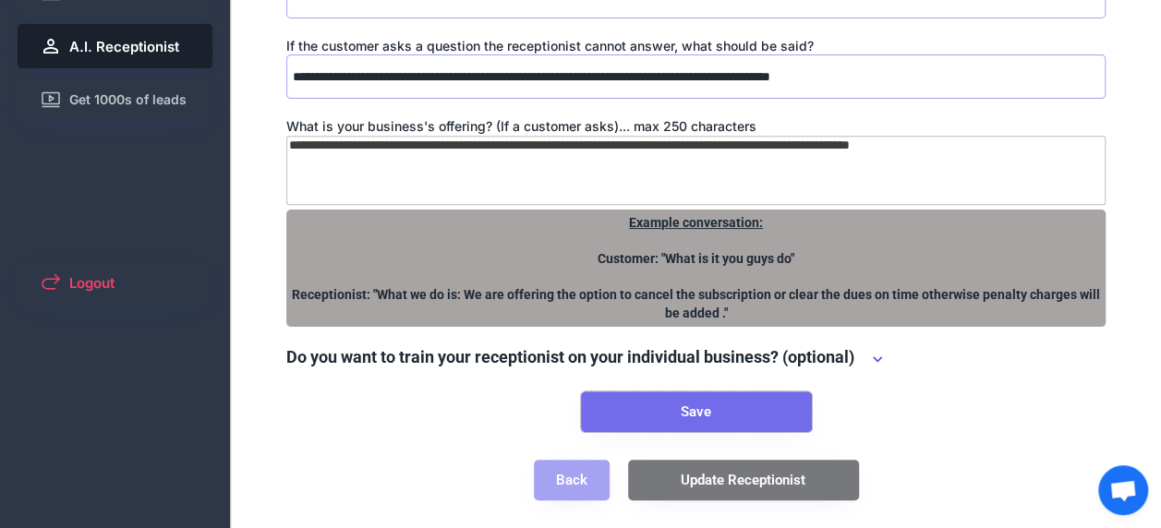
click at [668, 405] on button "Save" at bounding box center [696, 412] width 231 height 41
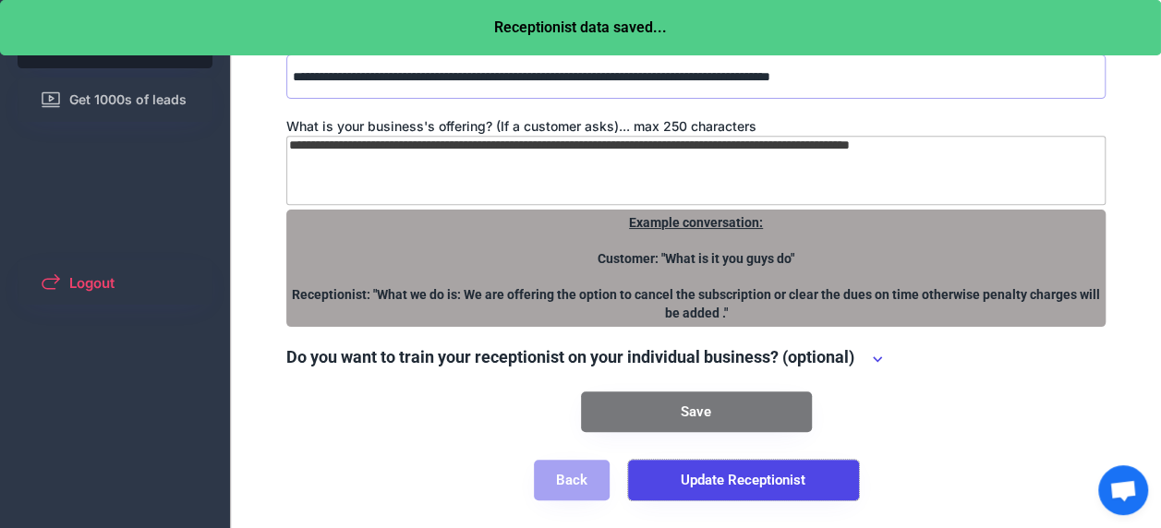
click at [743, 478] on button "Update Receptionist" at bounding box center [743, 480] width 231 height 41
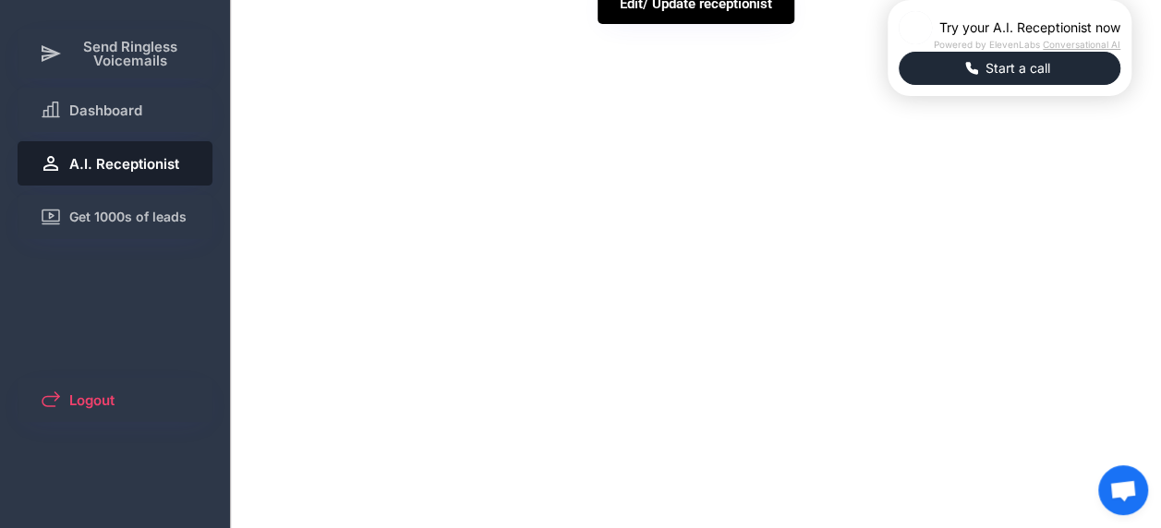
click at [980, 78] on span "Start a call" at bounding box center [1018, 68] width 76 height 18
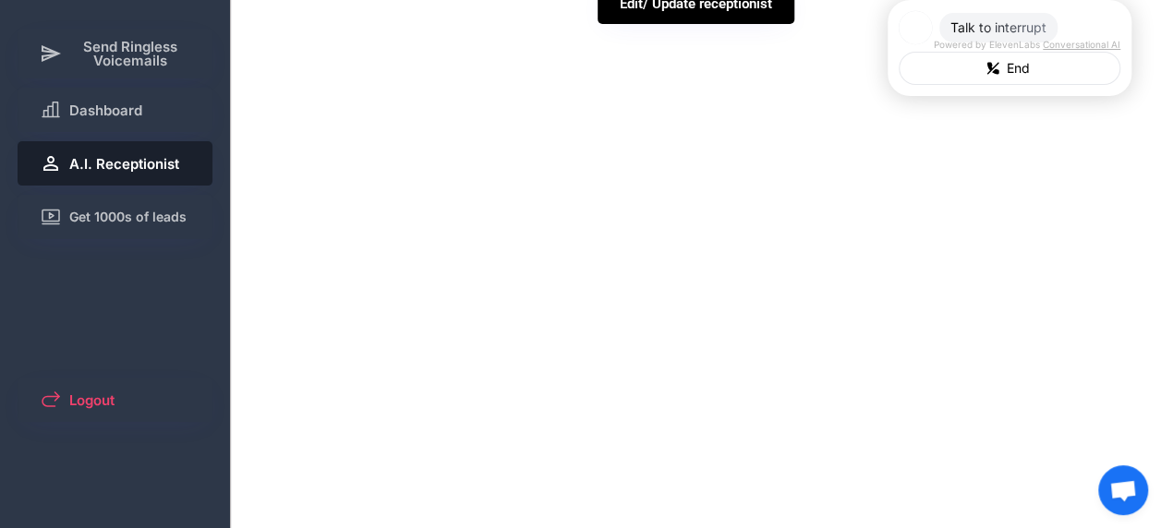
scroll to position [0, 0]
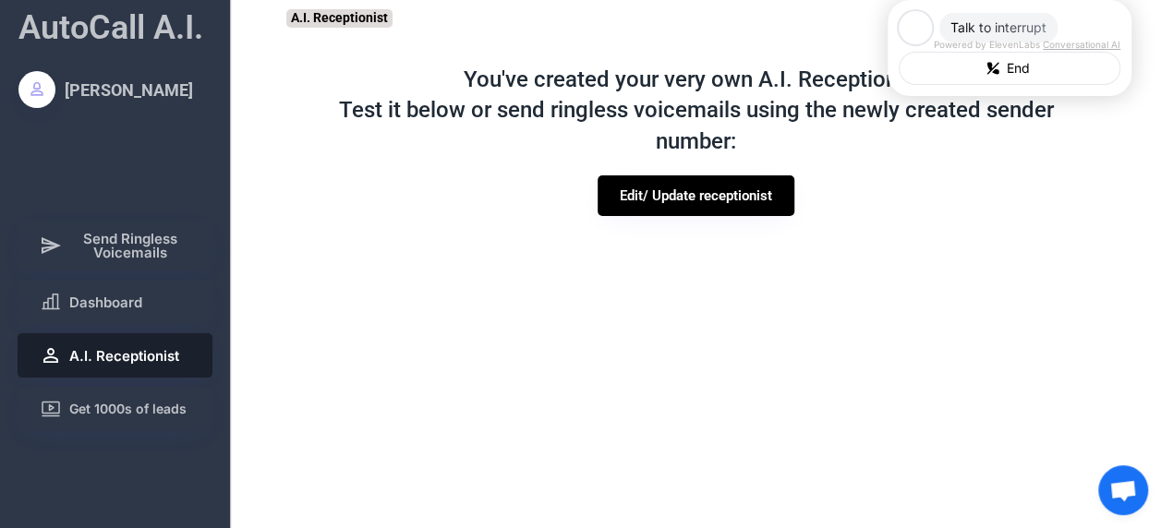
click at [583, 491] on div at bounding box center [581, 501] width 254 height 35
click at [1001, 78] on span "End" at bounding box center [1018, 68] width 34 height 18
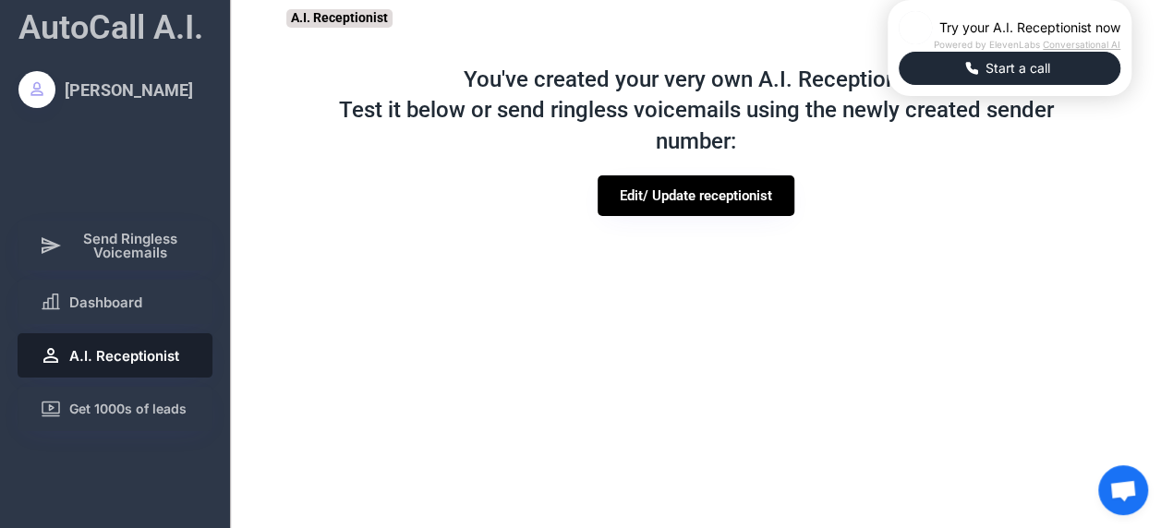
click at [899, 85] on button "Start a call" at bounding box center [1010, 68] width 222 height 33
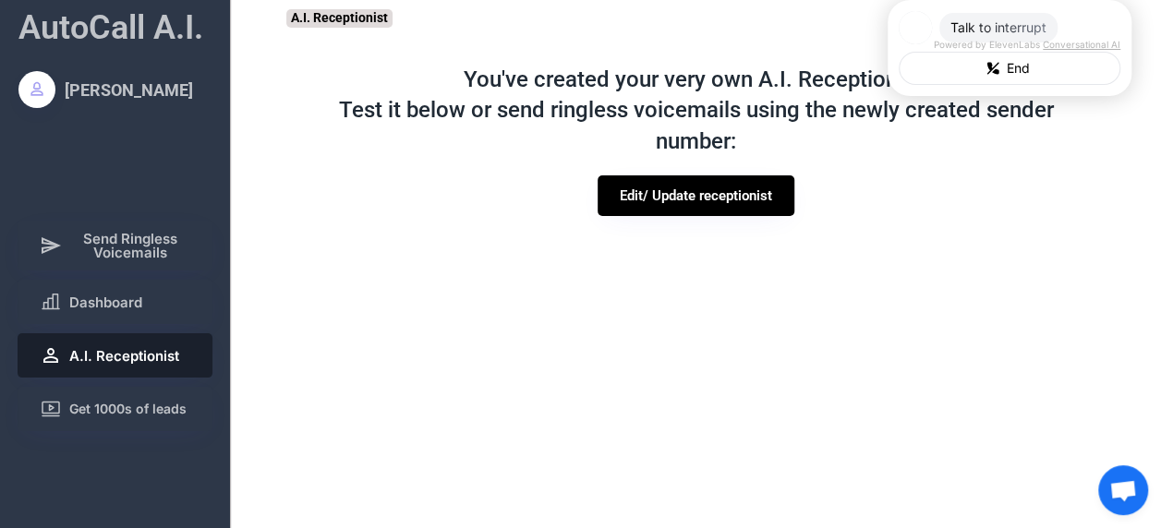
click at [729, 346] on div at bounding box center [693, 294] width 259 height 139
click at [899, 85] on button "End" at bounding box center [1010, 68] width 222 height 33
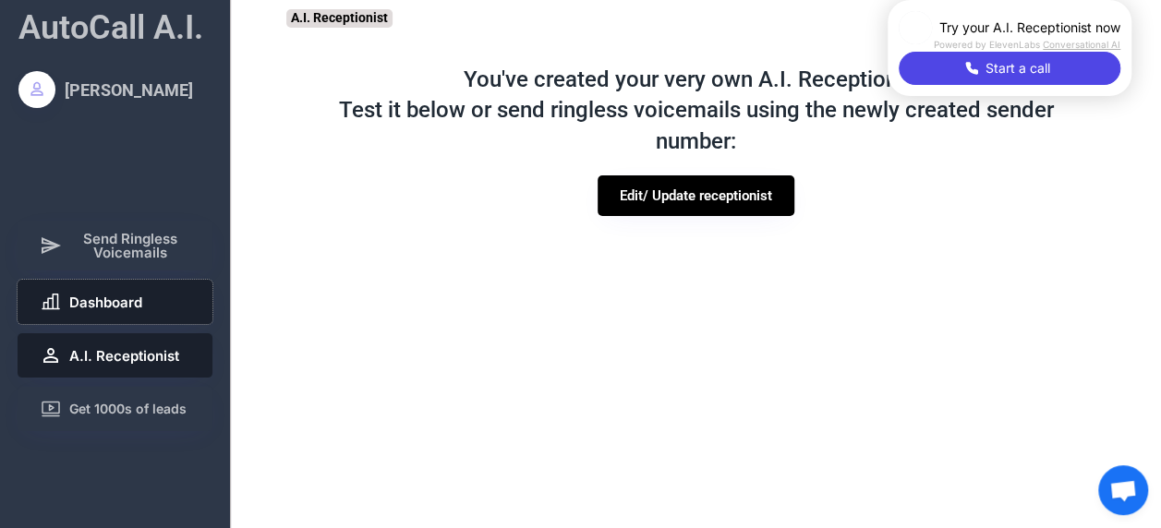
click at [131, 292] on button "Dashboard" at bounding box center [116, 302] width 196 height 44
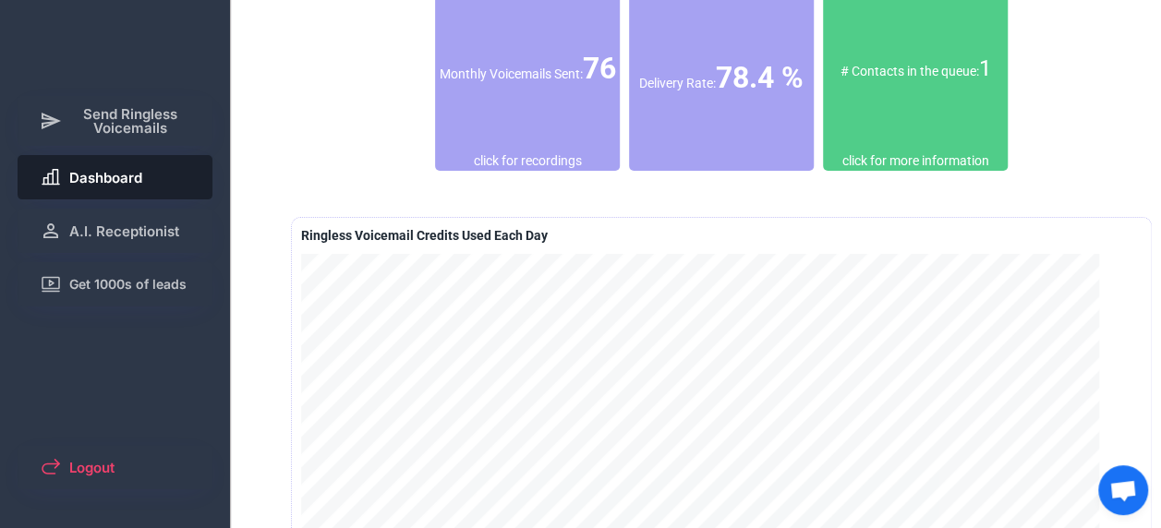
scroll to position [124, 0]
